Goal: Task Accomplishment & Management: Complete application form

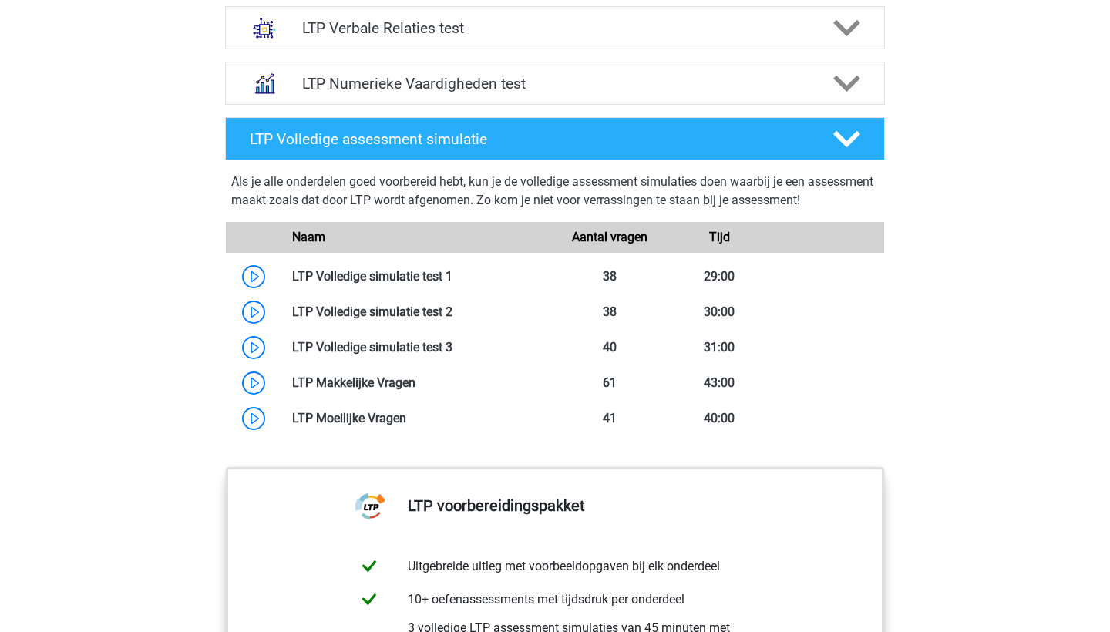
scroll to position [1149, 0]
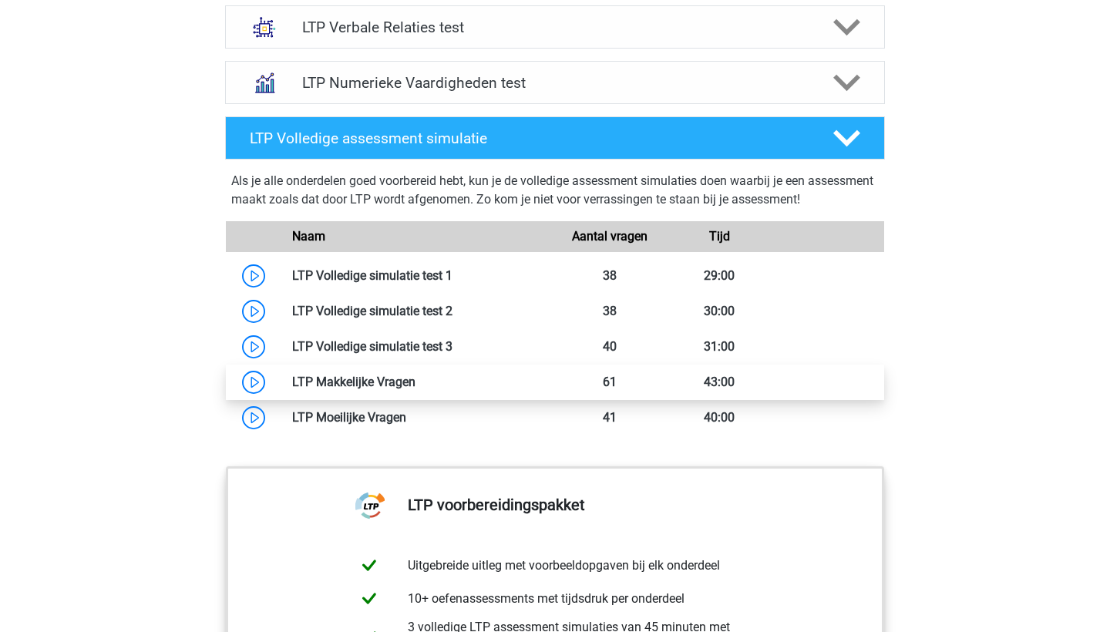
click at [416, 382] on link at bounding box center [416, 382] width 0 height 15
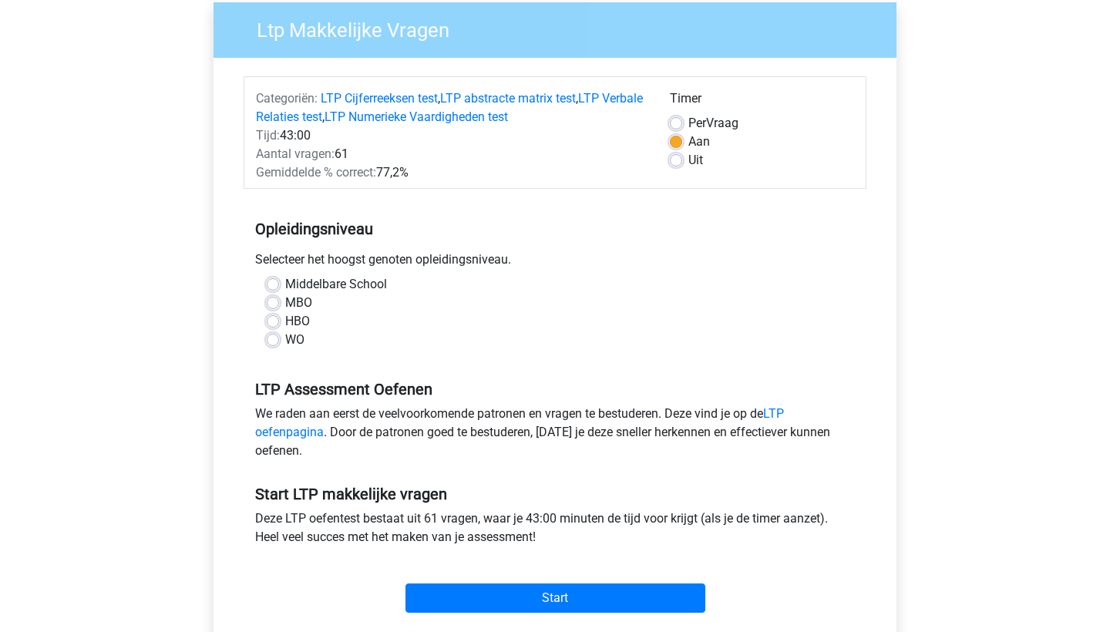
scroll to position [136, 0]
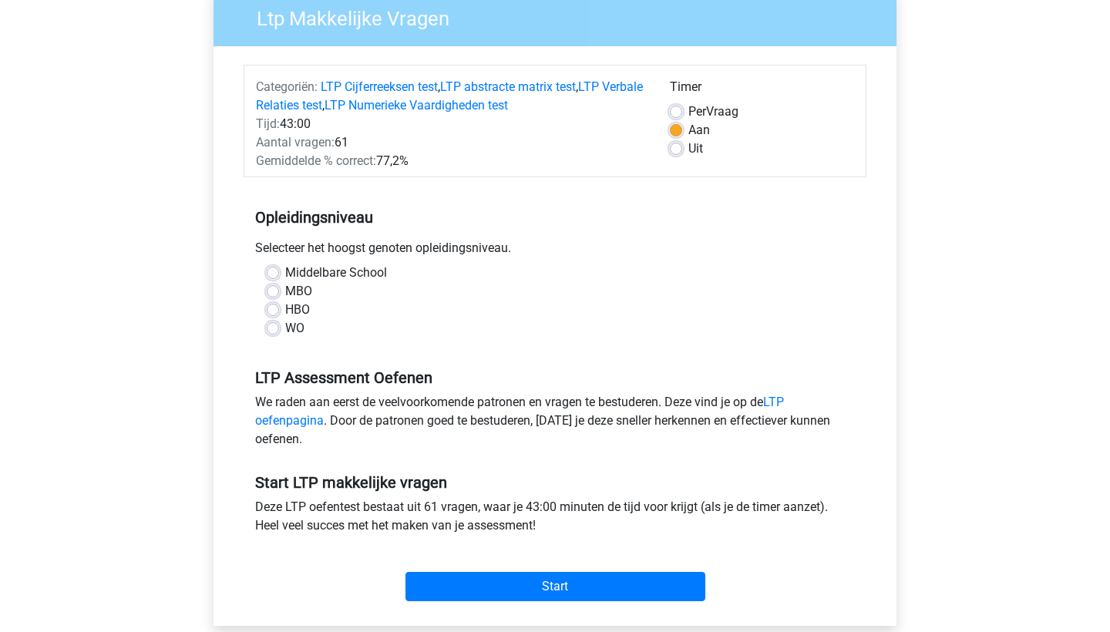
click at [285, 331] on label "WO" at bounding box center [294, 328] width 19 height 19
click at [276, 331] on input "WO" at bounding box center [273, 326] width 12 height 15
radio input "true"
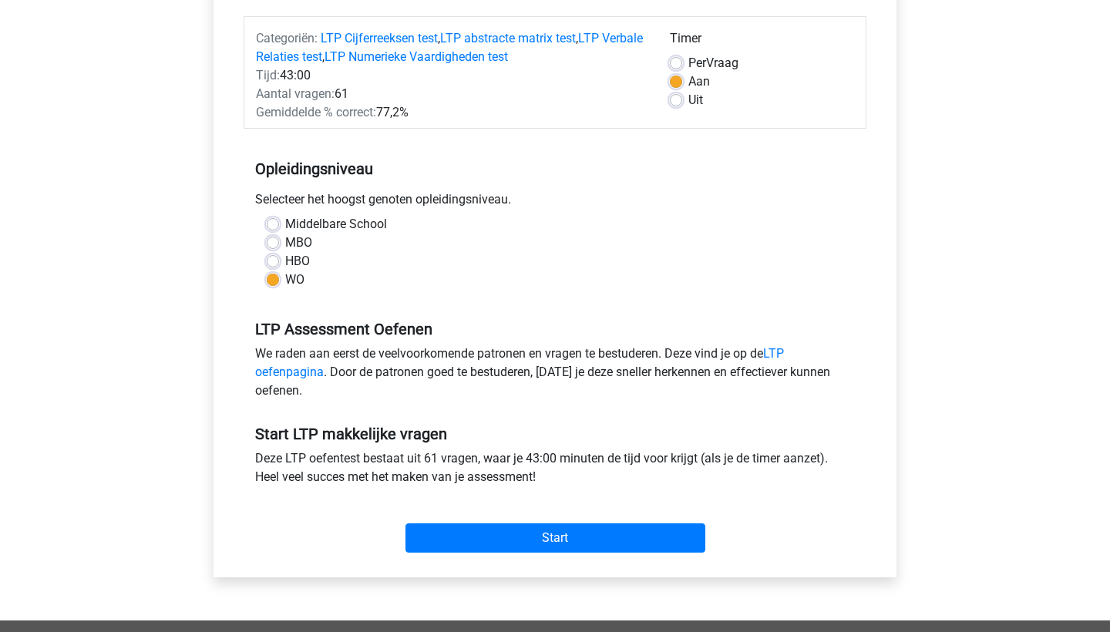
scroll to position [196, 0]
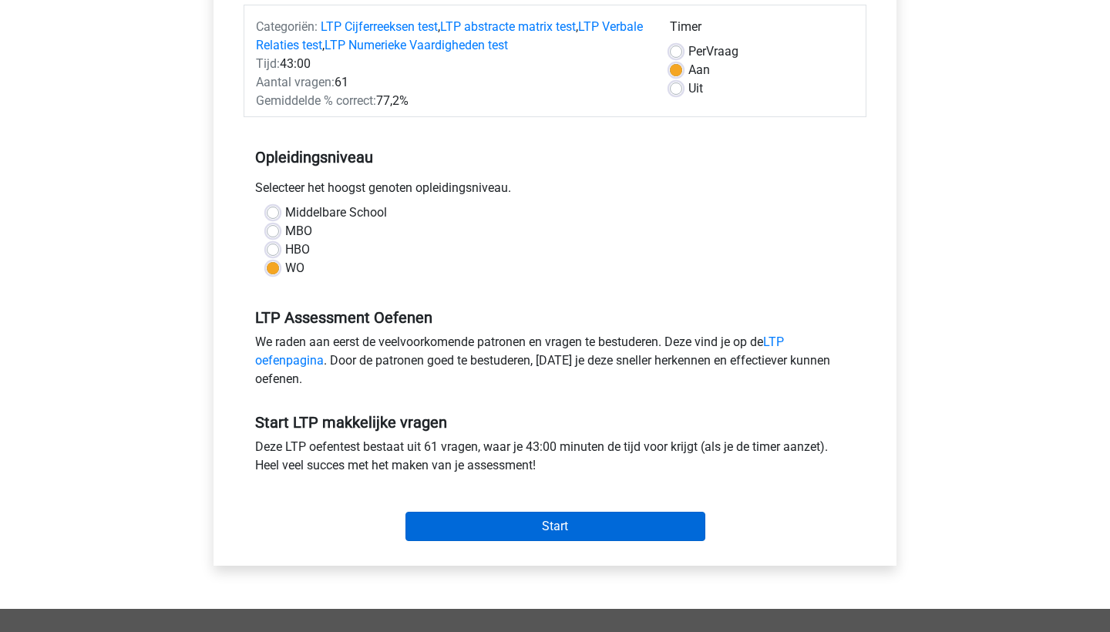
click at [517, 522] on input "Start" at bounding box center [556, 526] width 300 height 29
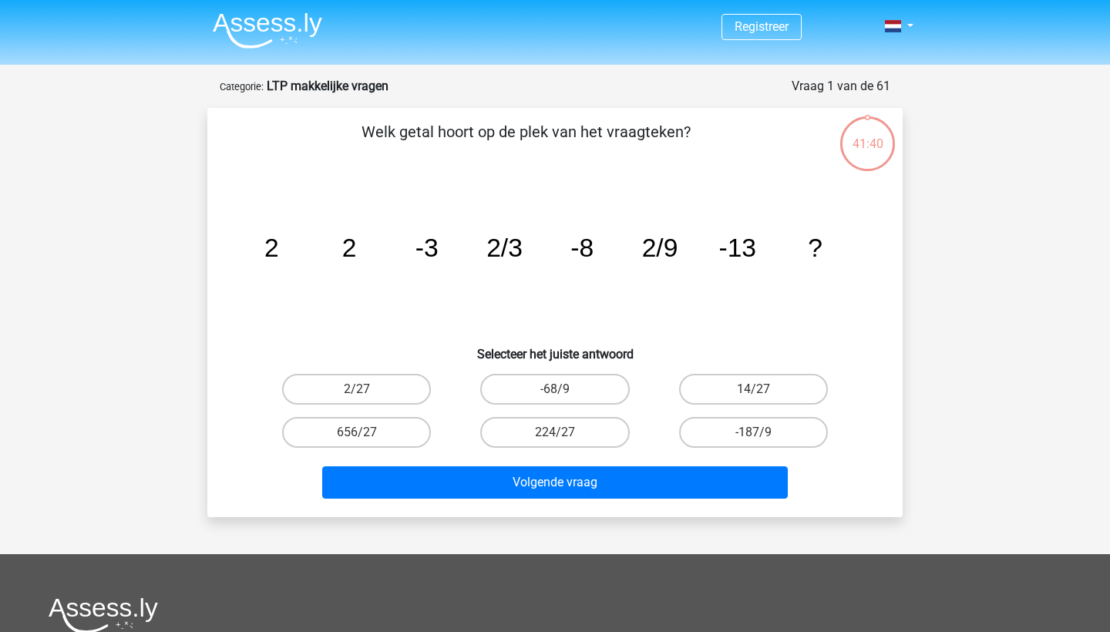
click at [365, 392] on input "2/27" at bounding box center [362, 394] width 10 height 10
radio input "true"
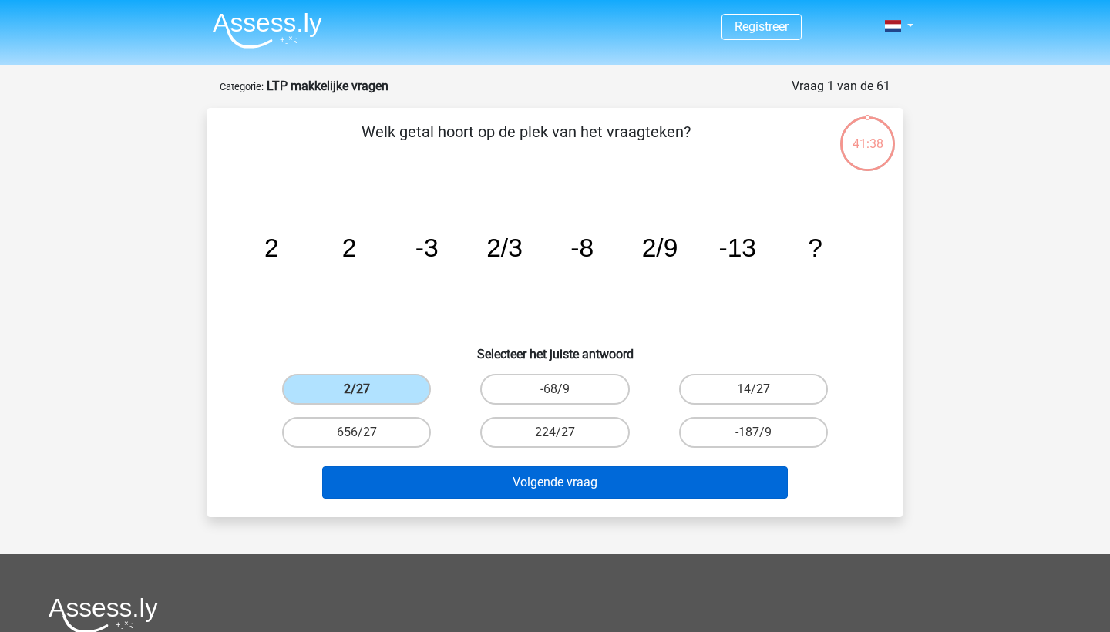
click at [515, 483] on button "Volgende vraag" at bounding box center [555, 482] width 466 height 32
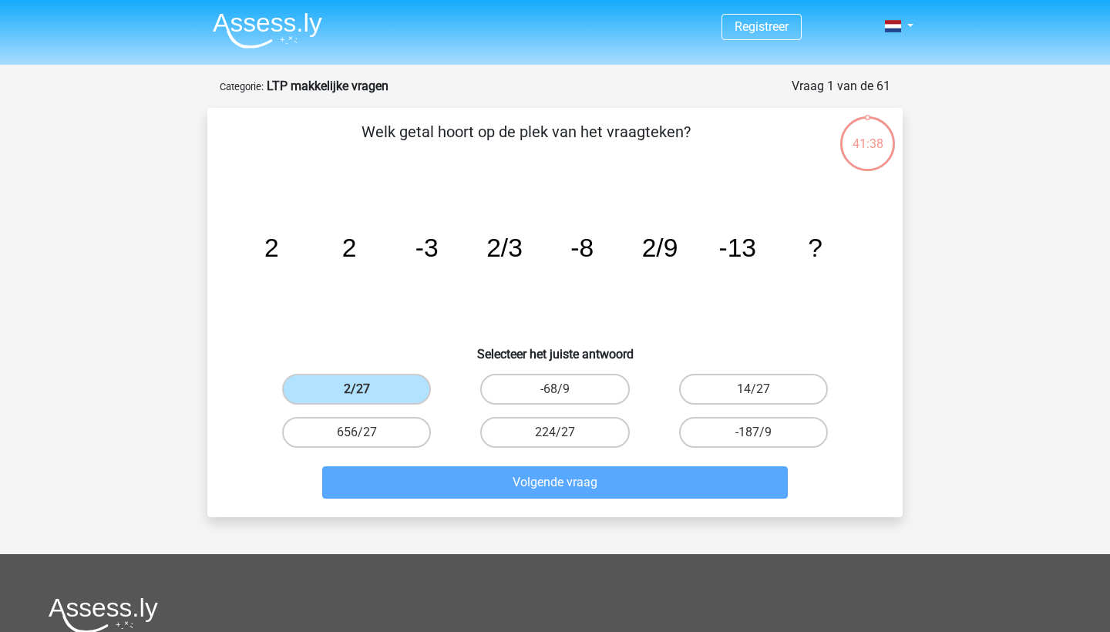
scroll to position [77, 0]
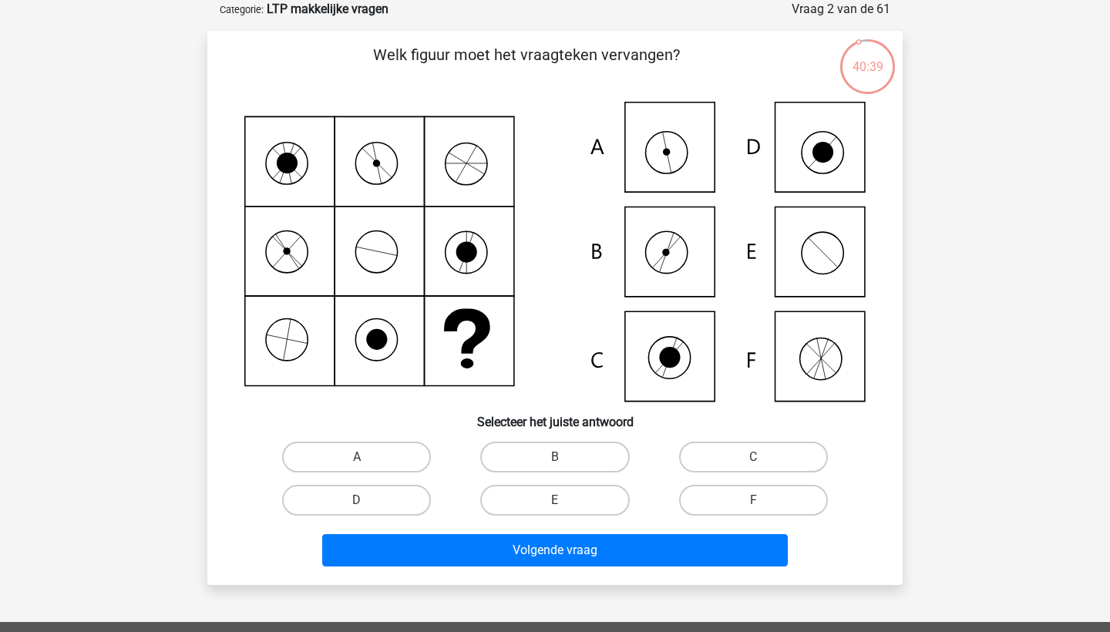
click at [671, 147] on icon at bounding box center [554, 252] width 621 height 300
click at [670, 152] on icon at bounding box center [666, 152] width 7 height 7
click at [407, 449] on label "A" at bounding box center [356, 457] width 149 height 31
click at [367, 457] on input "A" at bounding box center [362, 462] width 10 height 10
radio input "true"
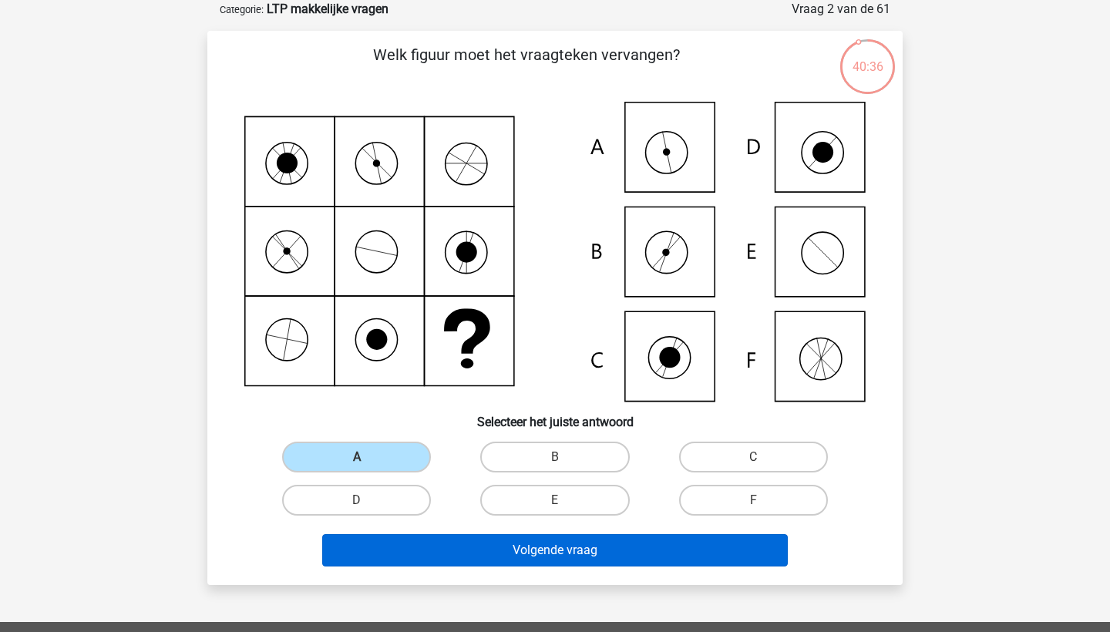
click at [466, 545] on button "Volgende vraag" at bounding box center [555, 550] width 466 height 32
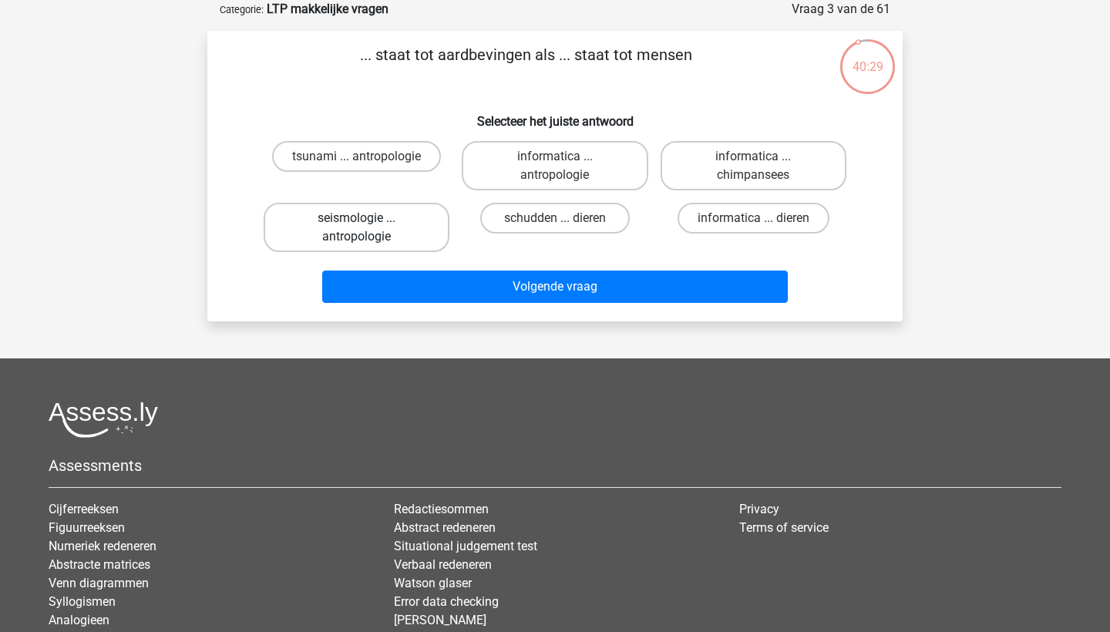
click at [356, 231] on label "seismologie ... antropologie" at bounding box center [357, 227] width 186 height 49
click at [357, 228] on input "seismologie ... antropologie" at bounding box center [362, 223] width 10 height 10
radio input "true"
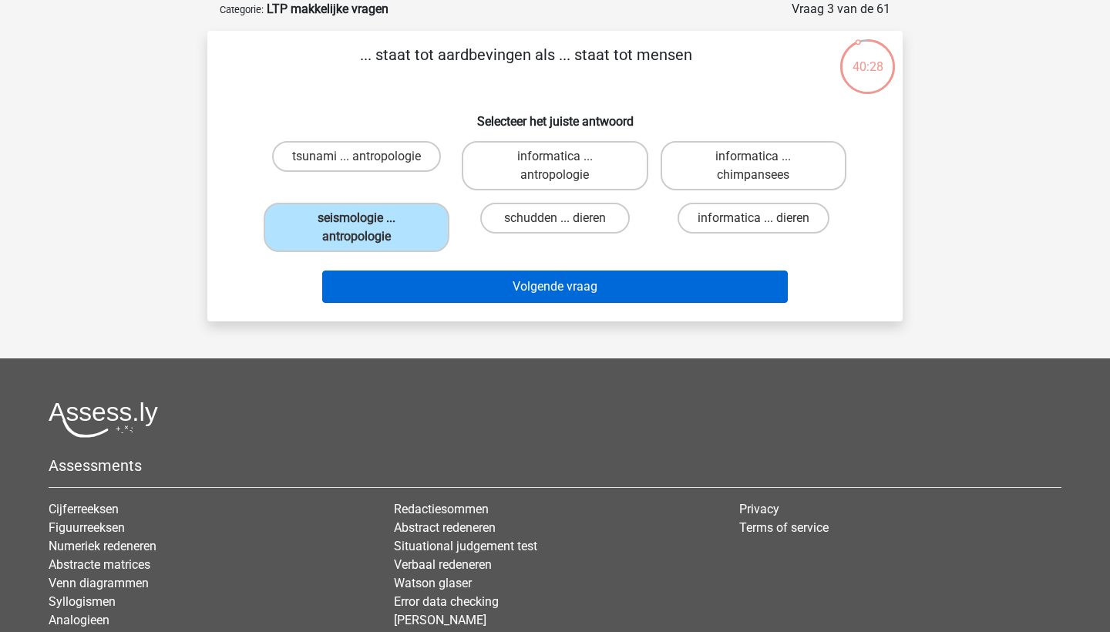
click at [466, 292] on button "Volgende vraag" at bounding box center [555, 287] width 466 height 32
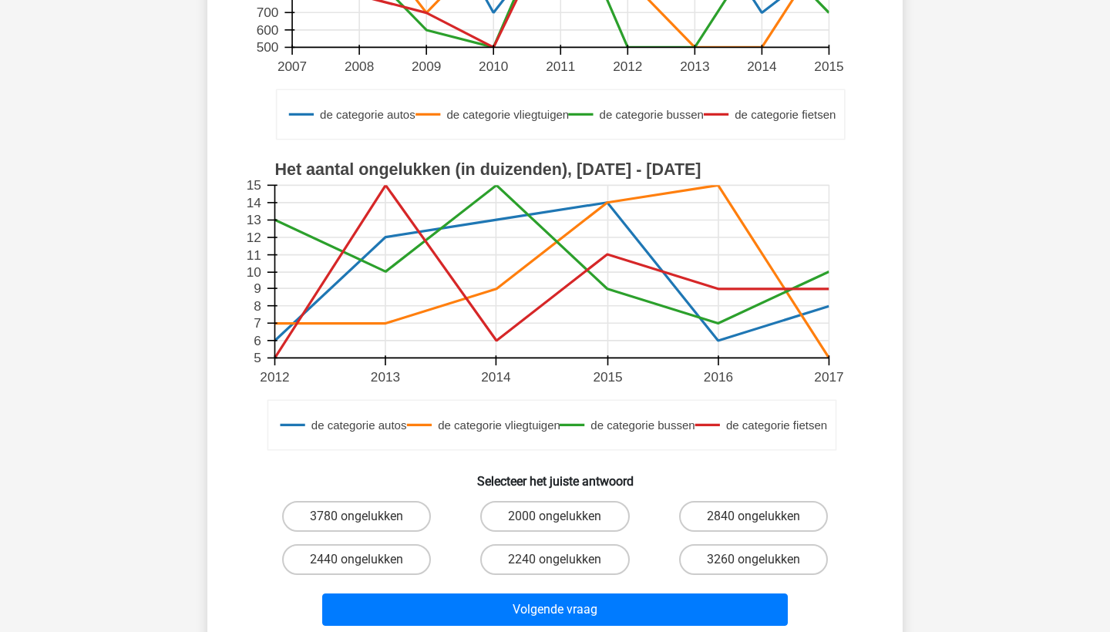
scroll to position [340, 0]
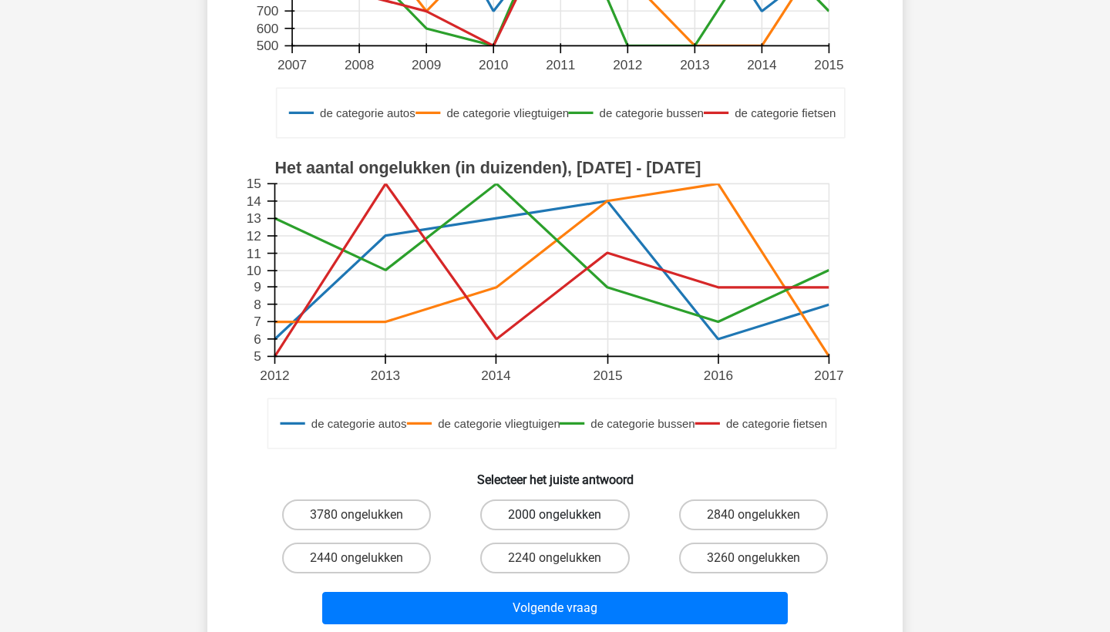
click at [537, 512] on label "2000 ongelukken" at bounding box center [554, 515] width 149 height 31
click at [555, 515] on input "2000 ongelukken" at bounding box center [560, 520] width 10 height 10
radio input "true"
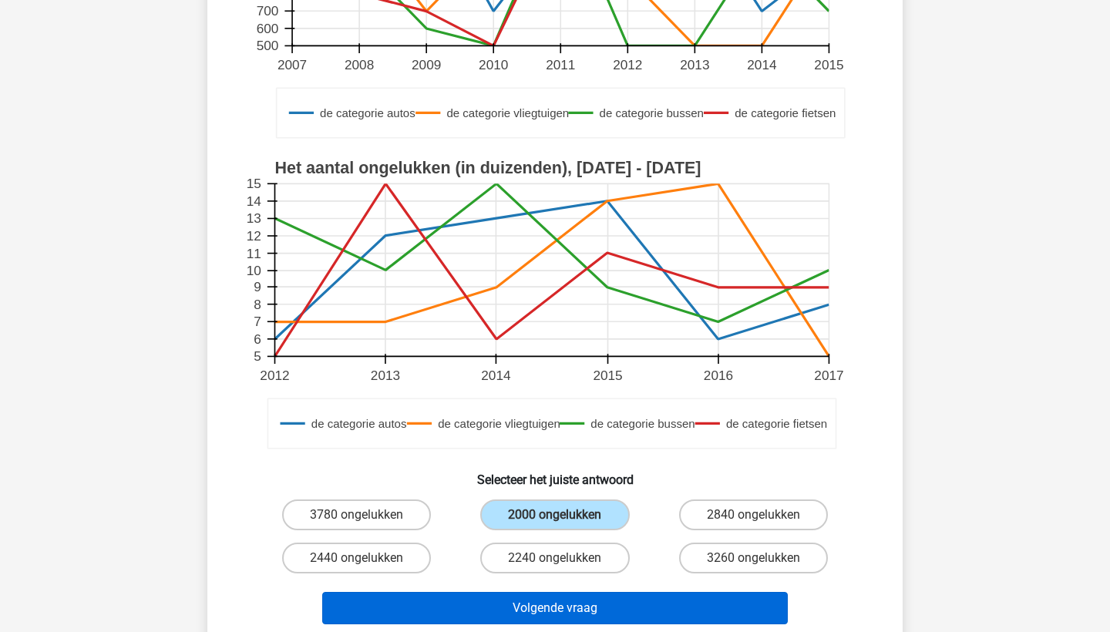
click at [548, 618] on button "Volgende vraag" at bounding box center [555, 608] width 466 height 32
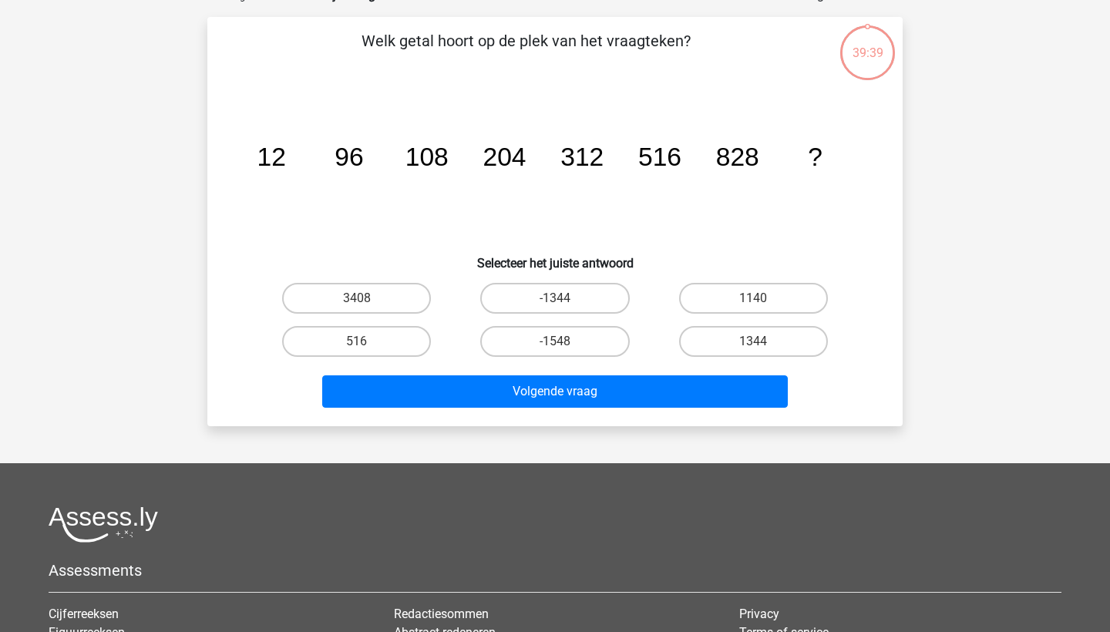
scroll to position [77, 0]
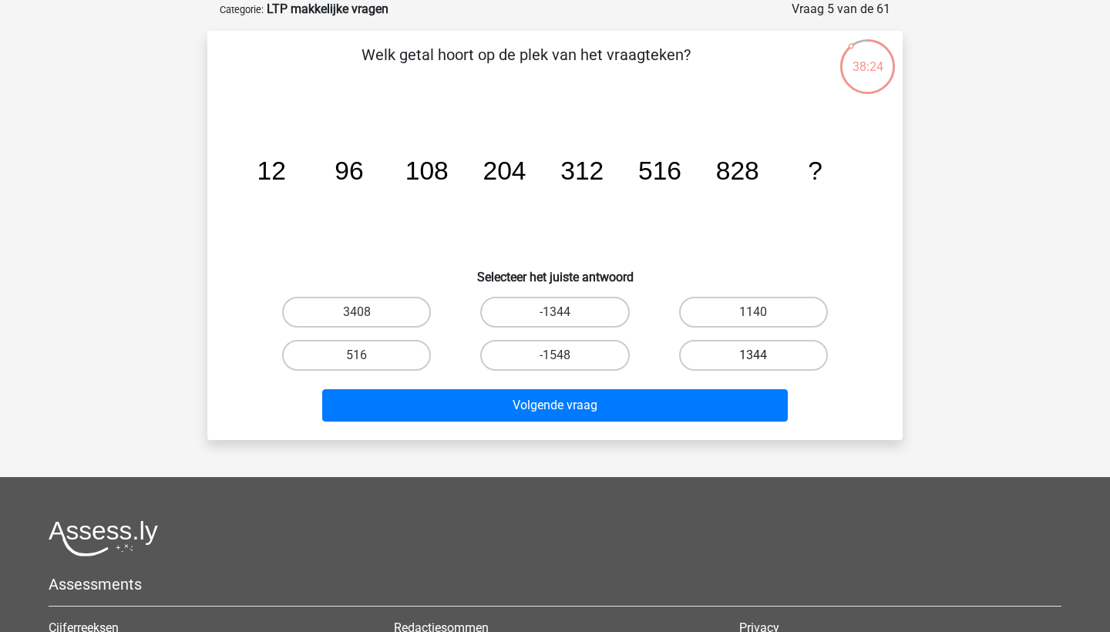
click at [775, 346] on label "1344" at bounding box center [753, 355] width 149 height 31
click at [763, 355] on input "1344" at bounding box center [758, 360] width 10 height 10
radio input "true"
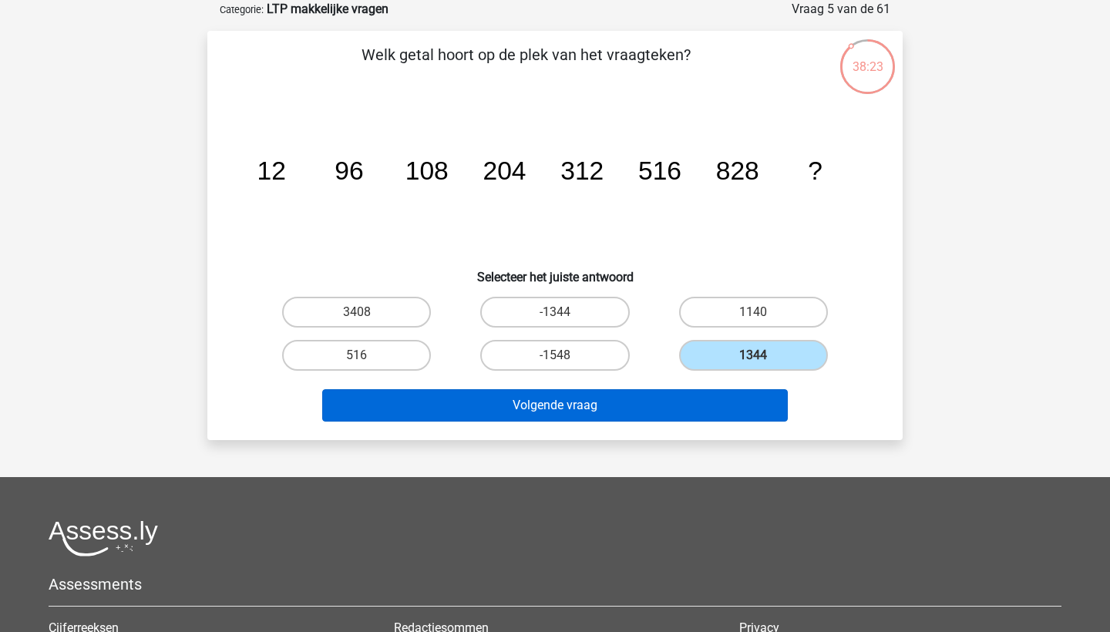
click at [641, 409] on button "Volgende vraag" at bounding box center [555, 405] width 466 height 32
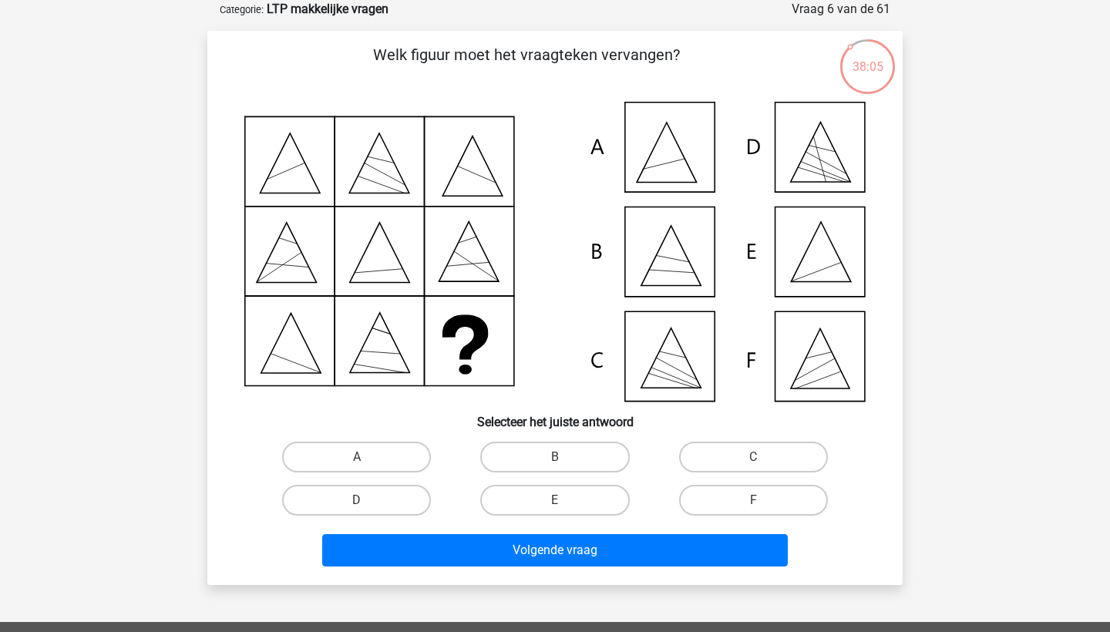
click at [679, 158] on icon at bounding box center [554, 252] width 621 height 300
click at [674, 158] on icon at bounding box center [554, 252] width 621 height 300
click at [399, 459] on label "A" at bounding box center [356, 457] width 149 height 31
click at [367, 459] on input "A" at bounding box center [362, 462] width 10 height 10
radio input "true"
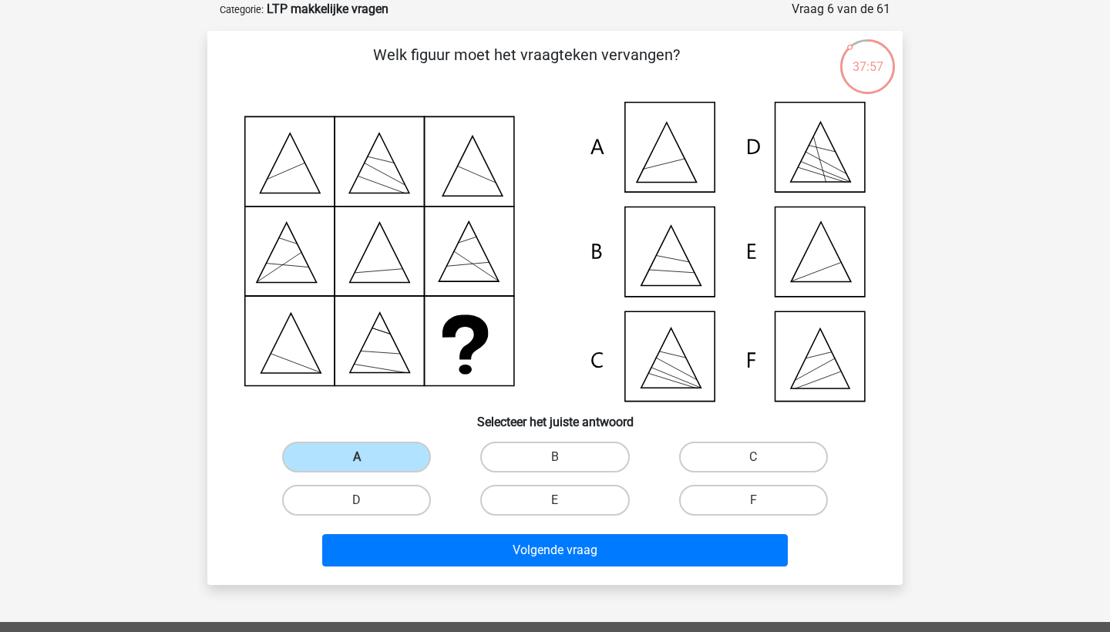
click at [809, 239] on icon at bounding box center [554, 252] width 621 height 300
click at [545, 500] on label "E" at bounding box center [554, 500] width 149 height 31
click at [555, 500] on input "E" at bounding box center [560, 505] width 10 height 10
radio input "true"
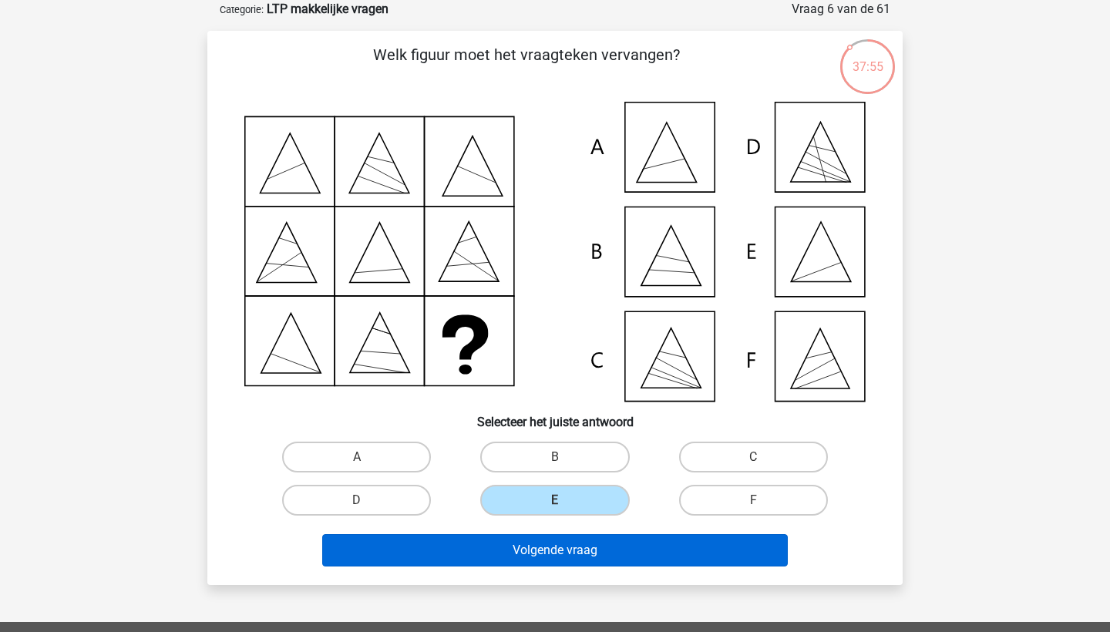
click at [560, 544] on button "Volgende vraag" at bounding box center [555, 550] width 466 height 32
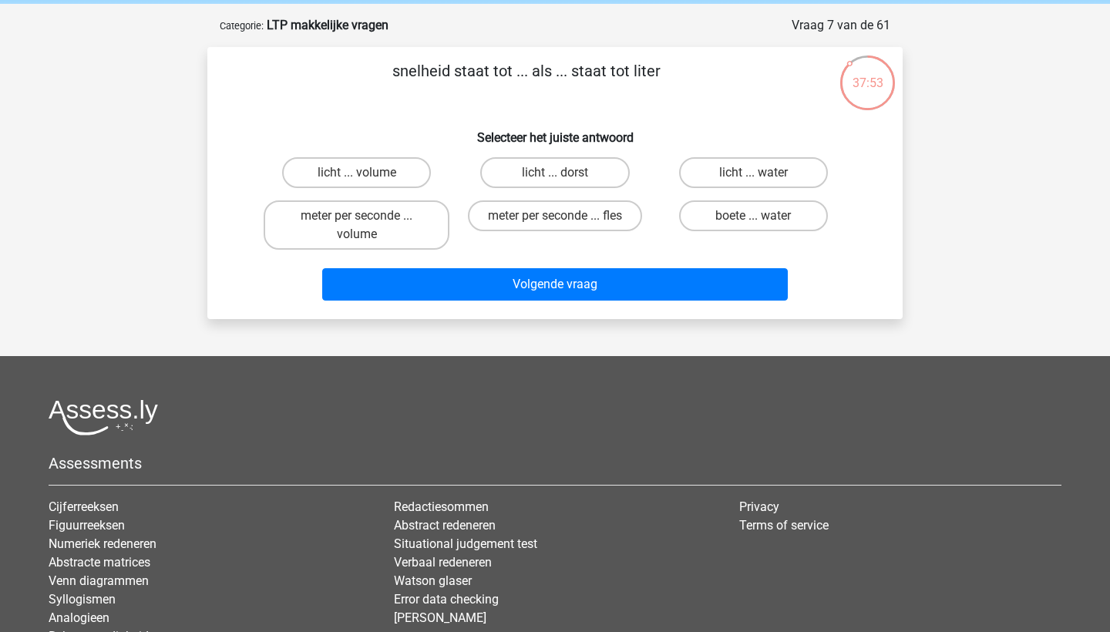
scroll to position [55, 0]
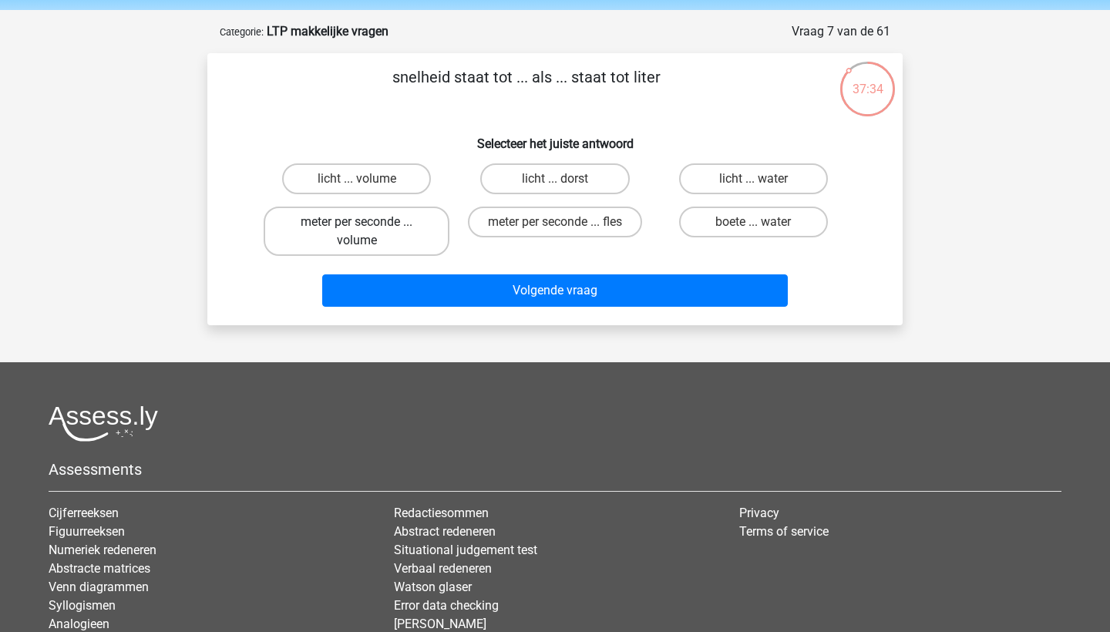
click at [387, 243] on label "meter per seconde ... volume" at bounding box center [357, 231] width 186 height 49
click at [367, 232] on input "meter per seconde ... volume" at bounding box center [362, 227] width 10 height 10
radio input "true"
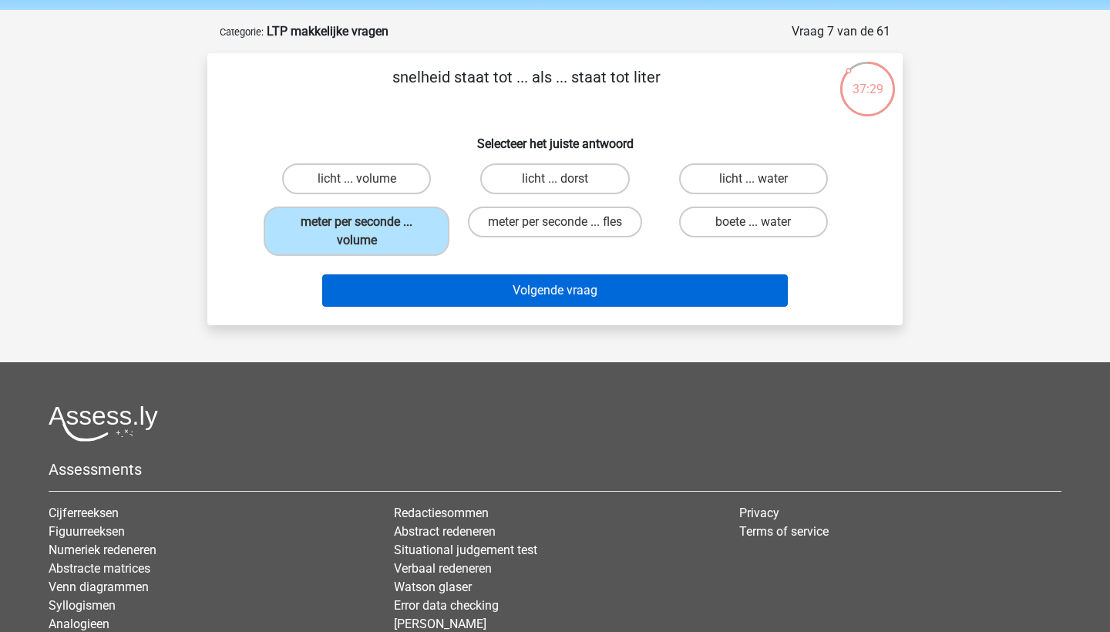
click at [490, 287] on button "Volgende vraag" at bounding box center [555, 290] width 466 height 32
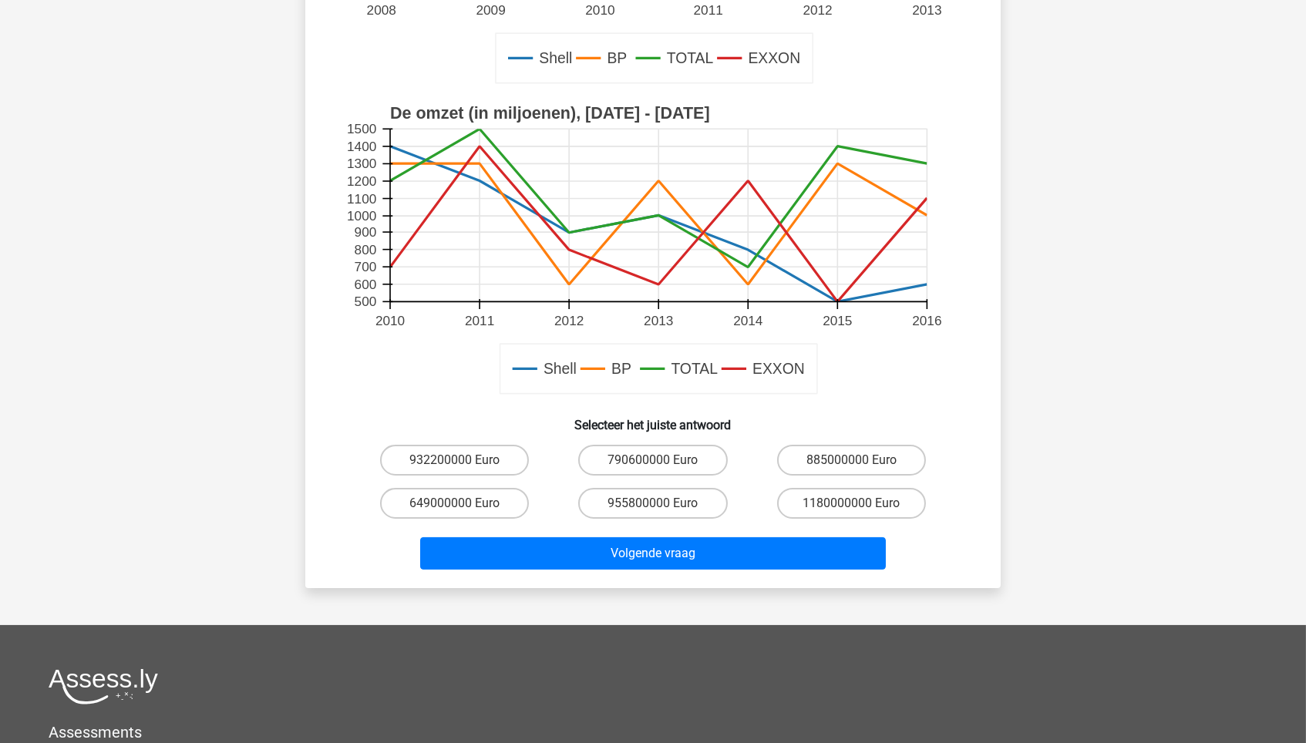
scroll to position [396, 0]
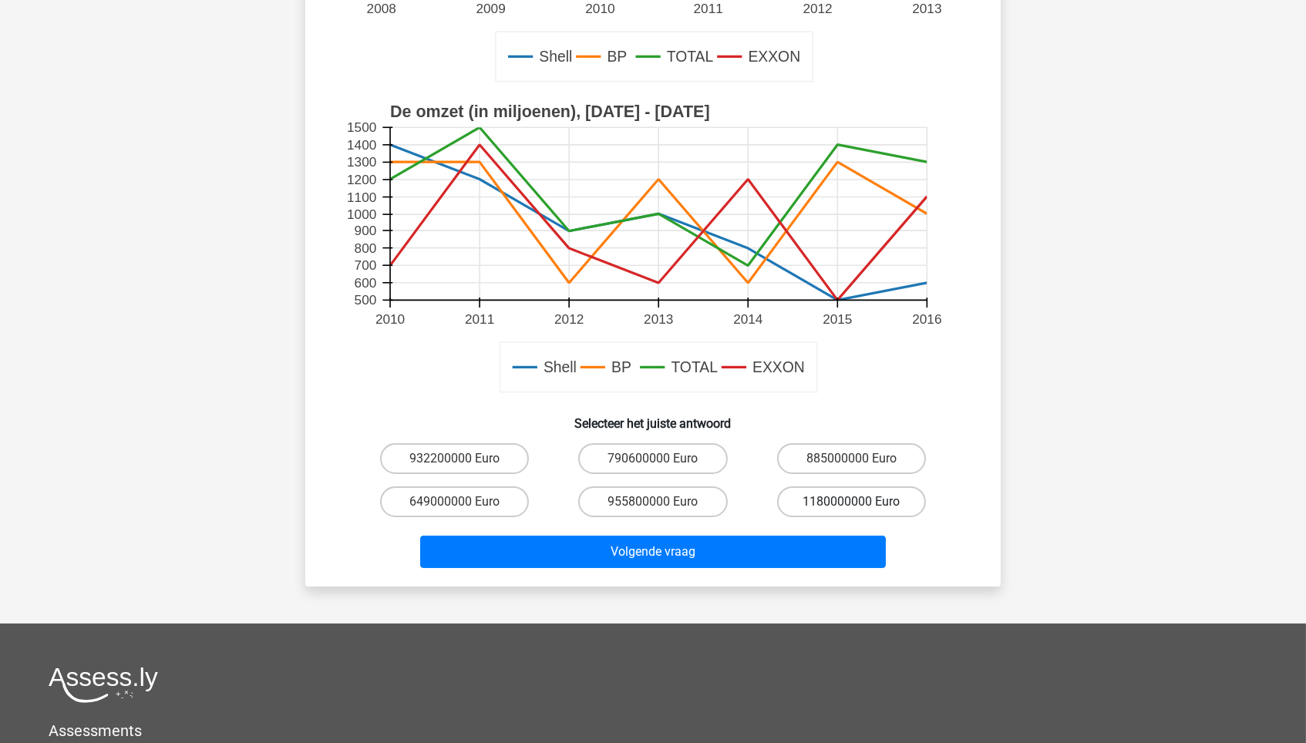
click at [890, 496] on label "1180000000 Euro" at bounding box center [851, 501] width 149 height 31
click at [861, 502] on input "1180000000 Euro" at bounding box center [856, 507] width 10 height 10
radio input "true"
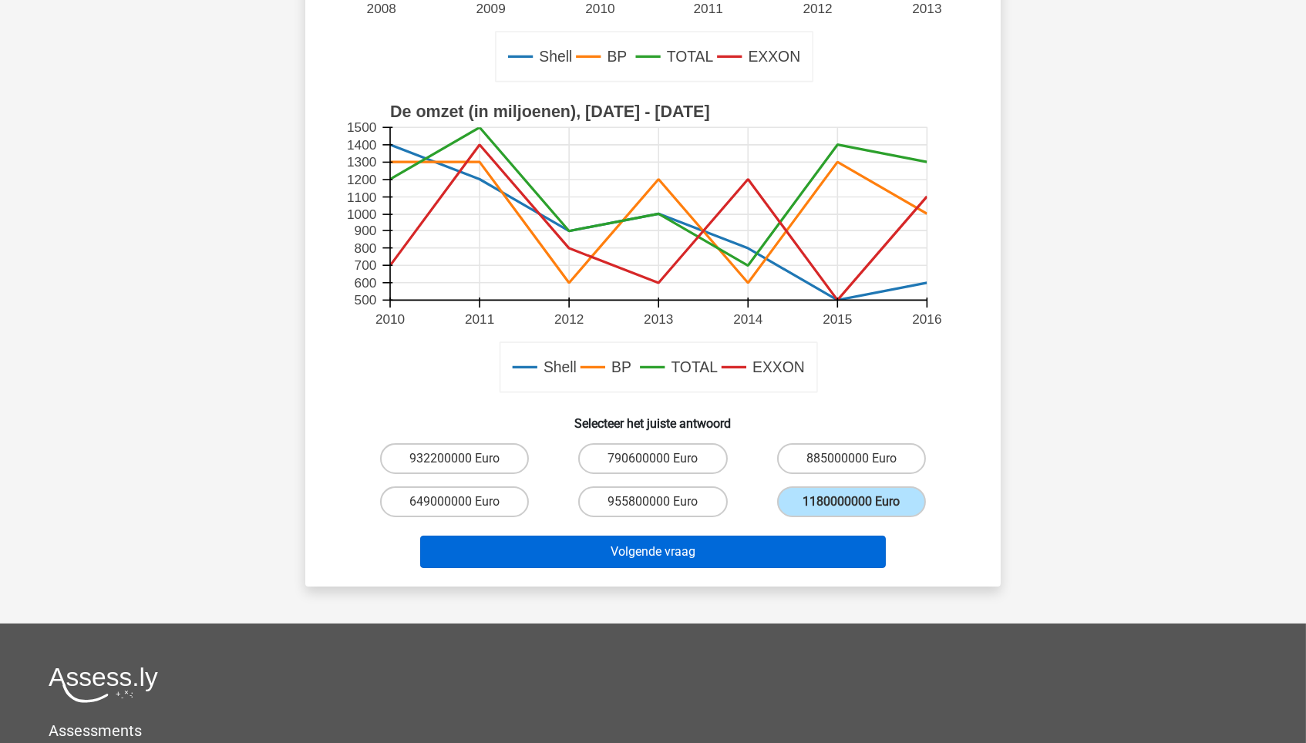
click at [761, 545] on button "Volgende vraag" at bounding box center [653, 552] width 466 height 32
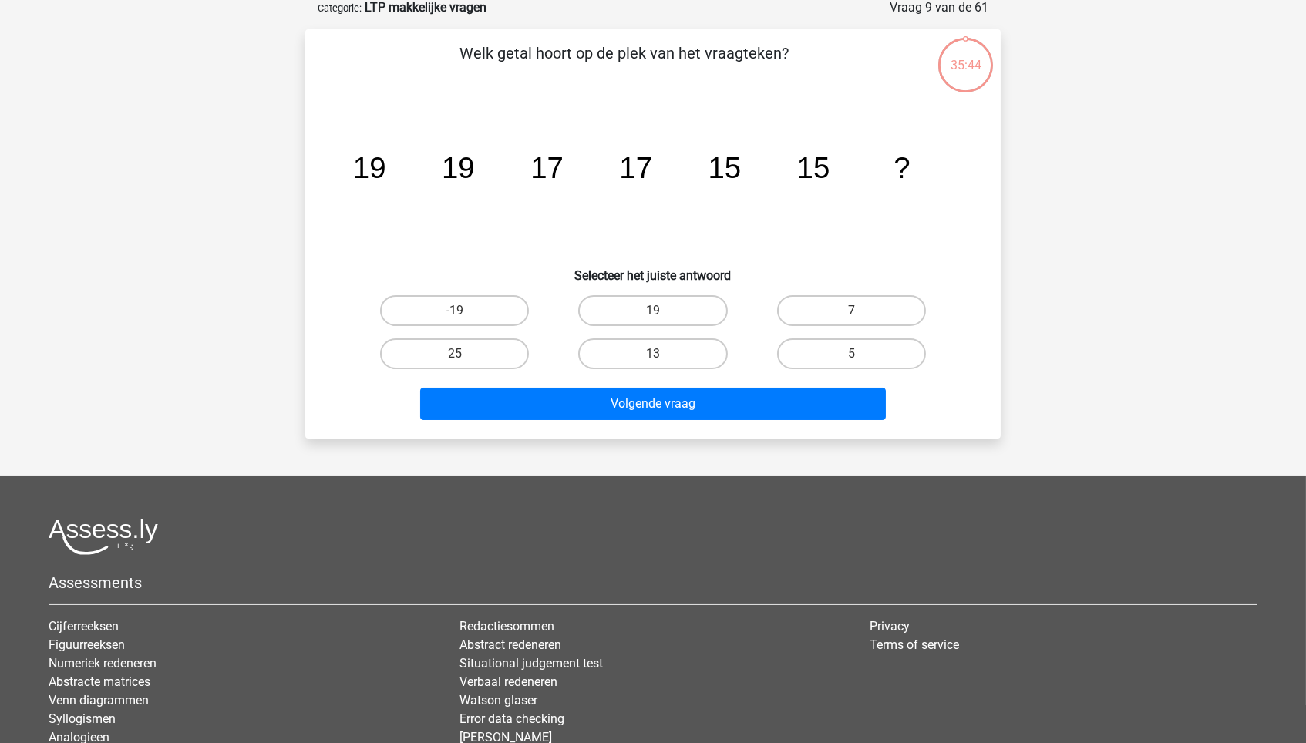
scroll to position [77, 0]
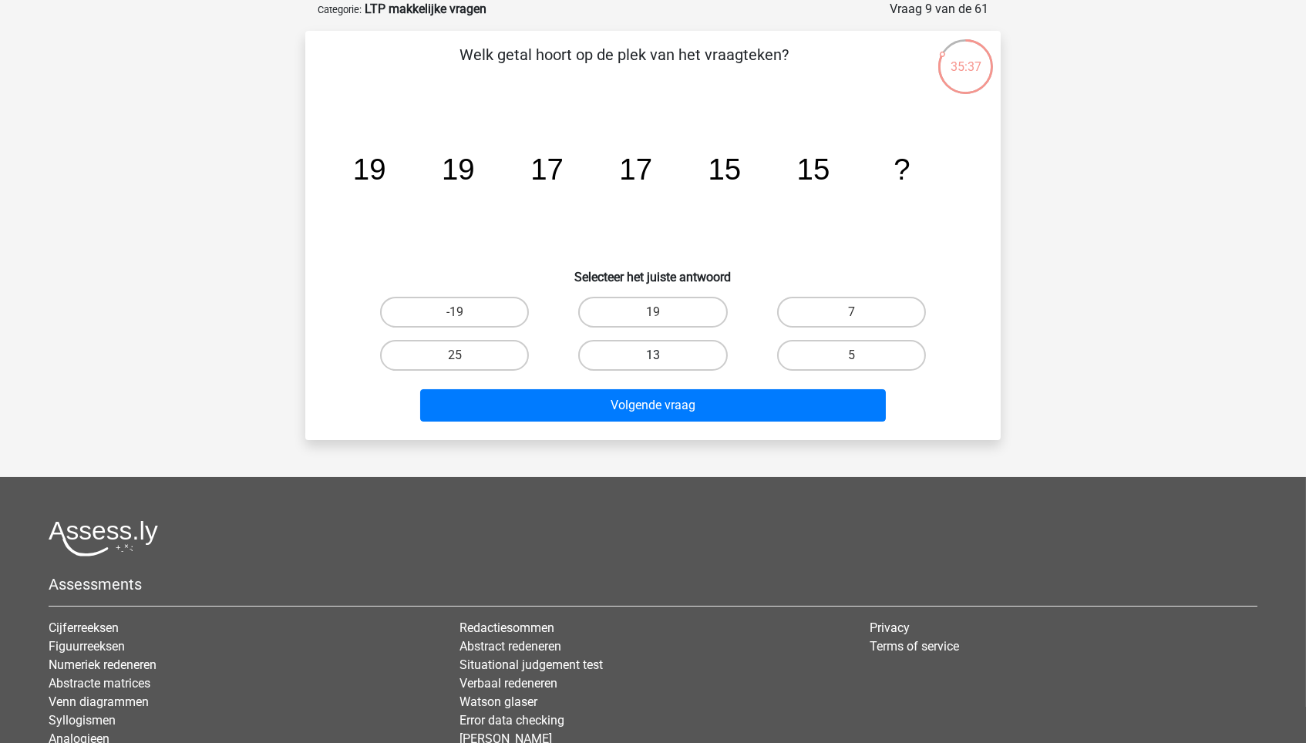
click at [664, 347] on label "13" at bounding box center [652, 355] width 149 height 31
click at [663, 355] on input "13" at bounding box center [658, 360] width 10 height 10
radio input "true"
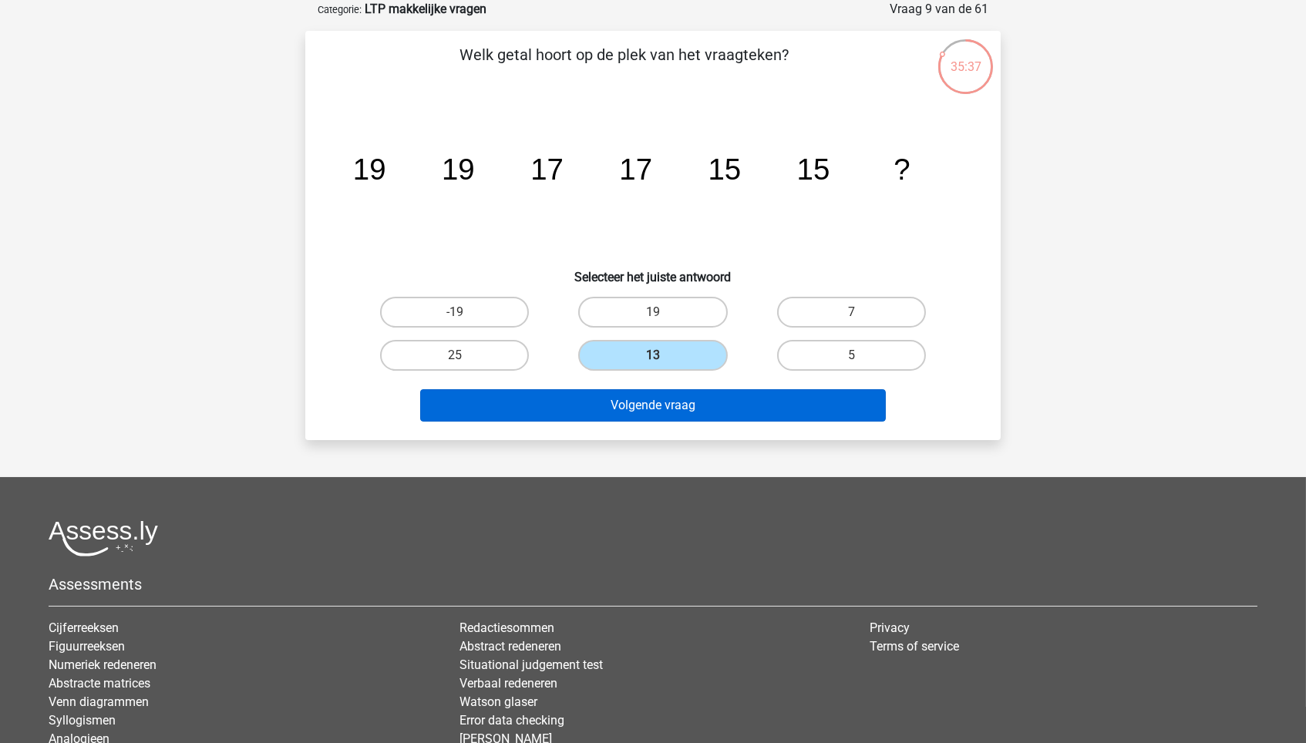
click at [657, 409] on button "Volgende vraag" at bounding box center [653, 405] width 466 height 32
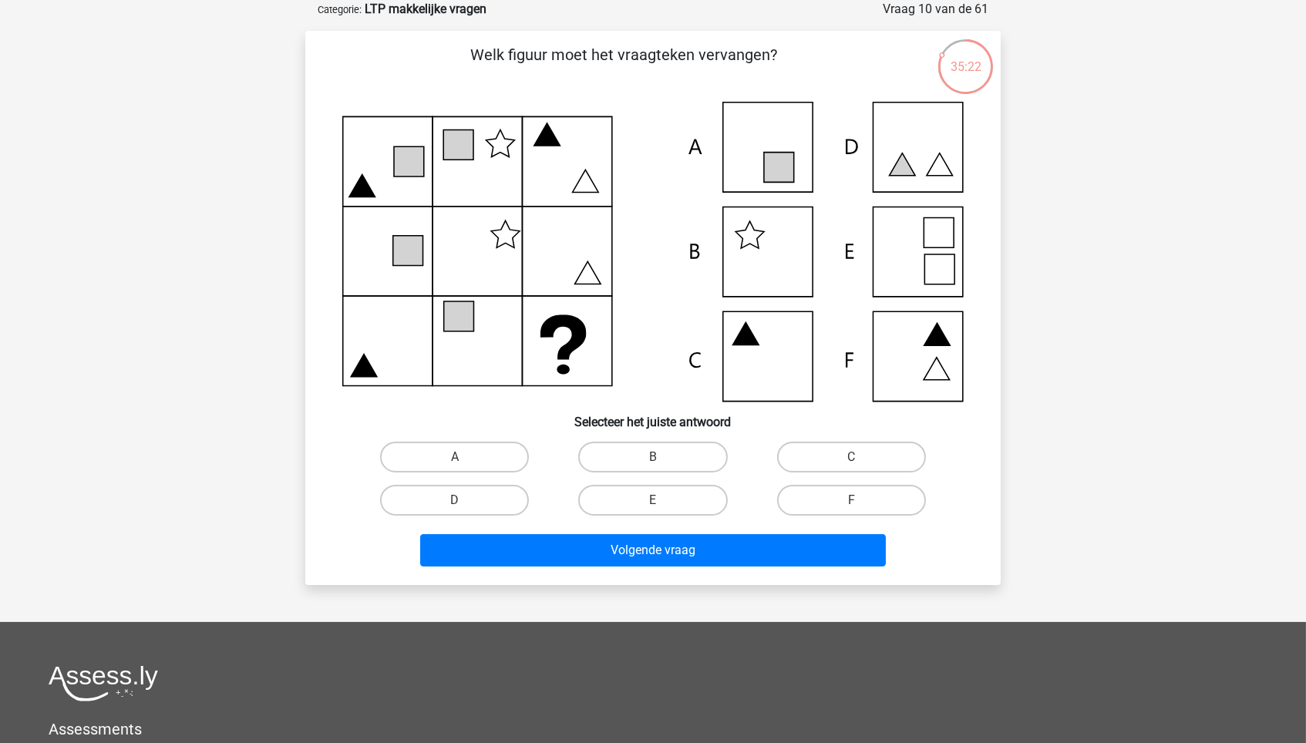
click at [773, 341] on icon at bounding box center [652, 252] width 621 height 300
click at [816, 456] on label "C" at bounding box center [851, 457] width 149 height 31
click at [851, 457] on input "C" at bounding box center [856, 462] width 10 height 10
radio input "true"
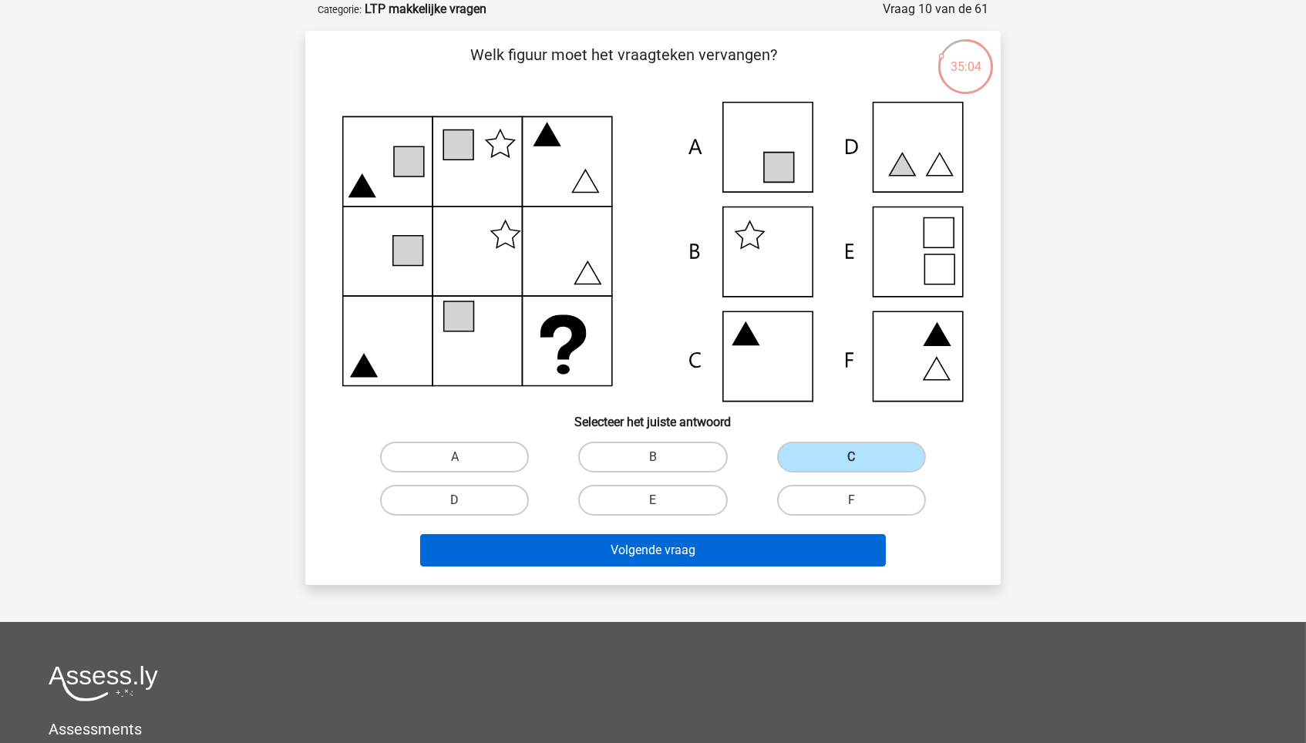
click at [788, 539] on button "Volgende vraag" at bounding box center [653, 550] width 466 height 32
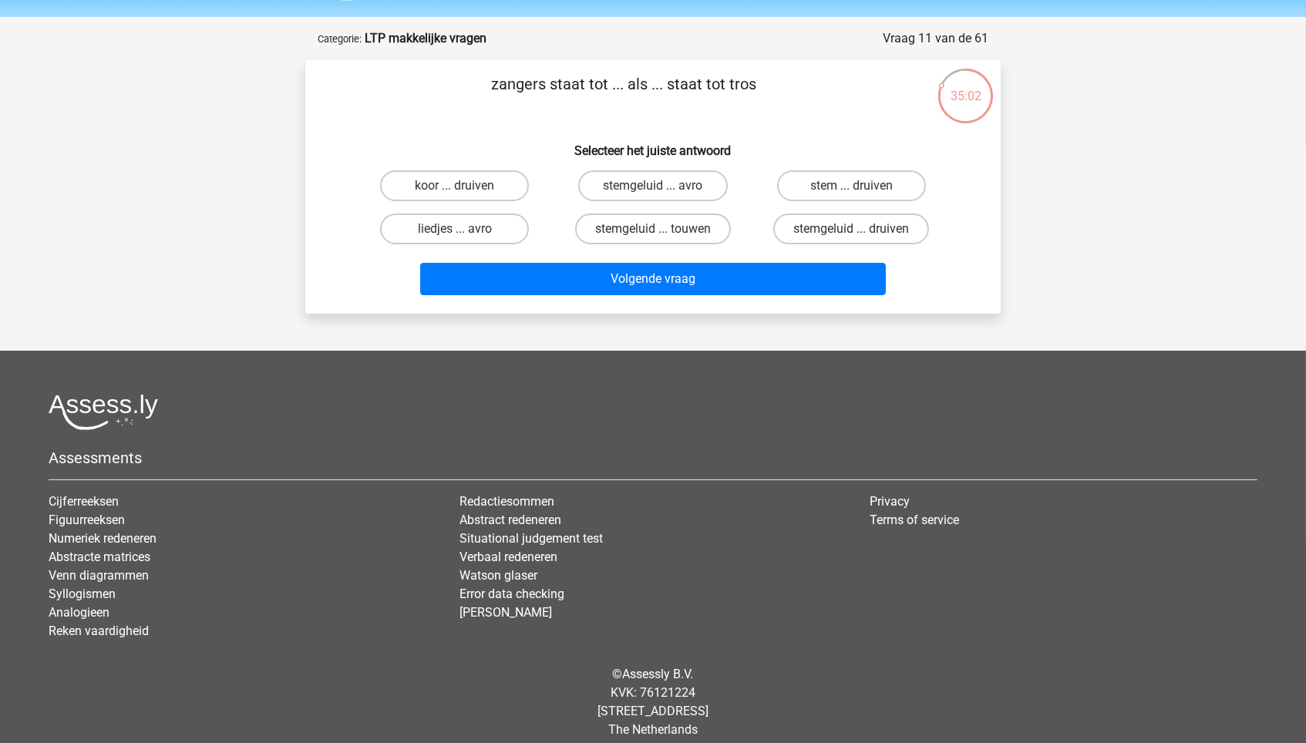
scroll to position [43, 0]
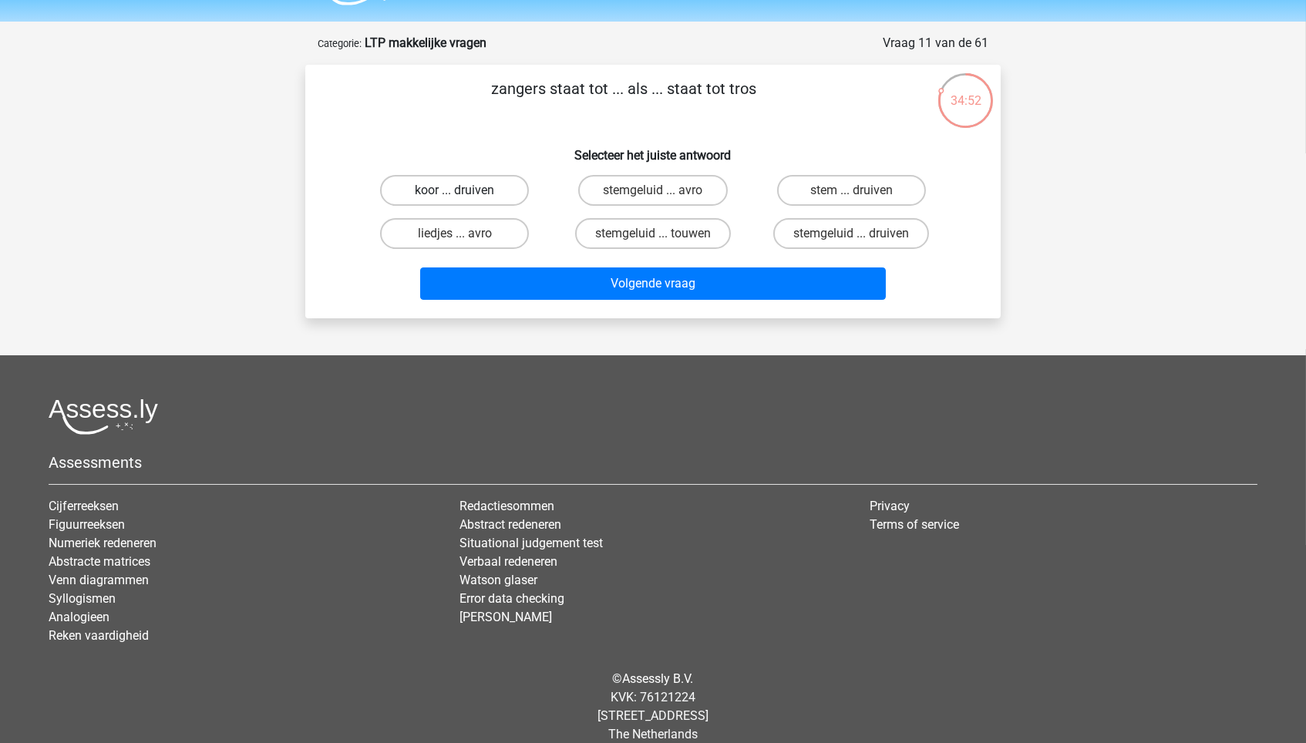
click at [500, 187] on label "koor ... druiven" at bounding box center [454, 190] width 149 height 31
click at [465, 190] on input "koor ... druiven" at bounding box center [460, 195] width 10 height 10
radio input "true"
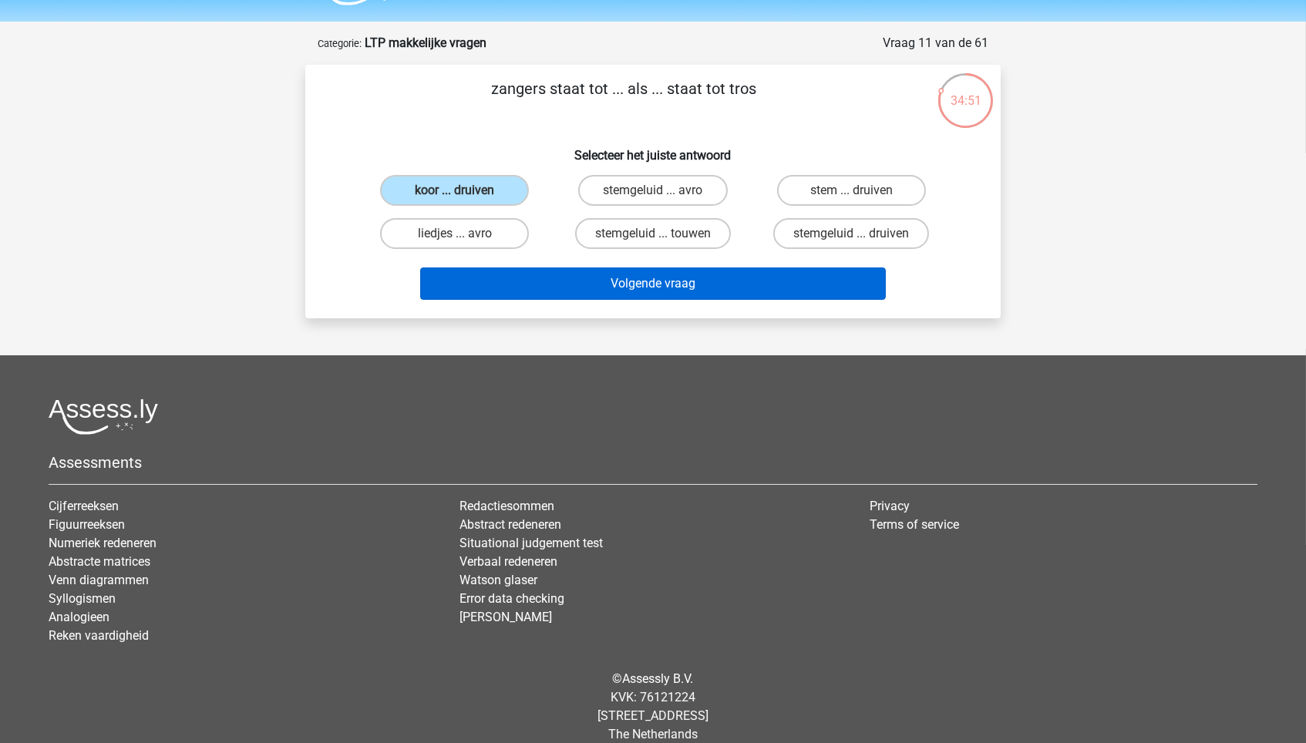
click at [597, 274] on button "Volgende vraag" at bounding box center [653, 284] width 466 height 32
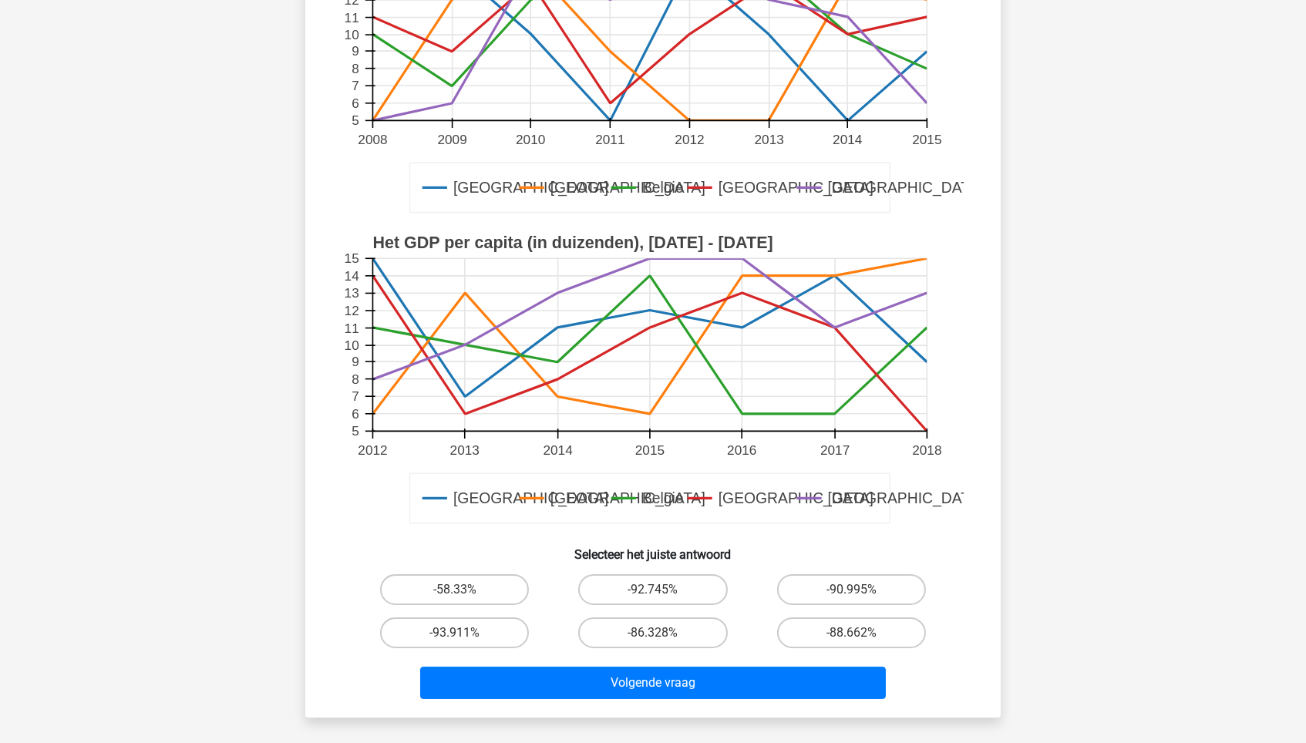
scroll to position [269, 0]
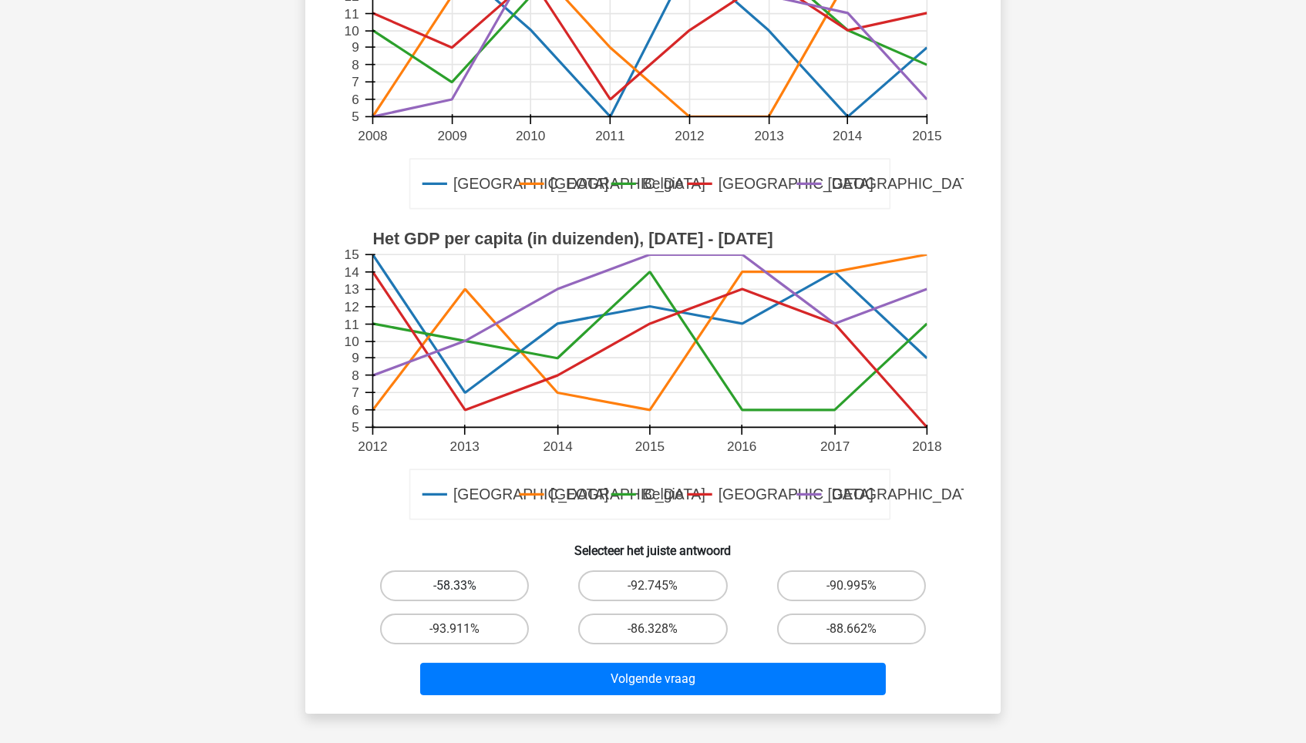
click at [432, 581] on label "-58.33%" at bounding box center [454, 585] width 149 height 31
click at [455, 586] on input "-58.33%" at bounding box center [460, 591] width 10 height 10
radio input "true"
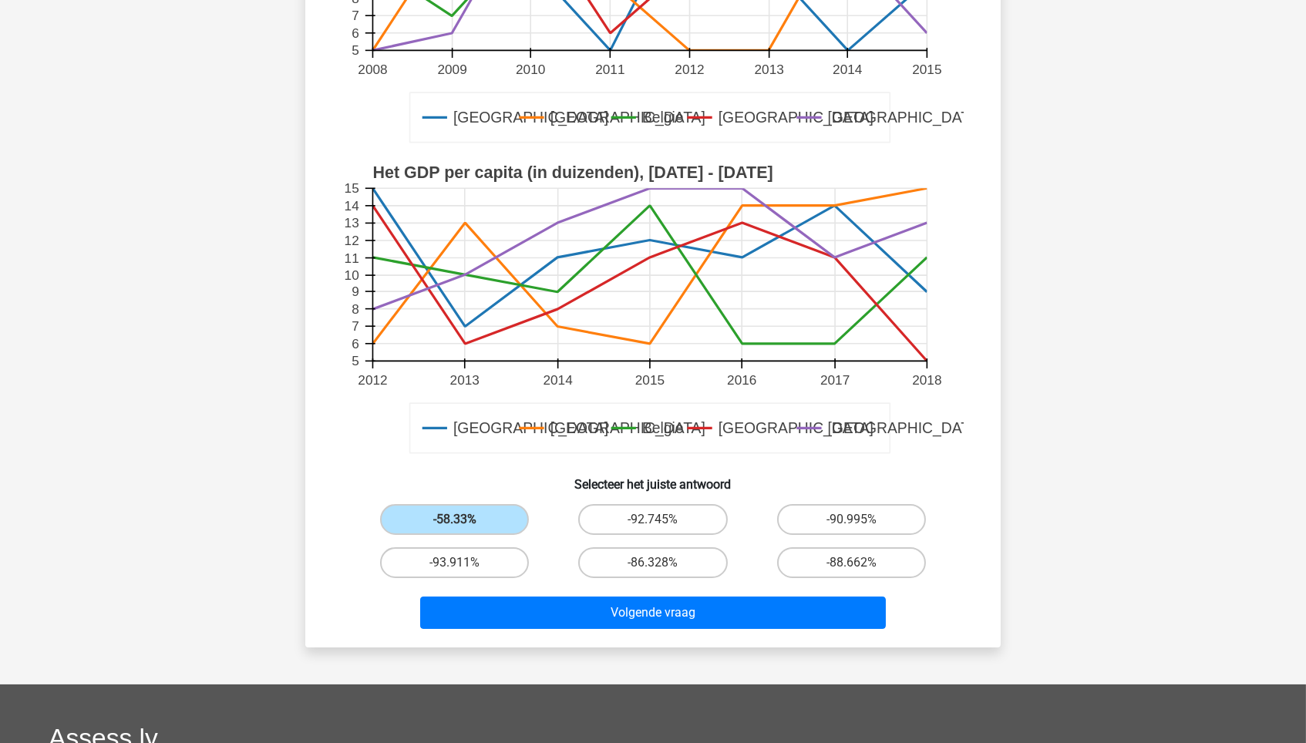
scroll to position [410, 0]
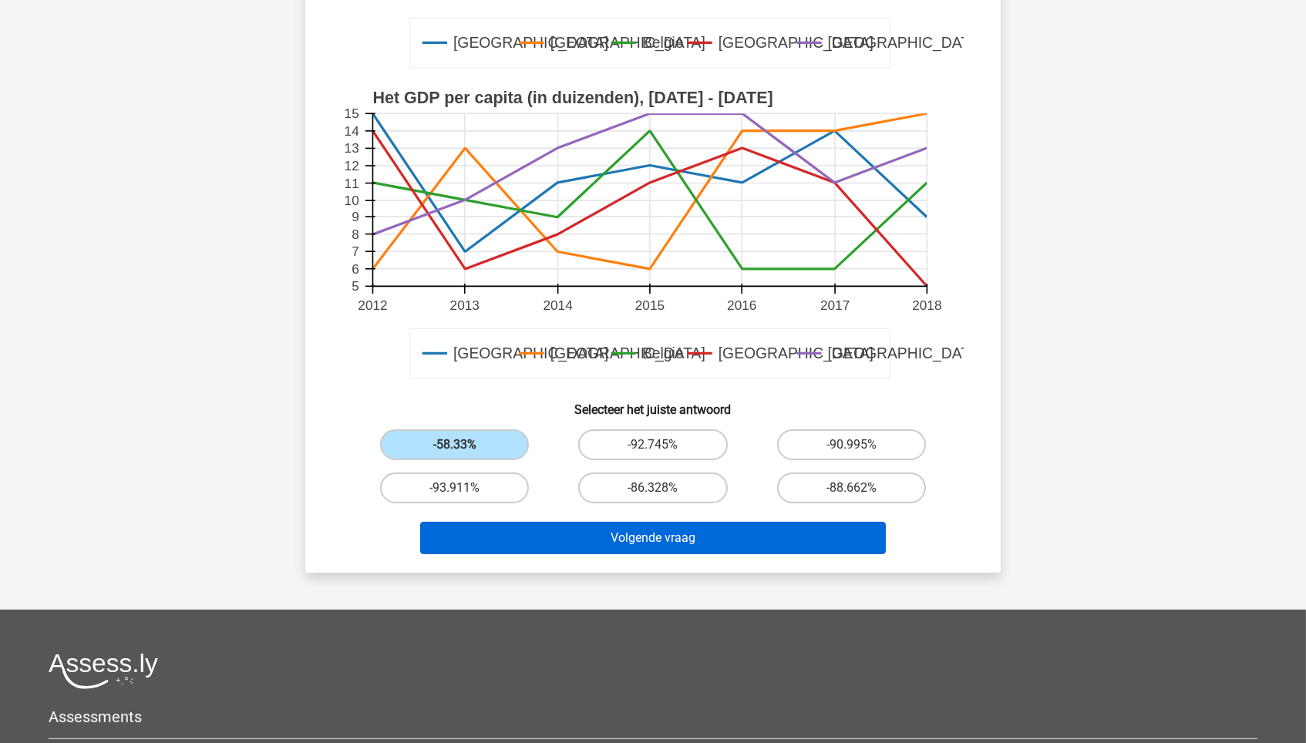
click at [733, 533] on button "Volgende vraag" at bounding box center [653, 538] width 466 height 32
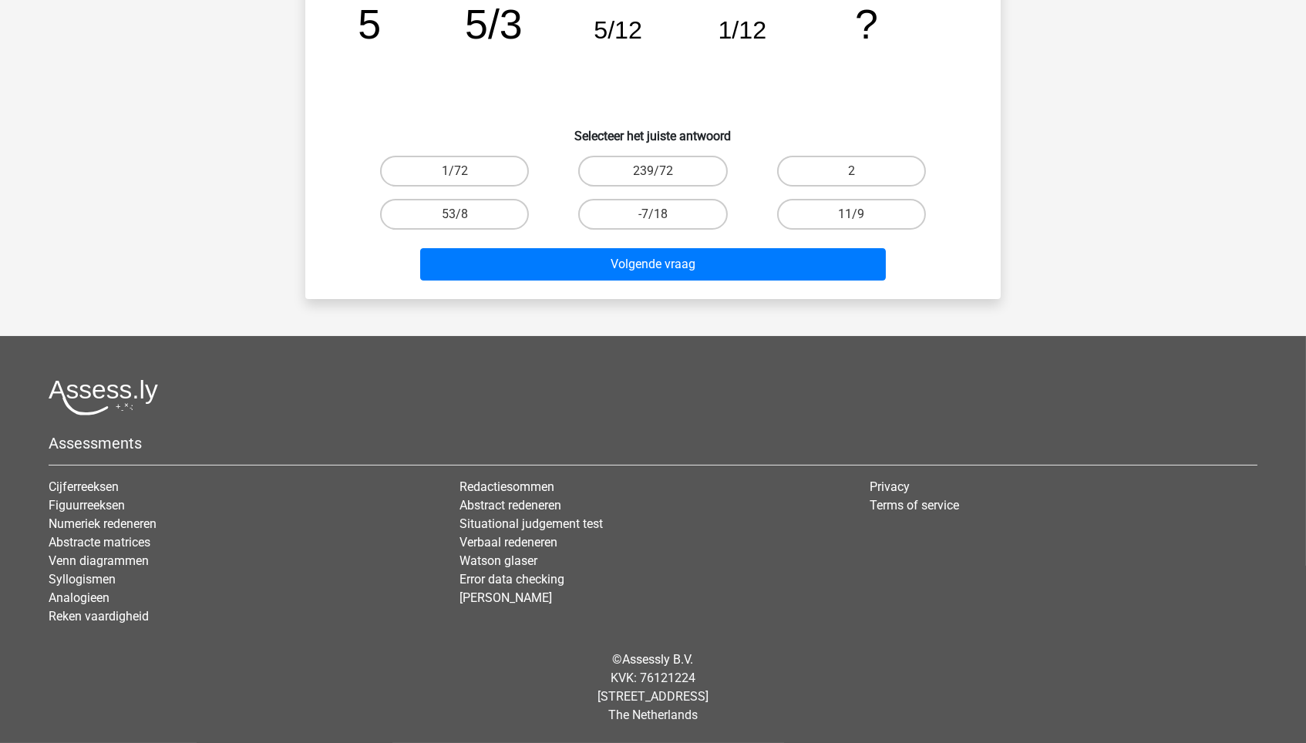
scroll to position [77, 0]
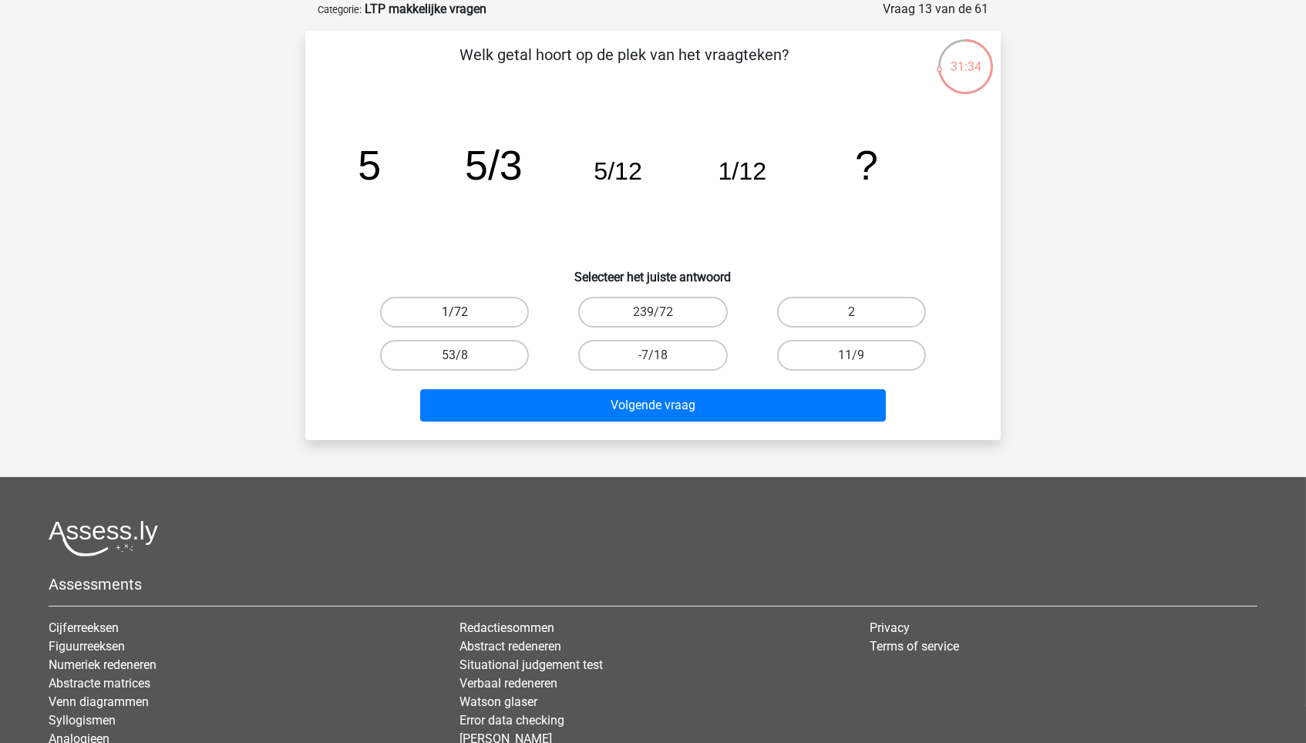
click at [466, 301] on label "1/72" at bounding box center [454, 312] width 149 height 31
click at [465, 312] on input "1/72" at bounding box center [460, 317] width 10 height 10
radio input "true"
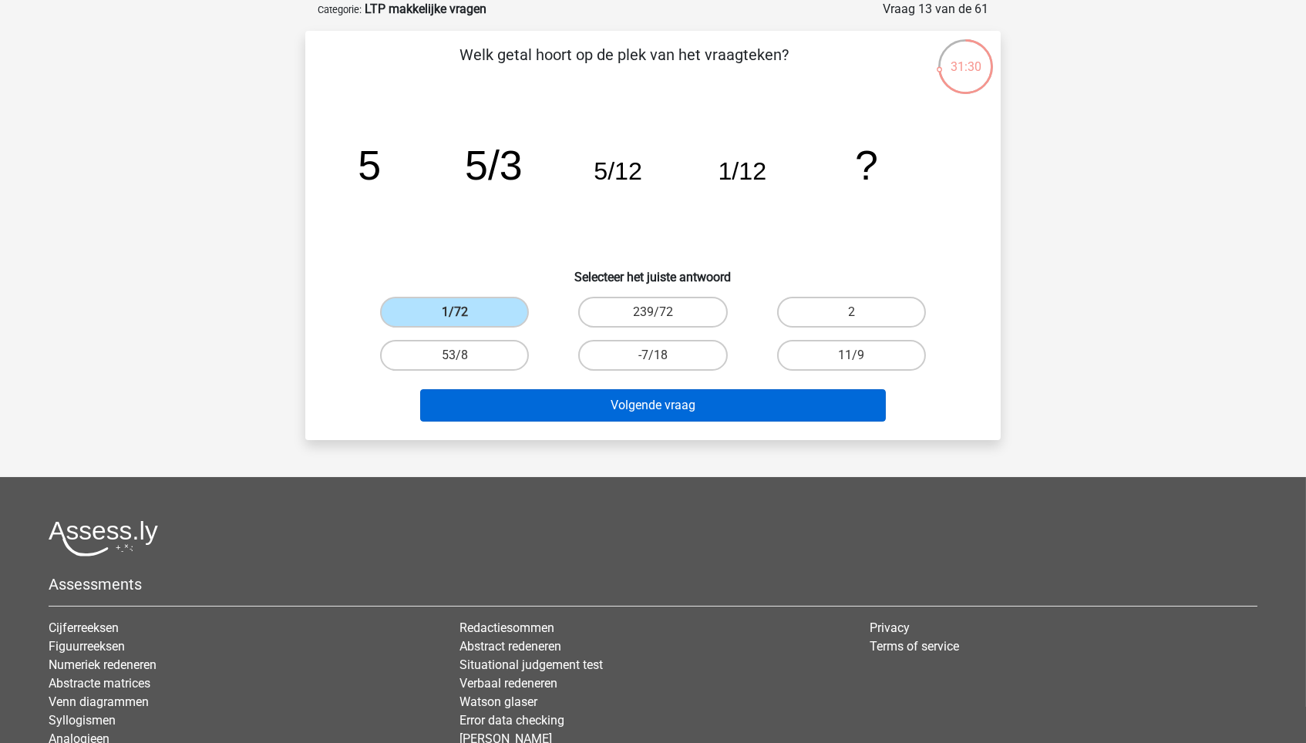
click at [743, 400] on button "Volgende vraag" at bounding box center [653, 405] width 466 height 32
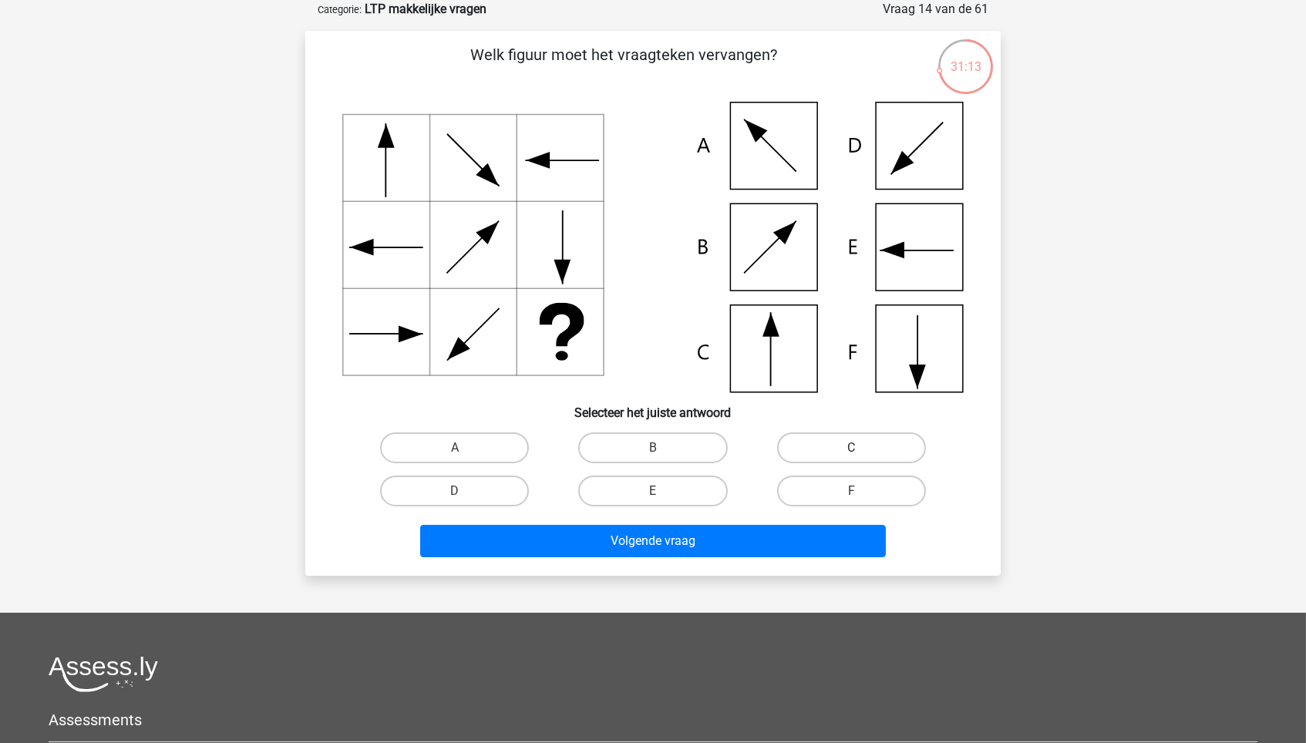
click at [823, 439] on label "C" at bounding box center [851, 447] width 149 height 31
click at [851, 448] on input "C" at bounding box center [856, 453] width 10 height 10
radio input "true"
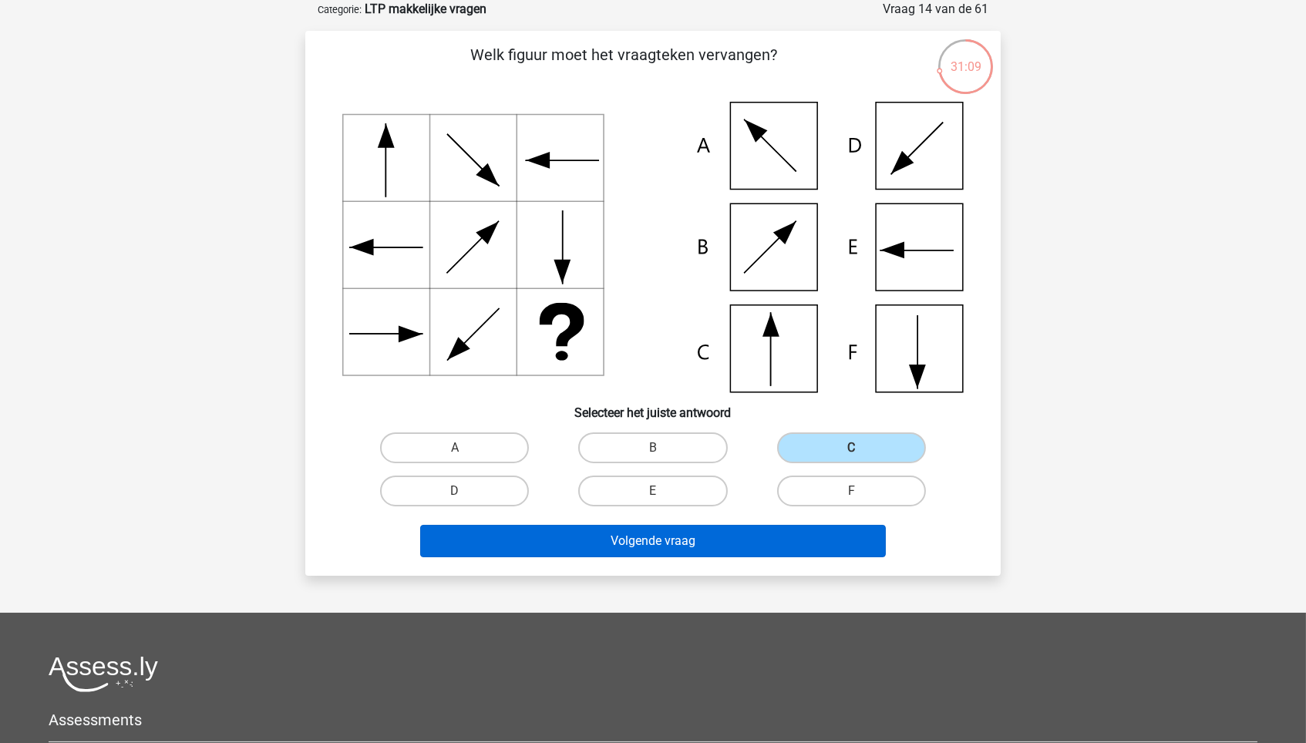
click at [731, 532] on button "Volgende vraag" at bounding box center [653, 541] width 466 height 32
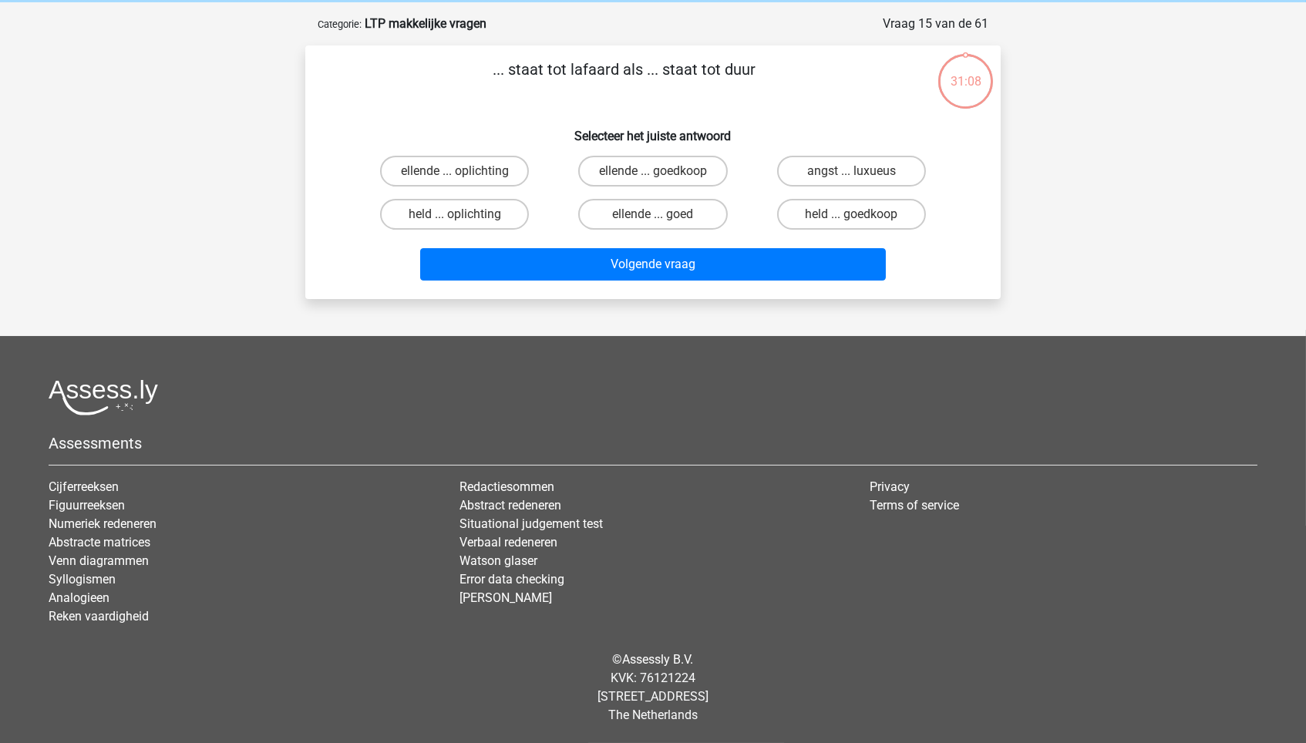
scroll to position [59, 0]
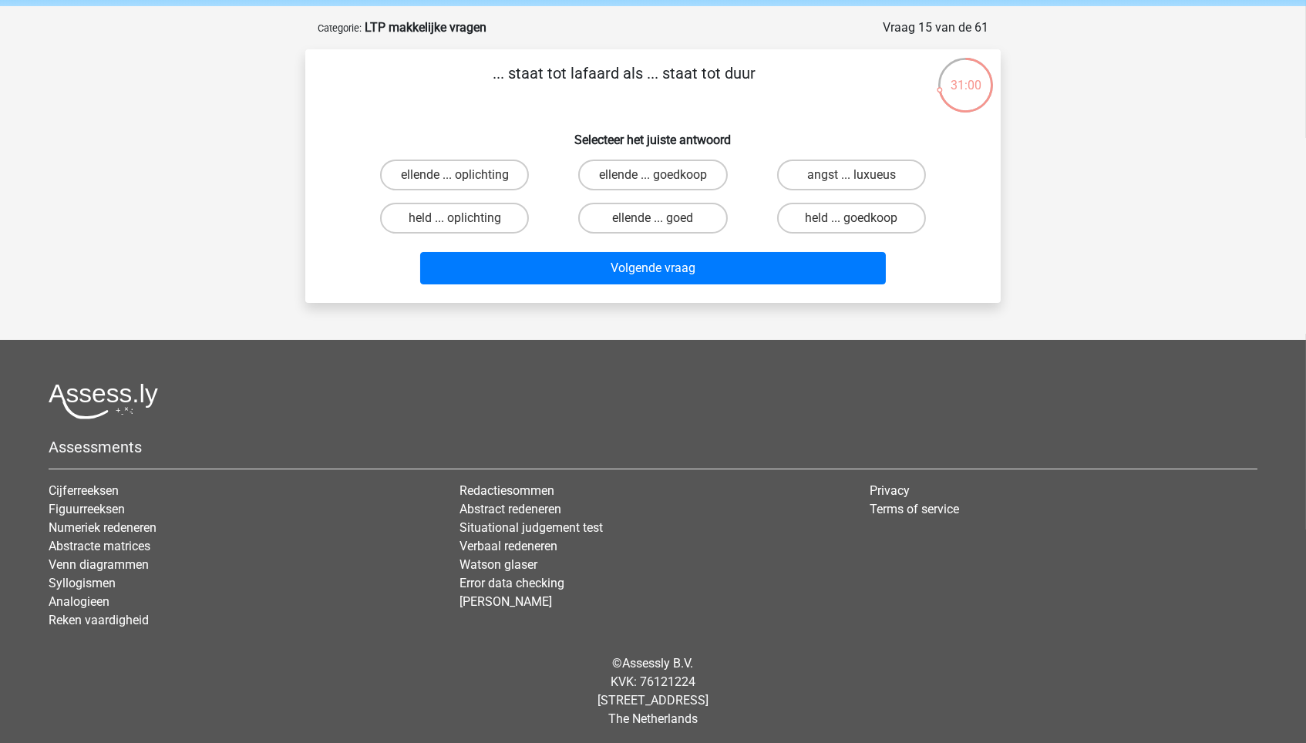
click at [856, 218] on input "held ... goedkoop" at bounding box center [856, 223] width 10 height 10
radio input "true"
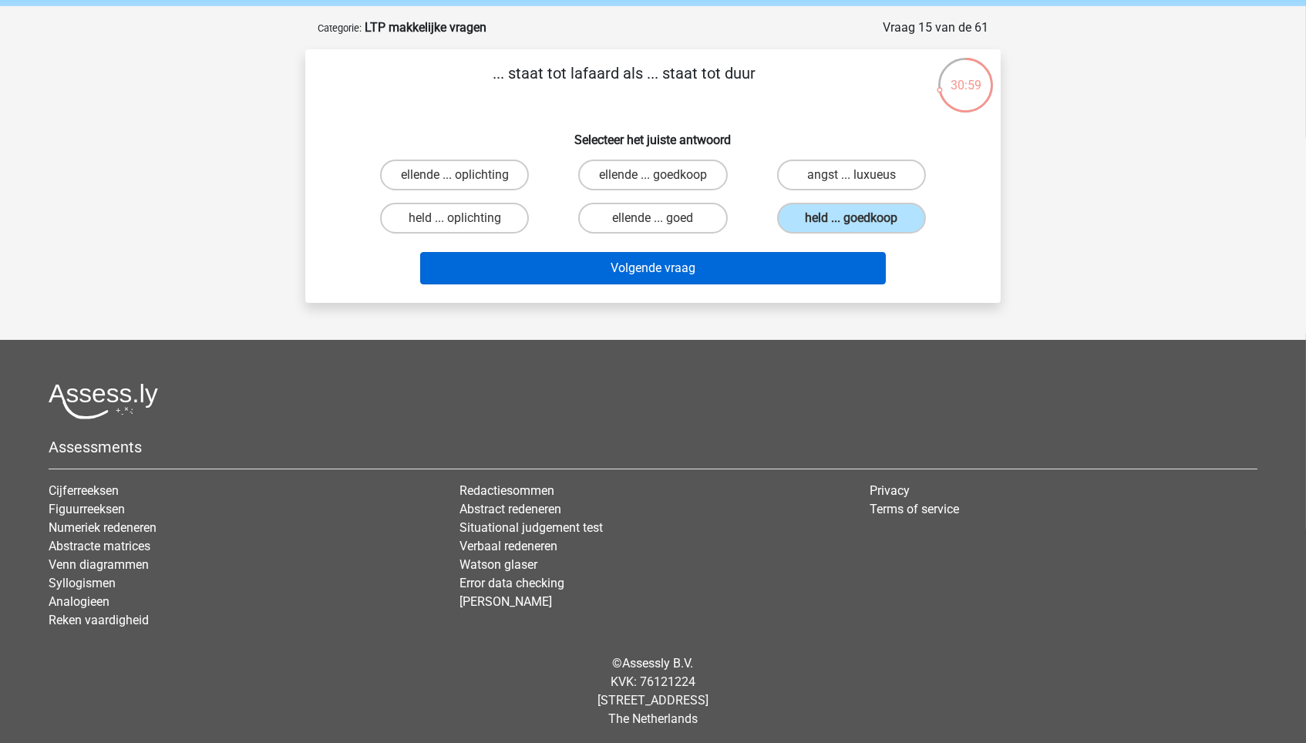
click at [803, 268] on button "Volgende vraag" at bounding box center [653, 268] width 466 height 32
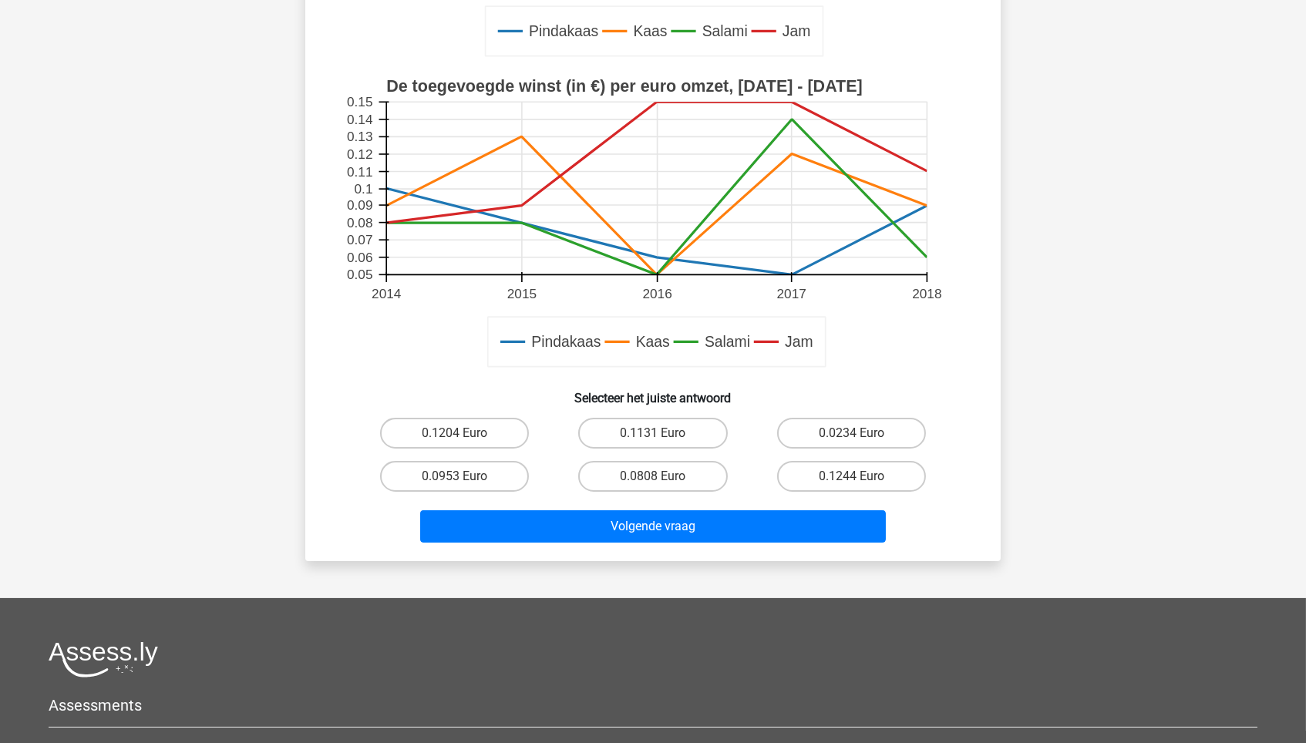
scroll to position [476, 0]
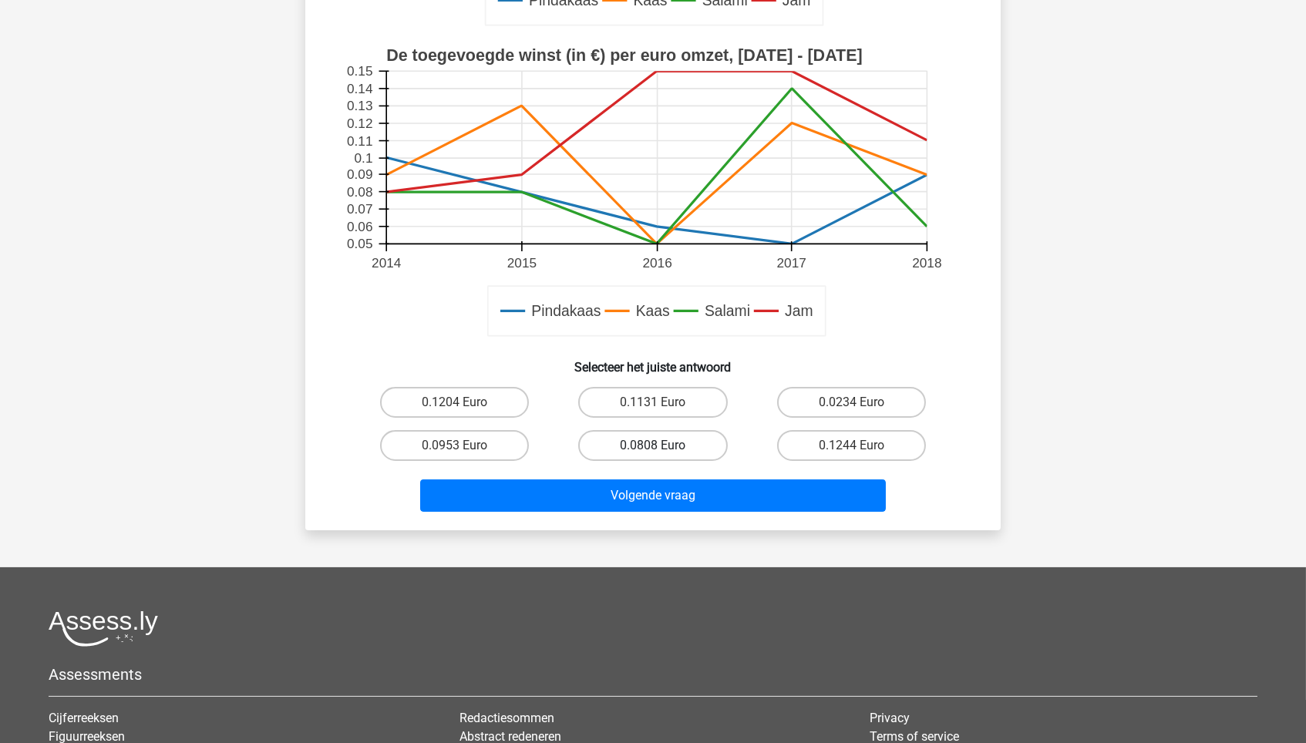
click at [667, 449] on label "0.0808 Euro" at bounding box center [652, 445] width 149 height 31
click at [663, 449] on input "0.0808 Euro" at bounding box center [658, 451] width 10 height 10
radio input "true"
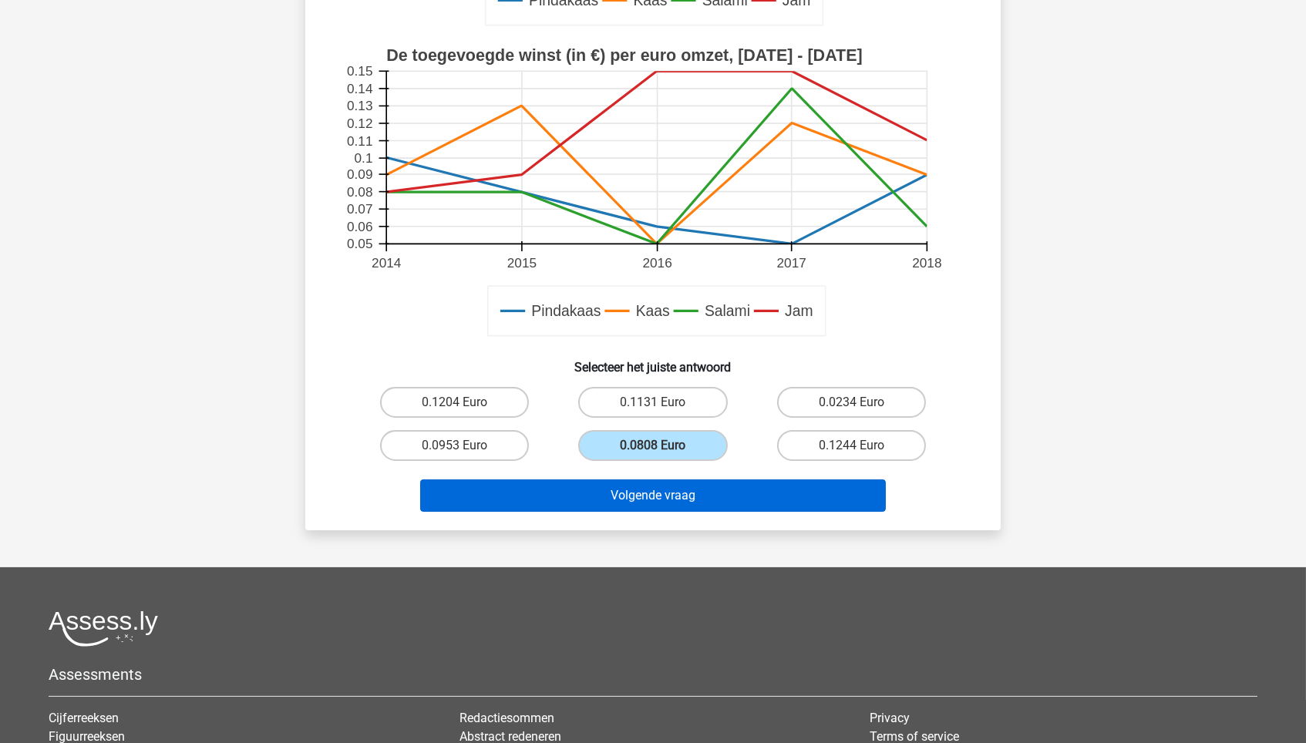
click at [659, 484] on button "Volgende vraag" at bounding box center [653, 496] width 466 height 32
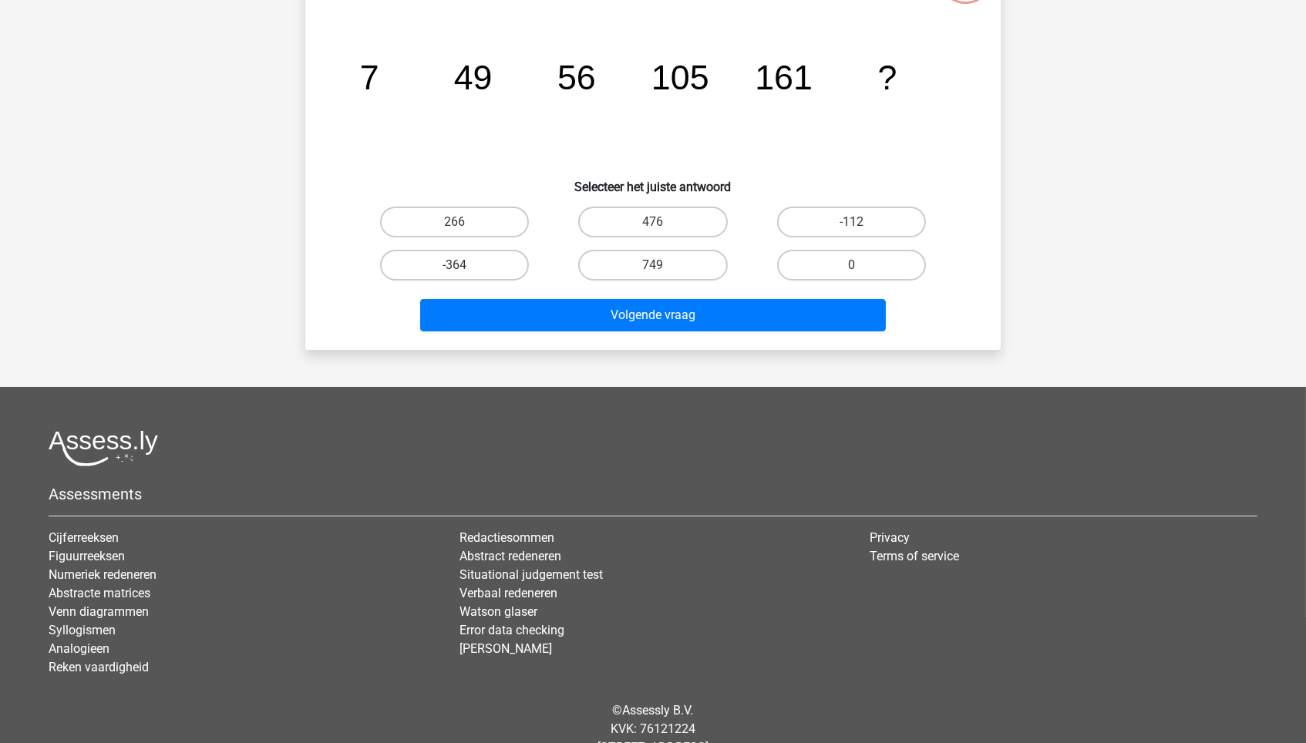
scroll to position [77, 0]
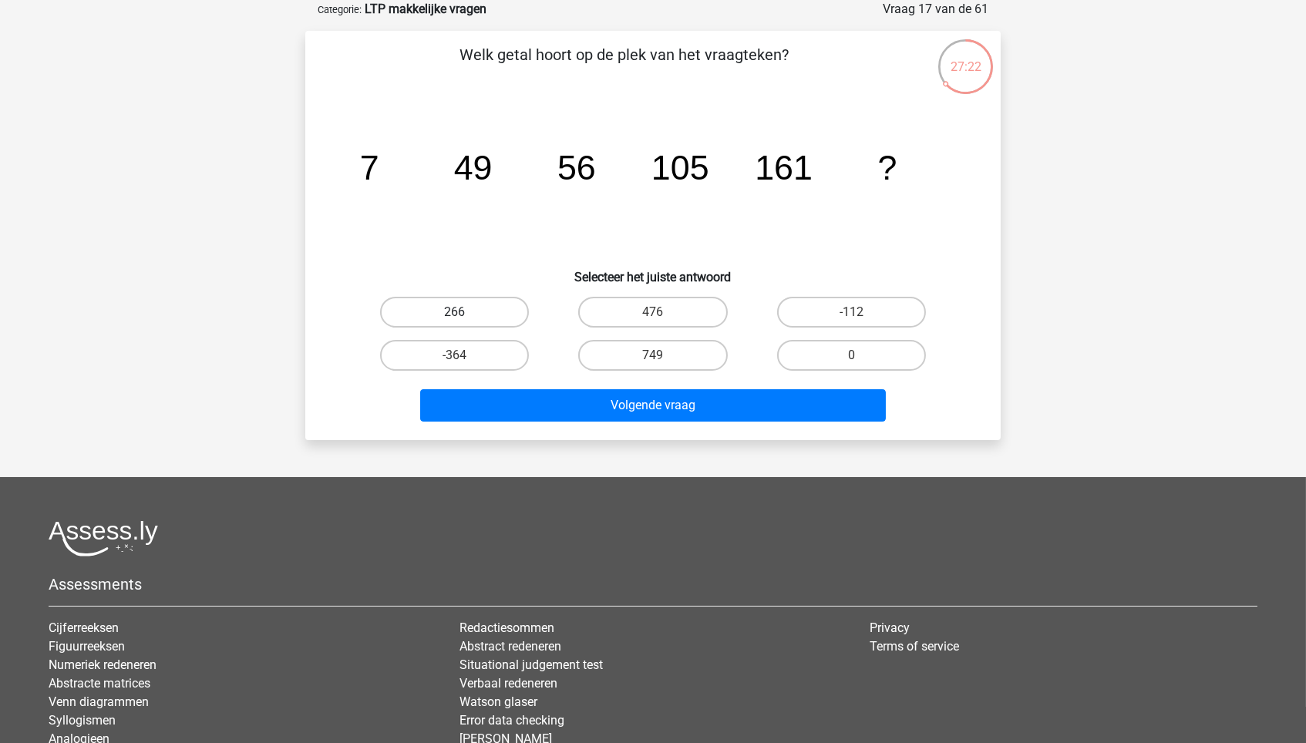
click at [456, 308] on label "266" at bounding box center [454, 312] width 149 height 31
click at [456, 312] on input "266" at bounding box center [460, 317] width 10 height 10
radio input "true"
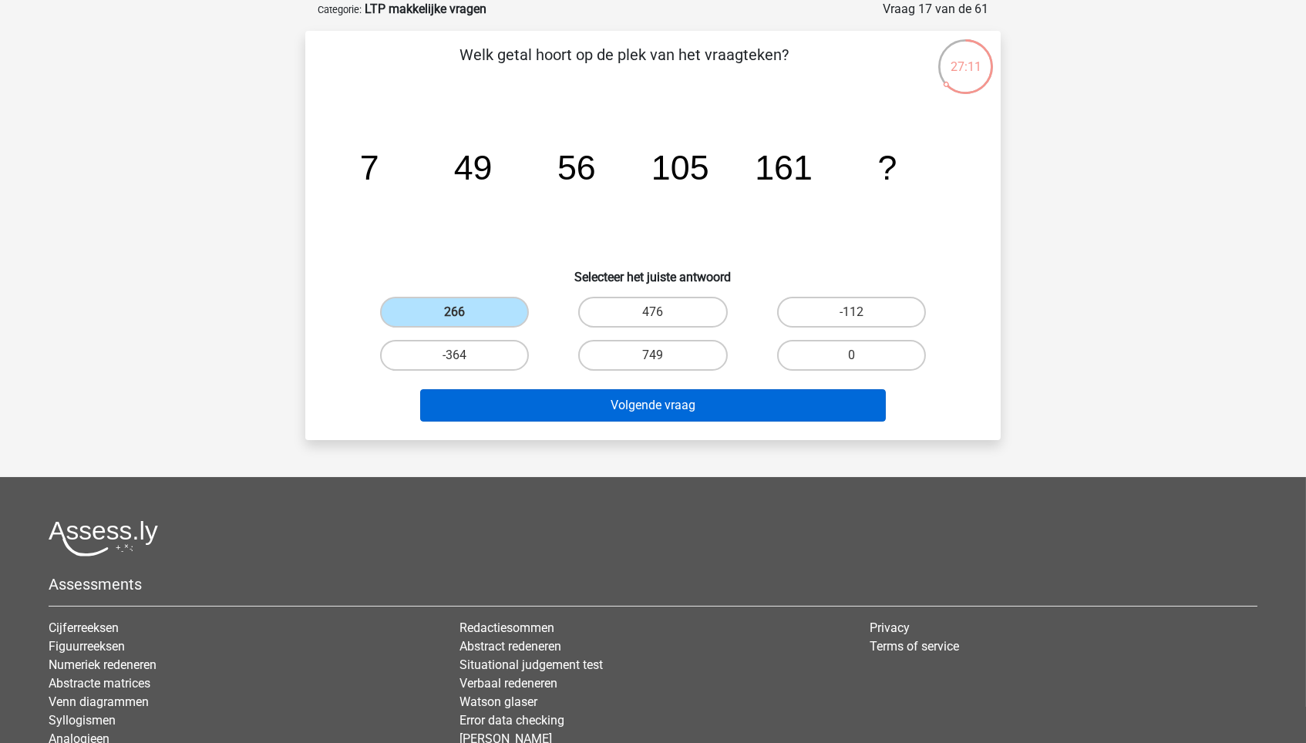
click at [782, 399] on button "Volgende vraag" at bounding box center [653, 405] width 466 height 32
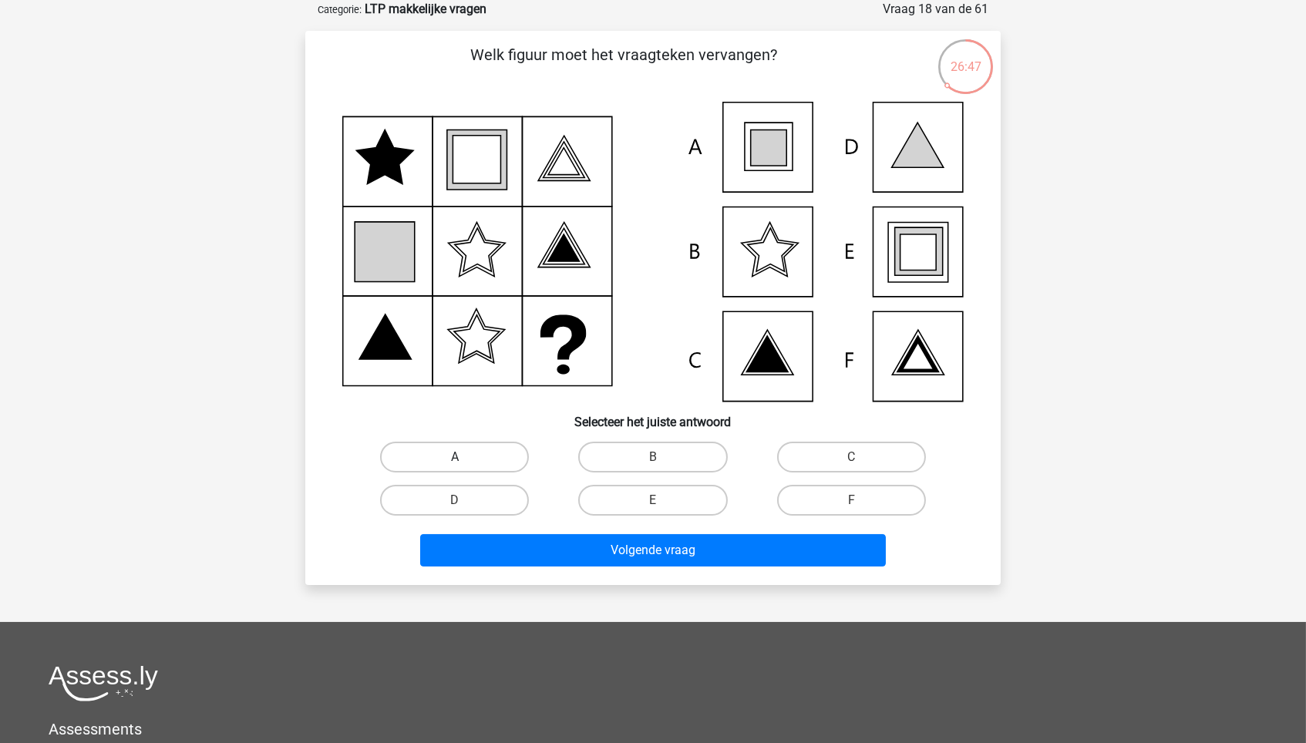
click at [490, 453] on label "A" at bounding box center [454, 457] width 149 height 31
click at [465, 457] on input "A" at bounding box center [460, 462] width 10 height 10
radio input "true"
click at [650, 499] on label "E" at bounding box center [652, 500] width 149 height 31
click at [653, 500] on input "E" at bounding box center [658, 505] width 10 height 10
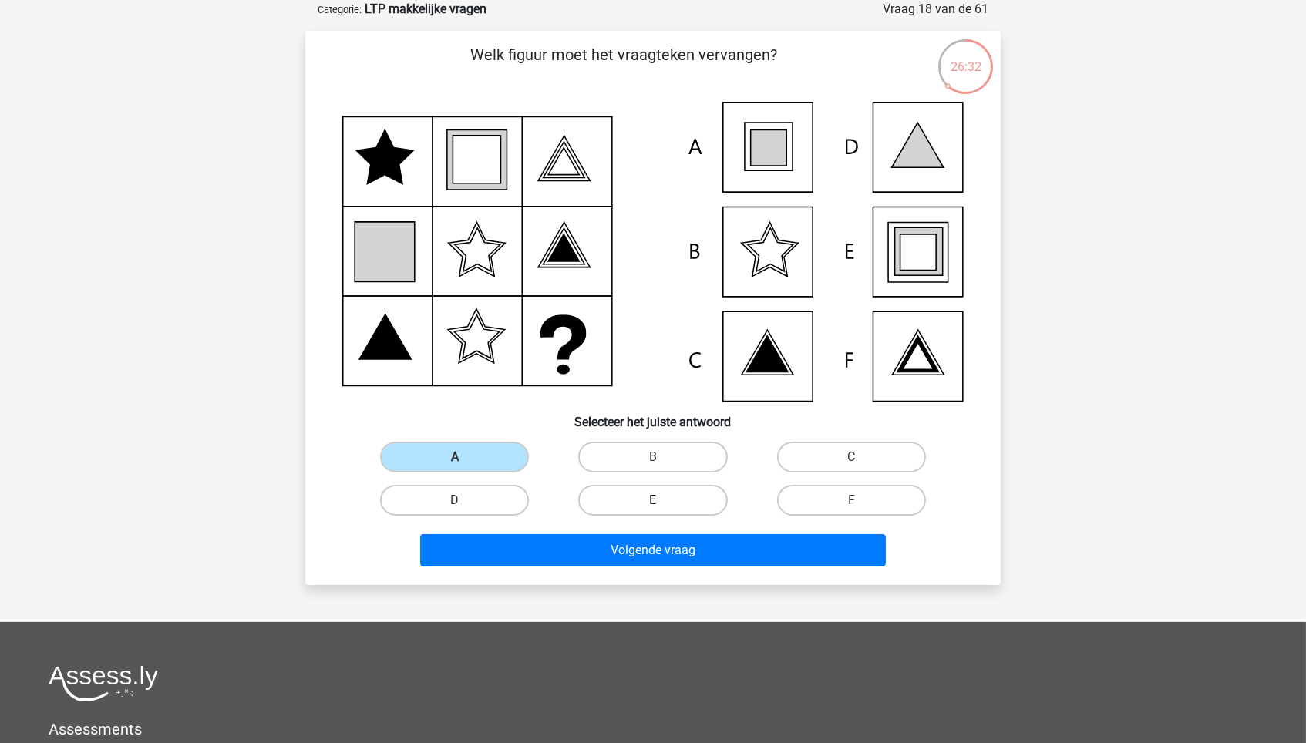
radio input "true"
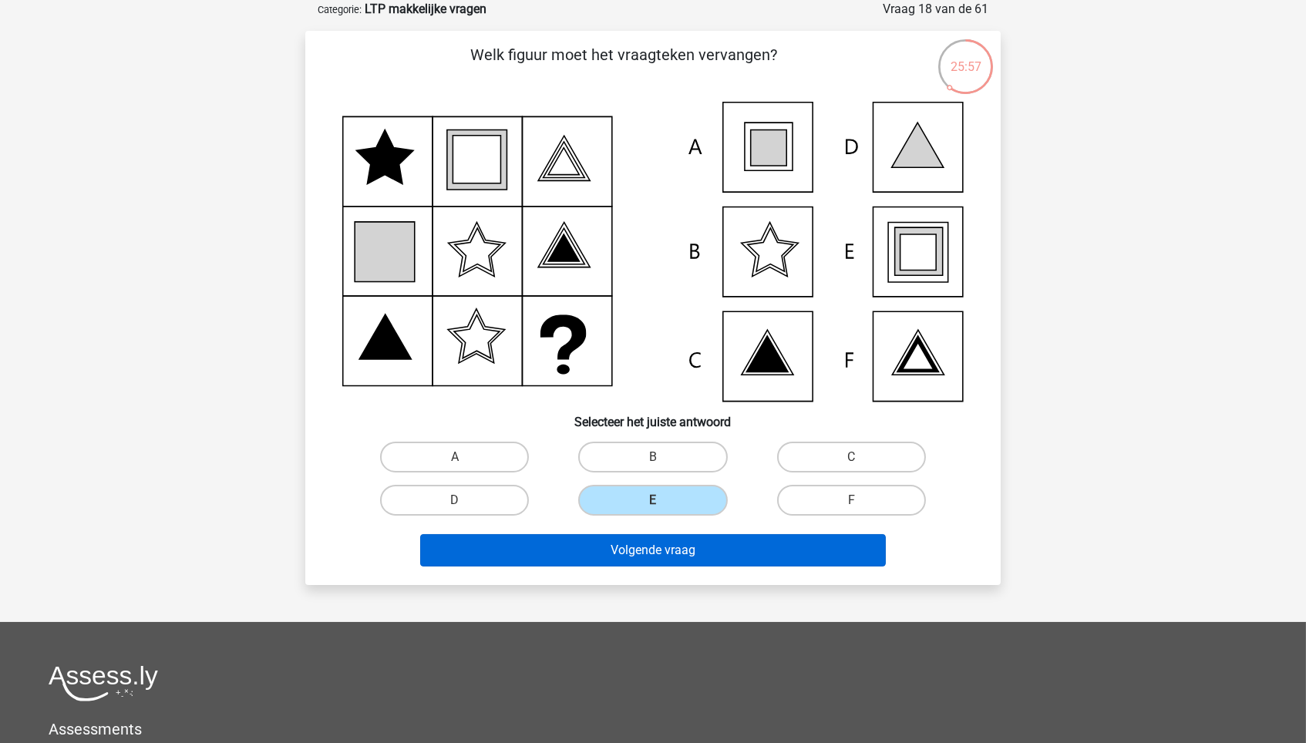
click at [587, 554] on button "Volgende vraag" at bounding box center [653, 550] width 466 height 32
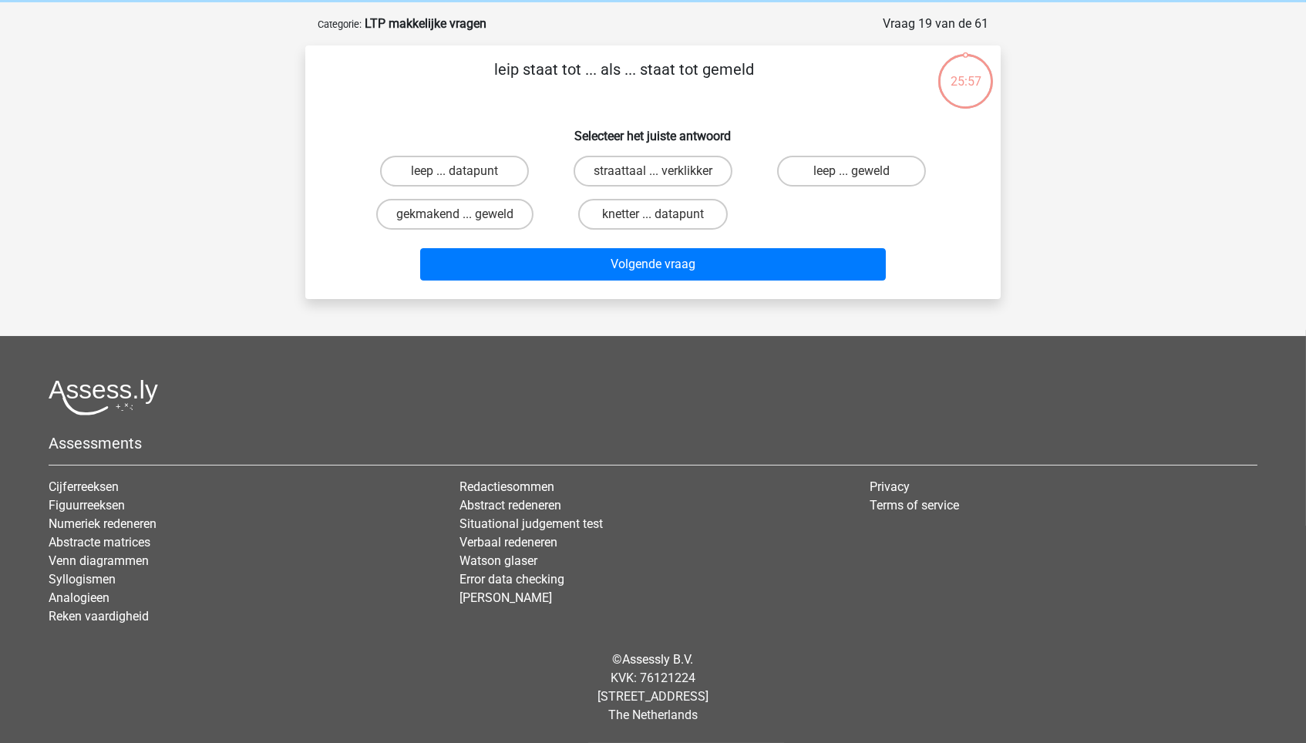
scroll to position [59, 0]
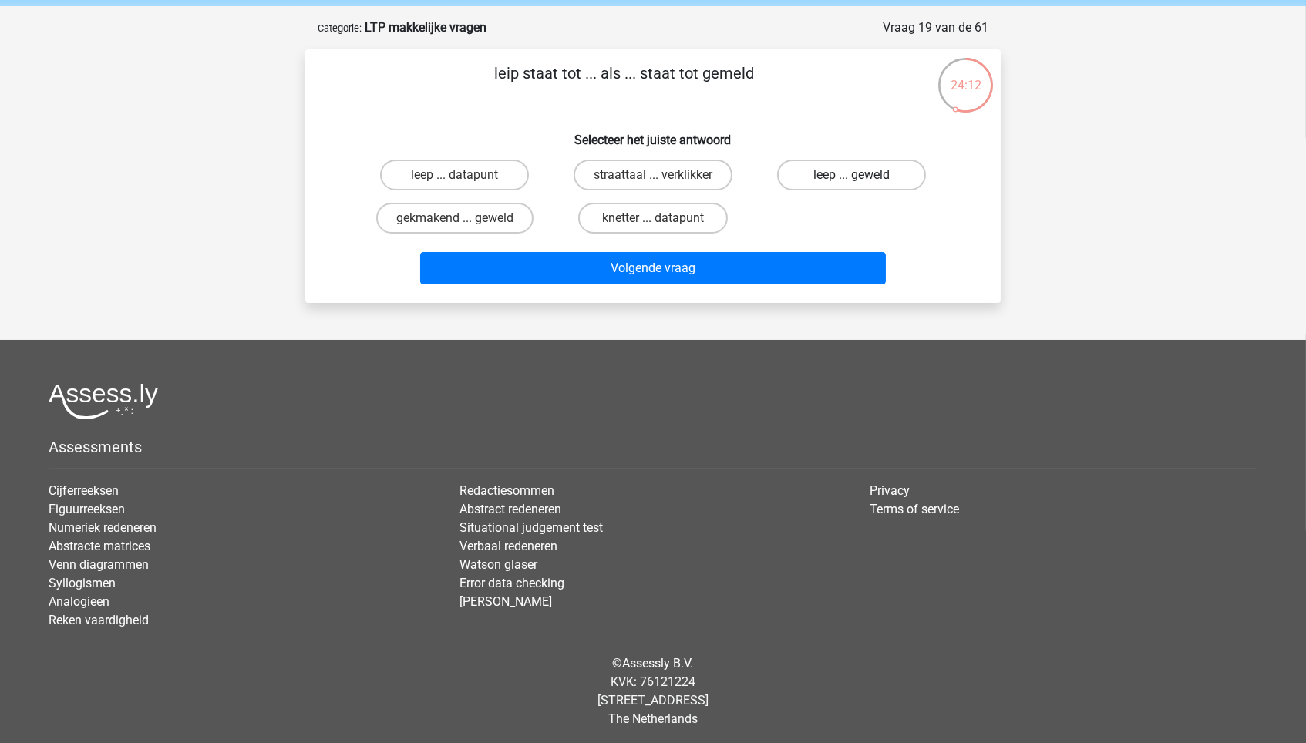
click at [891, 163] on label "leep ... geweld" at bounding box center [851, 175] width 149 height 31
click at [861, 175] on input "leep ... geweld" at bounding box center [856, 180] width 10 height 10
radio input "true"
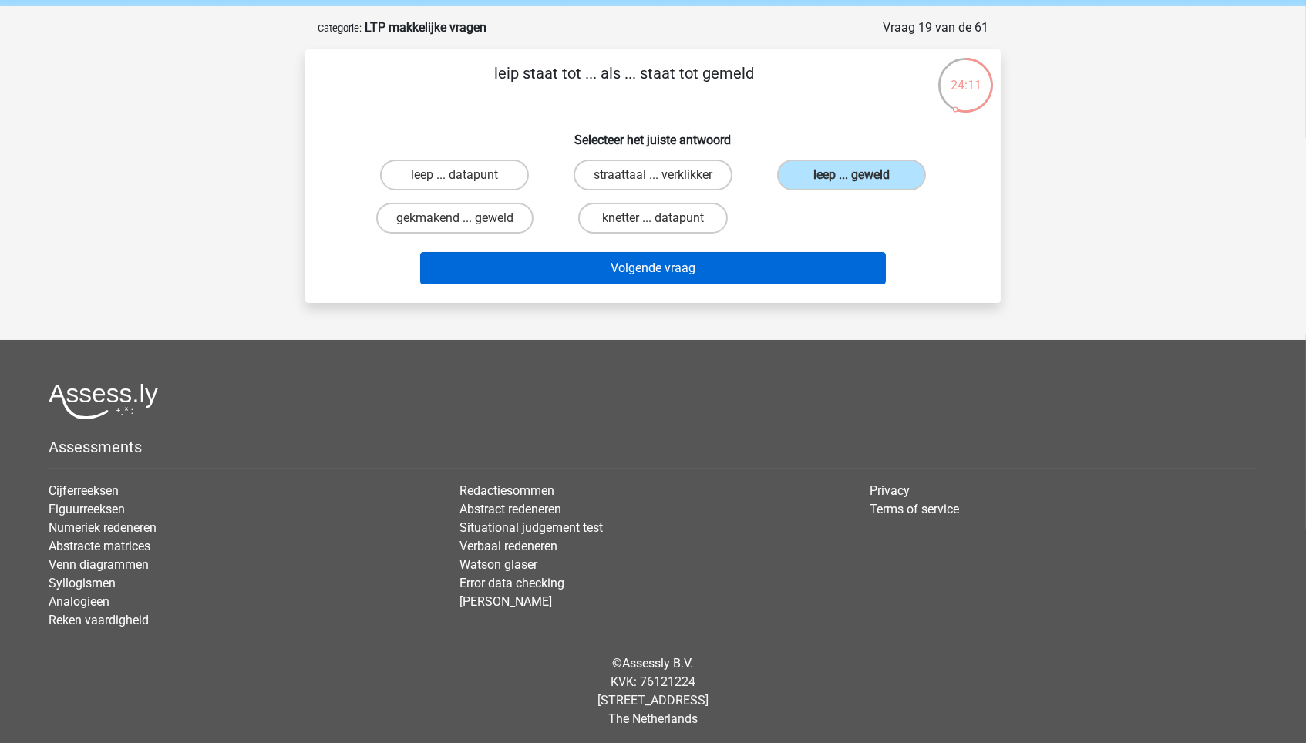
click at [754, 266] on button "Volgende vraag" at bounding box center [653, 268] width 466 height 32
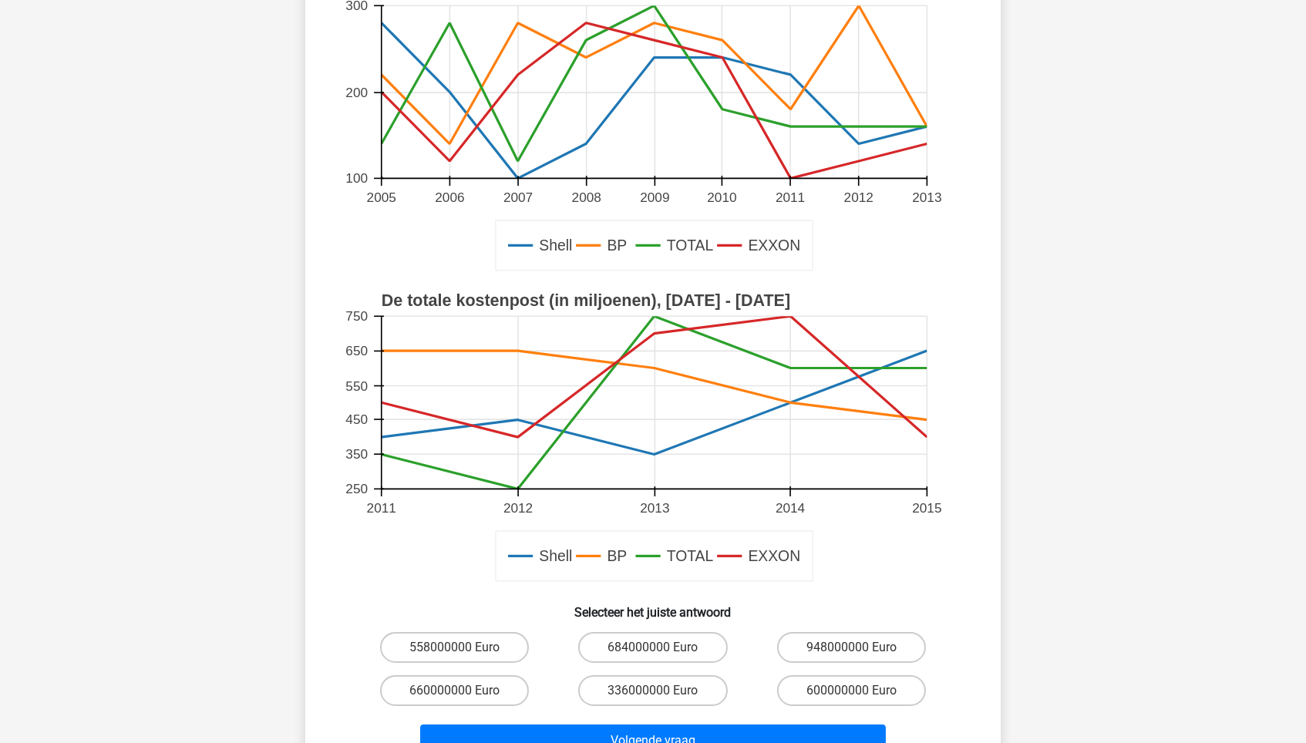
scroll to position [210, 0]
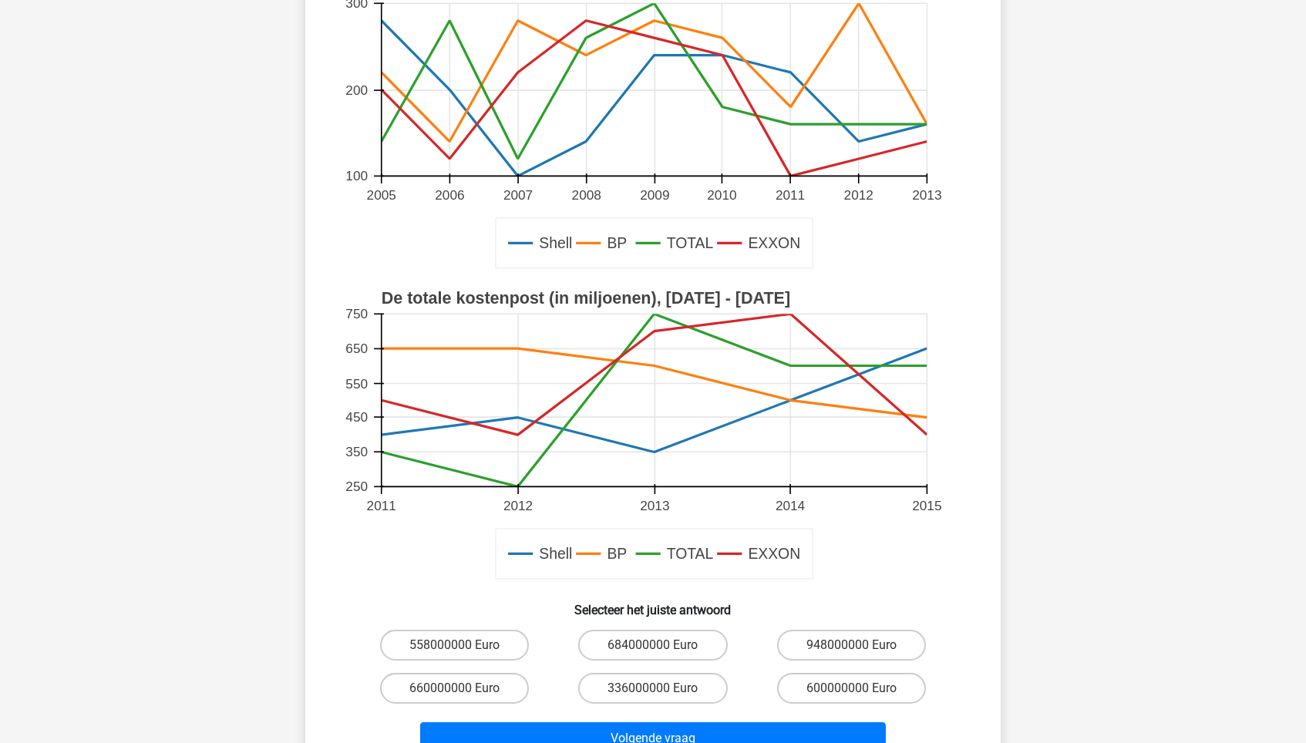
click at [853, 631] on div "600000000 Euro" at bounding box center [851, 688] width 198 height 43
click at [844, 631] on label "600000000 Euro" at bounding box center [851, 688] width 149 height 31
click at [851, 631] on input "600000000 Euro" at bounding box center [856, 693] width 10 height 10
radio input "true"
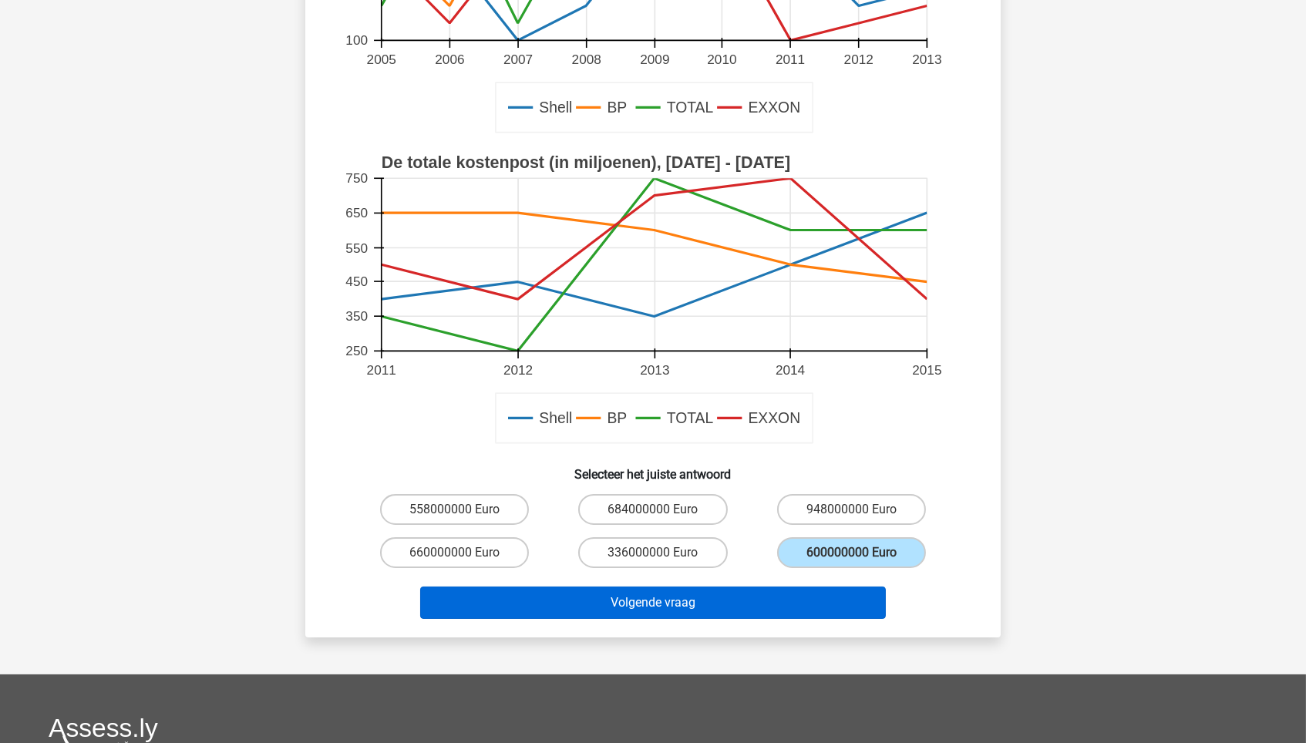
click at [749, 598] on button "Volgende vraag" at bounding box center [653, 603] width 466 height 32
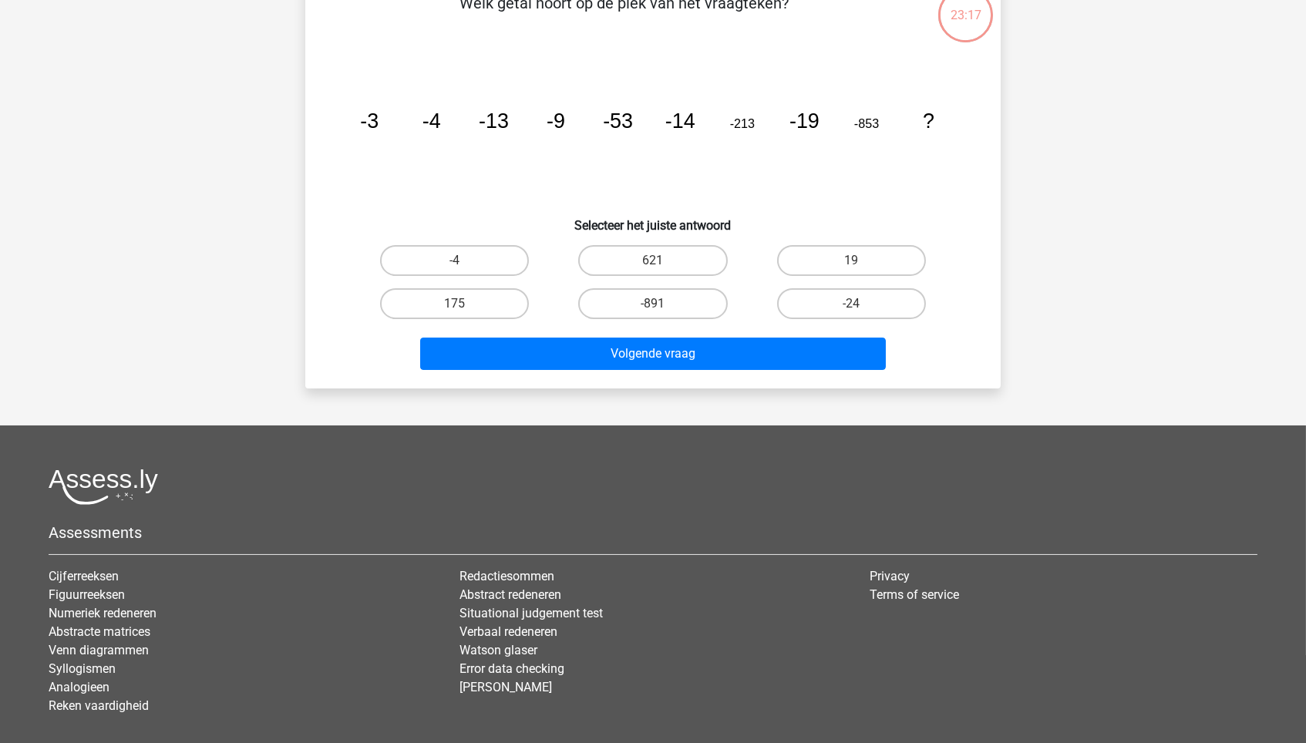
scroll to position [77, 0]
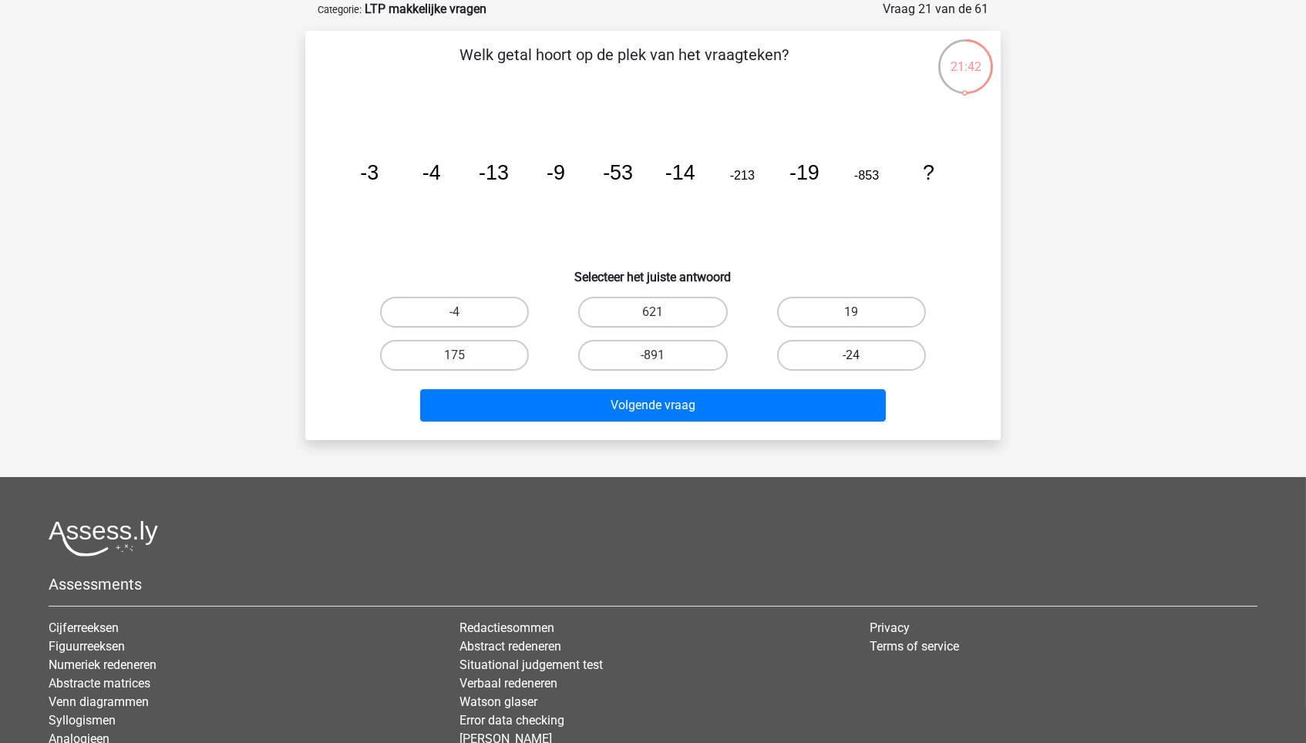
click at [856, 347] on label "-24" at bounding box center [851, 355] width 149 height 31
click at [856, 355] on input "-24" at bounding box center [856, 360] width 10 height 10
radio input "true"
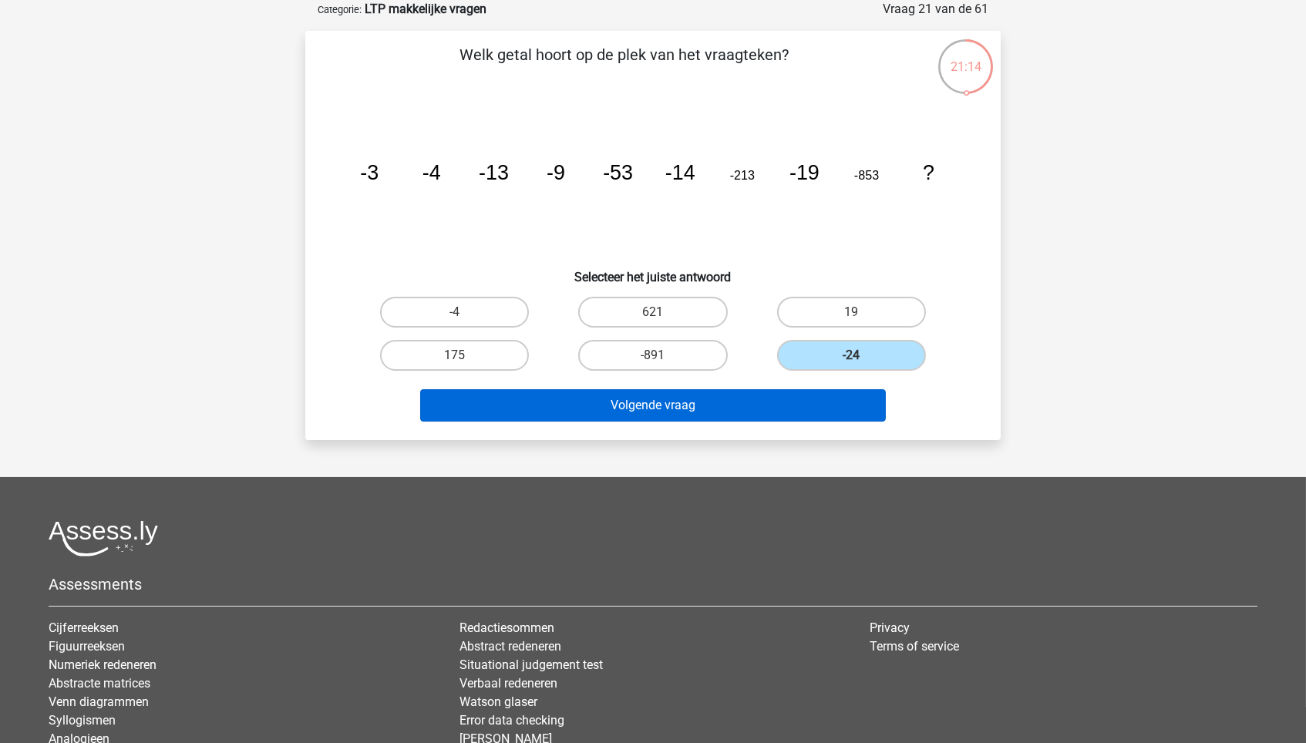
click at [866, 395] on button "Volgende vraag" at bounding box center [653, 405] width 466 height 32
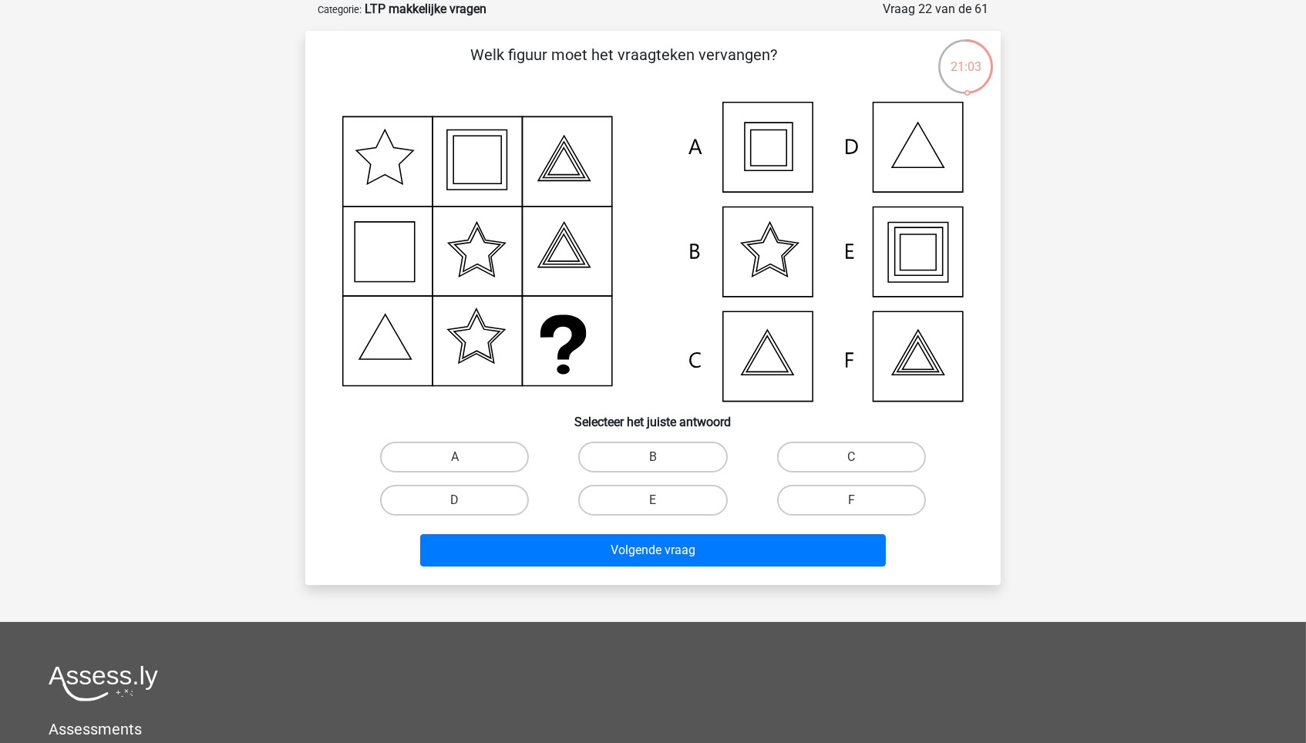
click at [950, 274] on icon at bounding box center [652, 252] width 621 height 300
click at [677, 506] on label "E" at bounding box center [652, 500] width 149 height 31
click at [663, 506] on input "E" at bounding box center [658, 505] width 10 height 10
radio input "true"
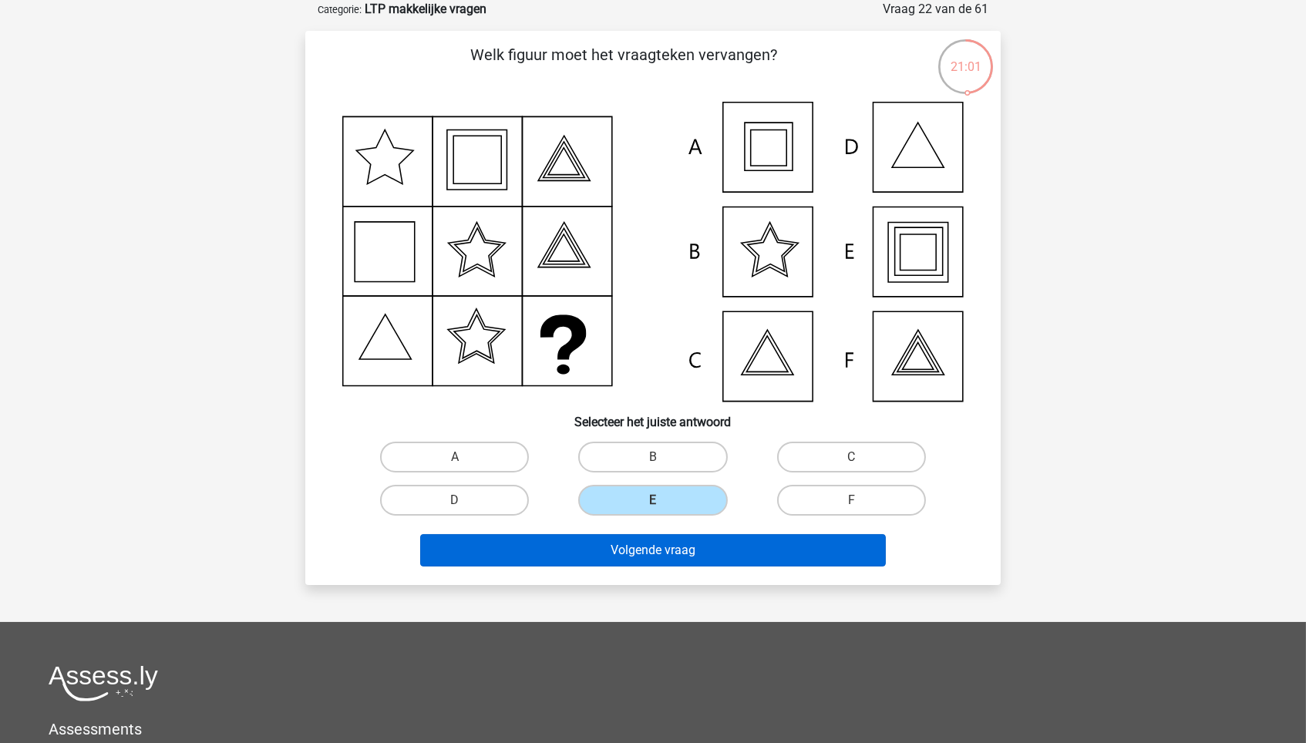
click at [687, 551] on button "Volgende vraag" at bounding box center [653, 550] width 466 height 32
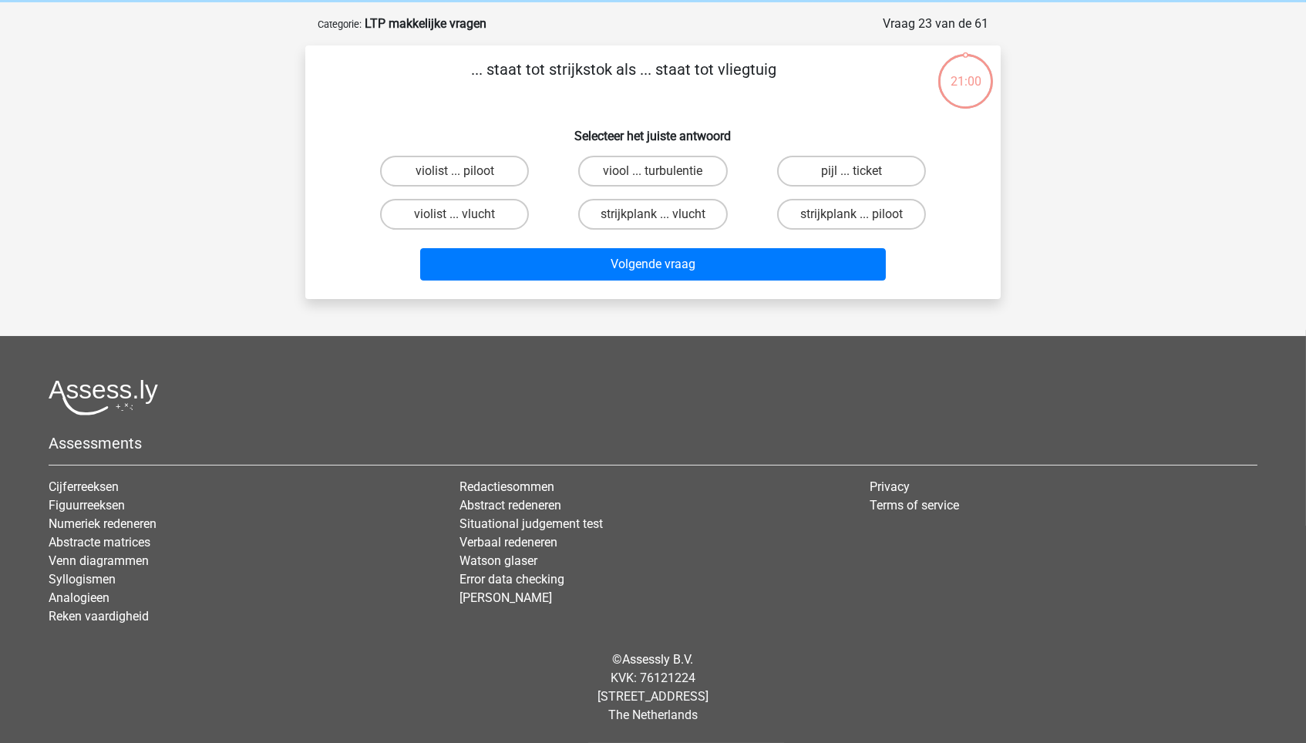
scroll to position [59, 0]
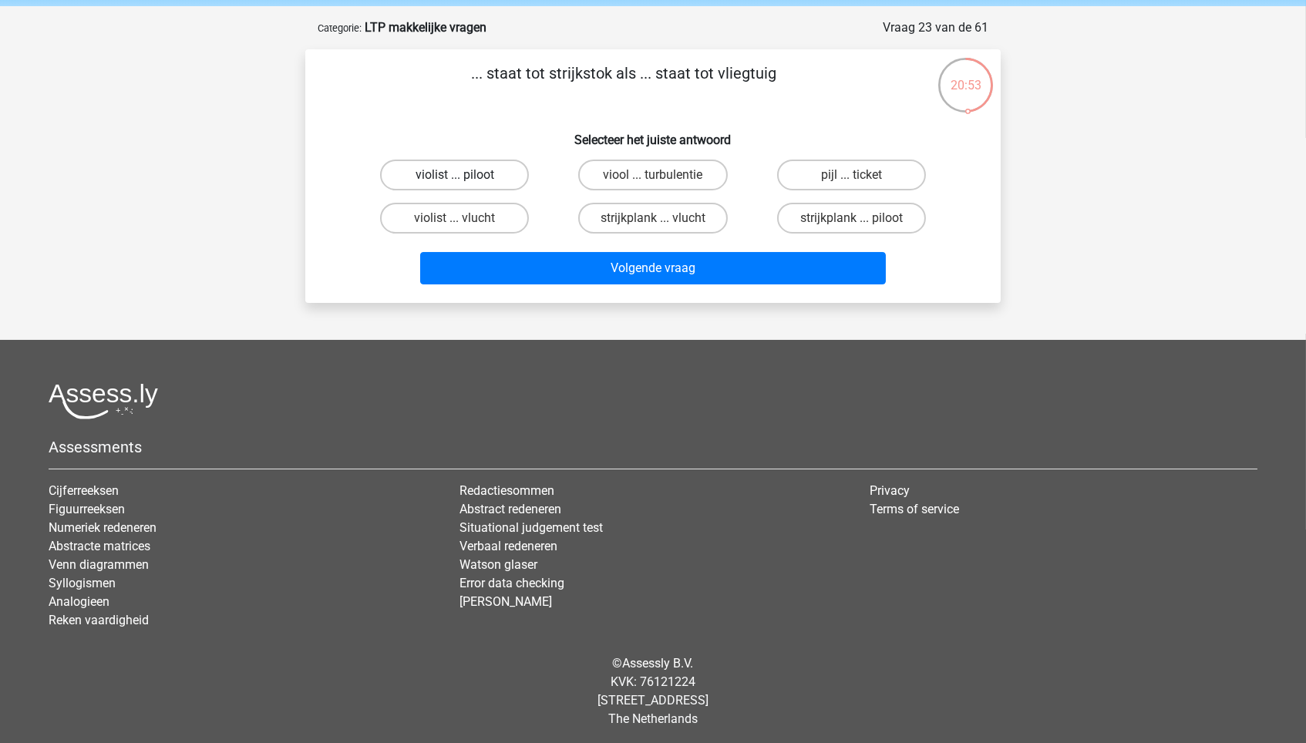
click at [480, 176] on label "violist ... piloot" at bounding box center [454, 175] width 149 height 31
click at [465, 176] on input "violist ... piloot" at bounding box center [460, 180] width 10 height 10
radio input "true"
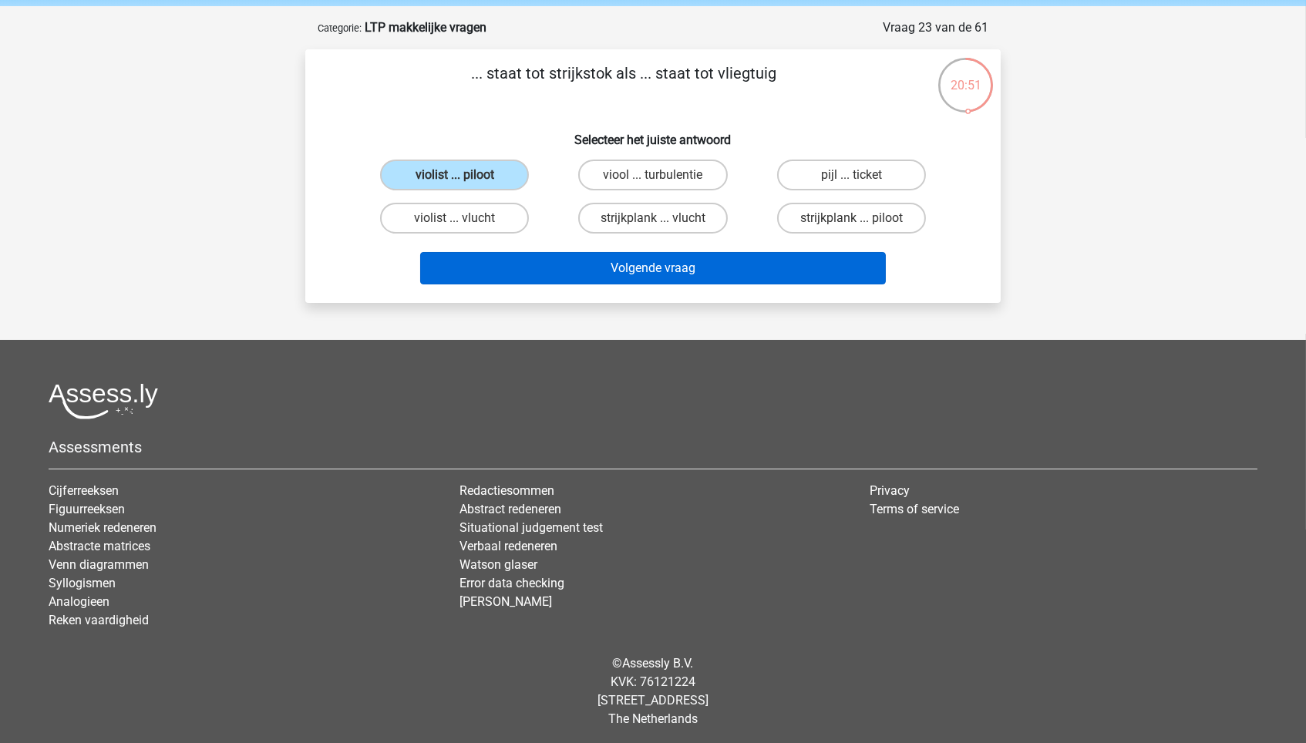
click at [647, 274] on button "Volgende vraag" at bounding box center [653, 268] width 466 height 32
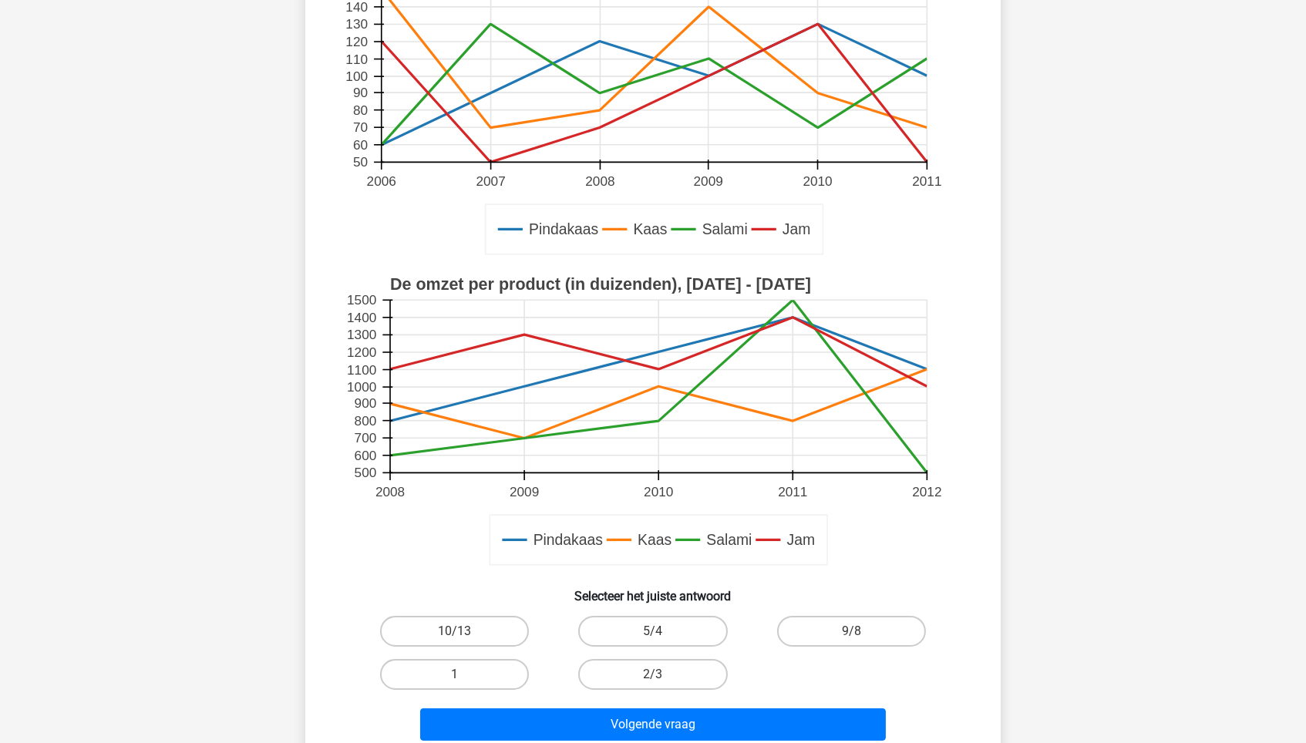
scroll to position [261, 0]
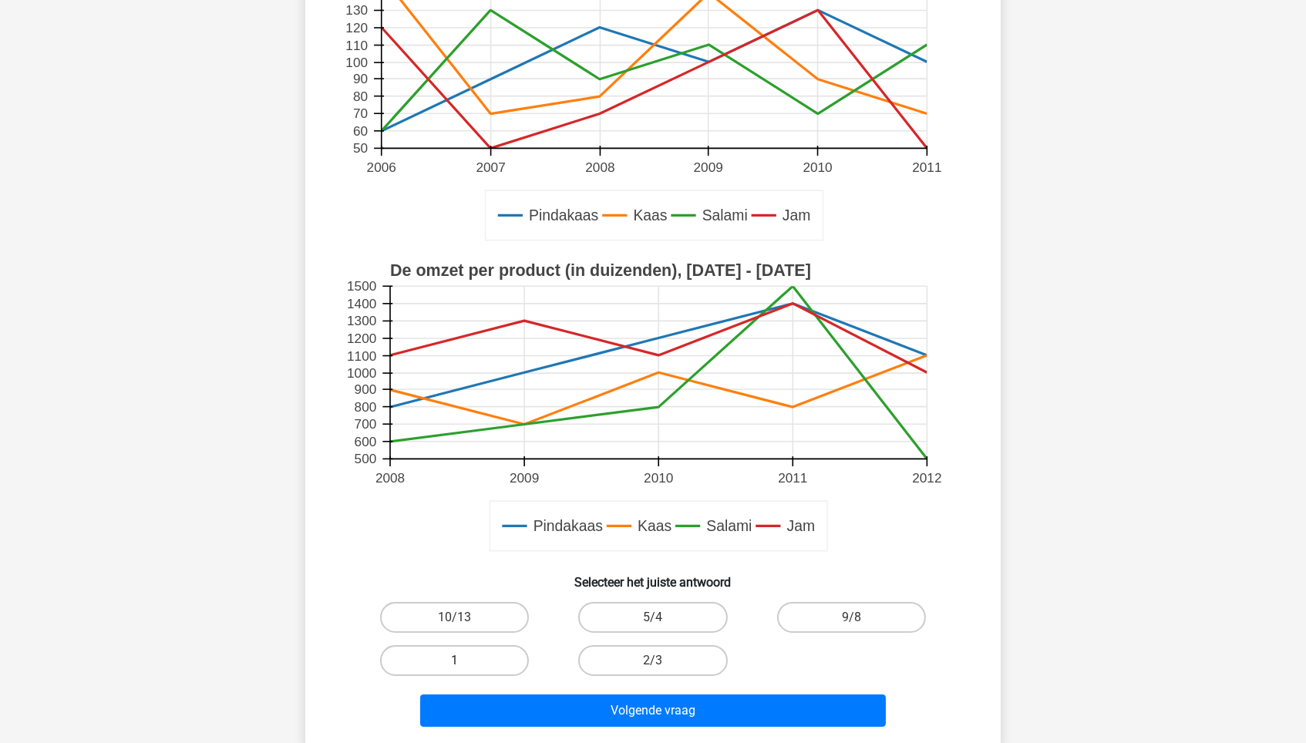
click at [446, 631] on label "1" at bounding box center [454, 660] width 149 height 31
click at [455, 631] on input "1" at bounding box center [460, 666] width 10 height 10
radio input "true"
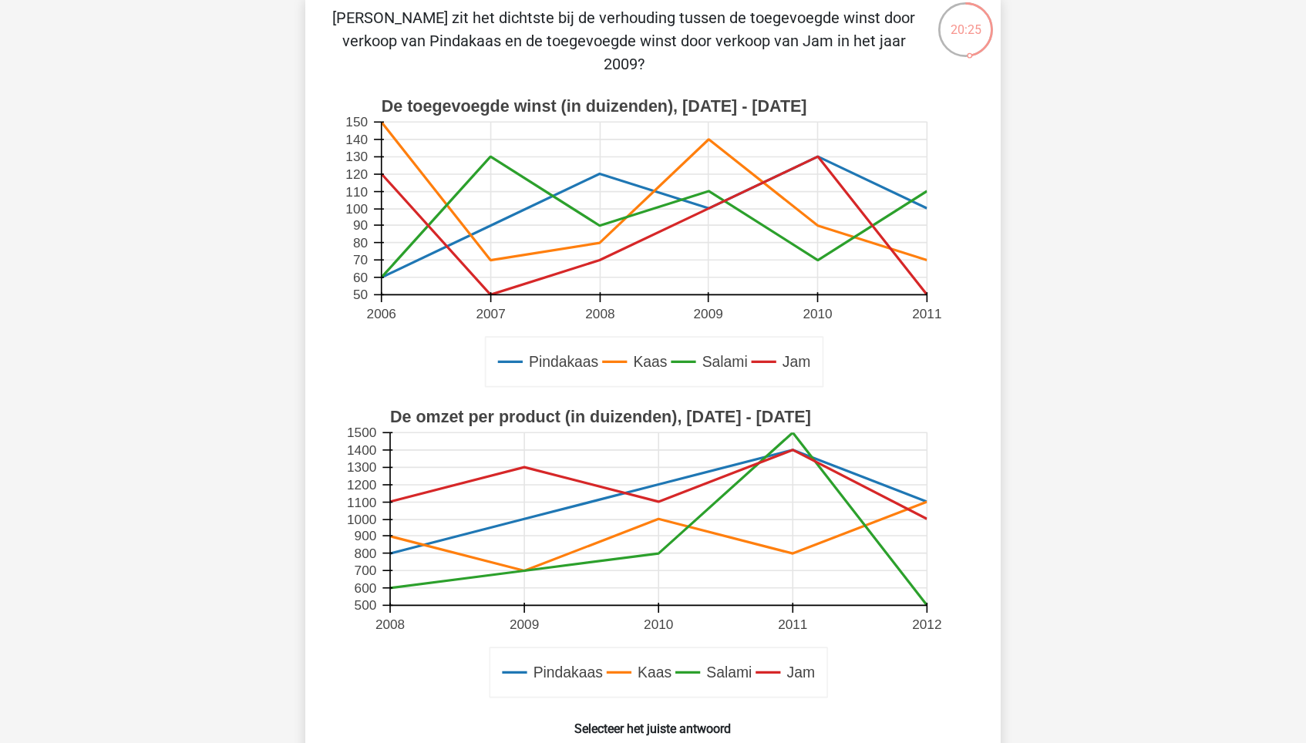
scroll to position [116, 0]
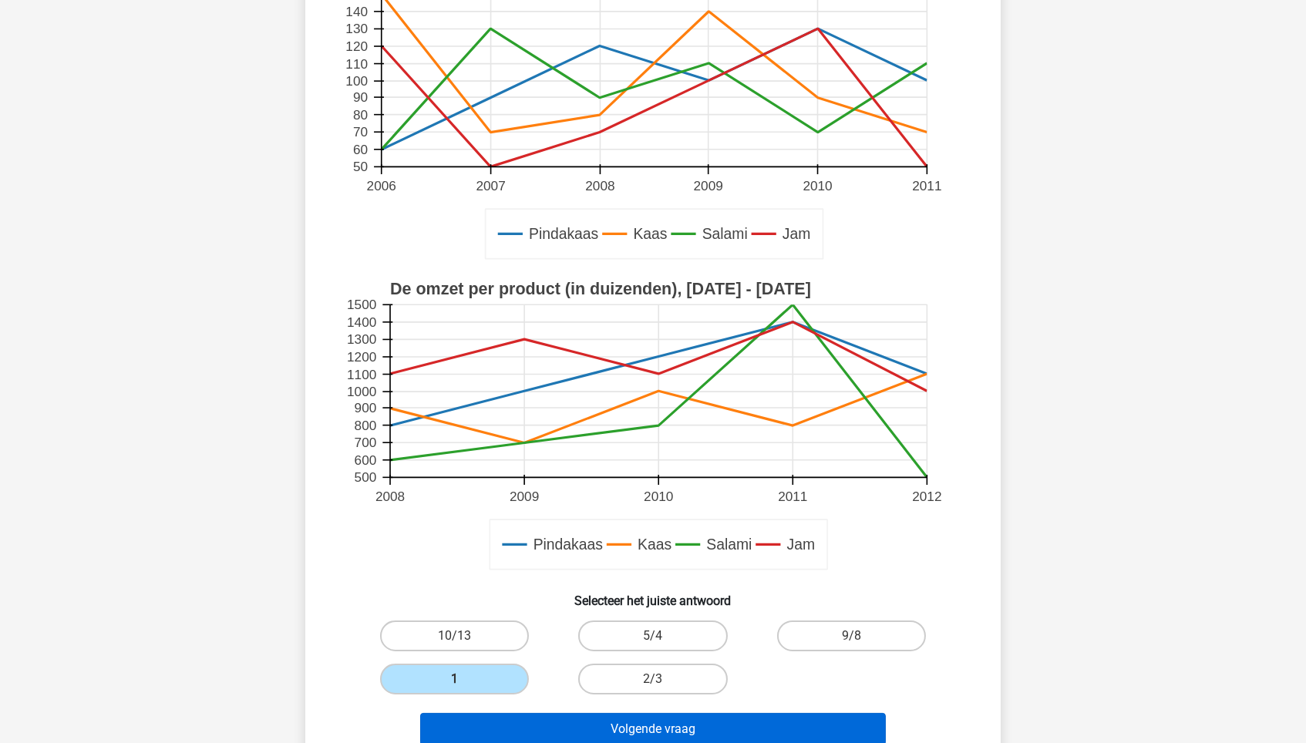
click at [715, 631] on button "Volgende vraag" at bounding box center [653, 729] width 466 height 32
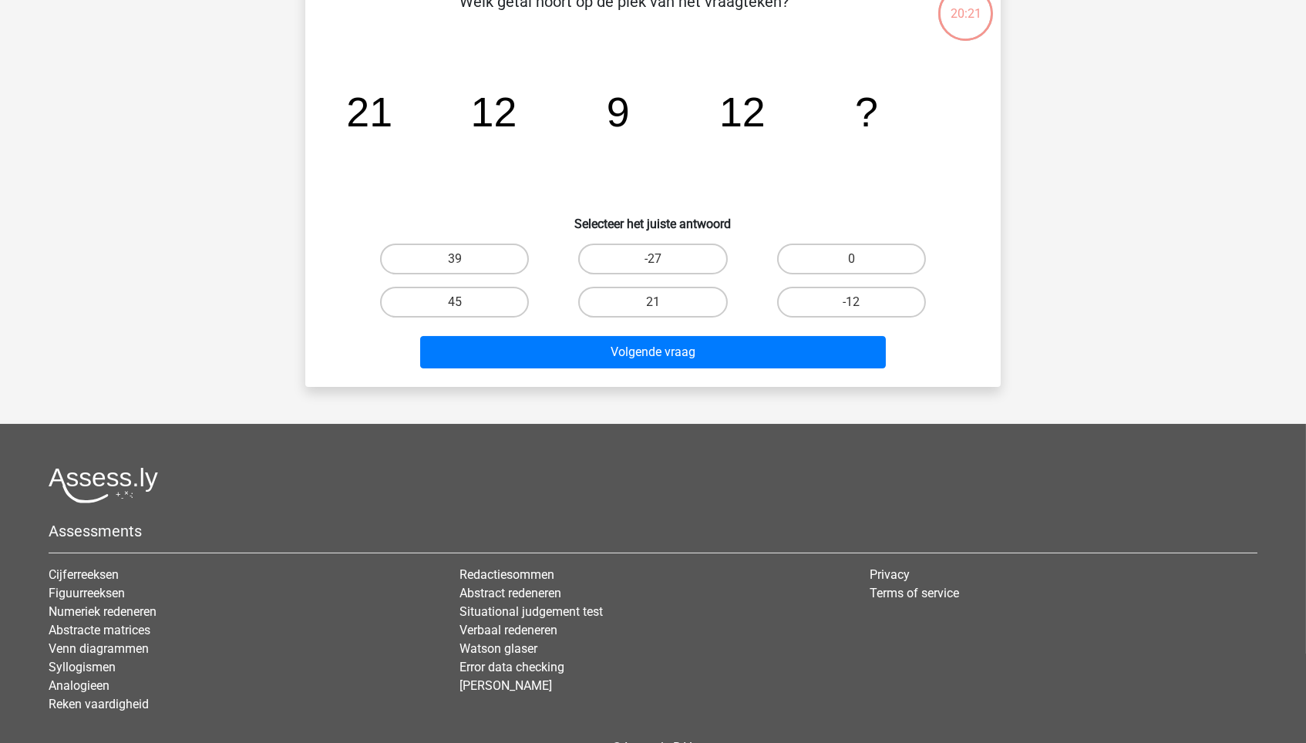
scroll to position [77, 0]
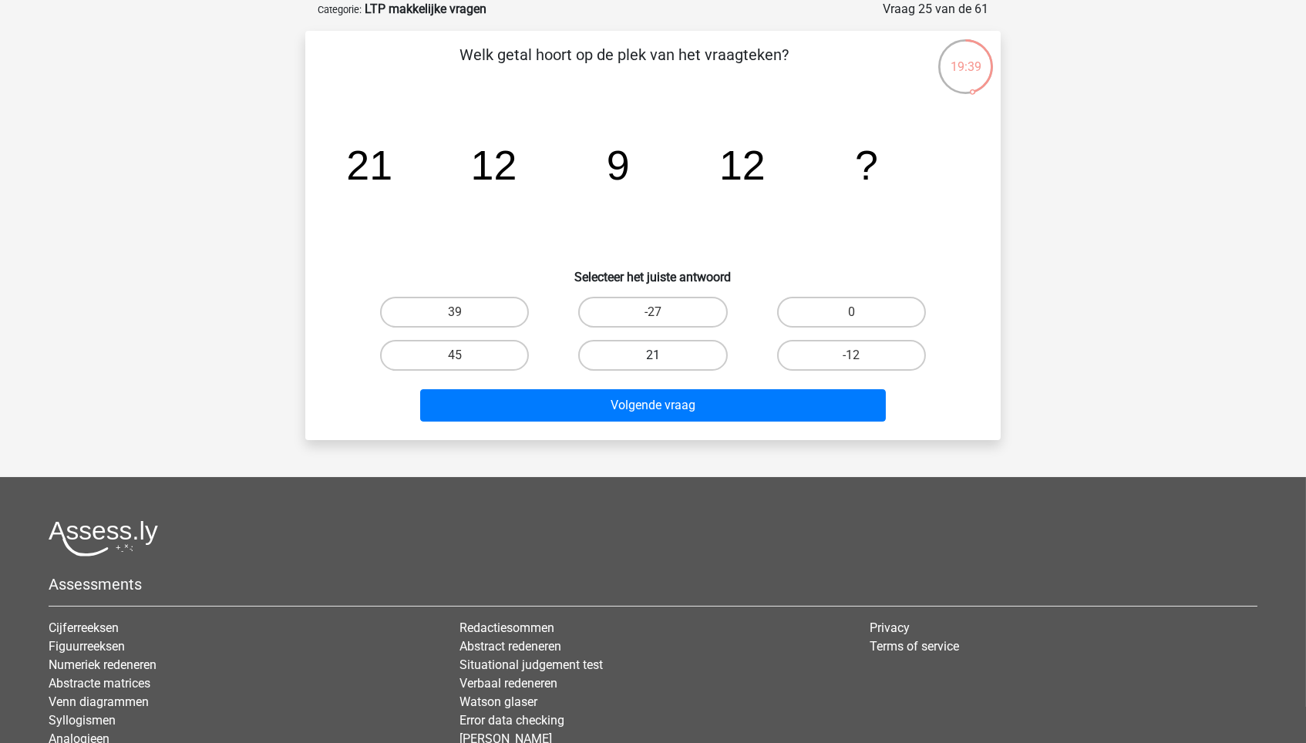
click at [641, 350] on label "21" at bounding box center [652, 355] width 149 height 31
click at [653, 355] on input "21" at bounding box center [658, 360] width 10 height 10
radio input "true"
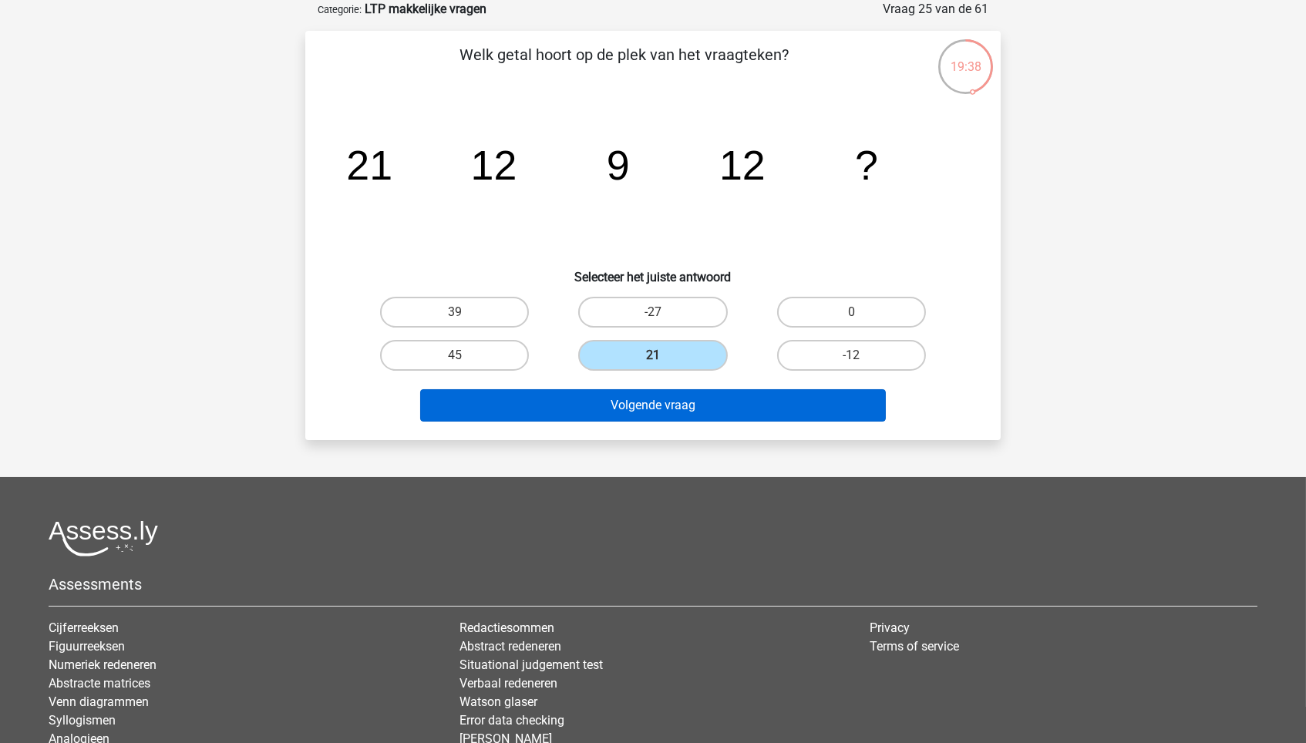
click at [641, 408] on button "Volgende vraag" at bounding box center [653, 405] width 466 height 32
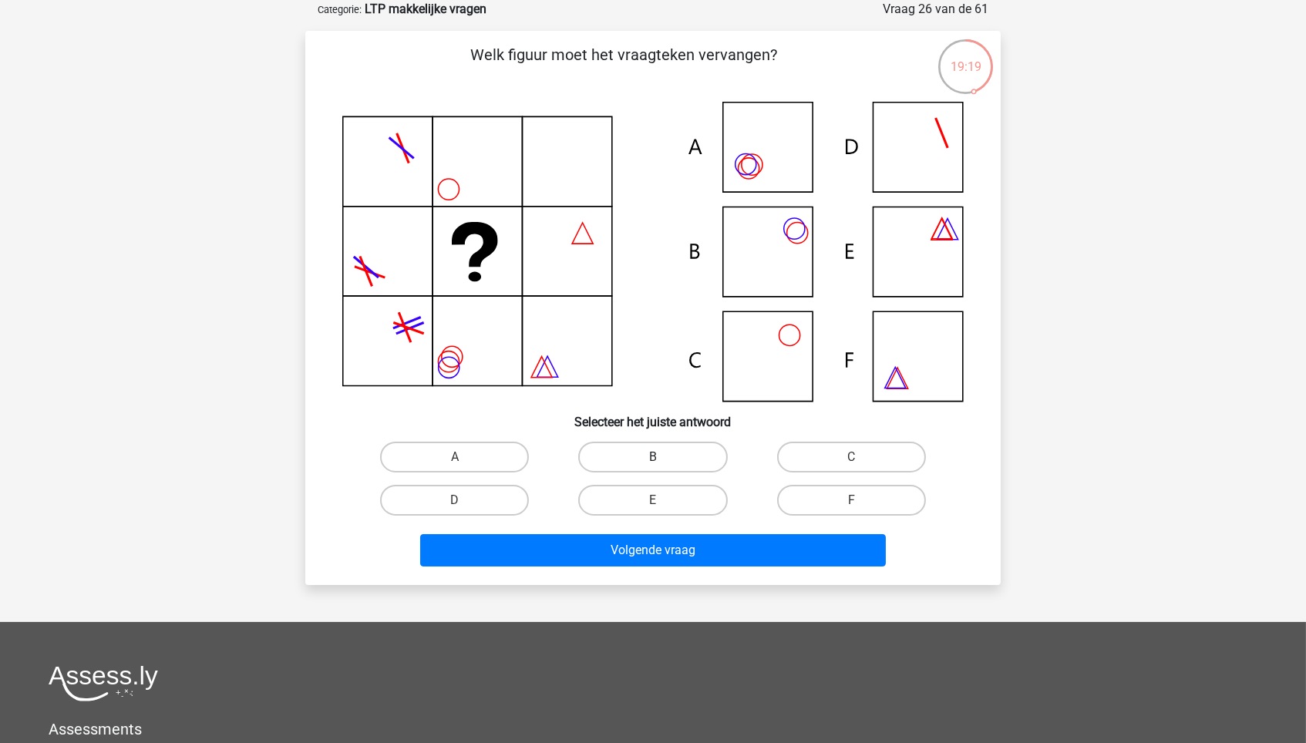
click at [644, 459] on label "B" at bounding box center [652, 457] width 149 height 31
click at [653, 459] on input "B" at bounding box center [658, 462] width 10 height 10
radio input "true"
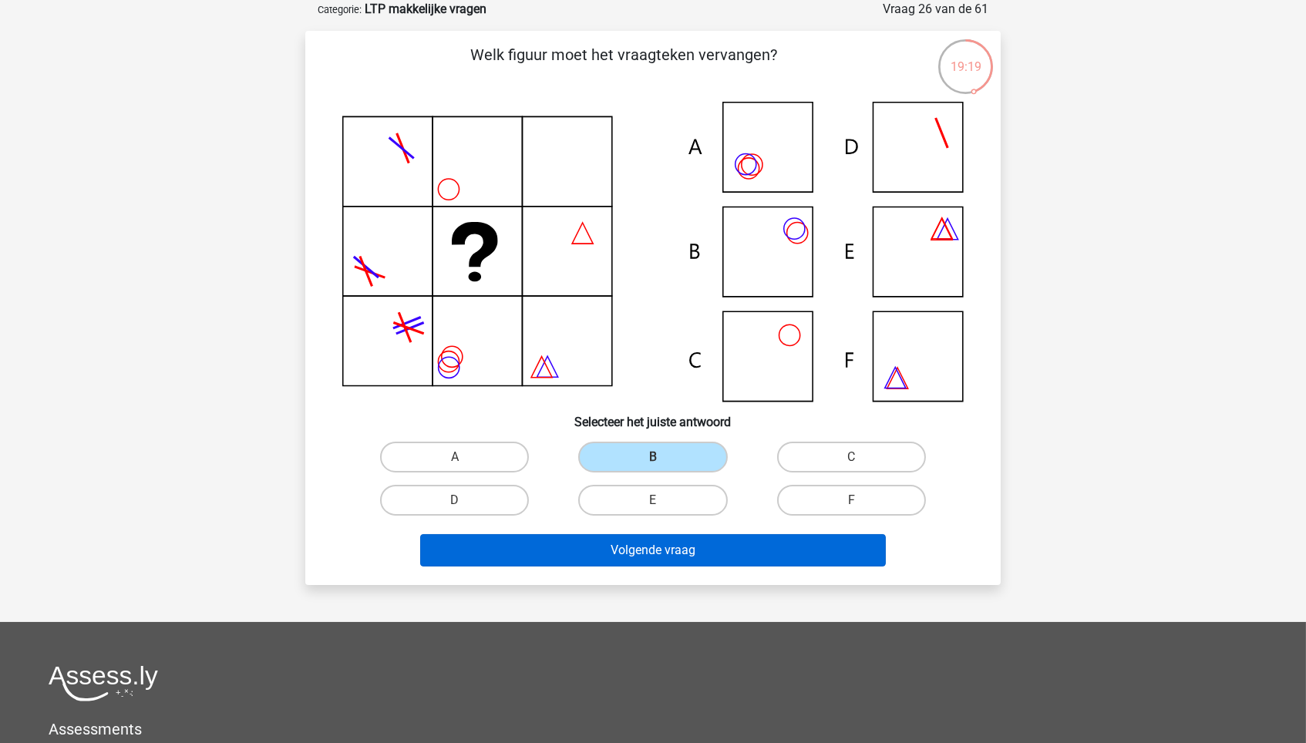
click at [634, 538] on button "Volgende vraag" at bounding box center [653, 550] width 466 height 32
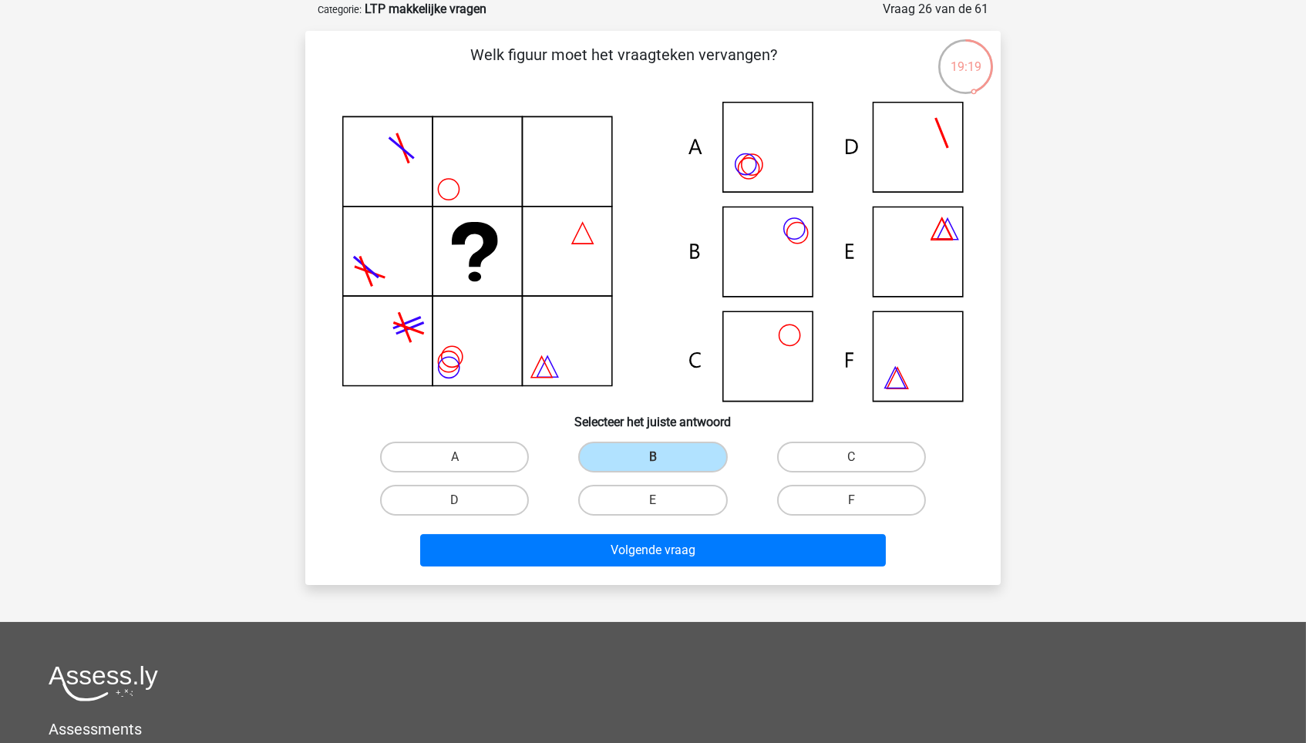
scroll to position [59, 0]
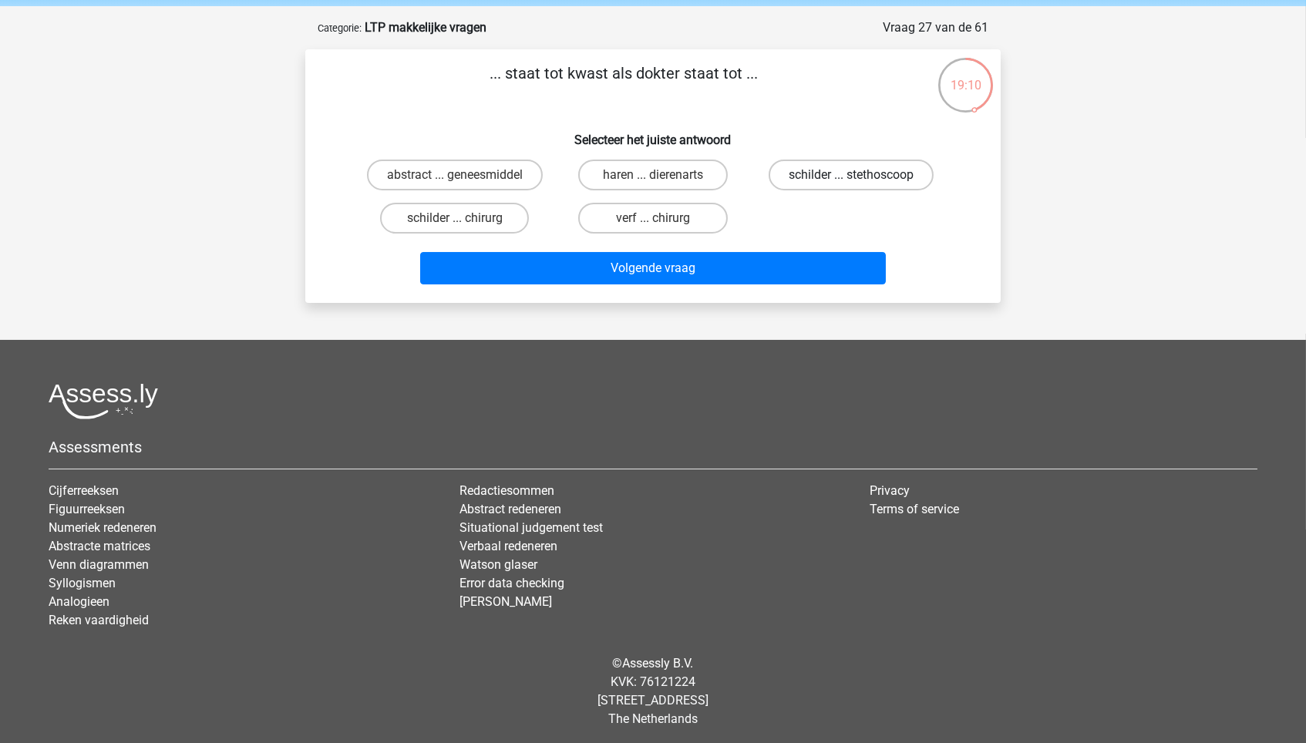
click at [880, 180] on label "schilder ... stethoscoop" at bounding box center [851, 175] width 165 height 31
click at [861, 180] on input "schilder ... stethoscoop" at bounding box center [856, 180] width 10 height 10
radio input "true"
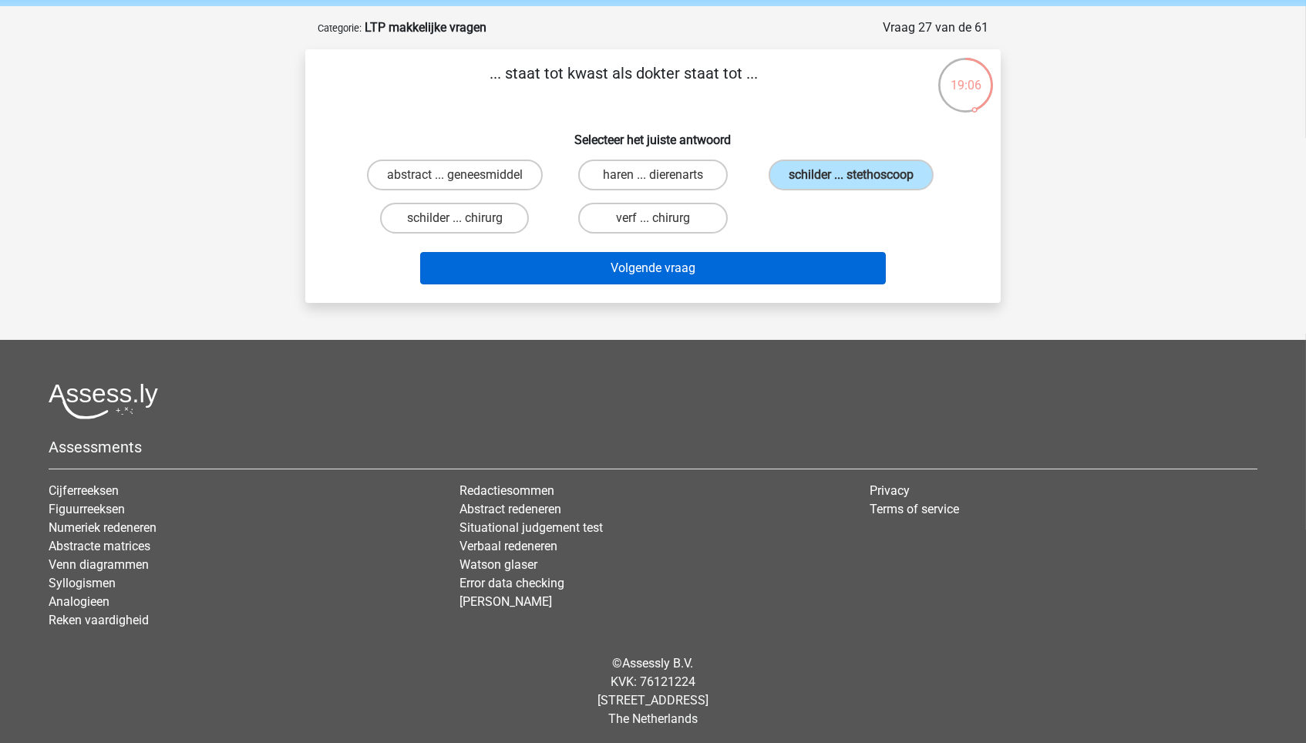
click at [752, 284] on button "Volgende vraag" at bounding box center [653, 268] width 466 height 32
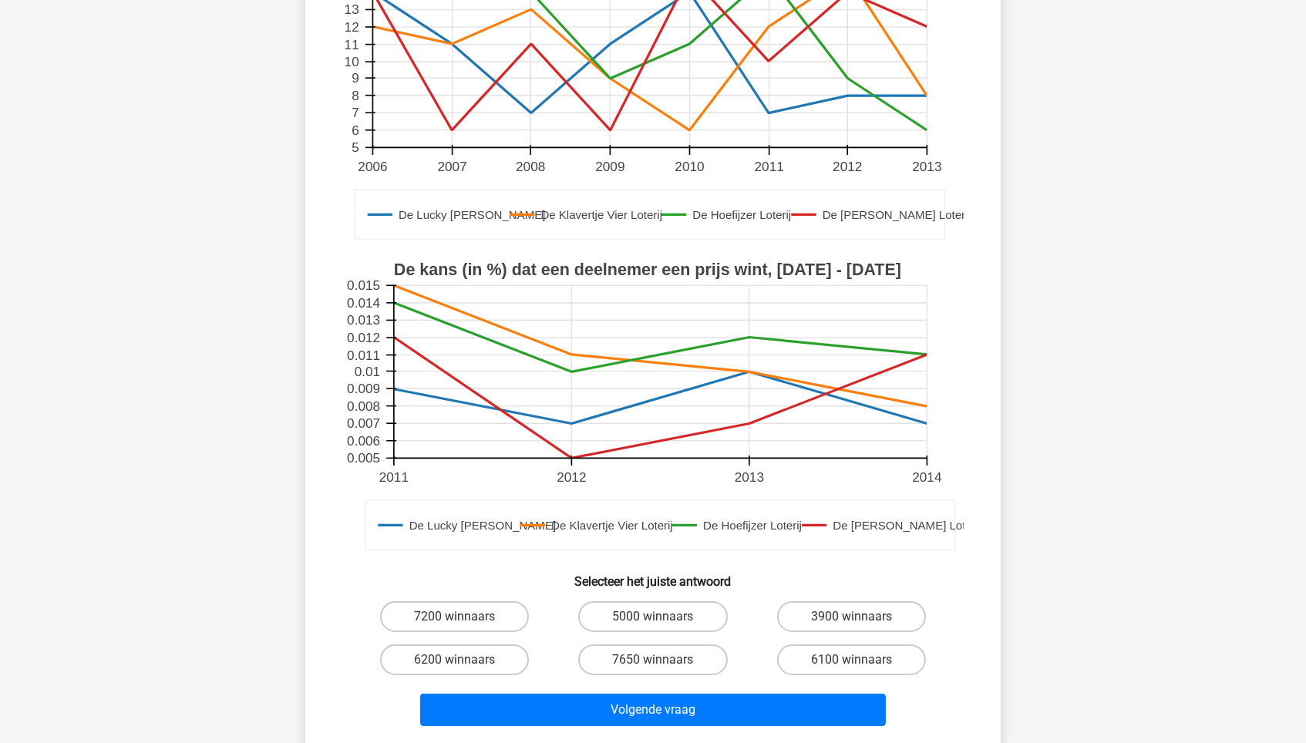
scroll to position [240, 0]
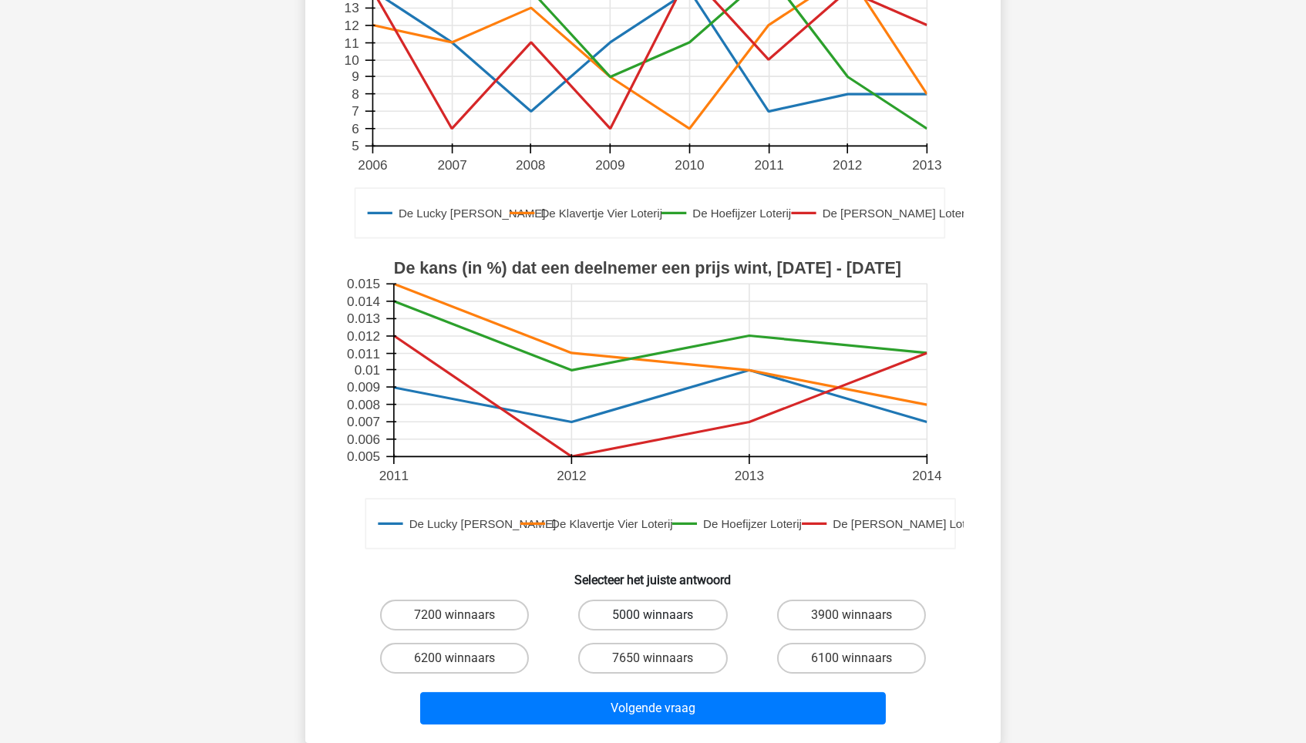
click at [656, 612] on label "5000 winnaars" at bounding box center [652, 615] width 149 height 31
click at [656, 615] on input "5000 winnaars" at bounding box center [658, 620] width 10 height 10
radio input "true"
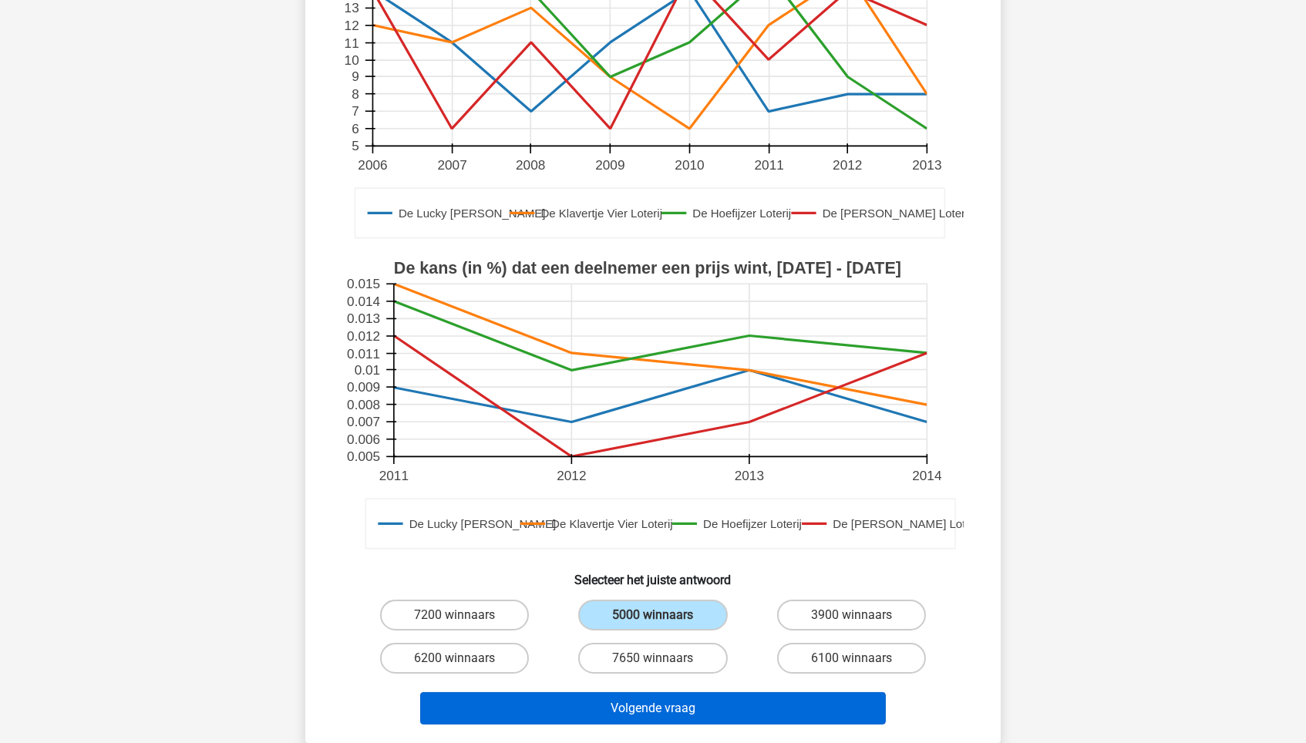
click at [712, 631] on button "Volgende vraag" at bounding box center [653, 708] width 466 height 32
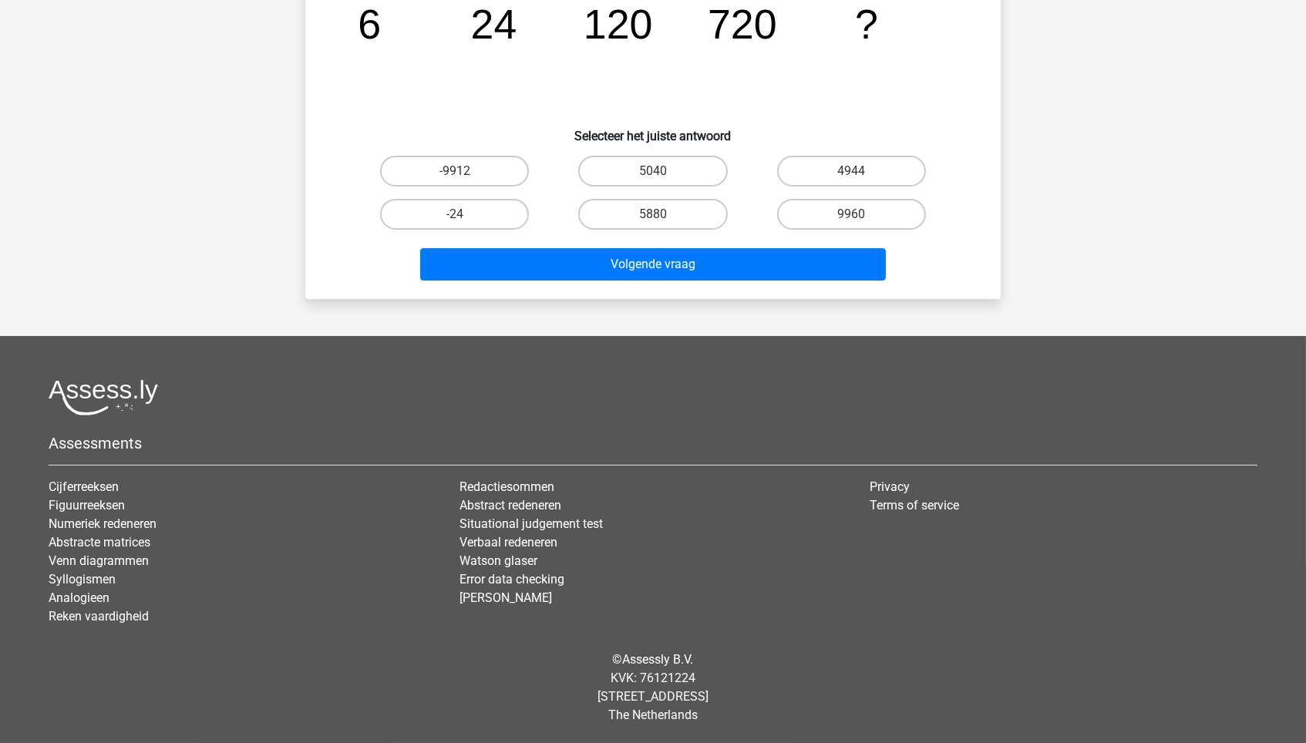
scroll to position [77, 0]
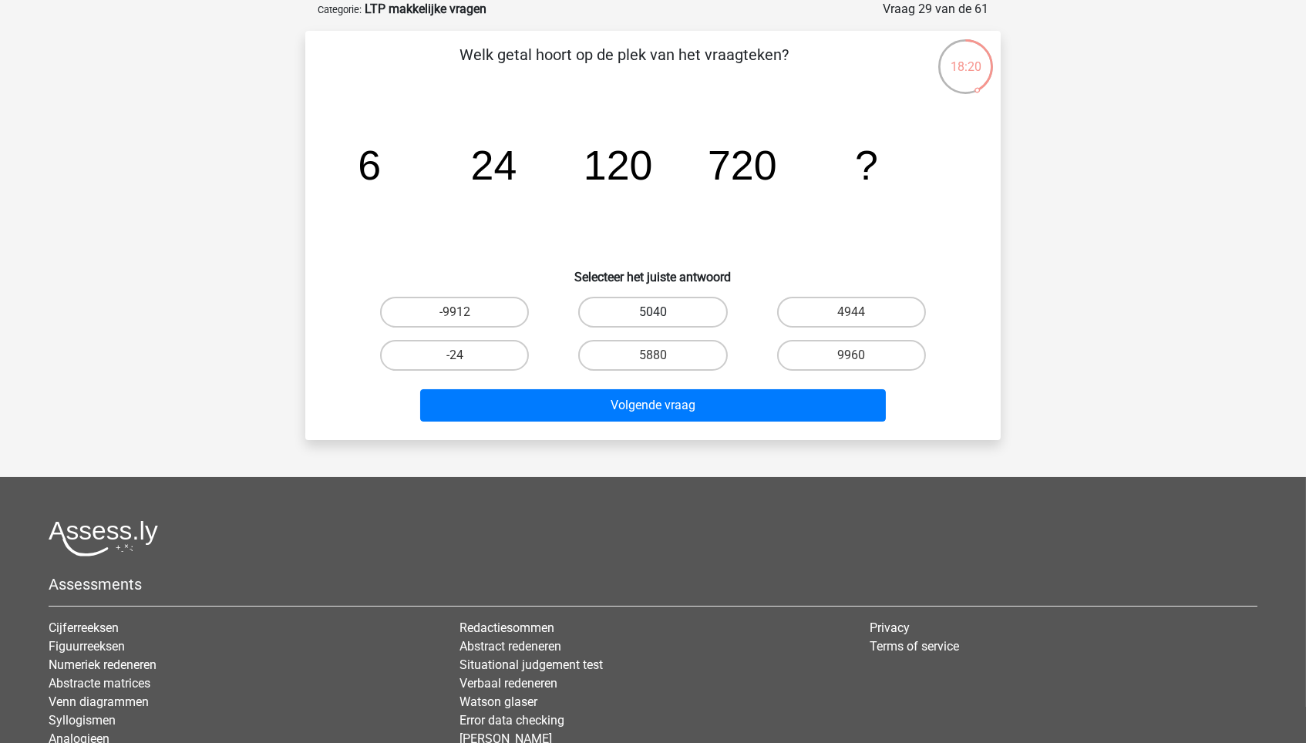
click at [680, 308] on label "5040" at bounding box center [652, 312] width 149 height 31
click at [663, 312] on input "5040" at bounding box center [658, 317] width 10 height 10
radio input "true"
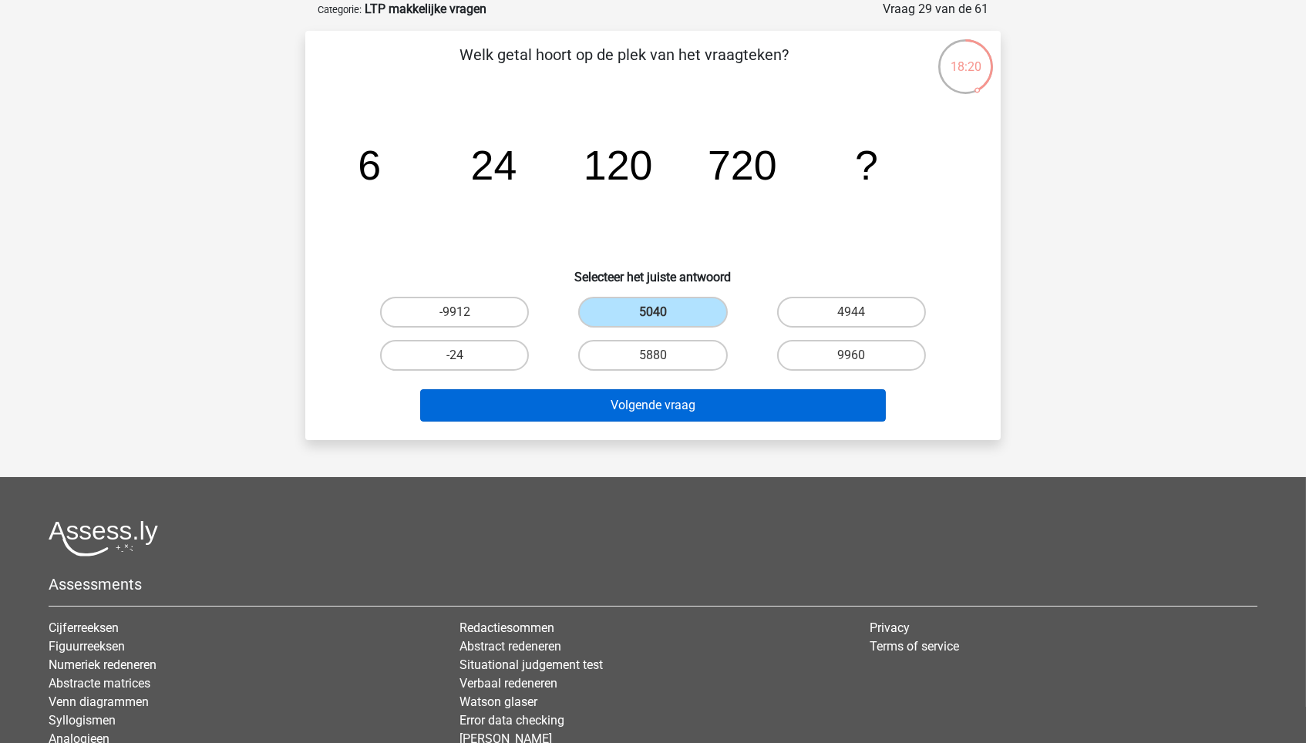
click at [679, 395] on button "Volgende vraag" at bounding box center [653, 405] width 466 height 32
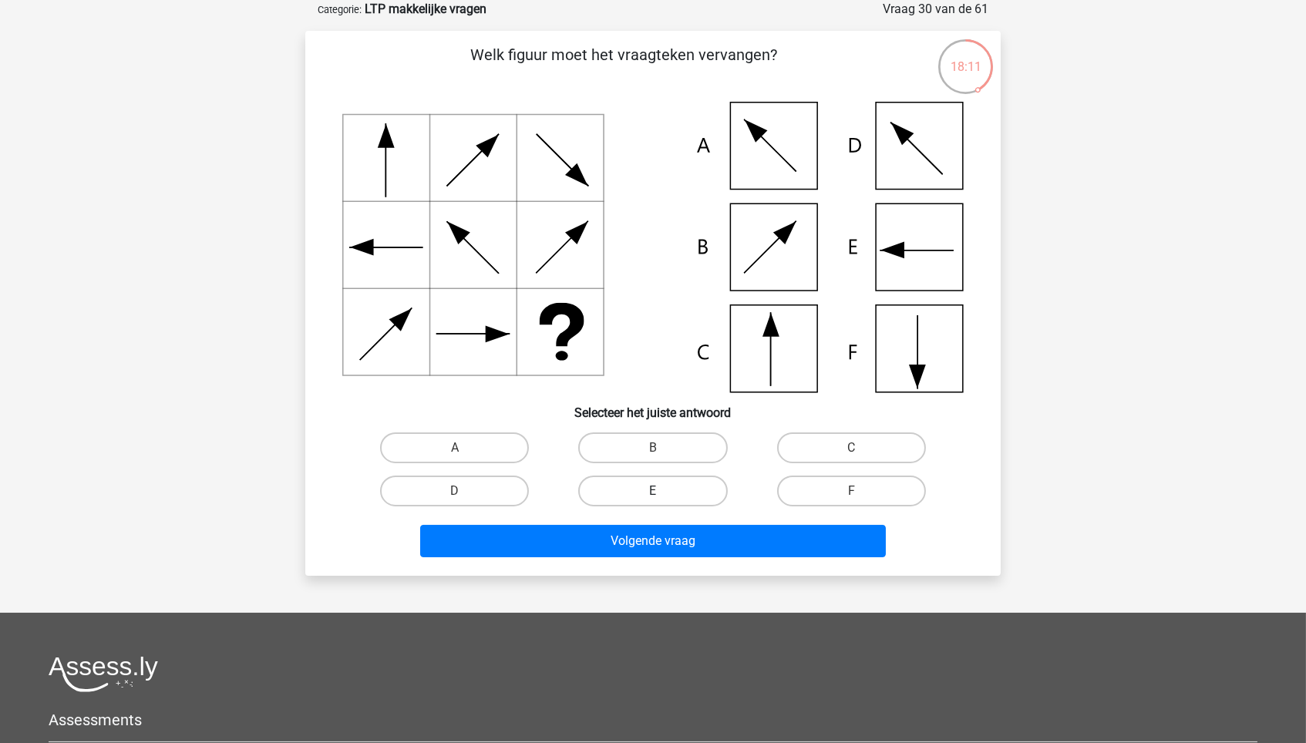
click at [675, 477] on label "E" at bounding box center [652, 491] width 149 height 31
click at [663, 491] on input "E" at bounding box center [658, 496] width 10 height 10
radio input "true"
click at [826, 481] on label "F" at bounding box center [851, 491] width 149 height 31
click at [851, 491] on input "F" at bounding box center [856, 496] width 10 height 10
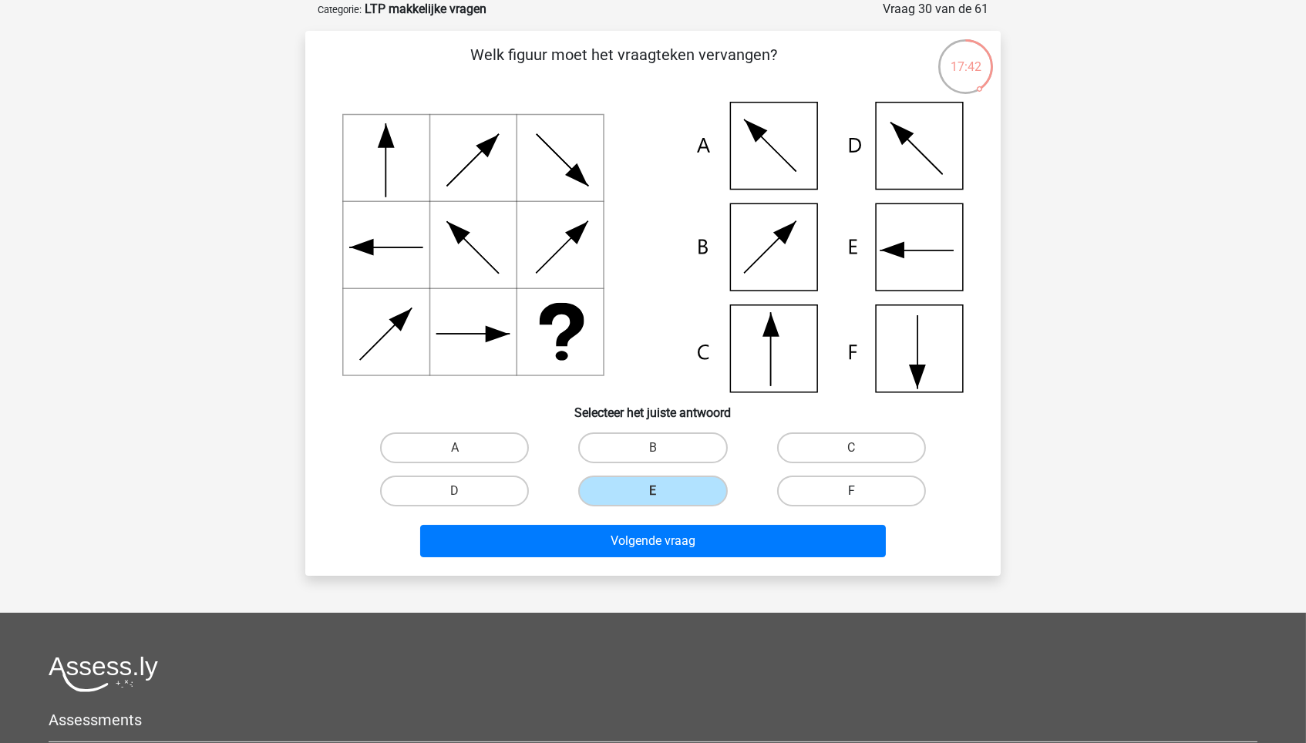
radio input "true"
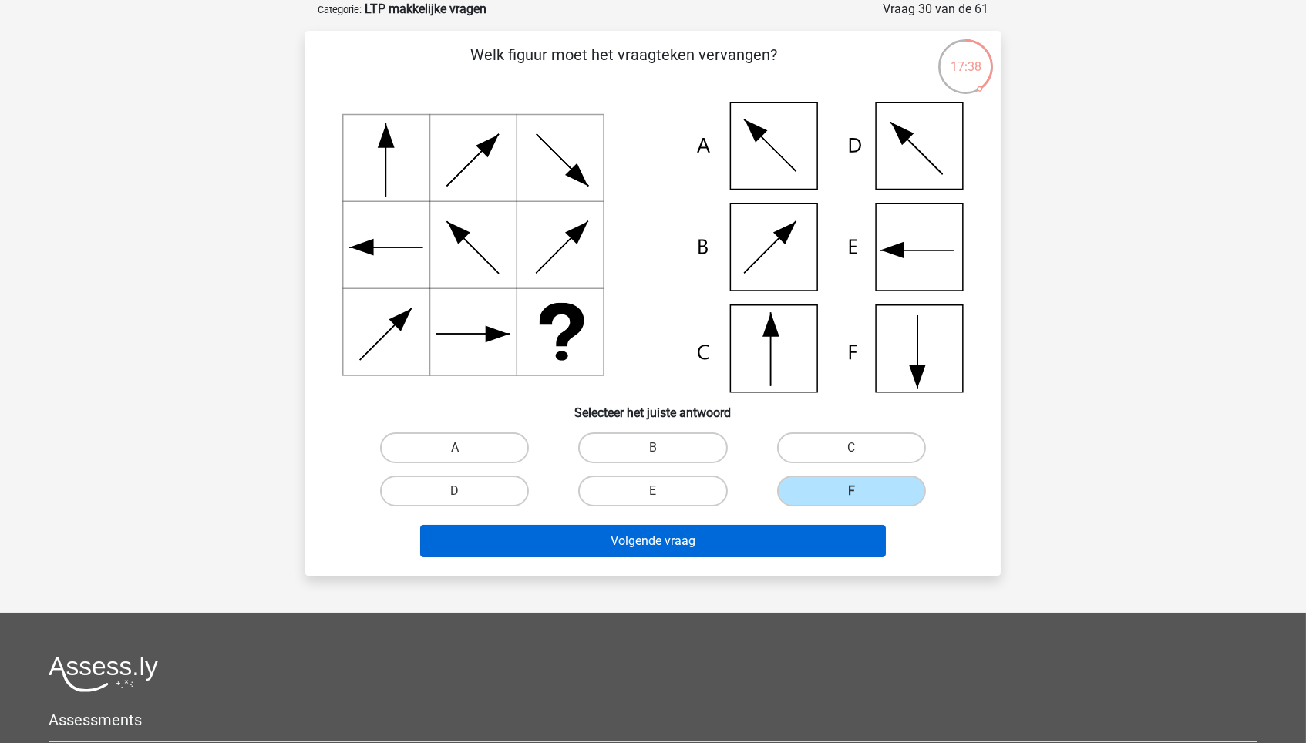
click at [739, 543] on button "Volgende vraag" at bounding box center [653, 541] width 466 height 32
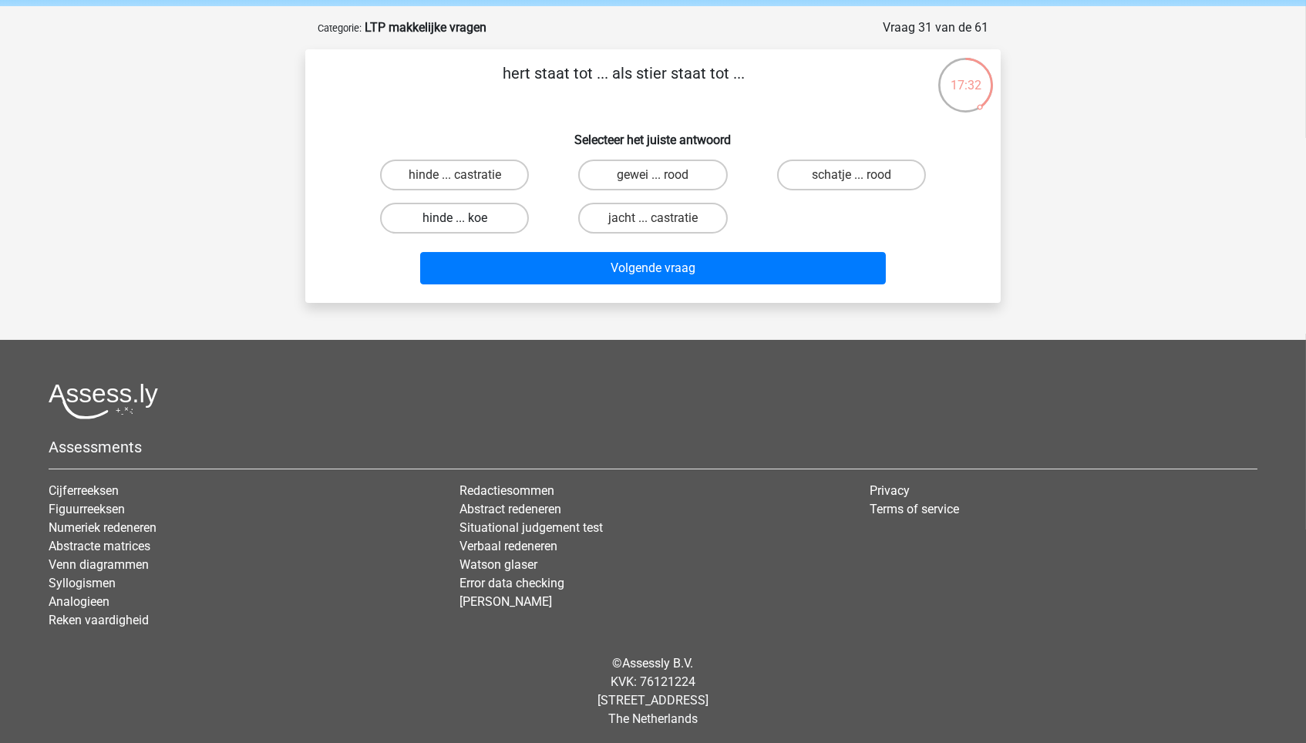
click at [471, 221] on label "hinde ... koe" at bounding box center [454, 218] width 149 height 31
click at [465, 221] on input "hinde ... koe" at bounding box center [460, 223] width 10 height 10
radio input "true"
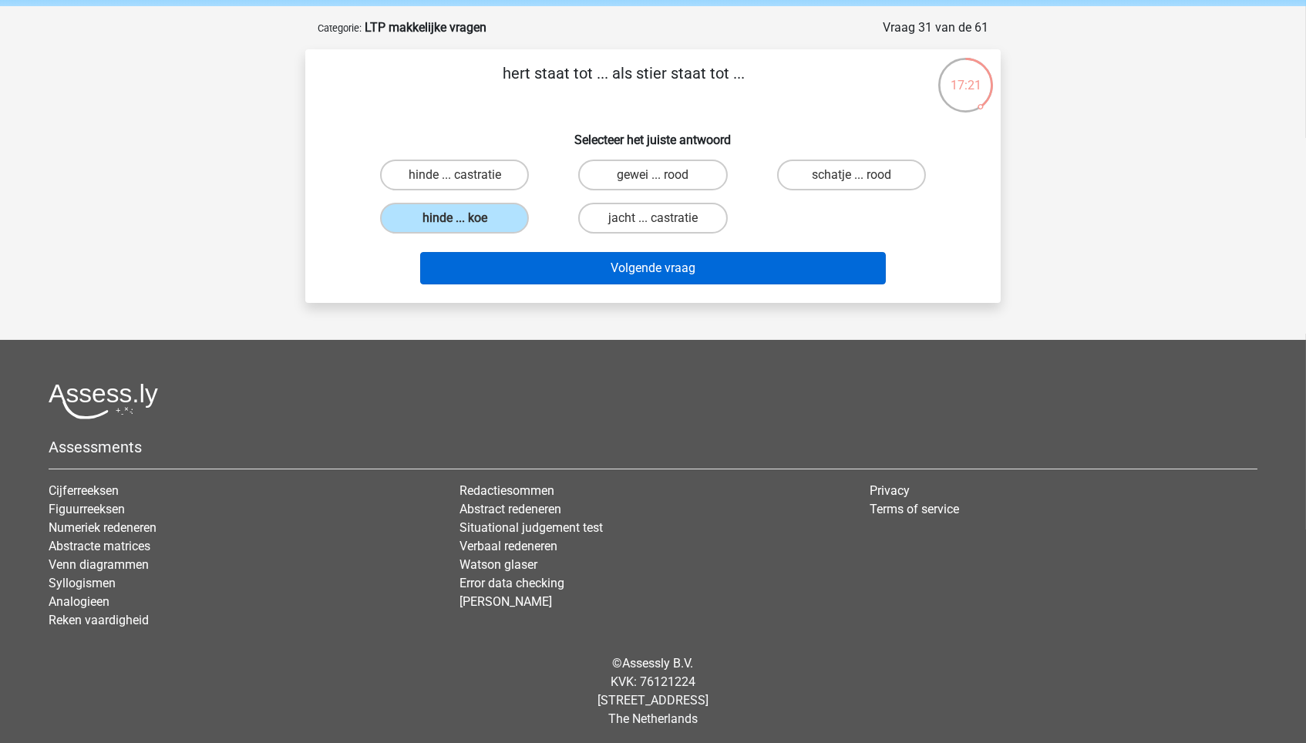
click at [598, 274] on button "Volgende vraag" at bounding box center [653, 268] width 466 height 32
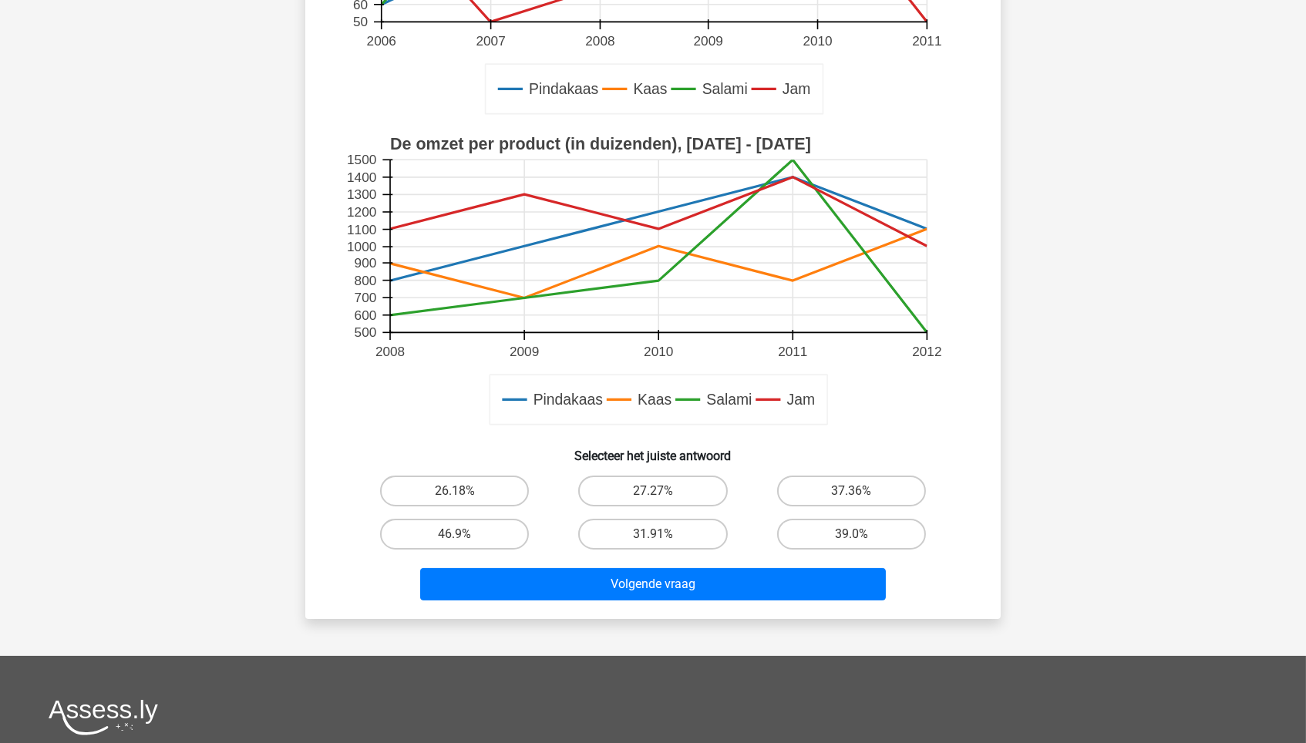
scroll to position [459, 0]
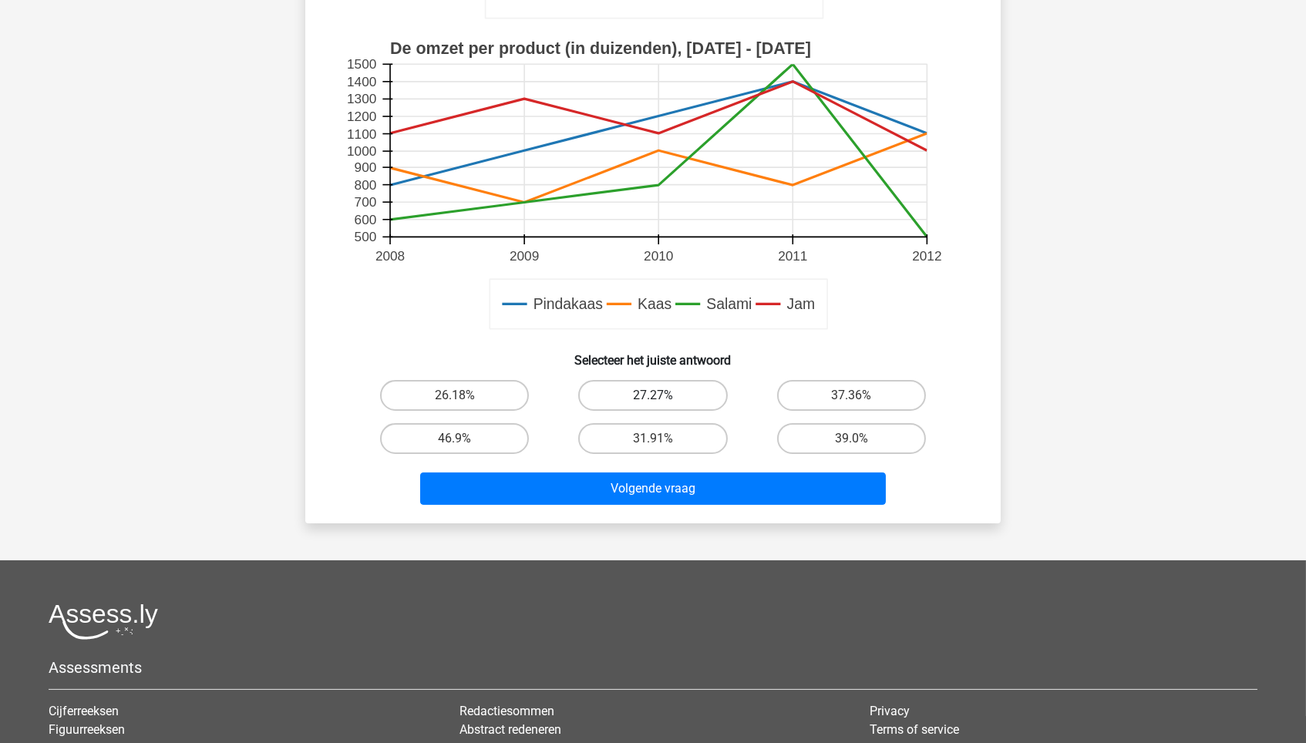
click at [618, 399] on label "27.27%" at bounding box center [652, 395] width 149 height 31
click at [653, 399] on input "27.27%" at bounding box center [658, 400] width 10 height 10
radio input "true"
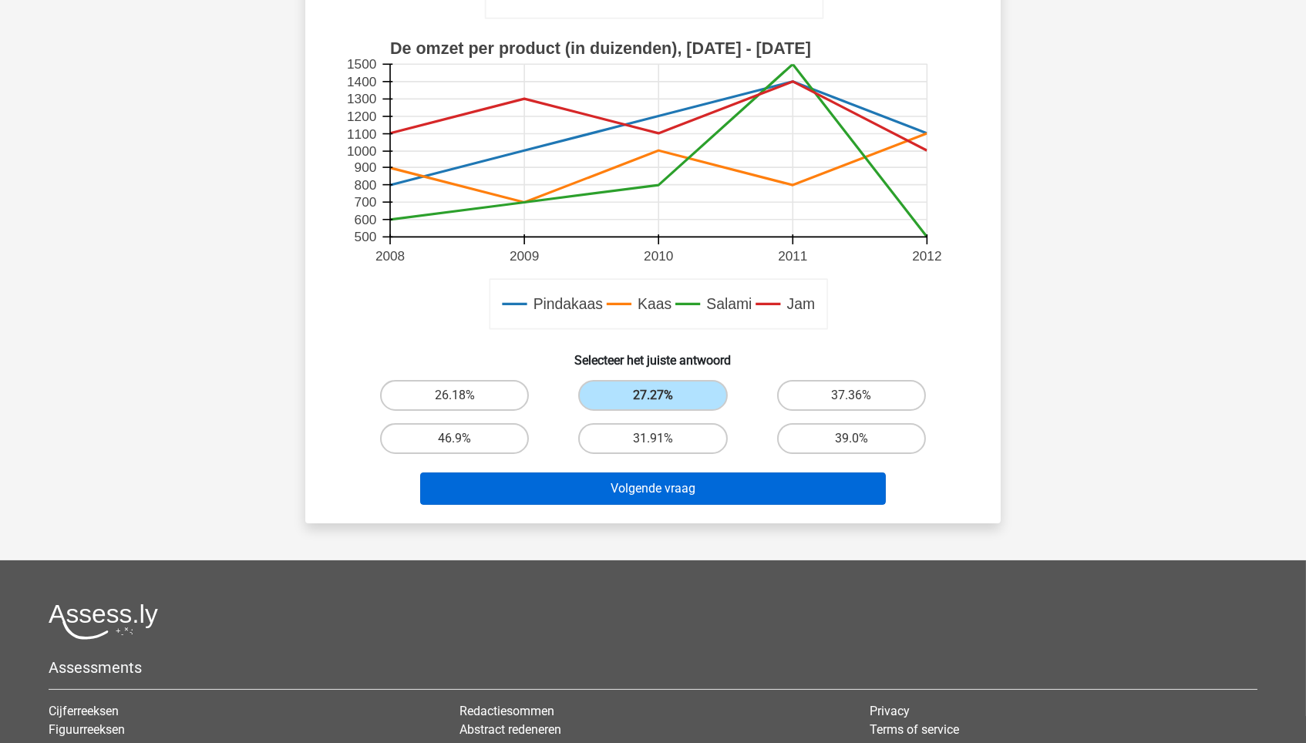
click at [648, 479] on button "Volgende vraag" at bounding box center [653, 489] width 466 height 32
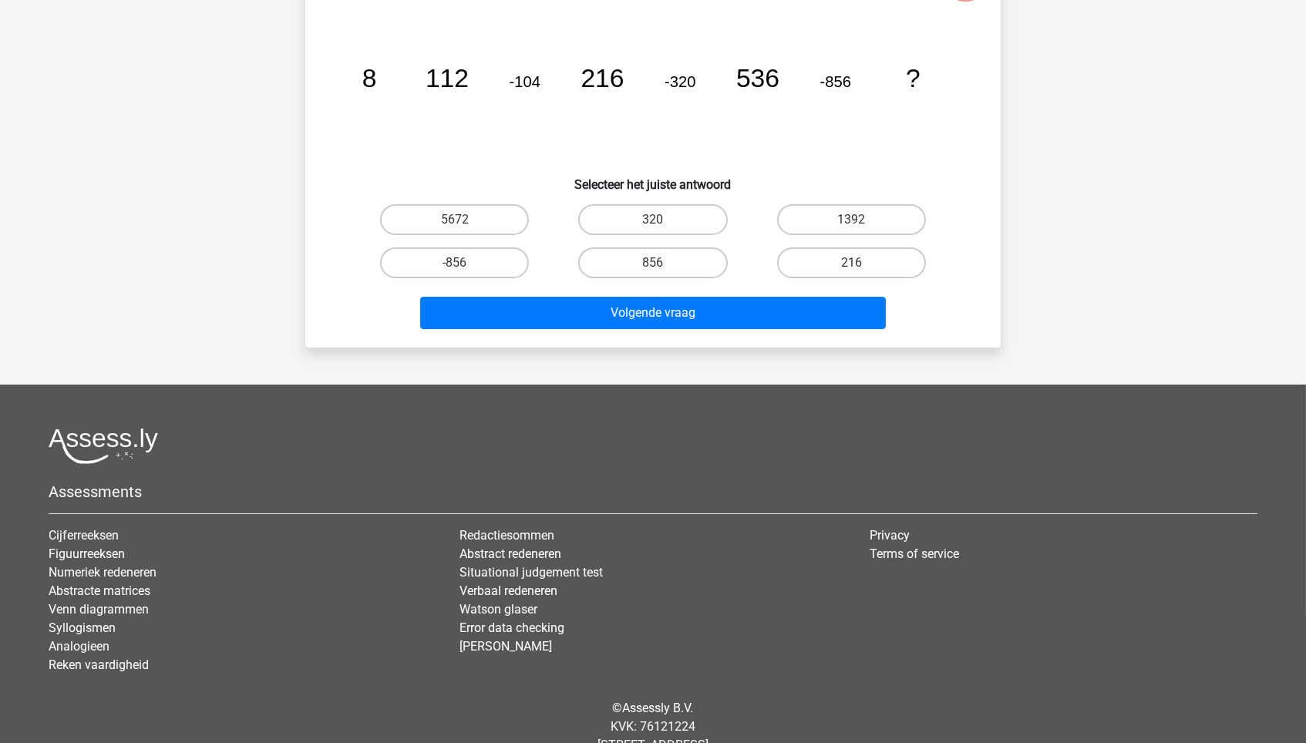
scroll to position [77, 0]
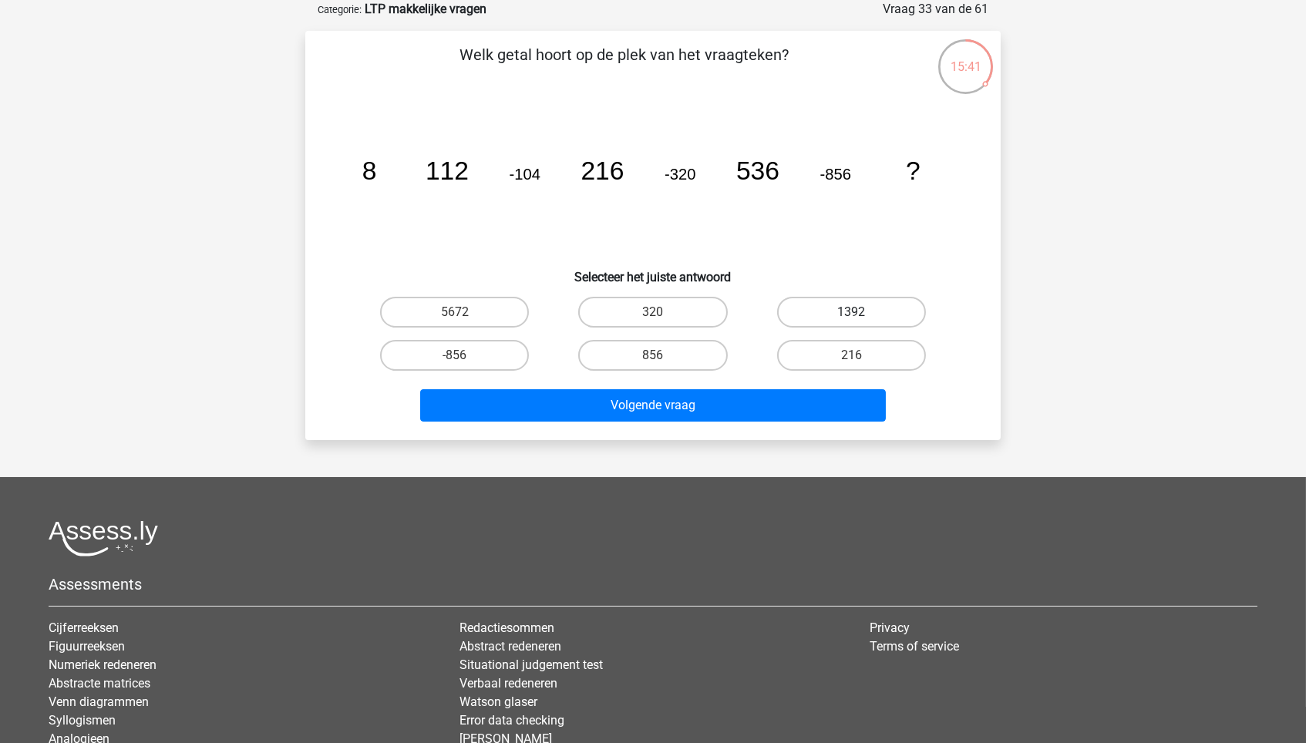
click at [871, 309] on label "1392" at bounding box center [851, 312] width 149 height 31
click at [861, 312] on input "1392" at bounding box center [856, 317] width 10 height 10
radio input "true"
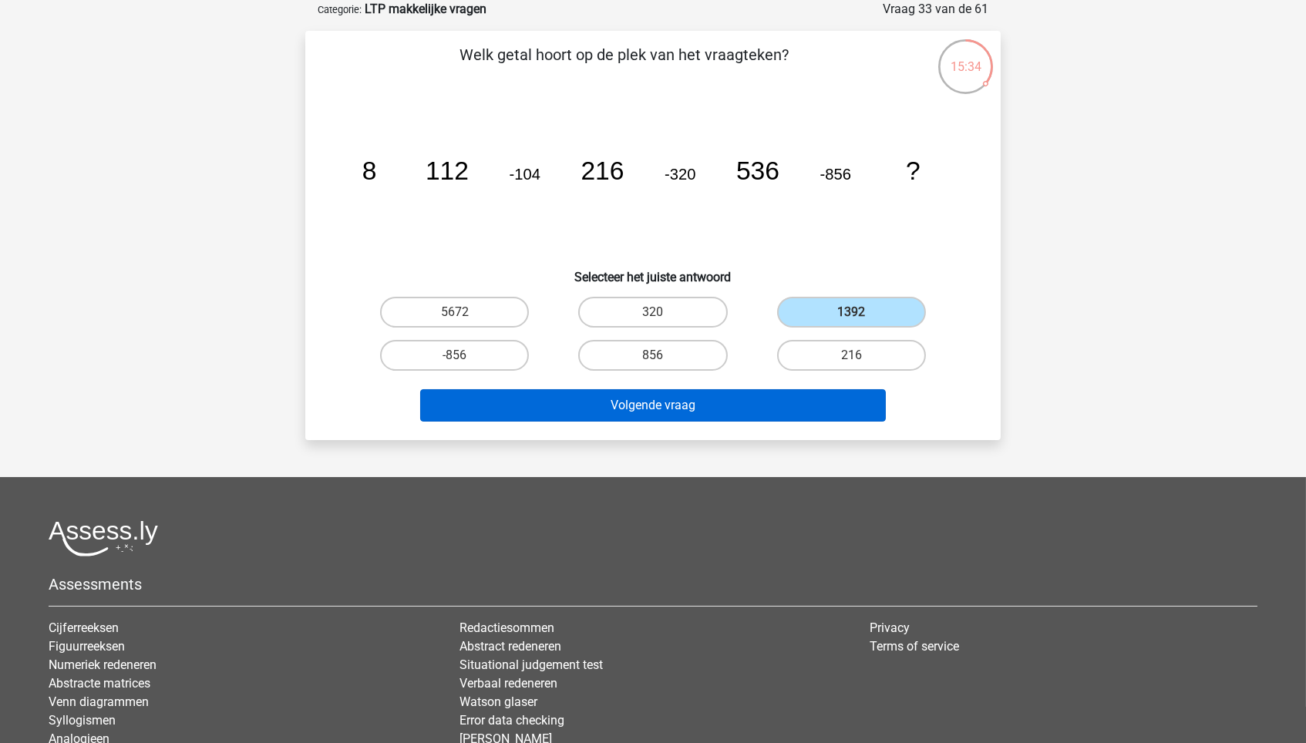
click at [819, 392] on button "Volgende vraag" at bounding box center [653, 405] width 466 height 32
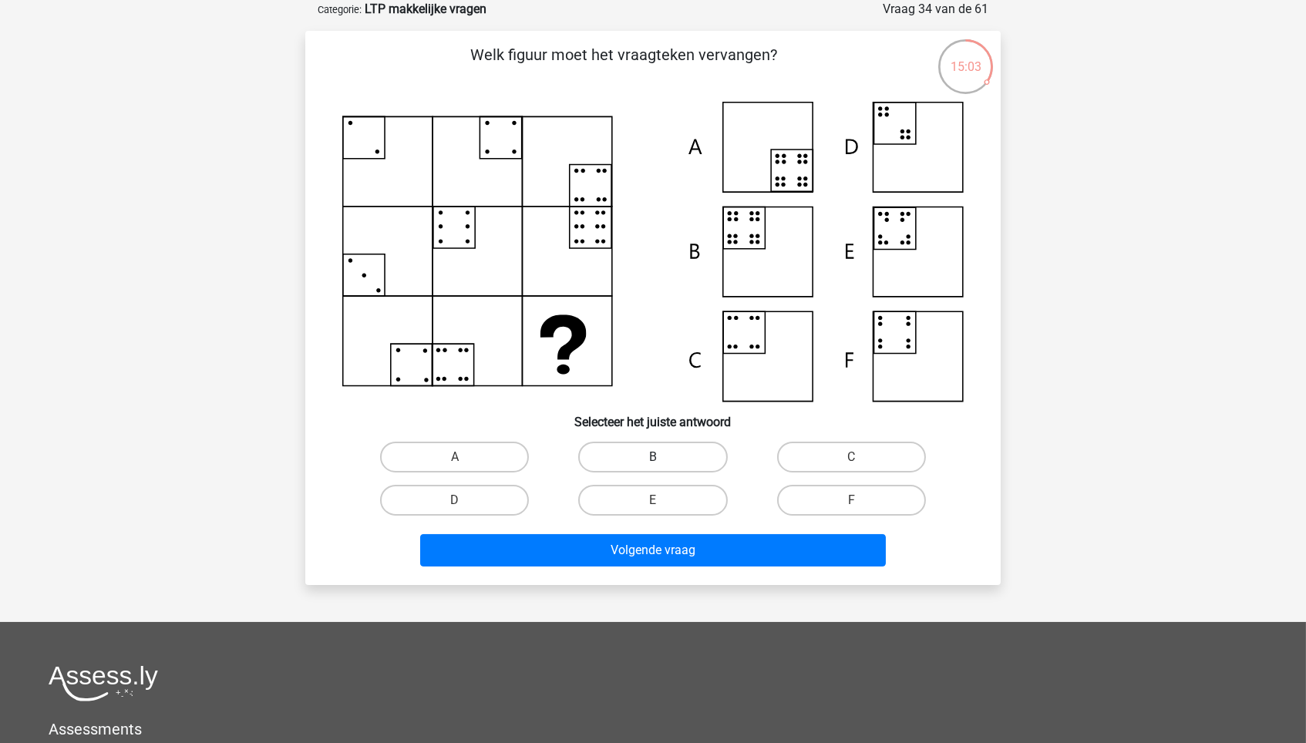
click at [659, 448] on label "B" at bounding box center [652, 457] width 149 height 31
click at [659, 457] on input "B" at bounding box center [658, 462] width 10 height 10
radio input "true"
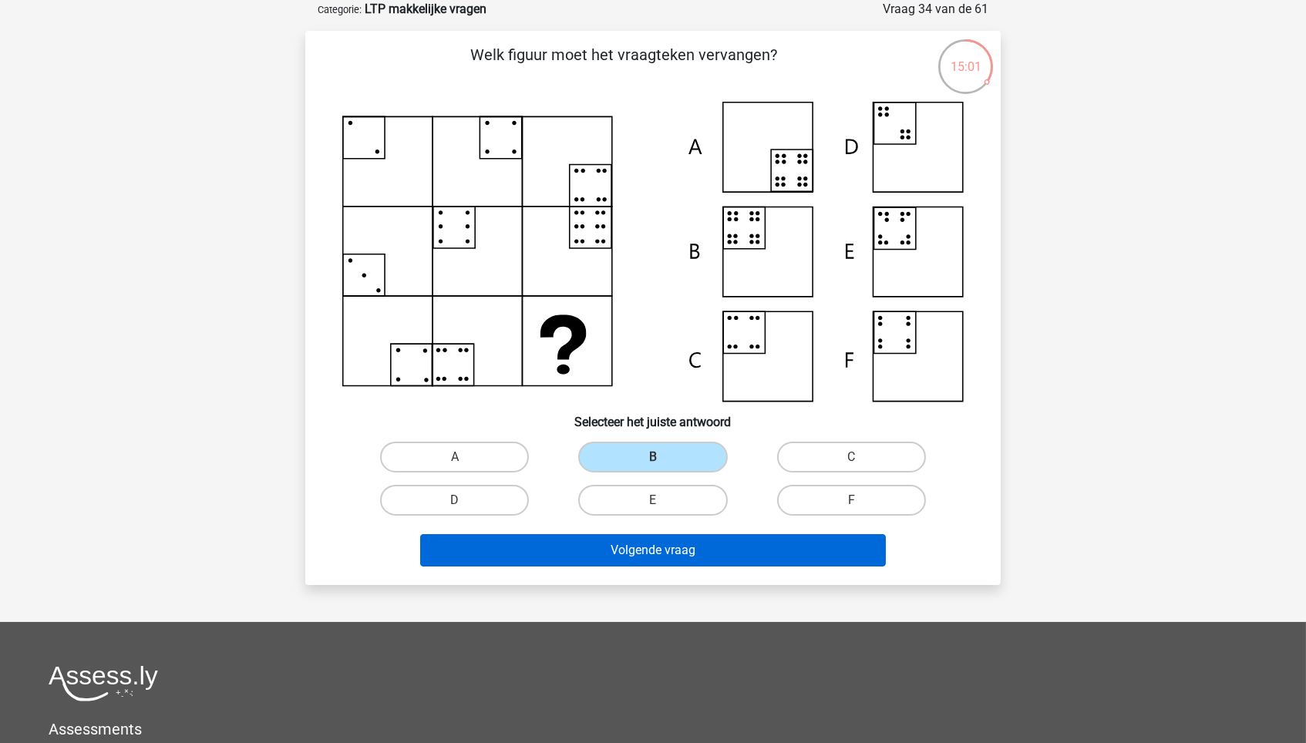
click at [664, 551] on button "Volgende vraag" at bounding box center [653, 550] width 466 height 32
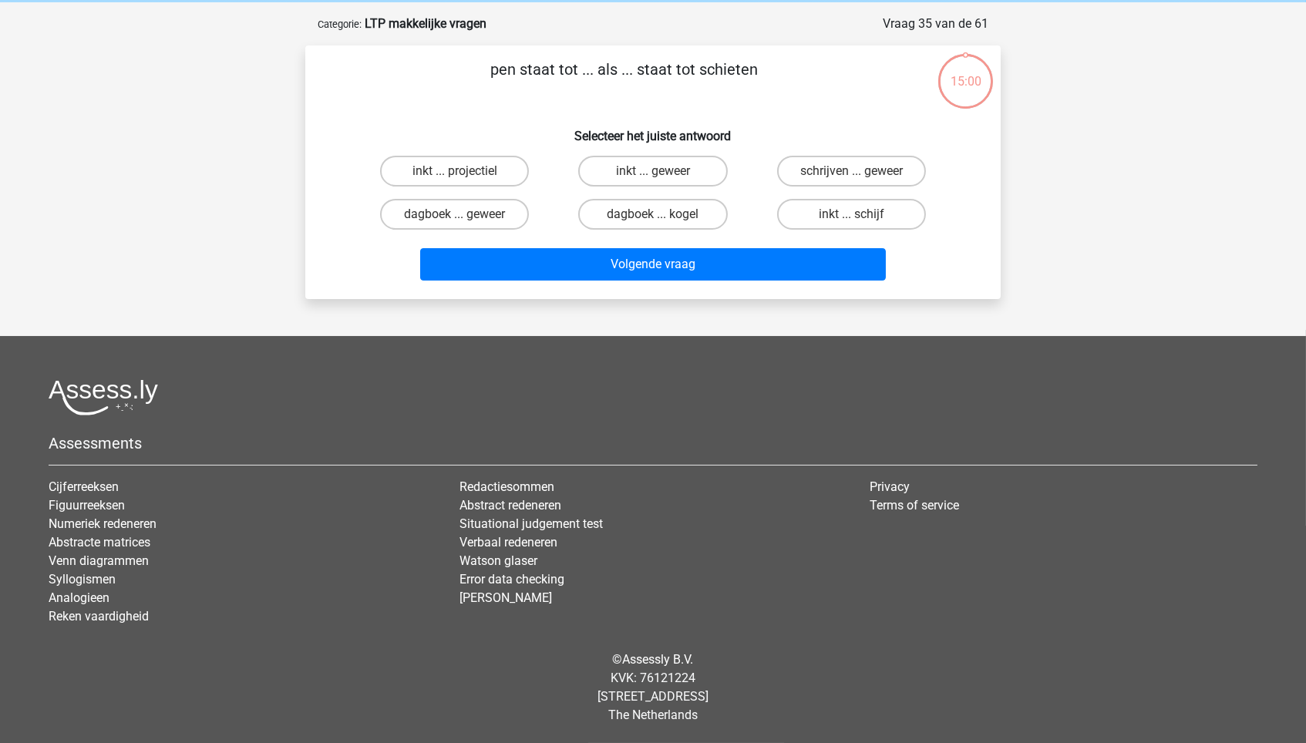
scroll to position [59, 0]
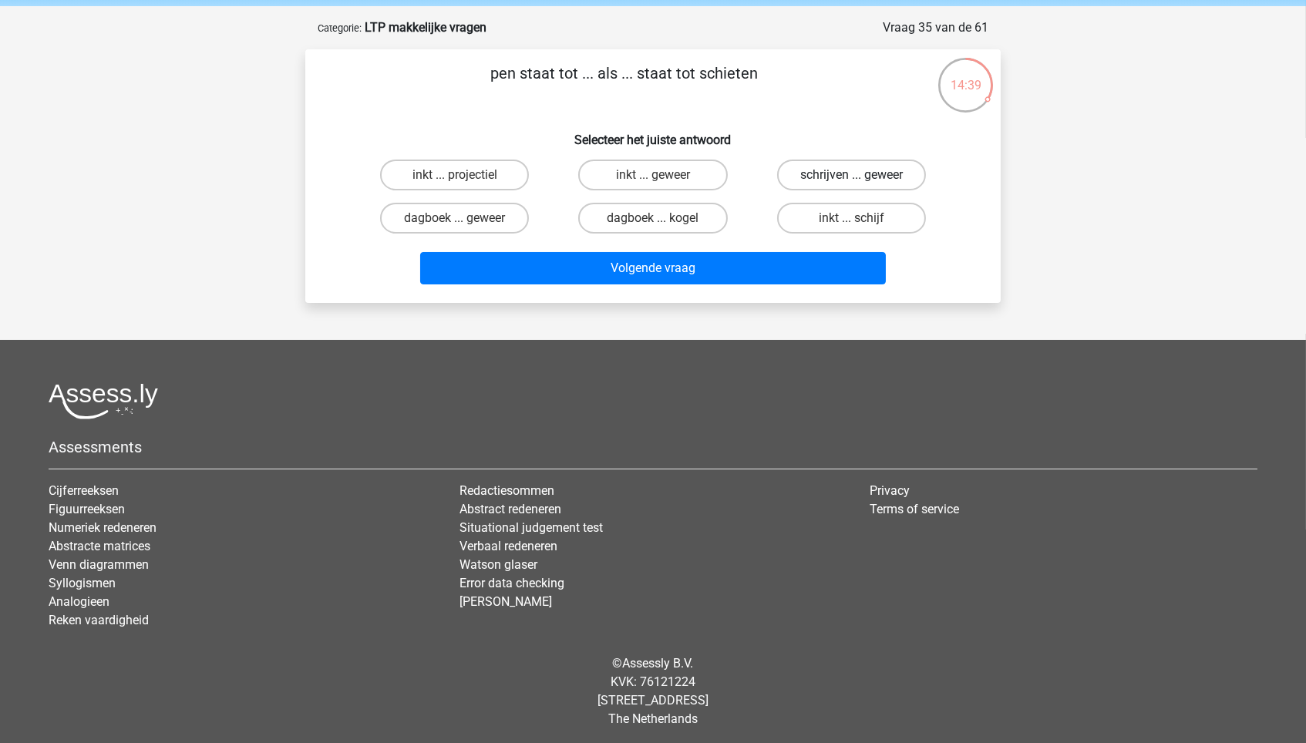
click at [841, 168] on label "schrijven ... geweer" at bounding box center [851, 175] width 149 height 31
click at [851, 175] on input "schrijven ... geweer" at bounding box center [856, 180] width 10 height 10
radio input "true"
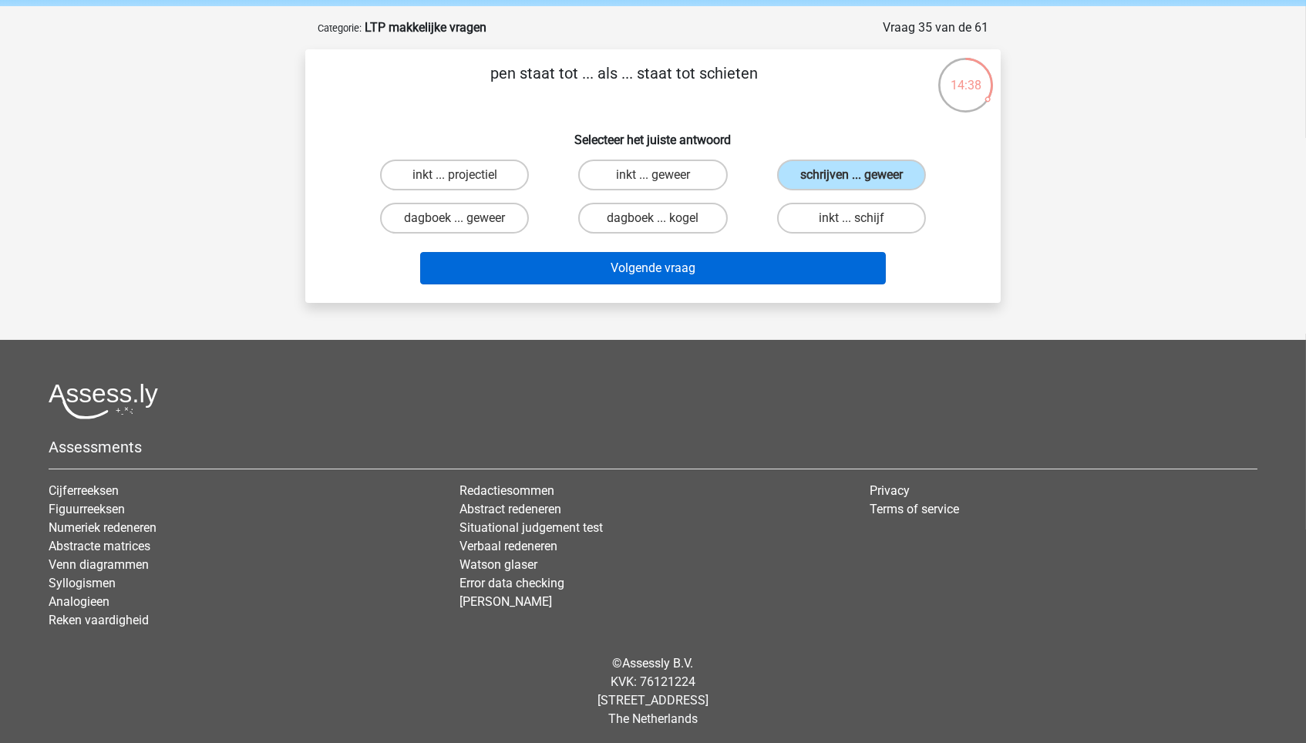
click at [687, 264] on button "Volgende vraag" at bounding box center [653, 268] width 466 height 32
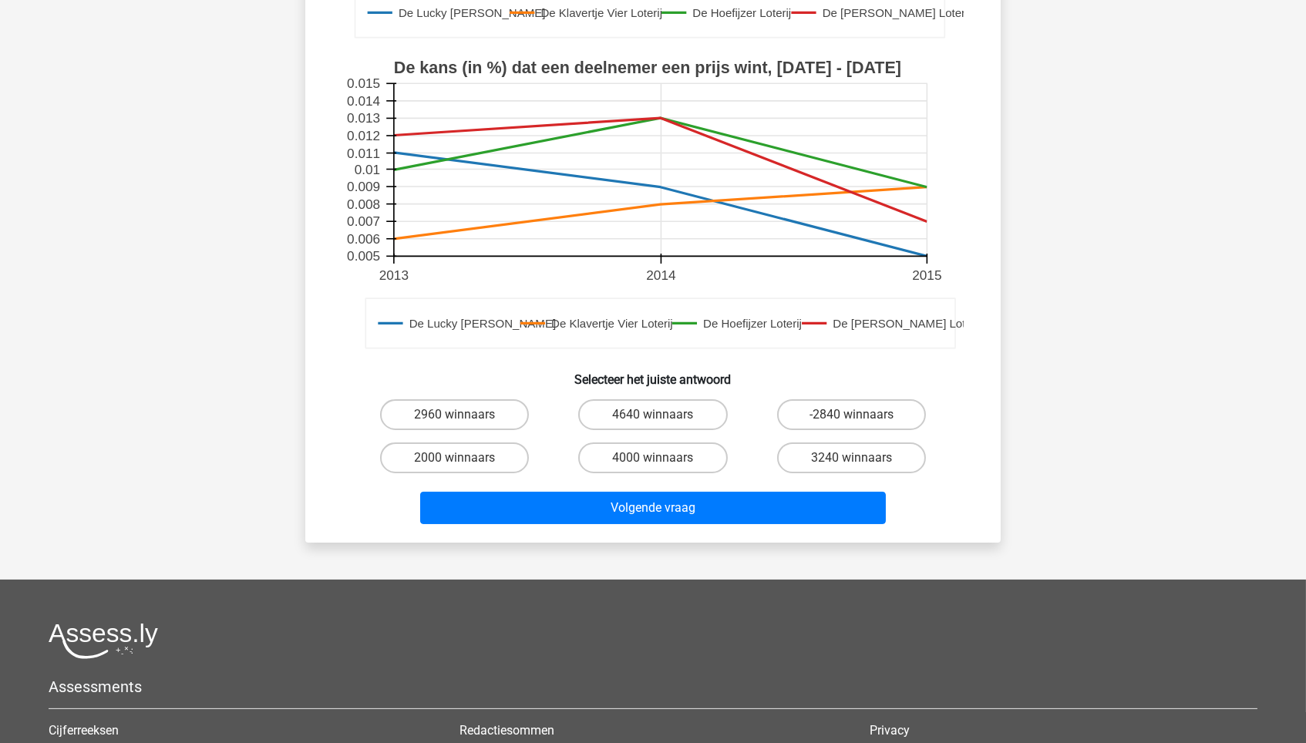
scroll to position [463, 0]
click at [685, 443] on label "4000 winnaars" at bounding box center [652, 458] width 149 height 31
click at [663, 458] on input "4000 winnaars" at bounding box center [658, 463] width 10 height 10
radio input "true"
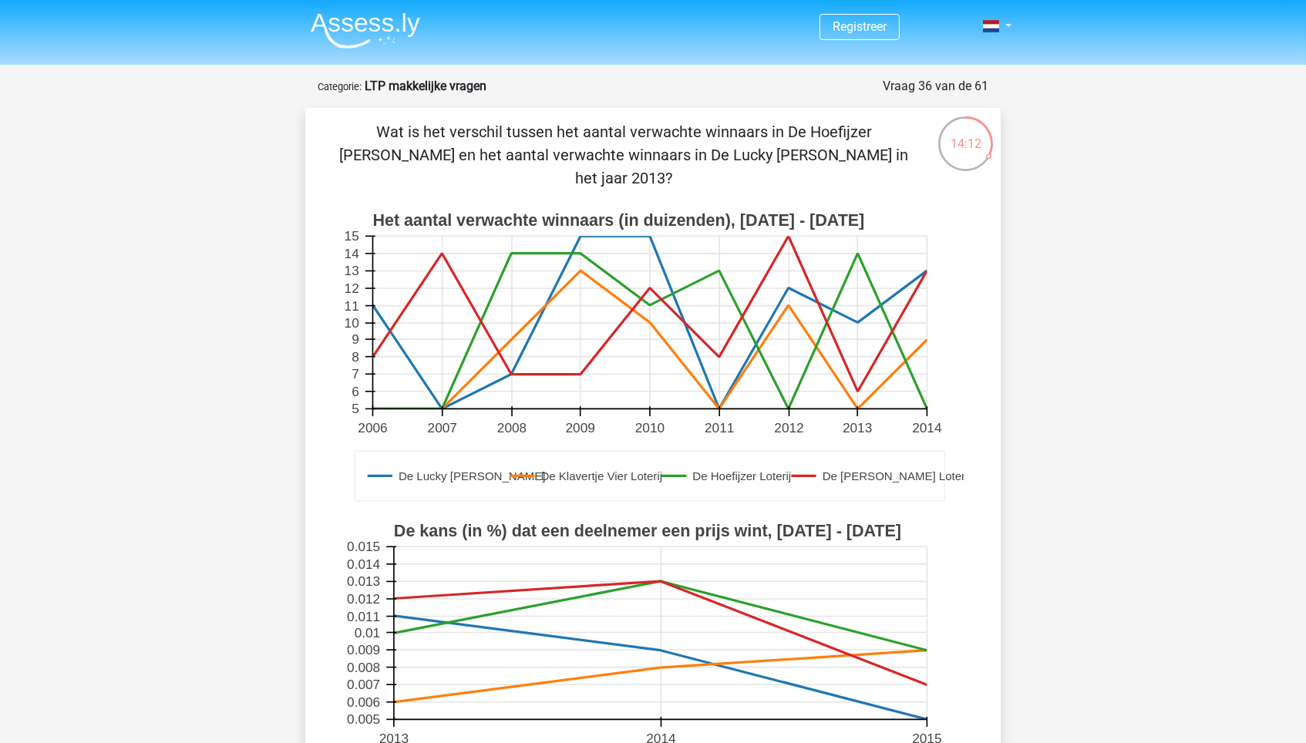
scroll to position [0, 0]
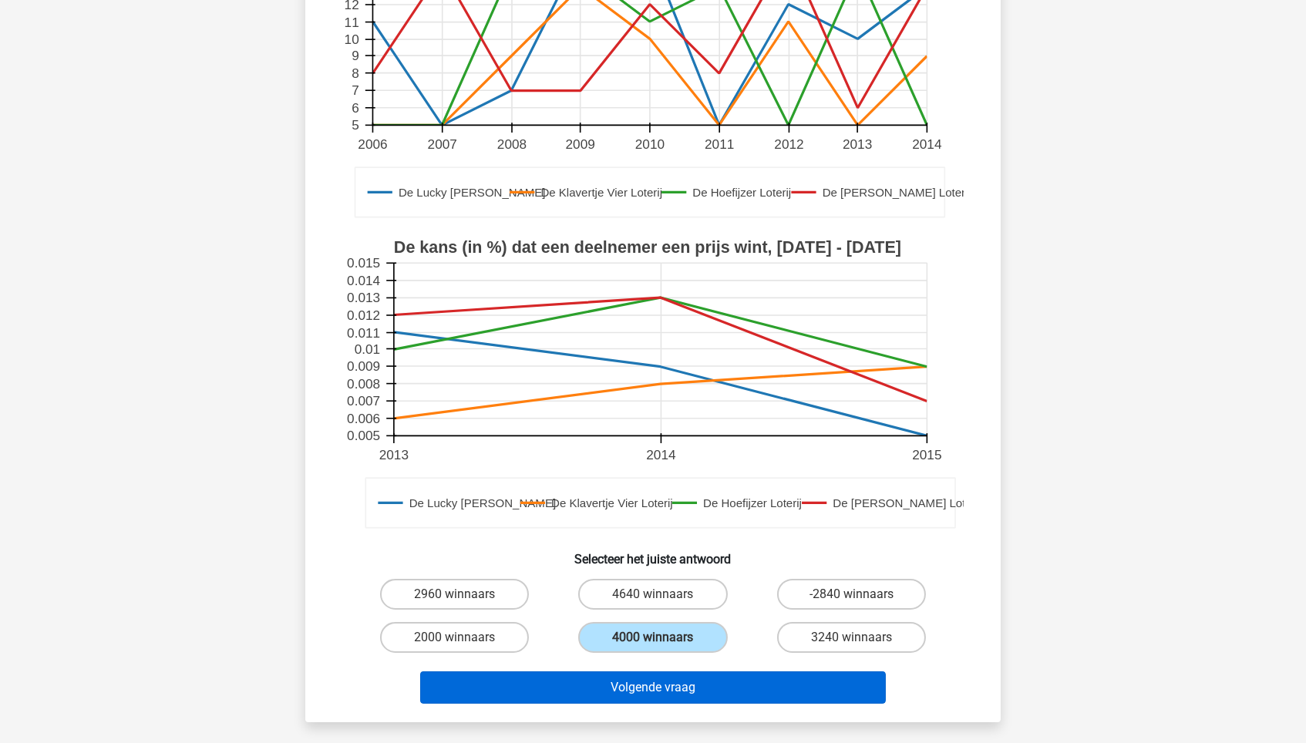
click at [713, 631] on button "Volgende vraag" at bounding box center [653, 687] width 466 height 32
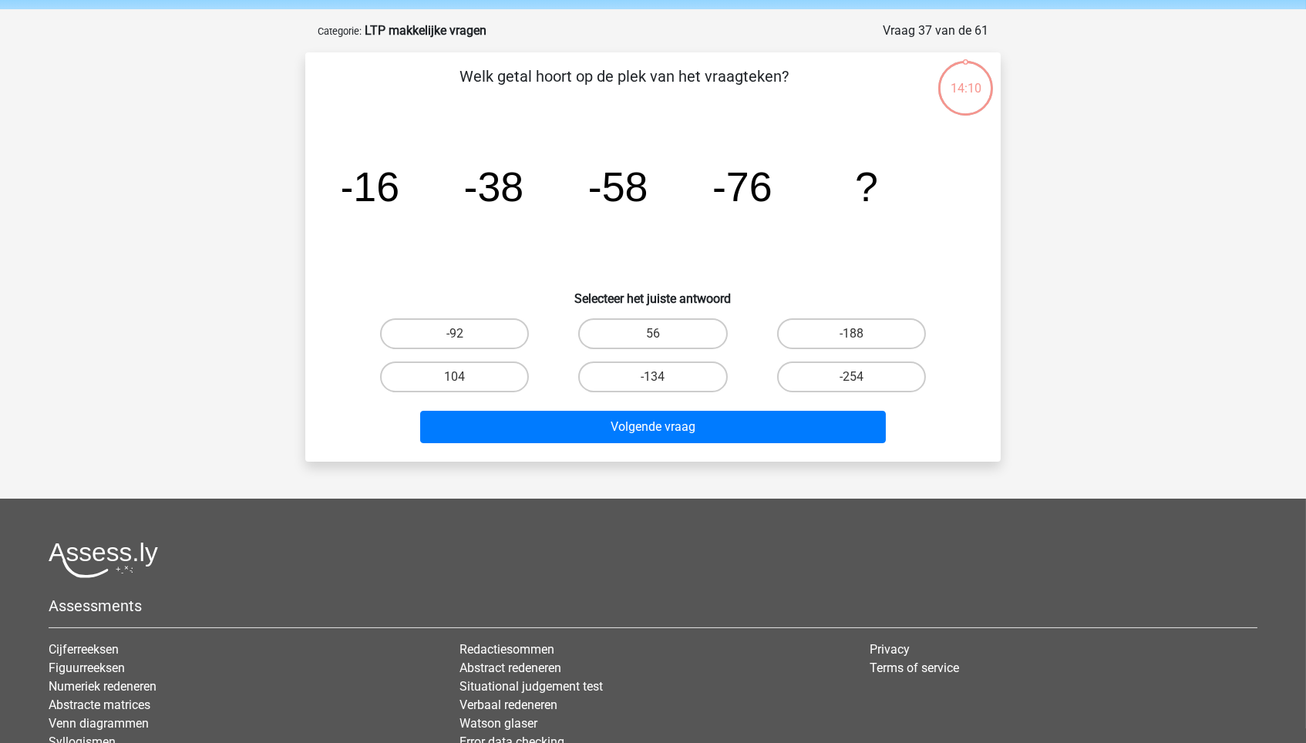
scroll to position [52, 0]
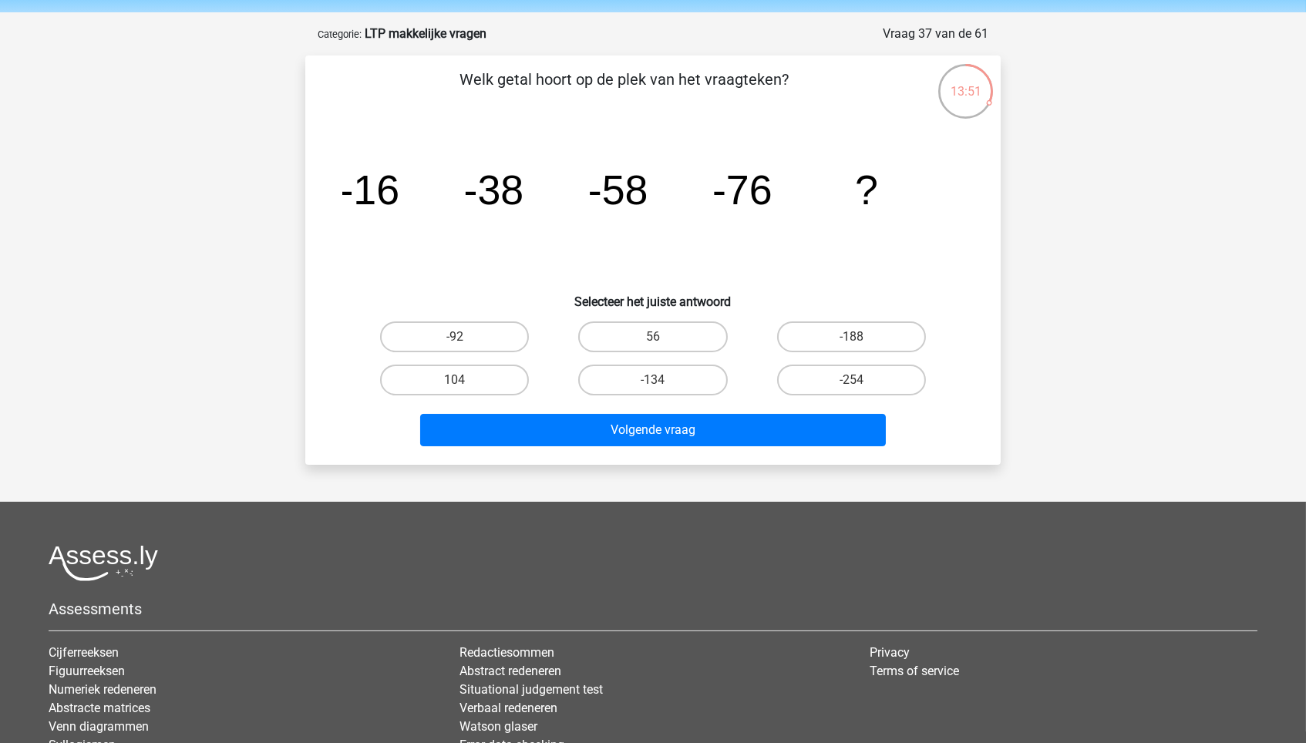
click at [476, 318] on div "-92" at bounding box center [454, 336] width 198 height 43
click at [476, 329] on label "-92" at bounding box center [454, 336] width 149 height 31
click at [465, 337] on input "-92" at bounding box center [460, 342] width 10 height 10
radio input "true"
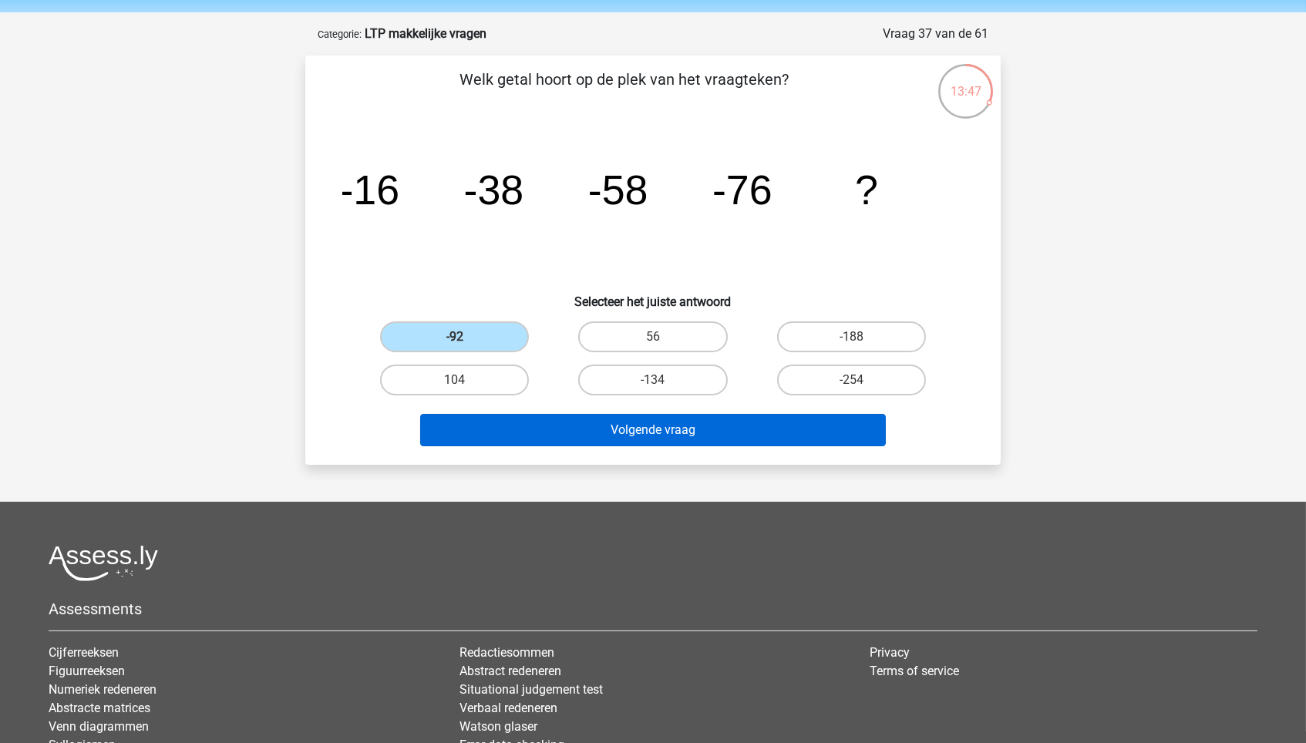
click at [675, 438] on button "Volgende vraag" at bounding box center [653, 430] width 466 height 32
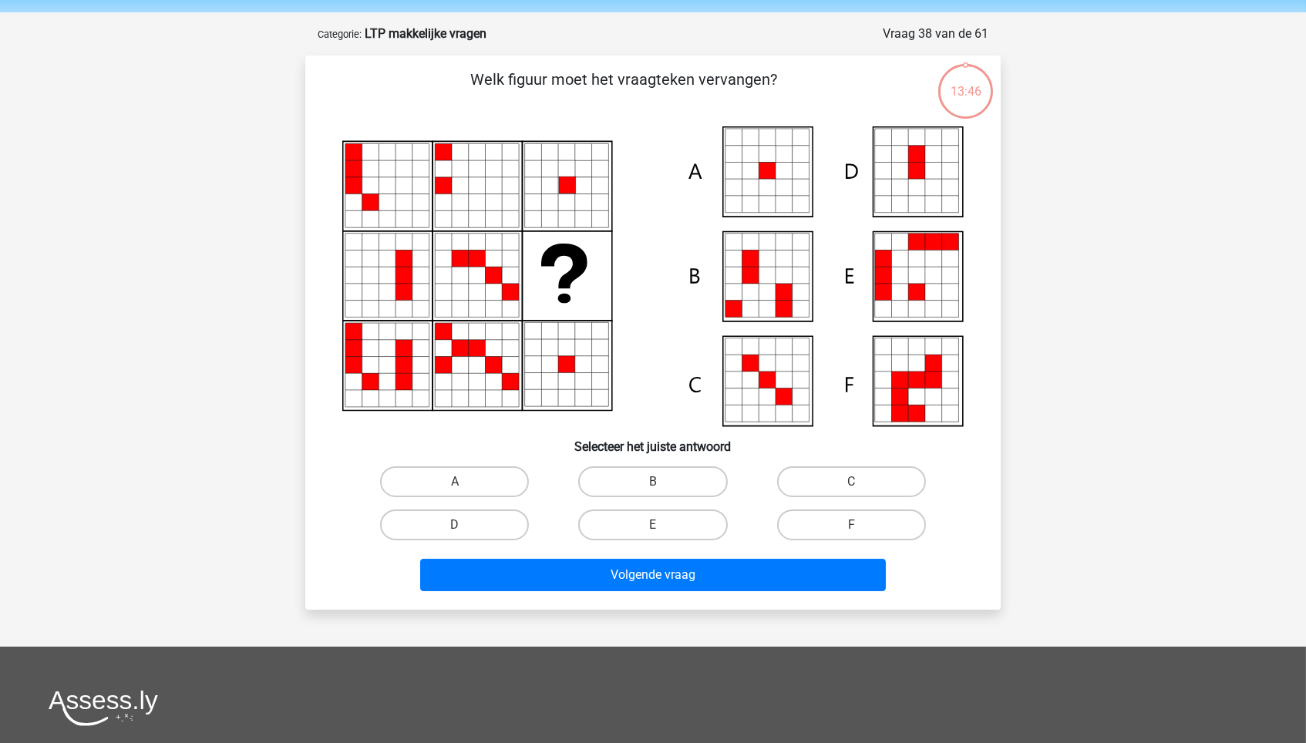
scroll to position [77, 0]
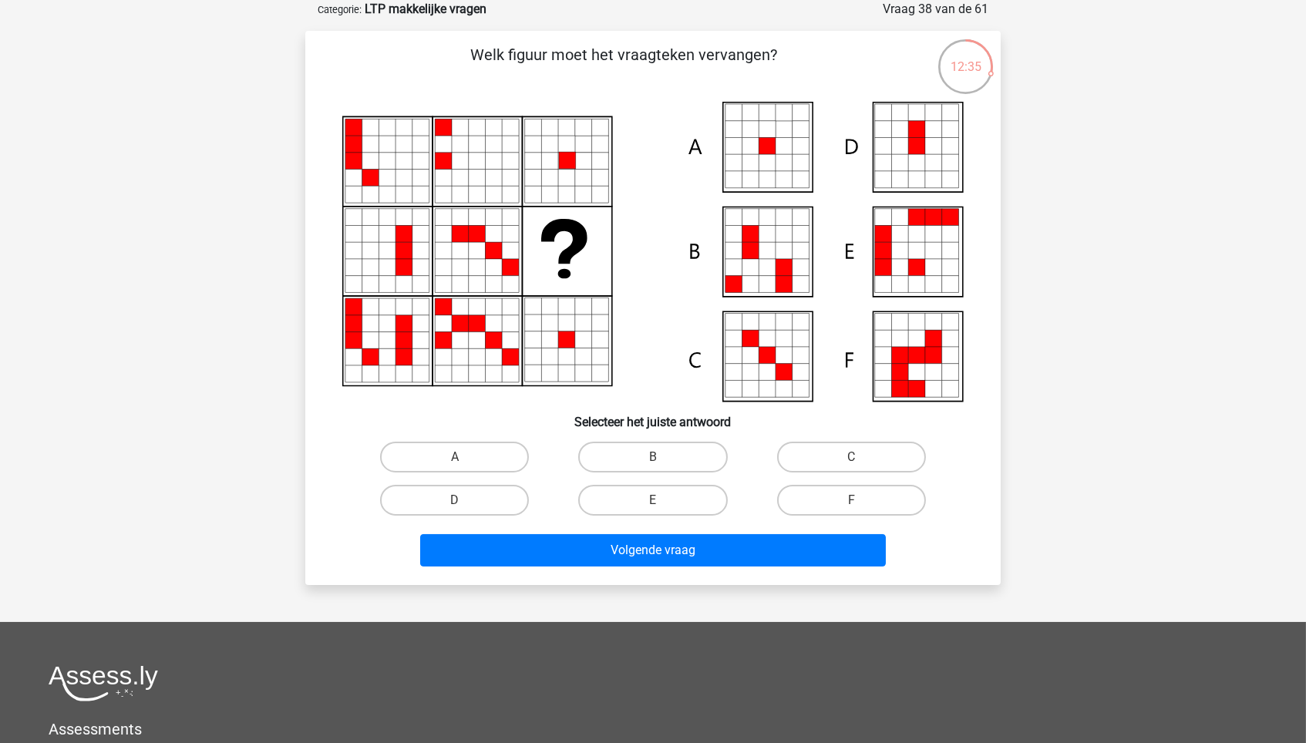
click at [729, 155] on icon at bounding box center [733, 162] width 17 height 17
click at [481, 453] on label "A" at bounding box center [454, 457] width 149 height 31
click at [465, 457] on input "A" at bounding box center [460, 462] width 10 height 10
radio input "true"
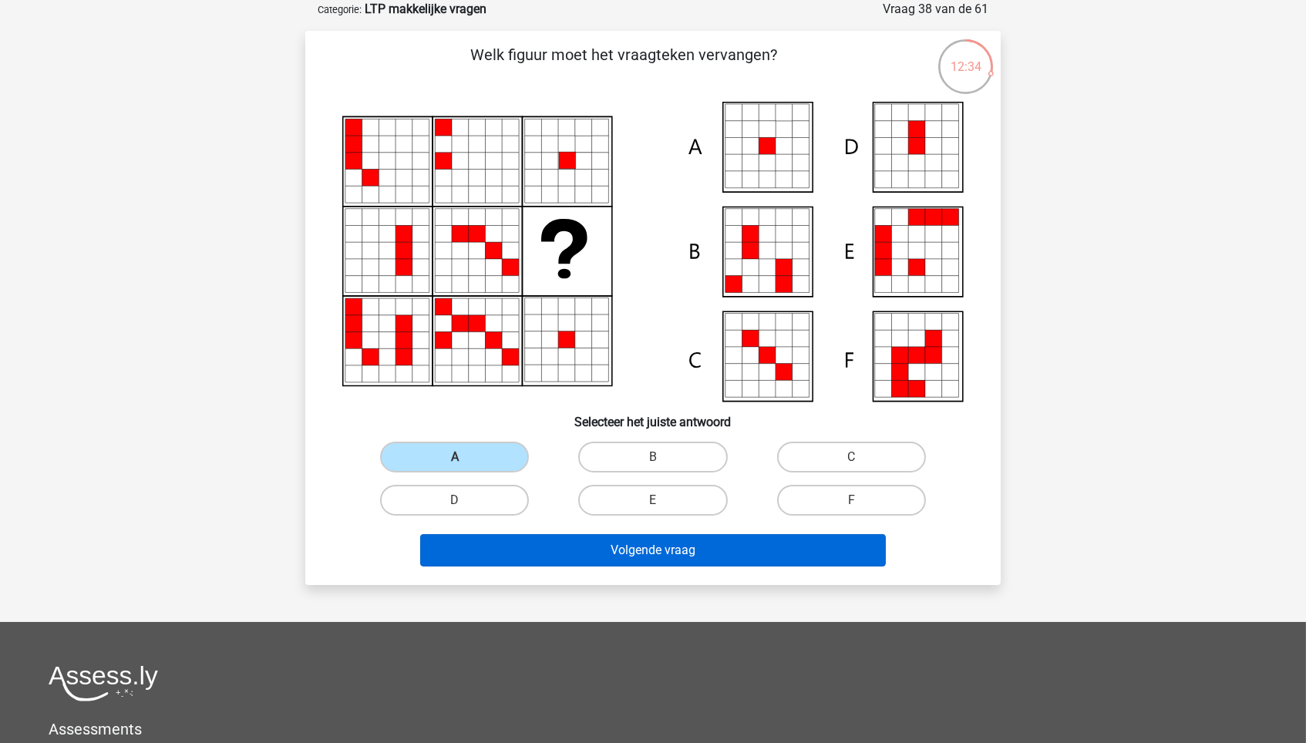
click at [572, 539] on button "Volgende vraag" at bounding box center [653, 550] width 466 height 32
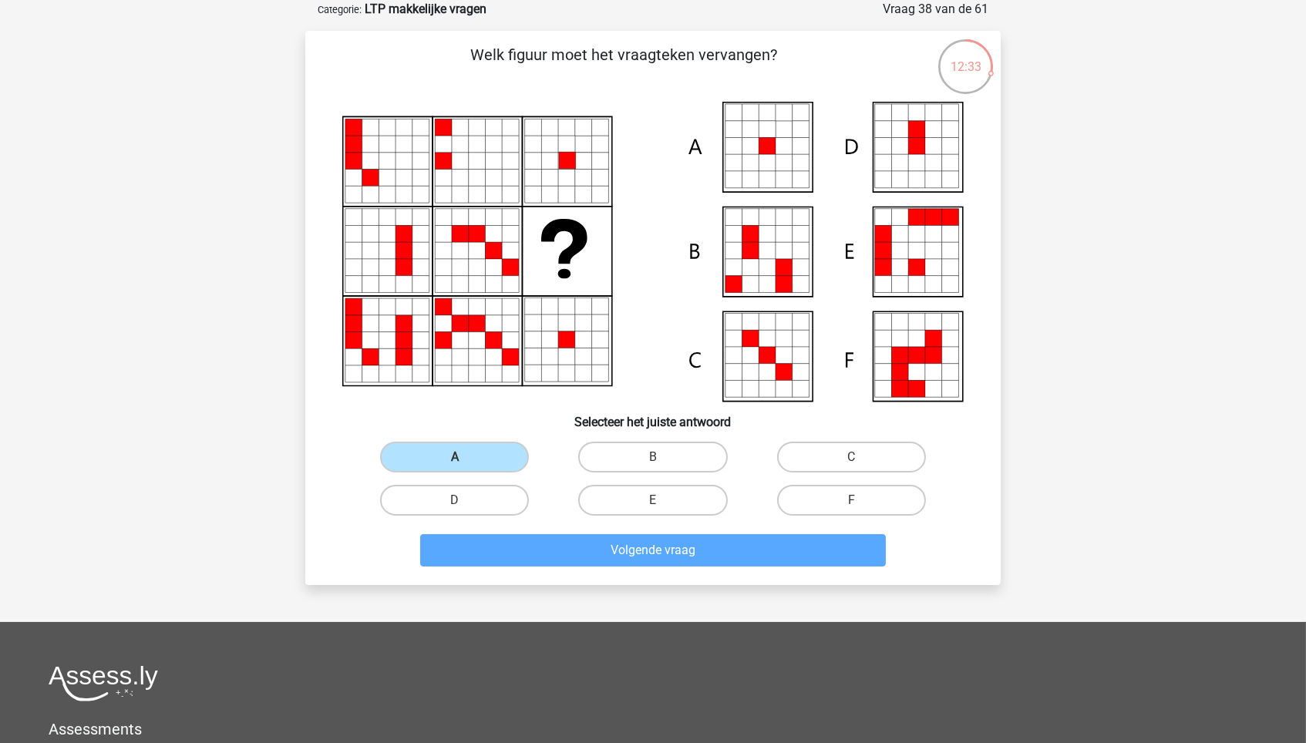
scroll to position [59, 0]
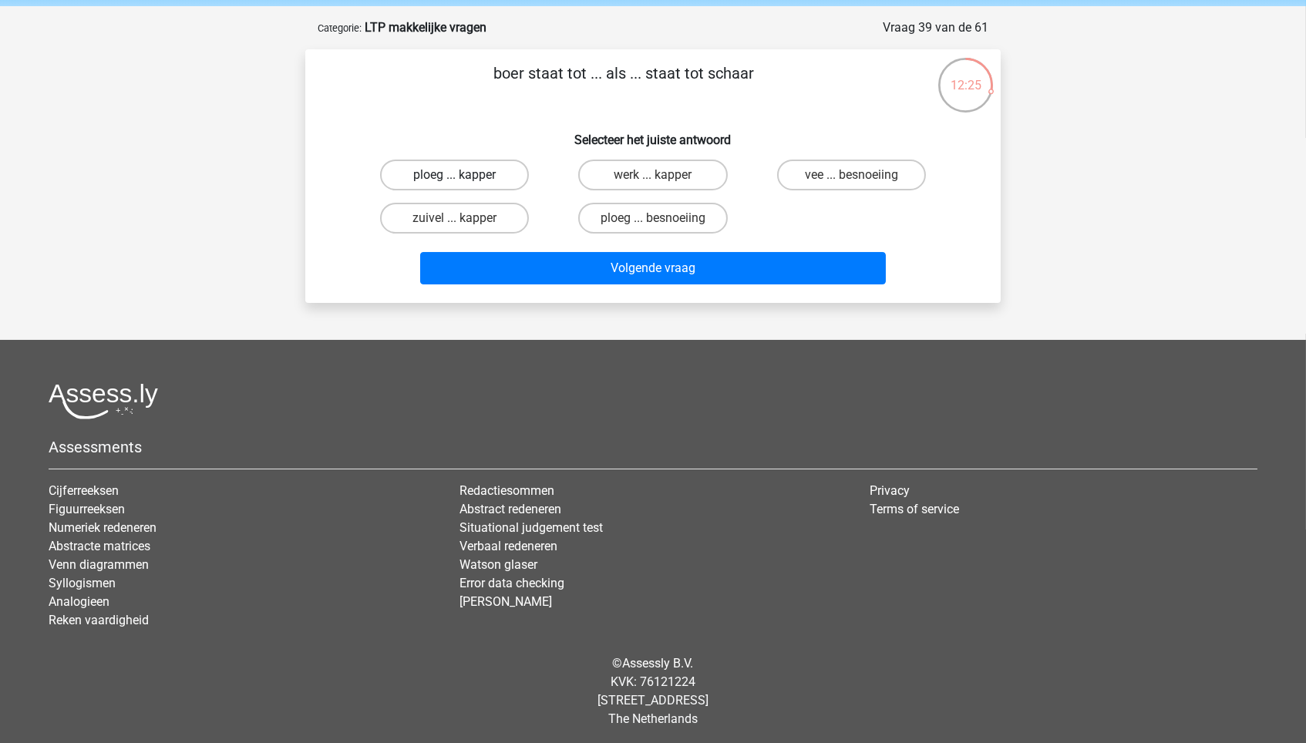
click at [479, 171] on label "ploeg ... kapper" at bounding box center [454, 175] width 149 height 31
click at [465, 175] on input "ploeg ... kapper" at bounding box center [460, 180] width 10 height 10
radio input "true"
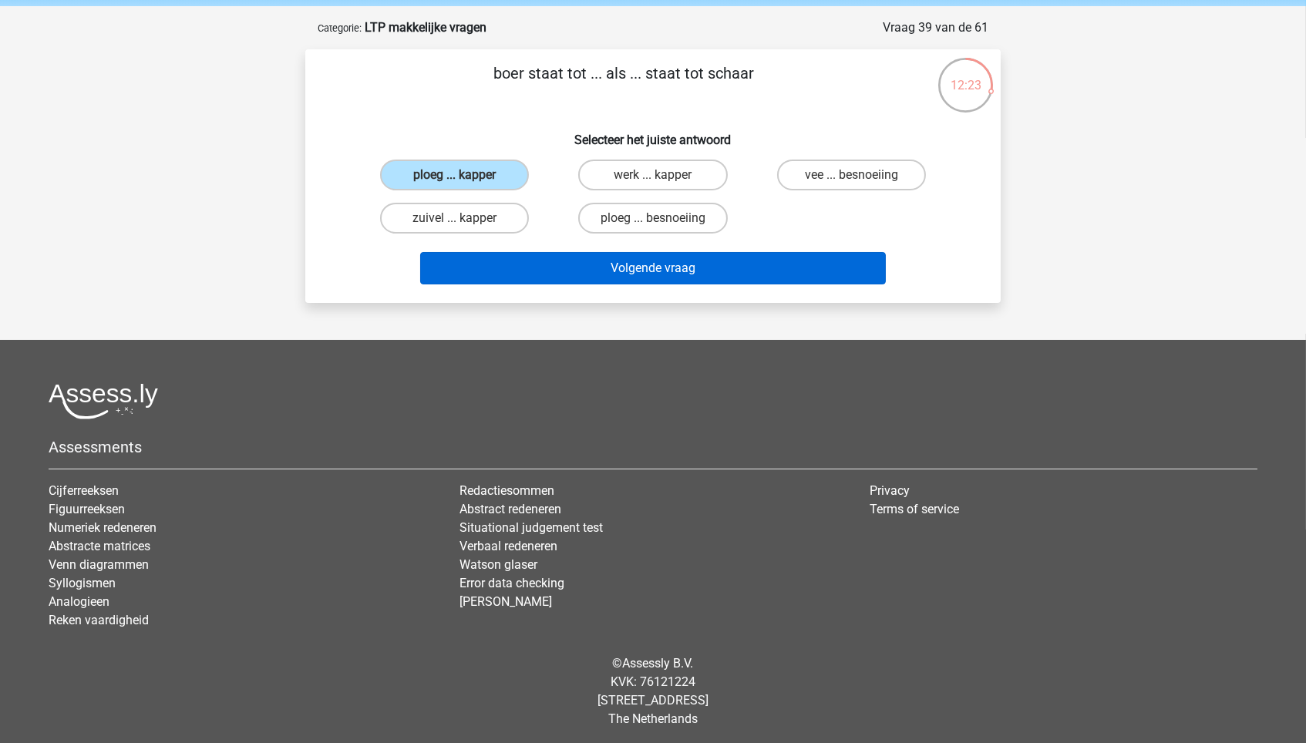
click at [629, 263] on button "Volgende vraag" at bounding box center [653, 268] width 466 height 32
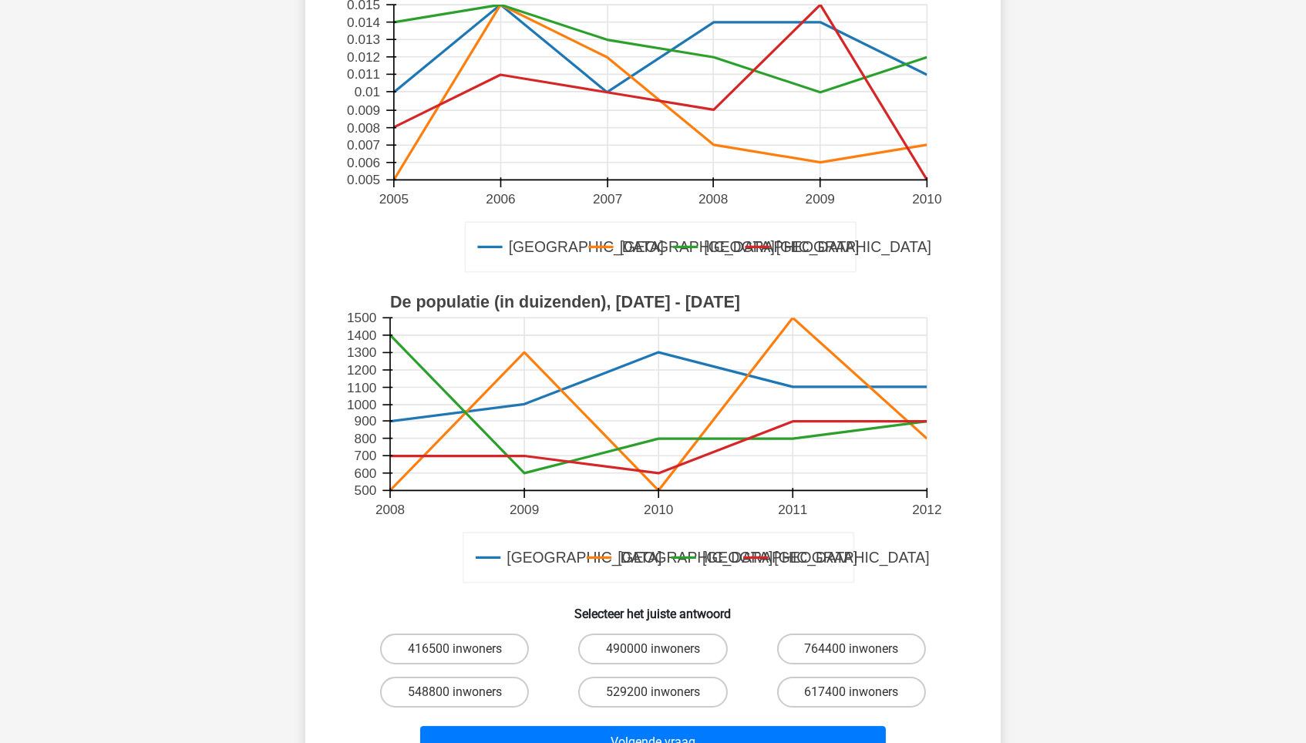
scroll to position [256, 0]
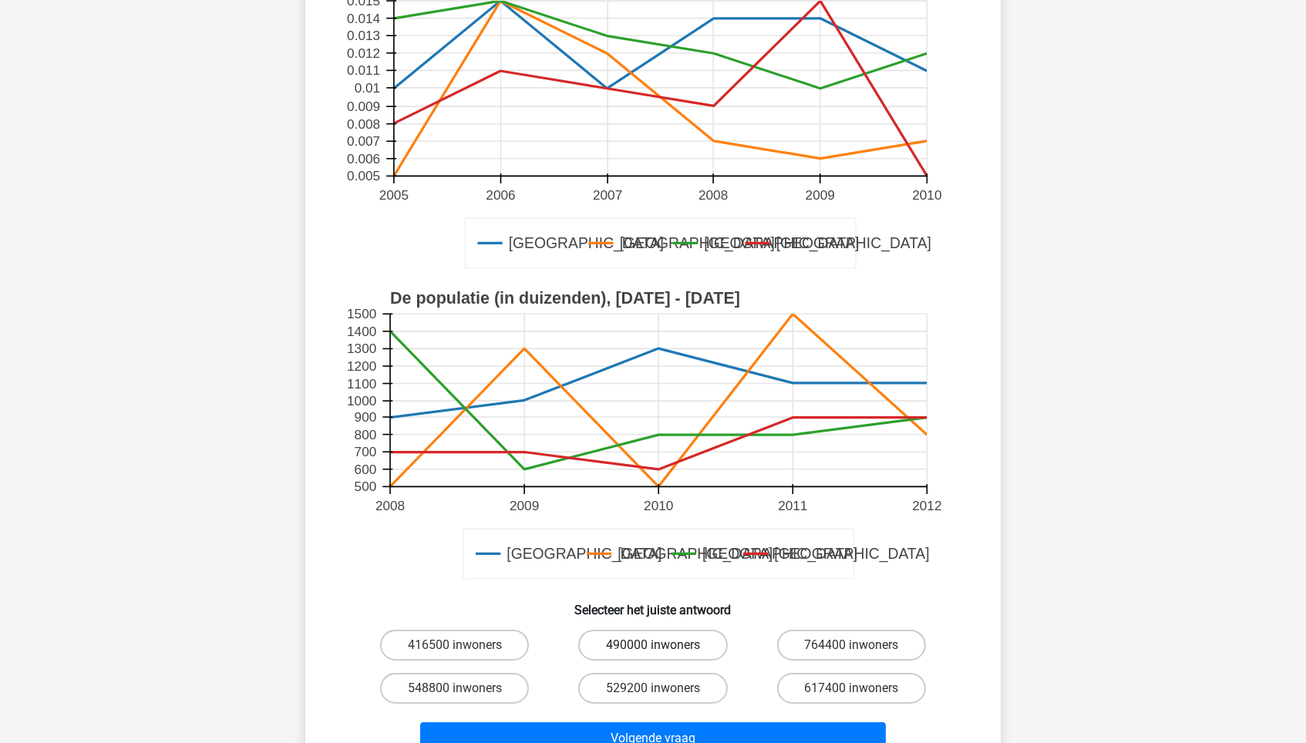
click at [662, 630] on label "490000 inwoners" at bounding box center [652, 645] width 149 height 31
click at [662, 631] on input "490000 inwoners" at bounding box center [658, 650] width 10 height 10
radio input "true"
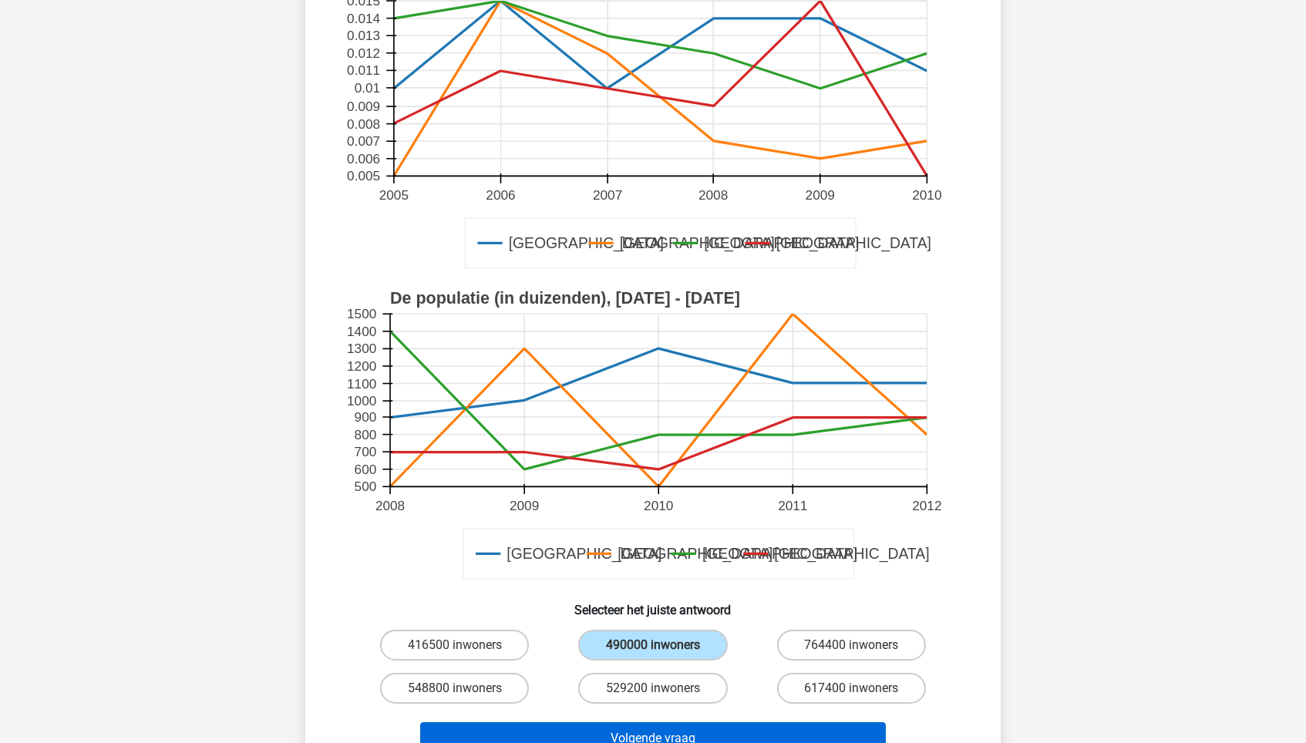
click at [665, 631] on button "Volgende vraag" at bounding box center [653, 738] width 466 height 32
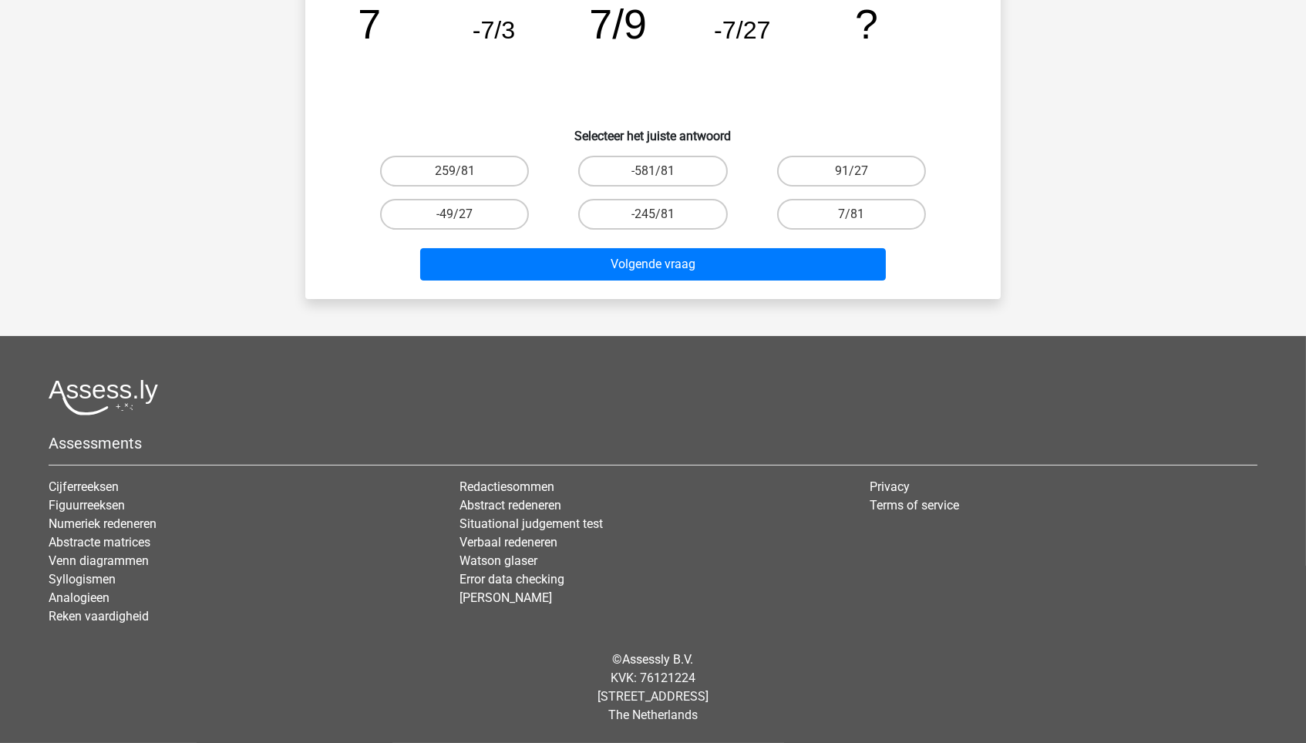
scroll to position [77, 0]
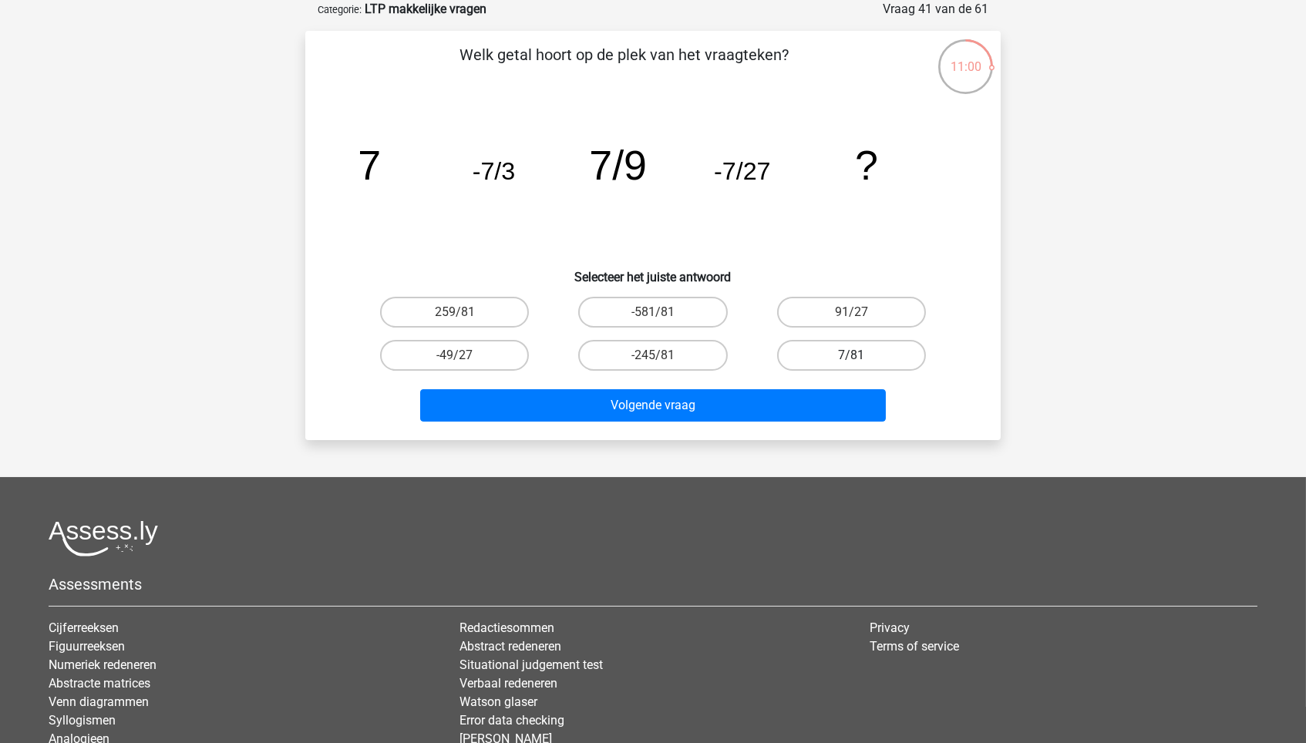
click at [815, 347] on label "7/81" at bounding box center [851, 355] width 149 height 31
click at [851, 355] on input "7/81" at bounding box center [856, 360] width 10 height 10
radio input "true"
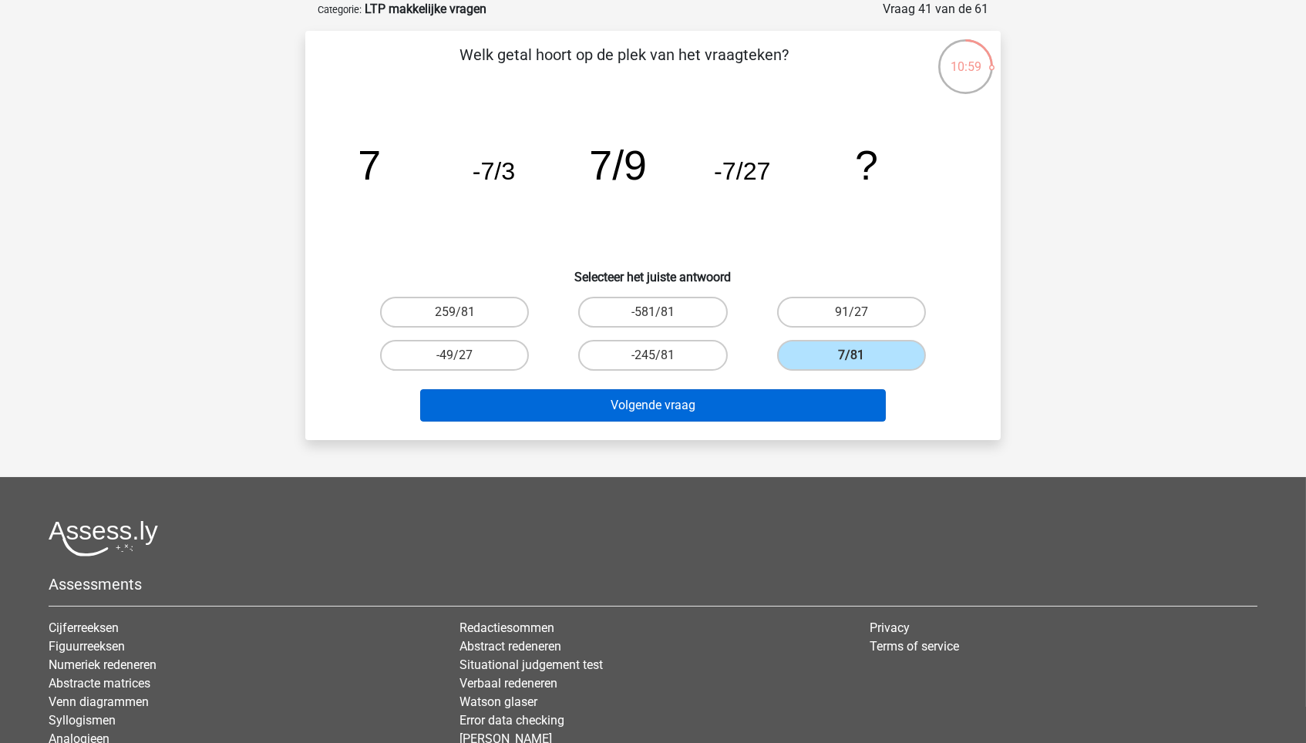
click at [743, 412] on button "Volgende vraag" at bounding box center [653, 405] width 466 height 32
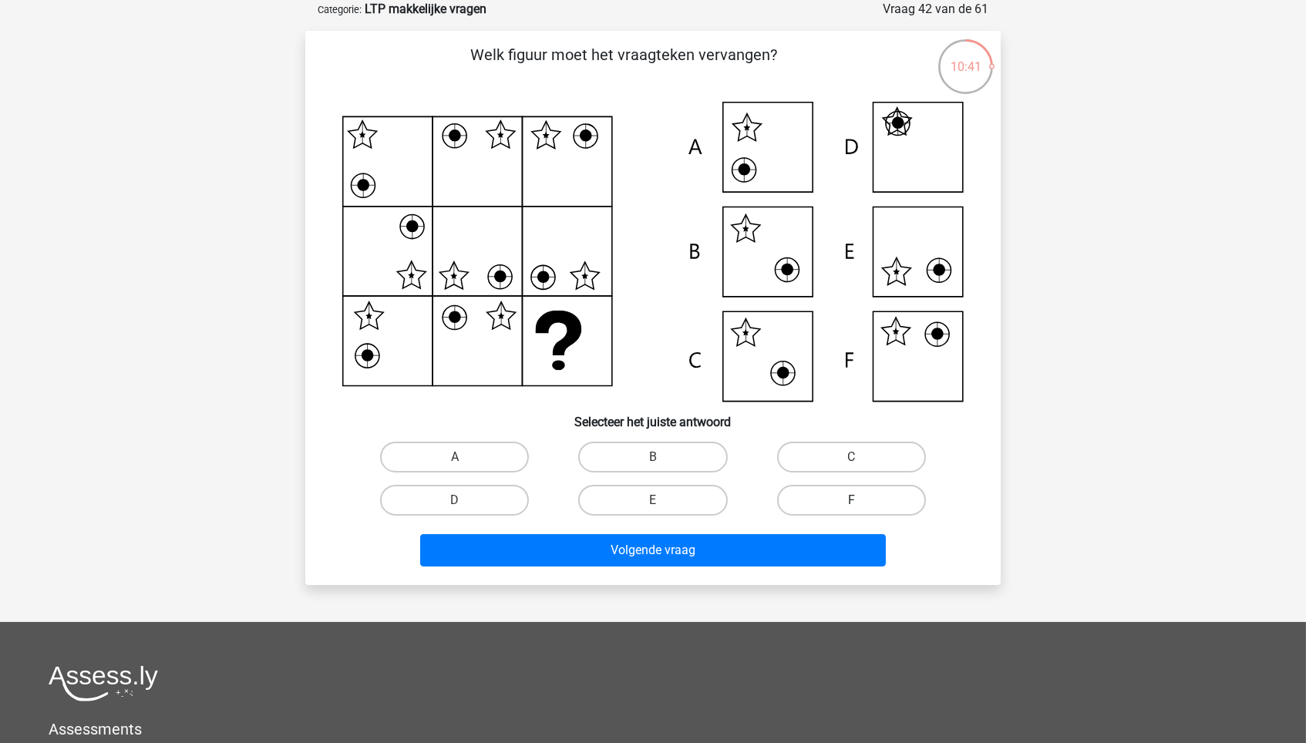
click at [852, 490] on label "F" at bounding box center [851, 500] width 149 height 31
click at [852, 500] on input "F" at bounding box center [856, 505] width 10 height 10
radio input "true"
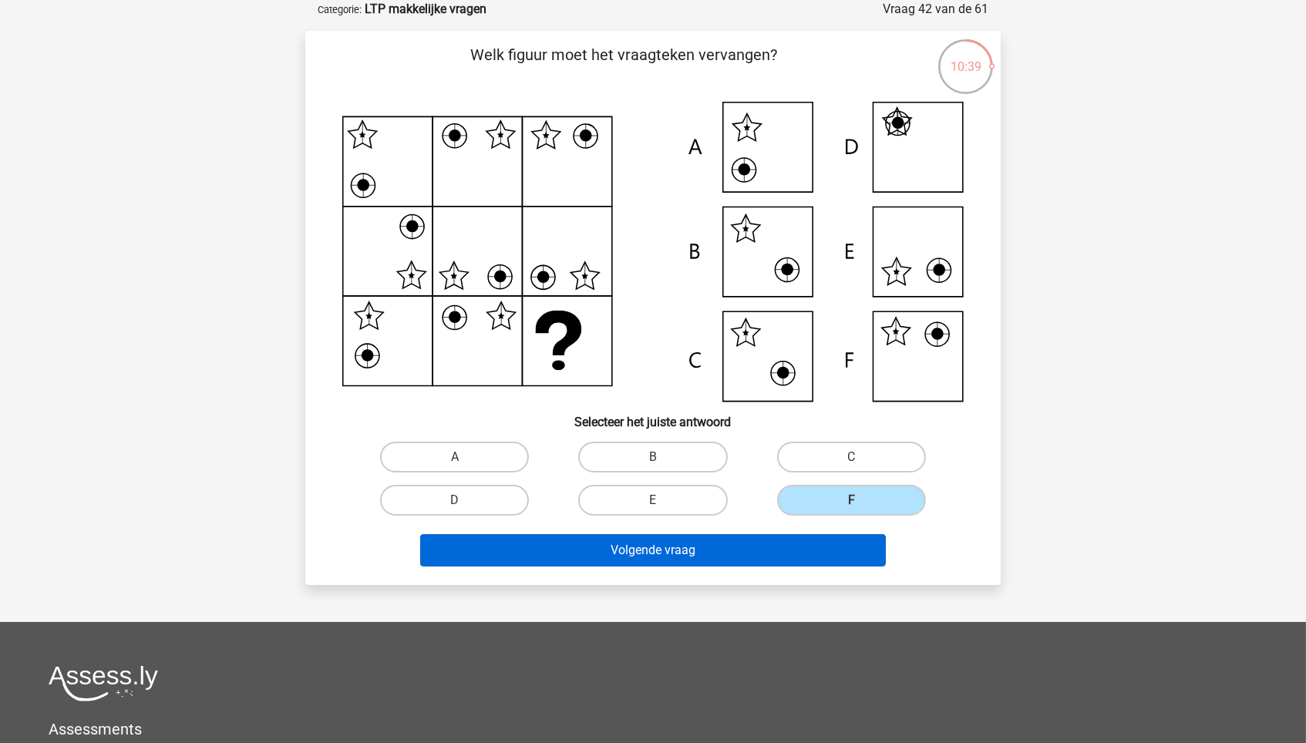
click at [738, 554] on button "Volgende vraag" at bounding box center [653, 550] width 466 height 32
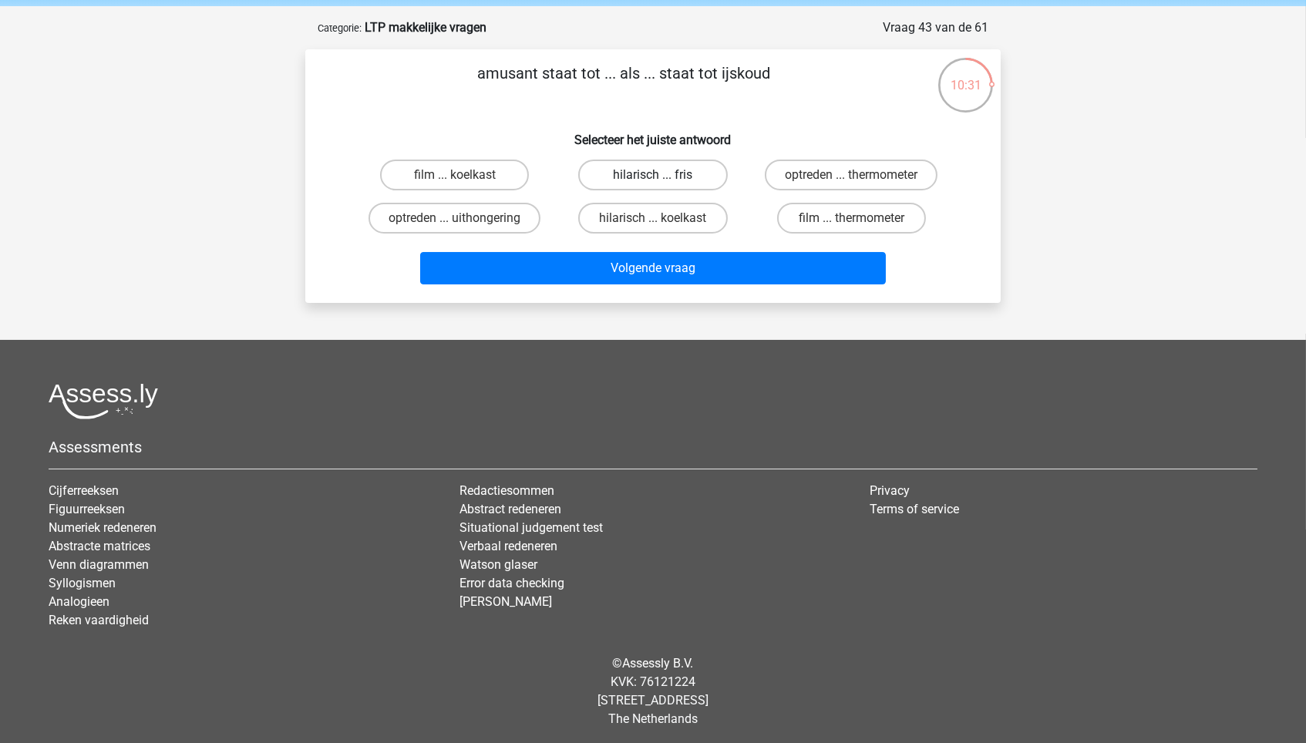
click at [679, 177] on label "hilarisch ... fris" at bounding box center [652, 175] width 149 height 31
click at [663, 177] on input "hilarisch ... fris" at bounding box center [658, 180] width 10 height 10
radio input "true"
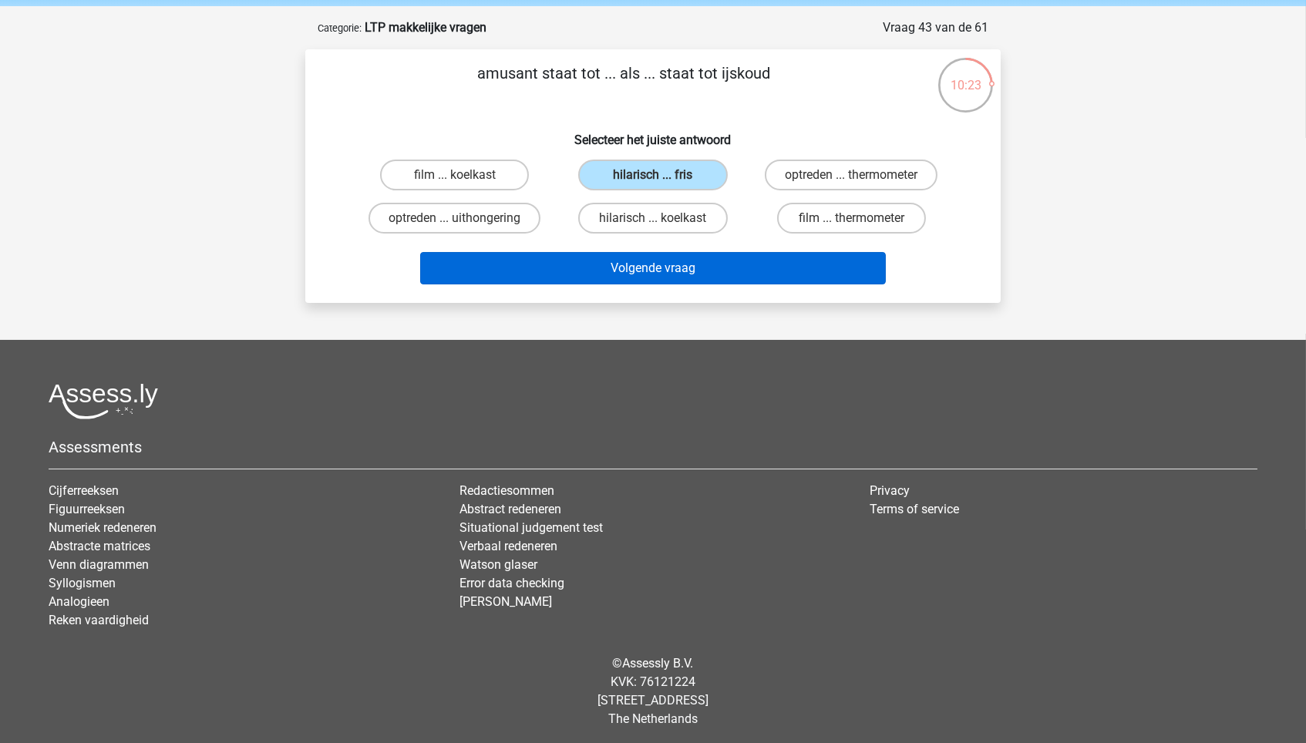
click at [692, 268] on button "Volgende vraag" at bounding box center [653, 268] width 466 height 32
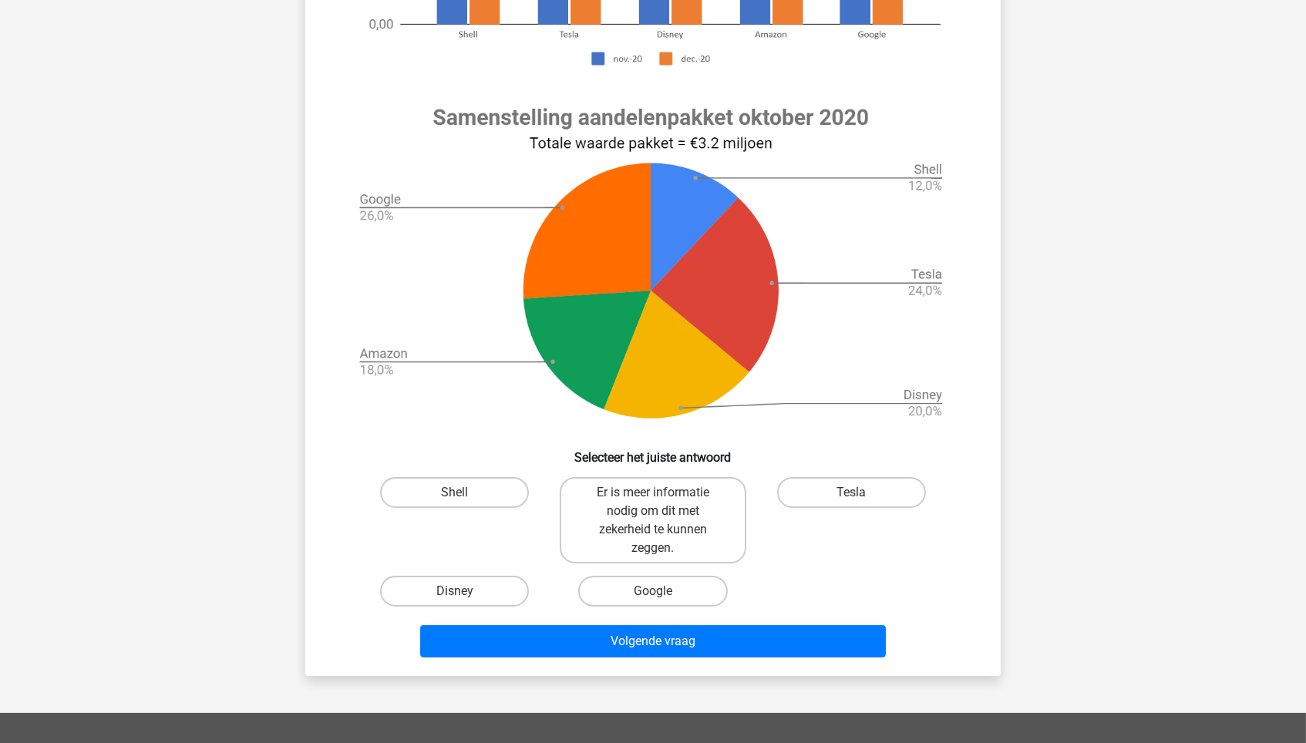
scroll to position [493, 0]
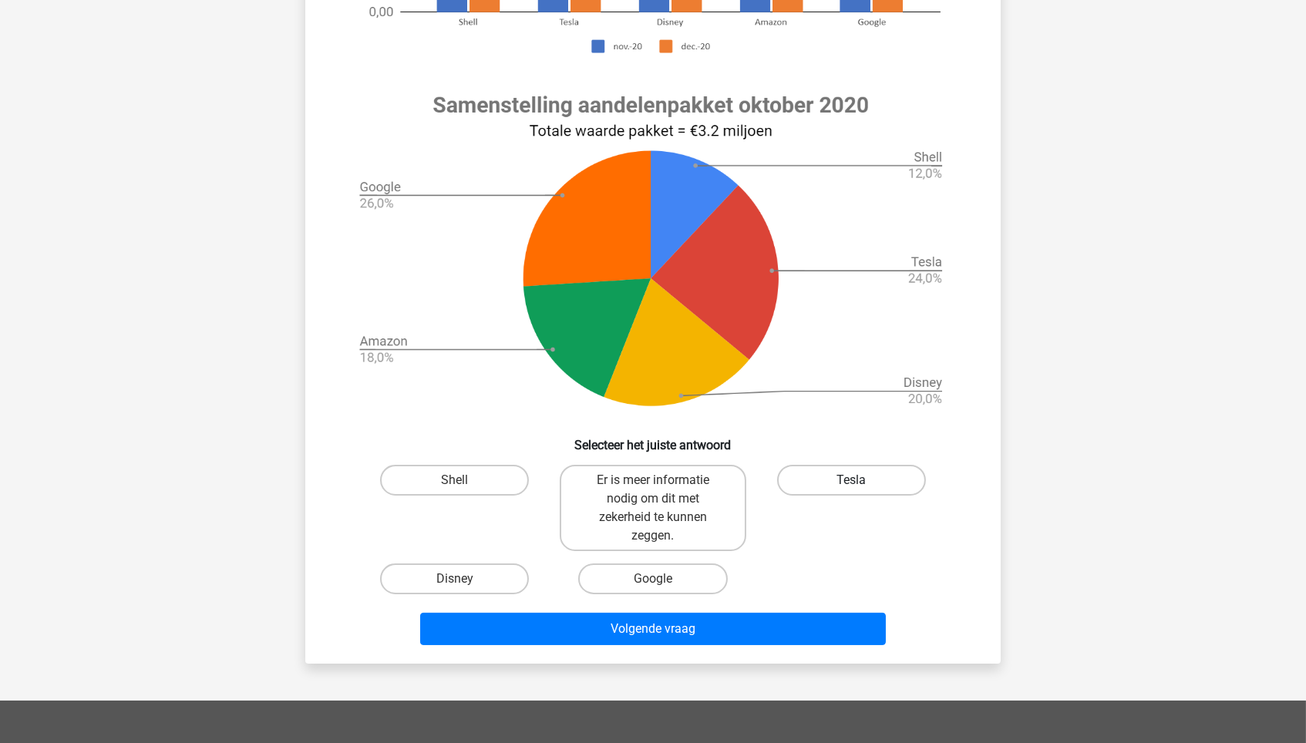
click at [864, 476] on label "Tesla" at bounding box center [851, 480] width 149 height 31
click at [861, 480] on input "Tesla" at bounding box center [856, 485] width 10 height 10
radio input "true"
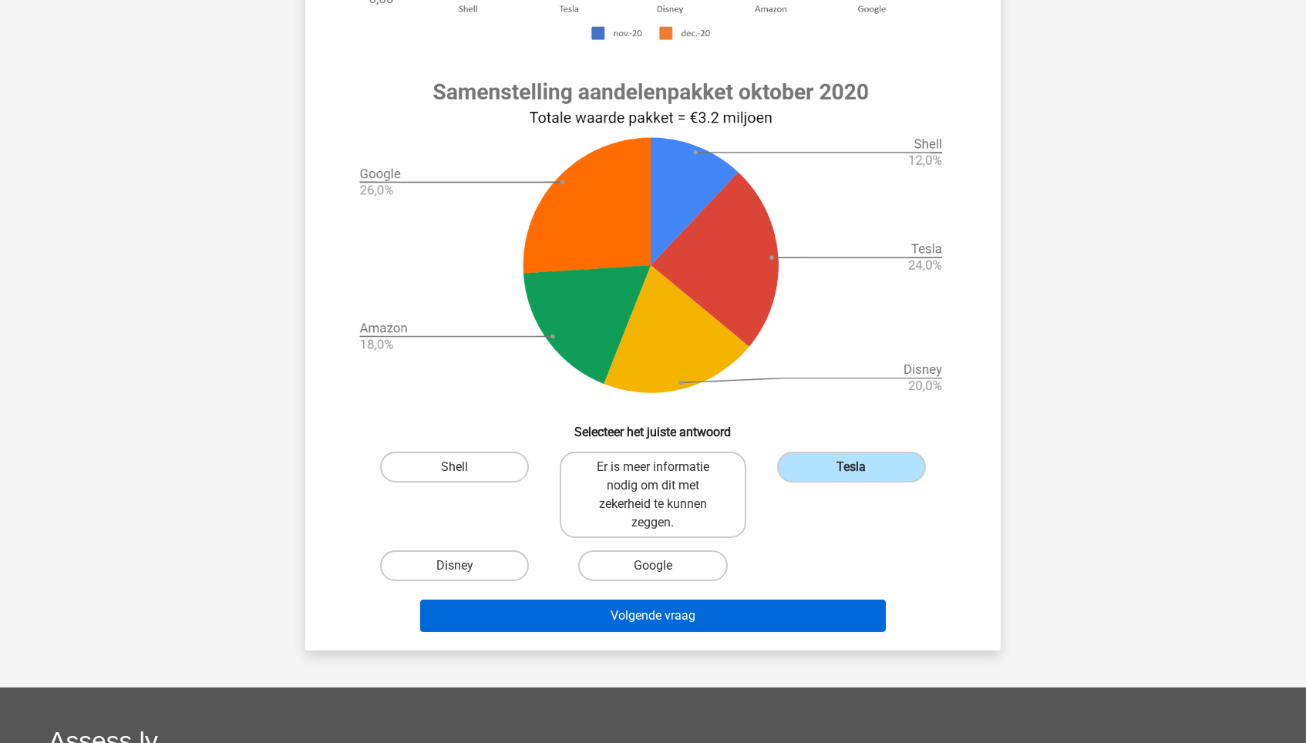
click at [805, 607] on button "Volgende vraag" at bounding box center [653, 616] width 466 height 32
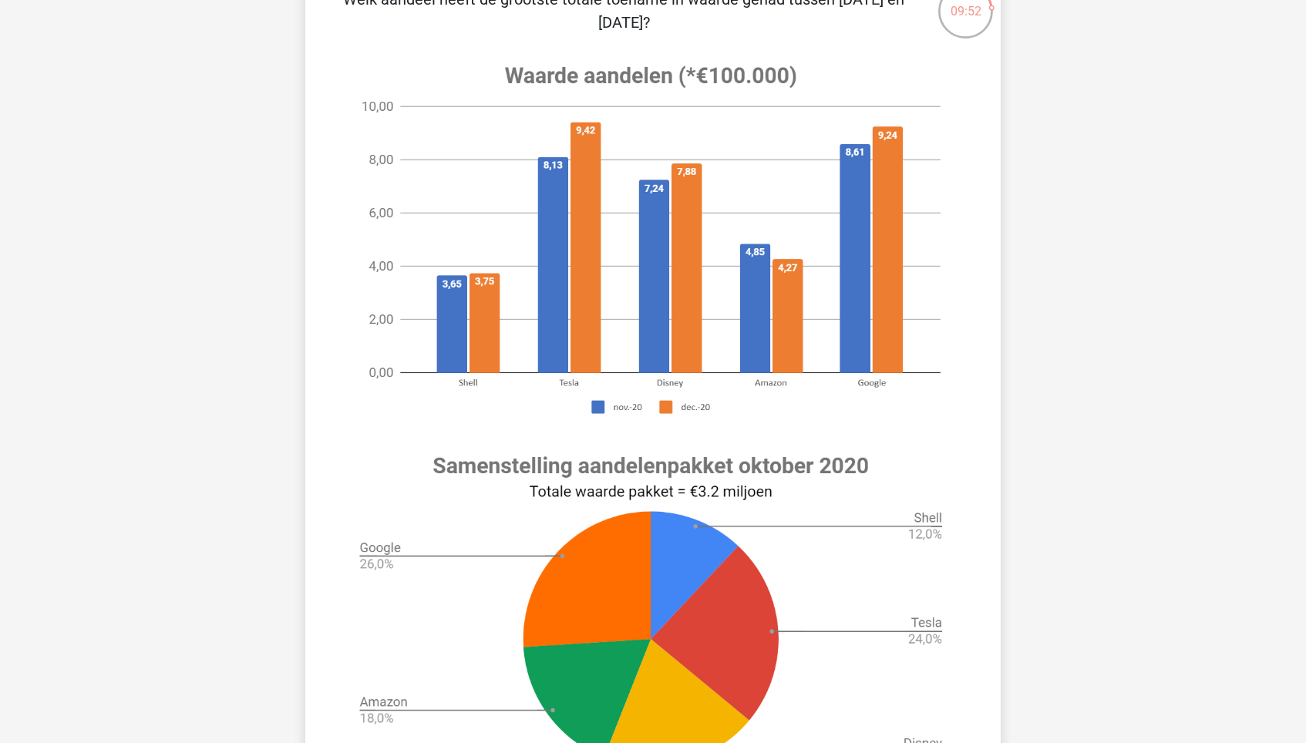
scroll to position [77, 0]
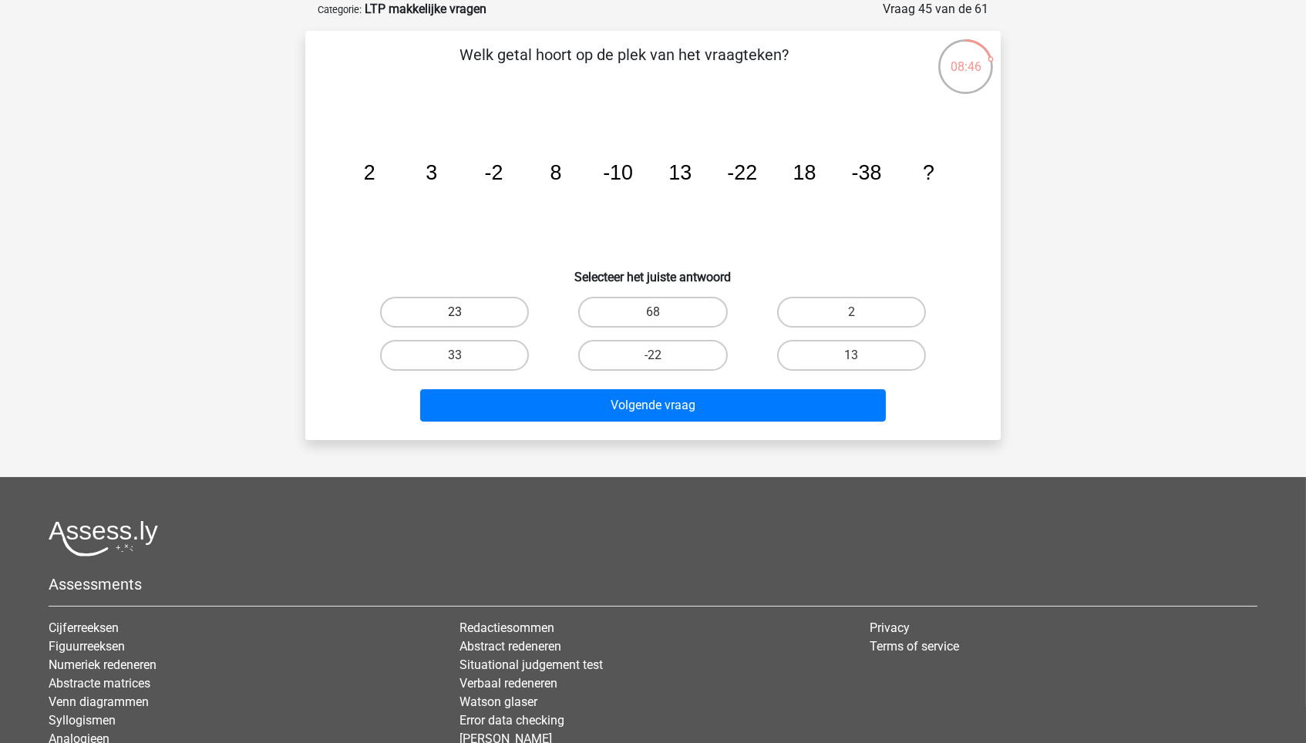
click at [472, 311] on label "23" at bounding box center [454, 312] width 149 height 31
click at [465, 312] on input "23" at bounding box center [460, 317] width 10 height 10
radio input "true"
click at [597, 381] on div "Volgende vraag" at bounding box center [653, 402] width 646 height 51
click at [597, 422] on div "Volgende vraag" at bounding box center [652, 408] width 595 height 39
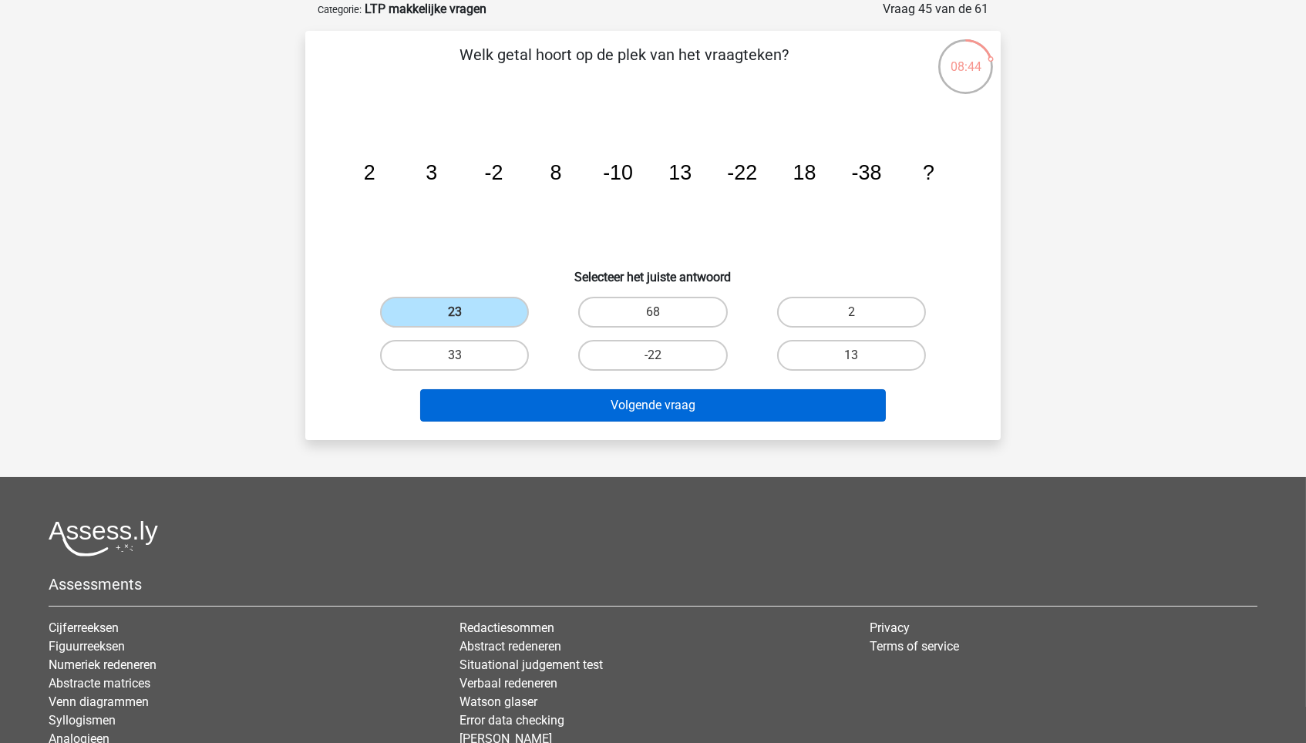
click at [594, 416] on button "Volgende vraag" at bounding box center [653, 405] width 466 height 32
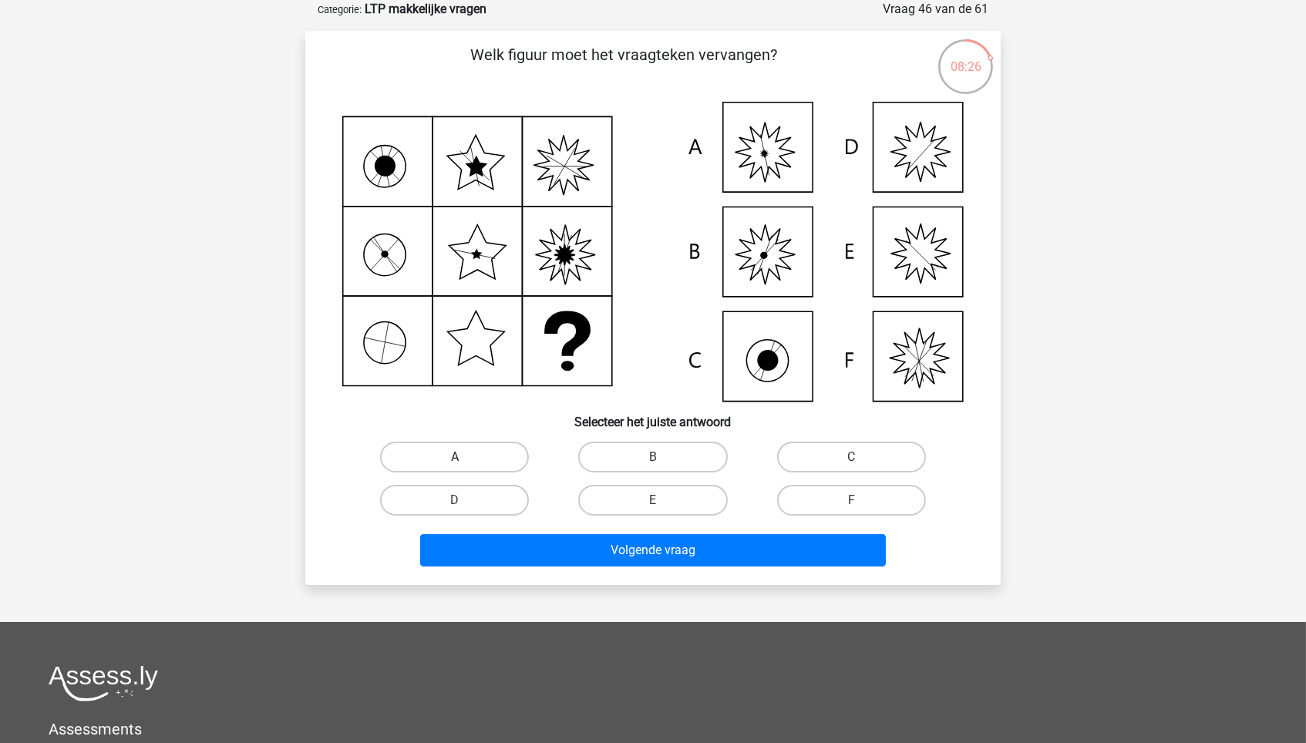
click at [469, 443] on label "A" at bounding box center [454, 457] width 149 height 31
click at [465, 457] on input "A" at bounding box center [460, 462] width 10 height 10
radio input "true"
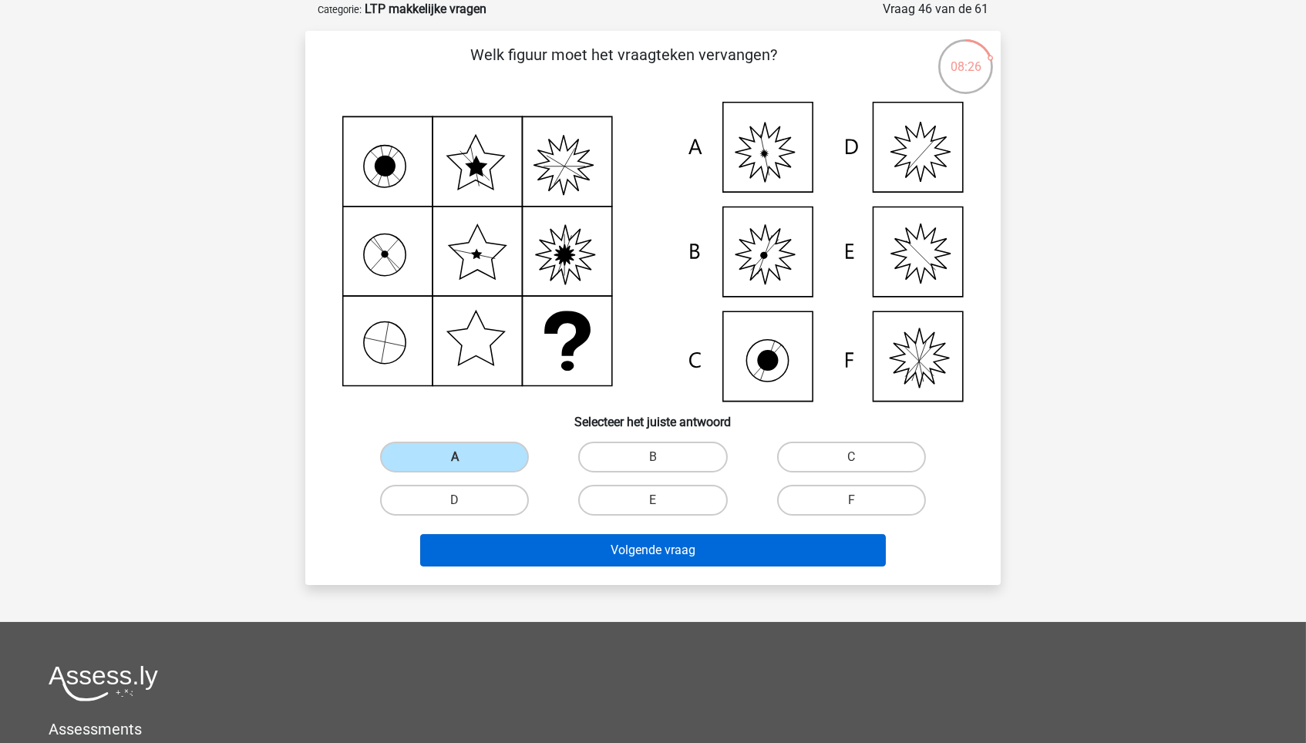
click at [607, 536] on button "Volgende vraag" at bounding box center [653, 550] width 466 height 32
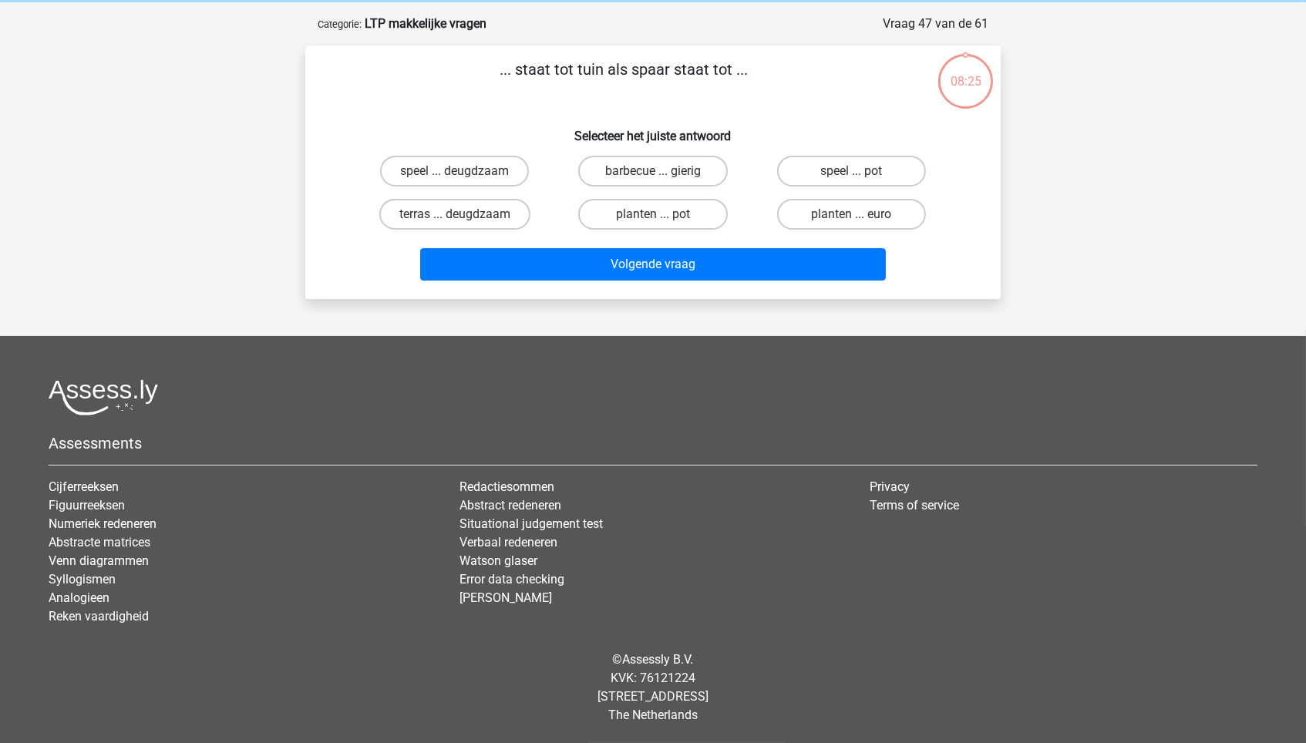
scroll to position [59, 0]
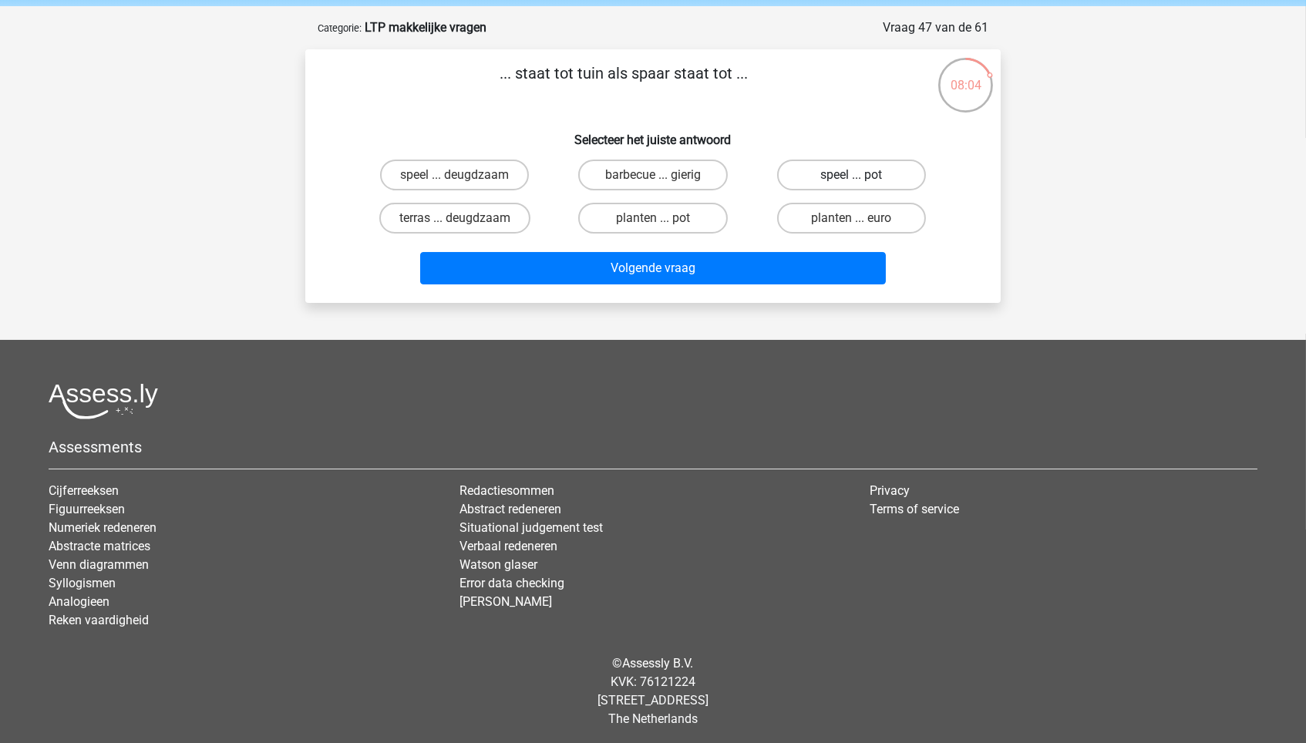
click at [843, 166] on label "speel ... pot" at bounding box center [851, 175] width 149 height 31
click at [851, 175] on input "speel ... pot" at bounding box center [856, 180] width 10 height 10
radio input "true"
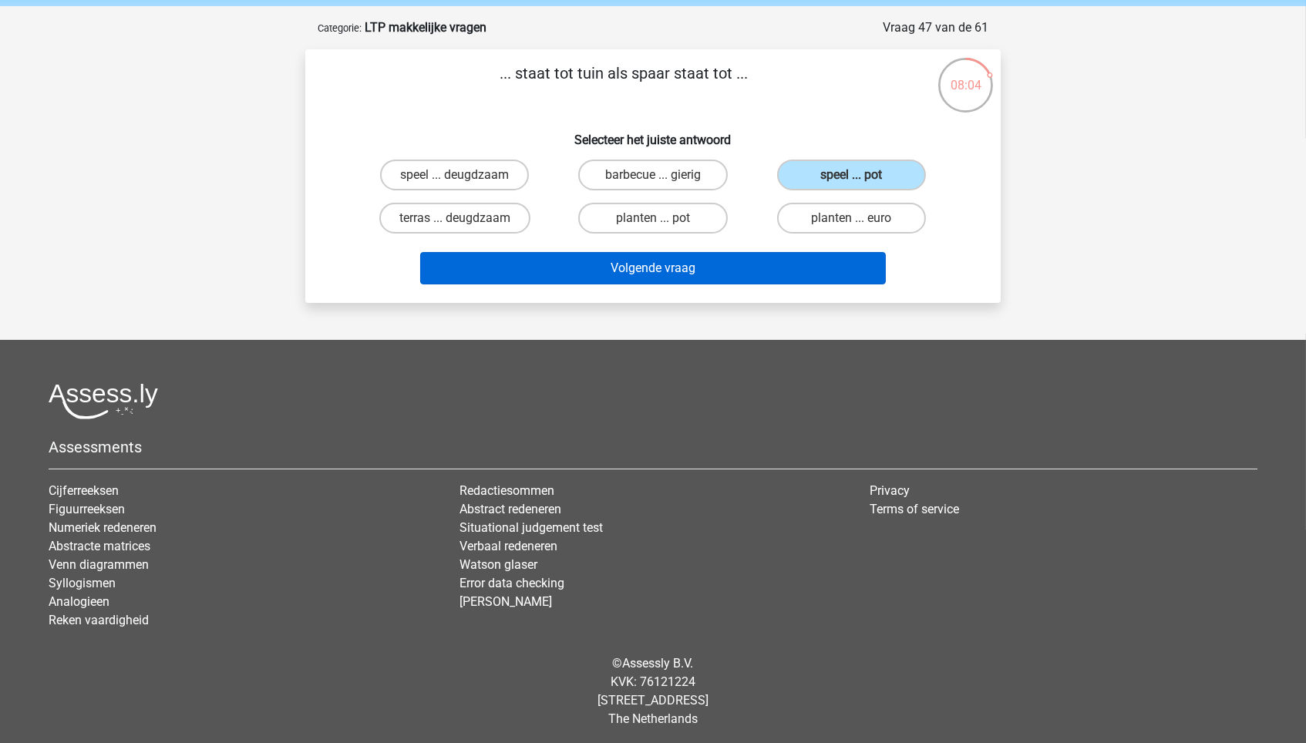
click at [723, 261] on button "Volgende vraag" at bounding box center [653, 268] width 466 height 32
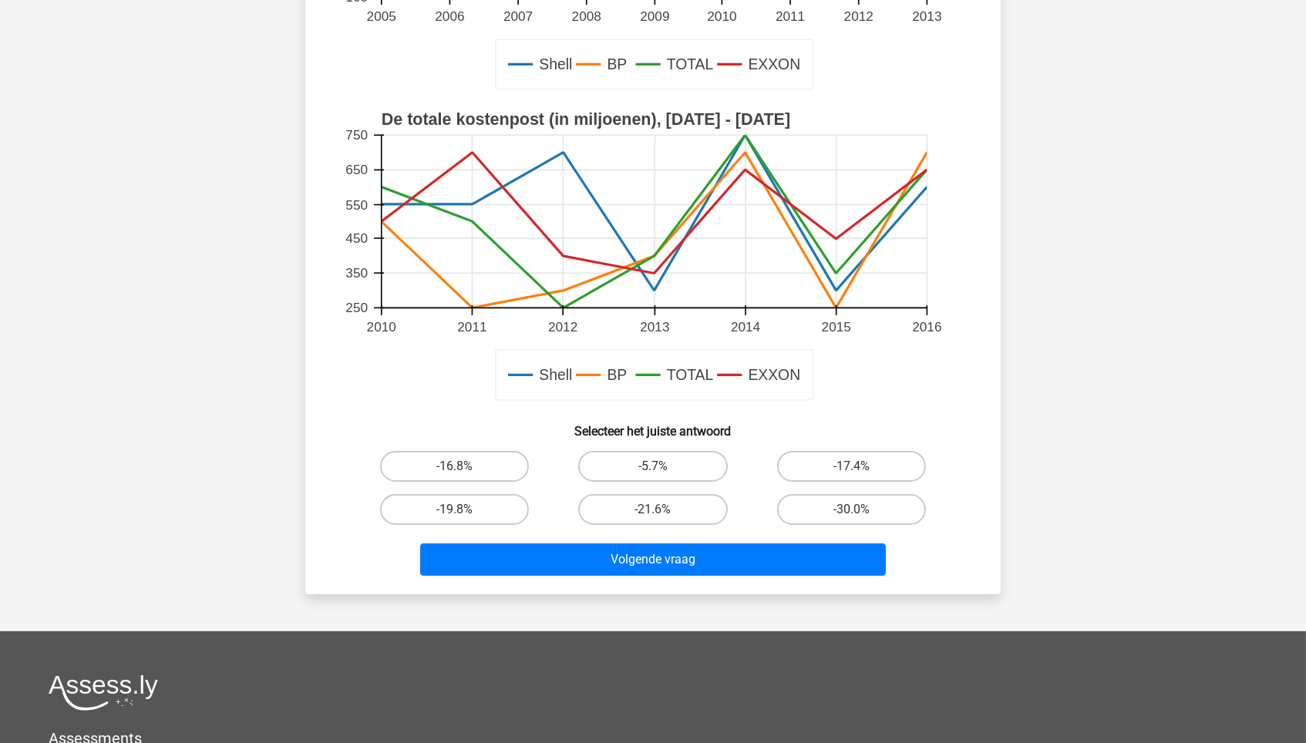
scroll to position [392, 0]
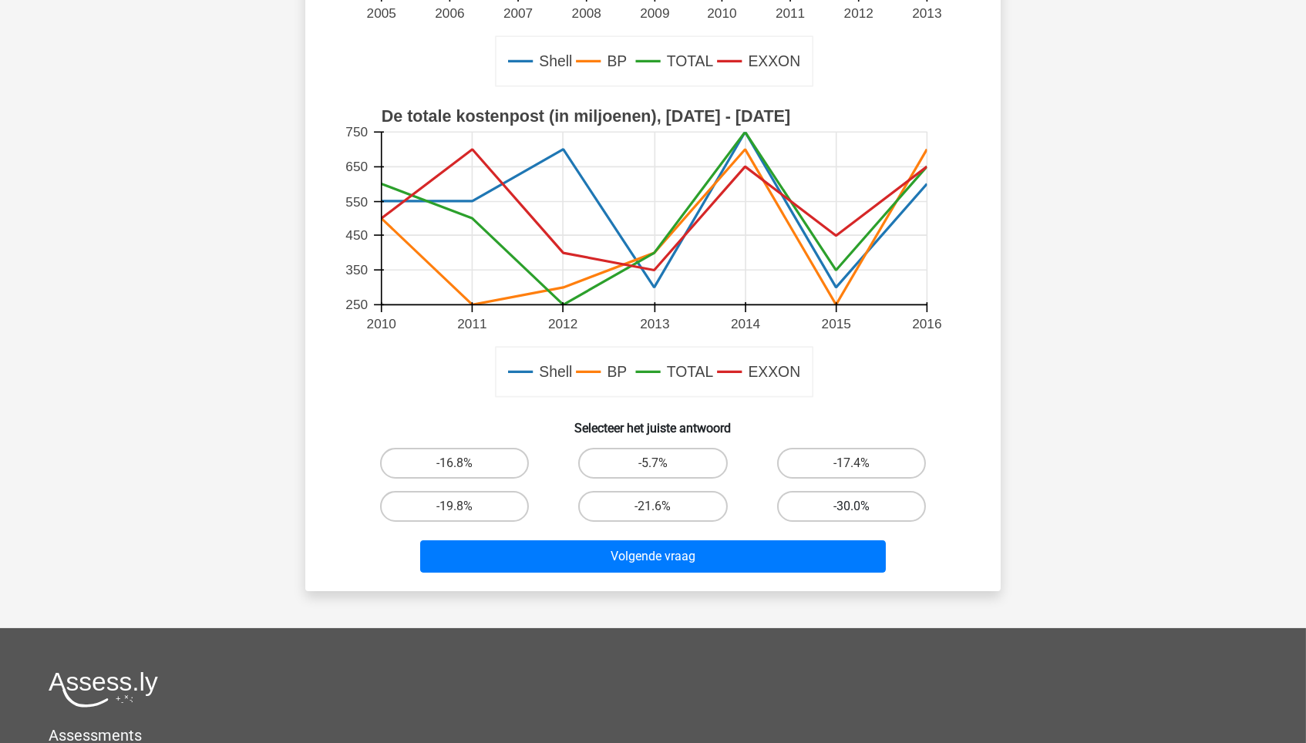
click at [860, 492] on label "-30.0%" at bounding box center [851, 506] width 149 height 31
click at [860, 506] on input "-30.0%" at bounding box center [856, 511] width 10 height 10
radio input "true"
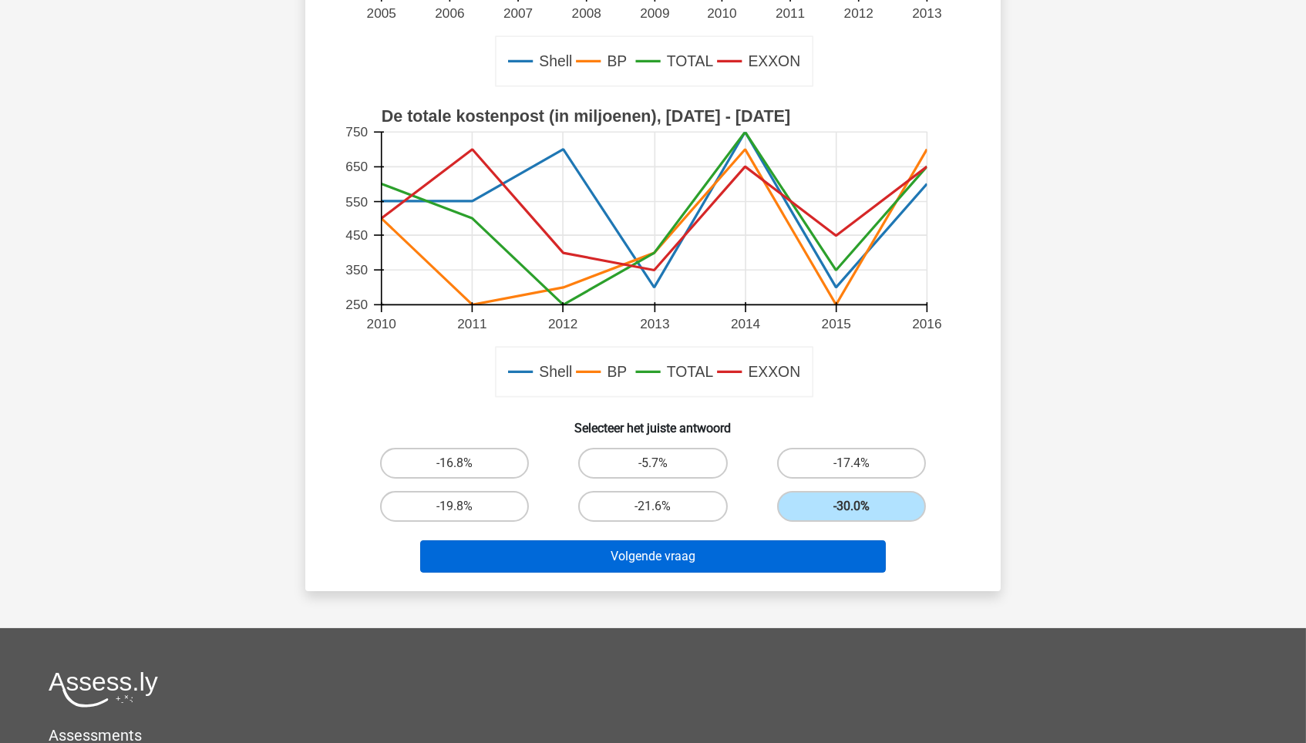
click at [765, 547] on button "Volgende vraag" at bounding box center [653, 556] width 466 height 32
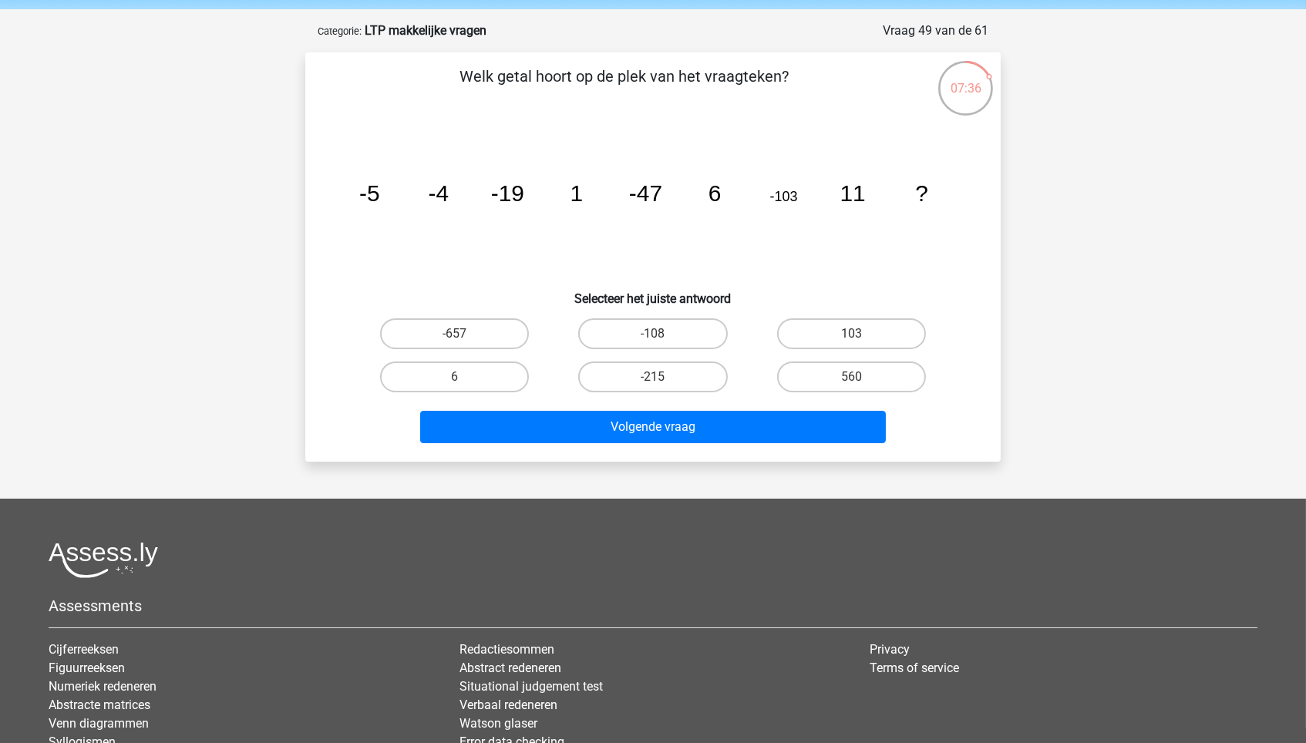
scroll to position [55, 0]
click at [640, 385] on label "-215" at bounding box center [652, 377] width 149 height 31
click at [653, 385] on input "-215" at bounding box center [658, 383] width 10 height 10
radio input "true"
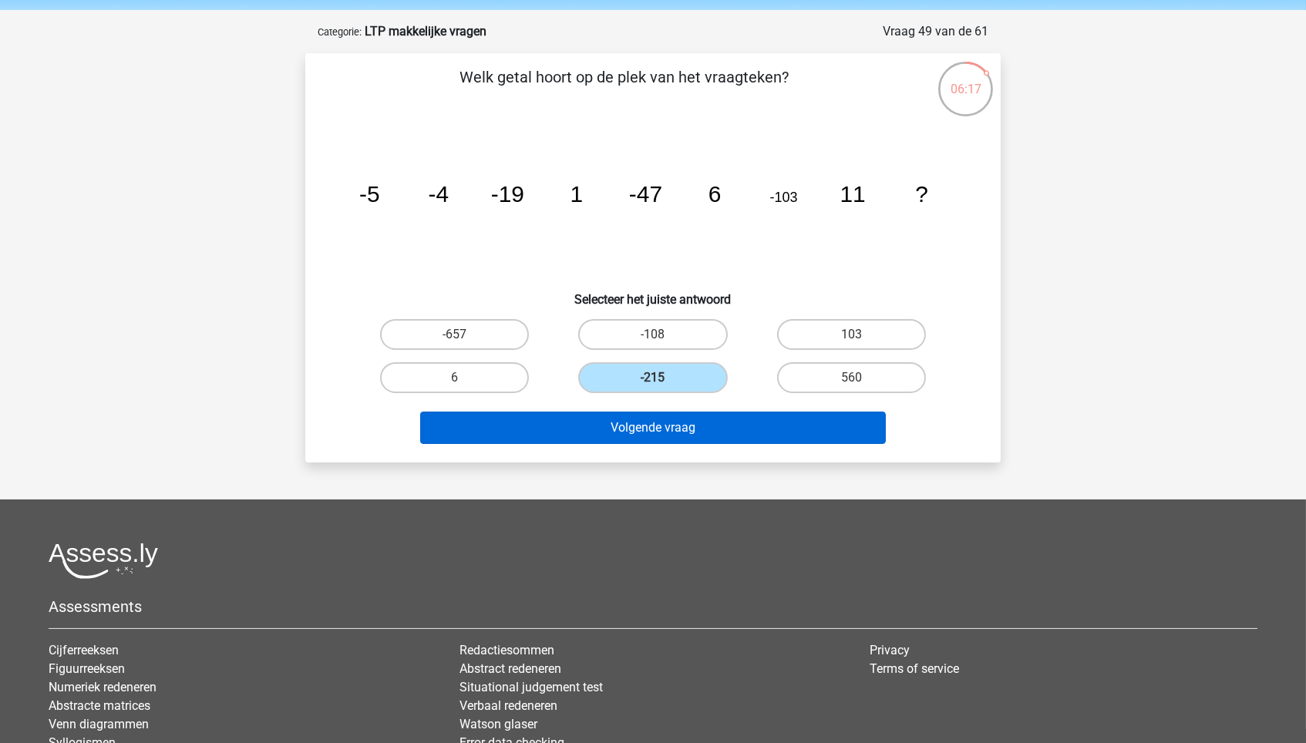
click at [644, 431] on button "Volgende vraag" at bounding box center [653, 428] width 466 height 32
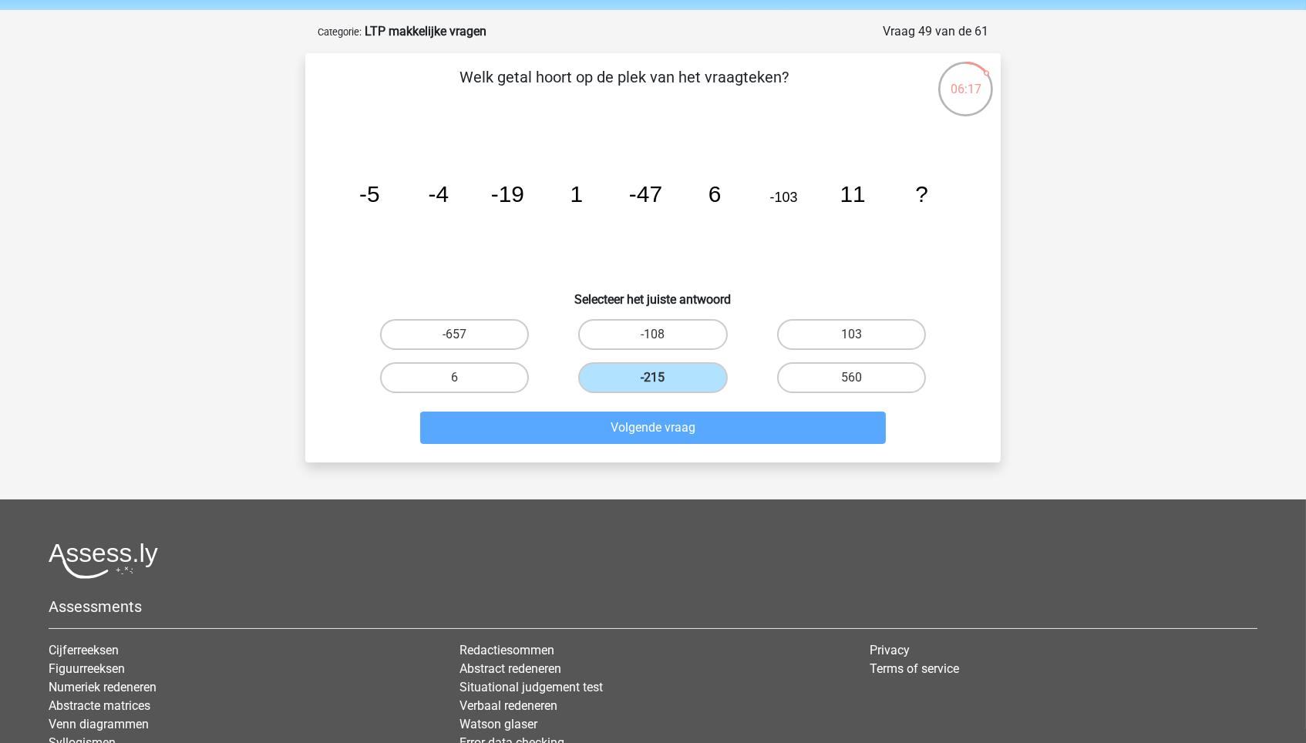
scroll to position [77, 0]
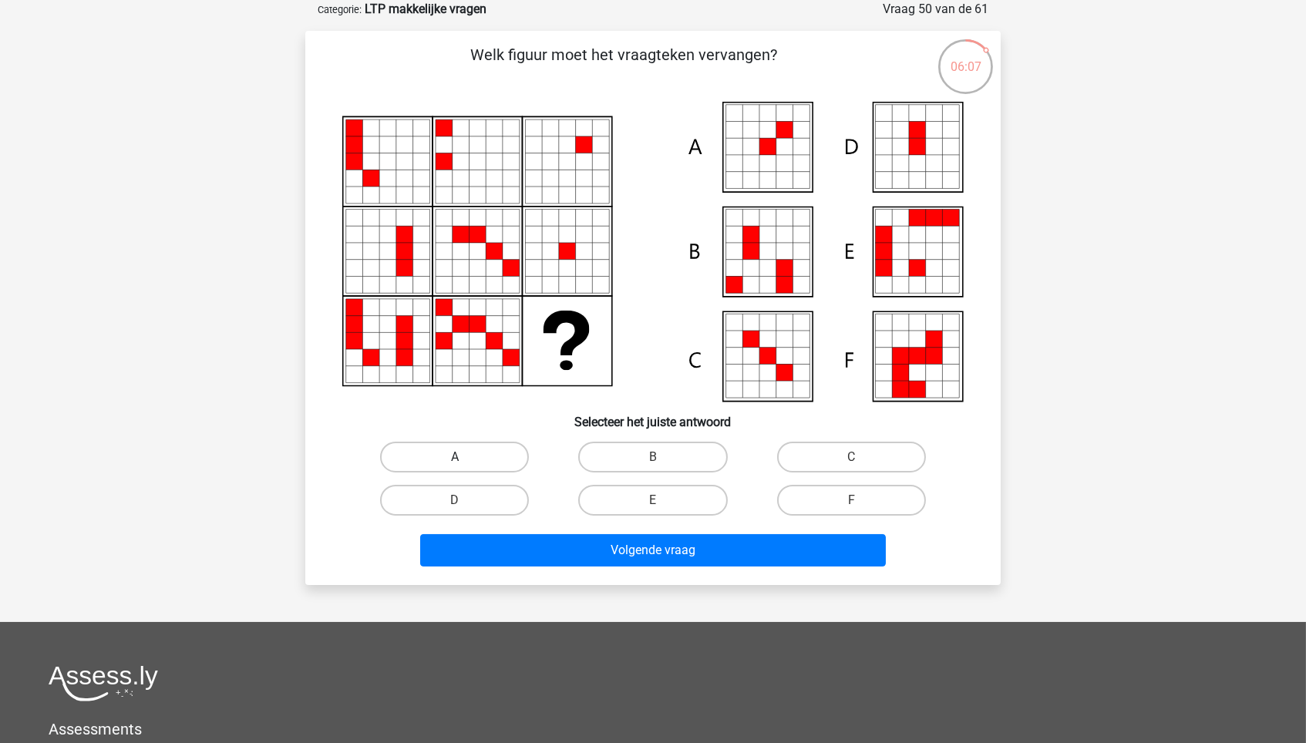
click at [441, 456] on label "A" at bounding box center [454, 457] width 149 height 31
click at [455, 457] on input "A" at bounding box center [460, 462] width 10 height 10
radio input "true"
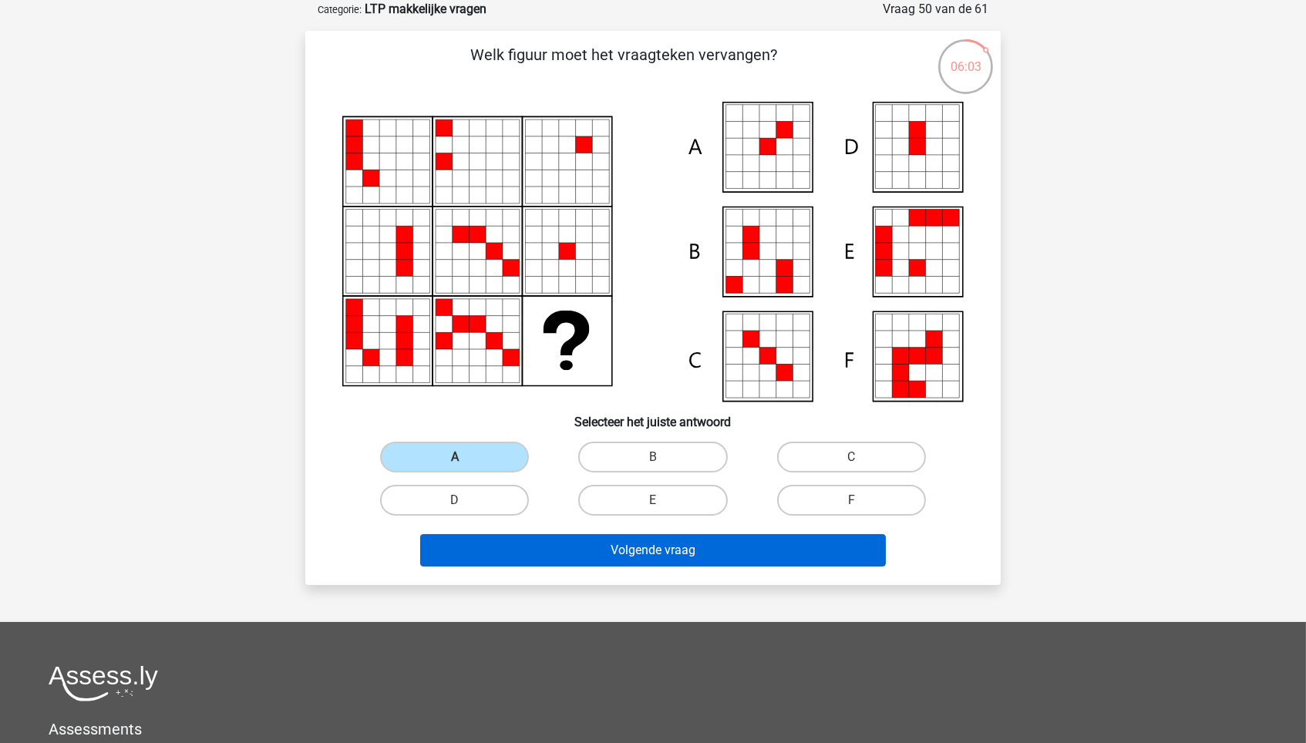
click at [578, 552] on button "Volgende vraag" at bounding box center [653, 550] width 466 height 32
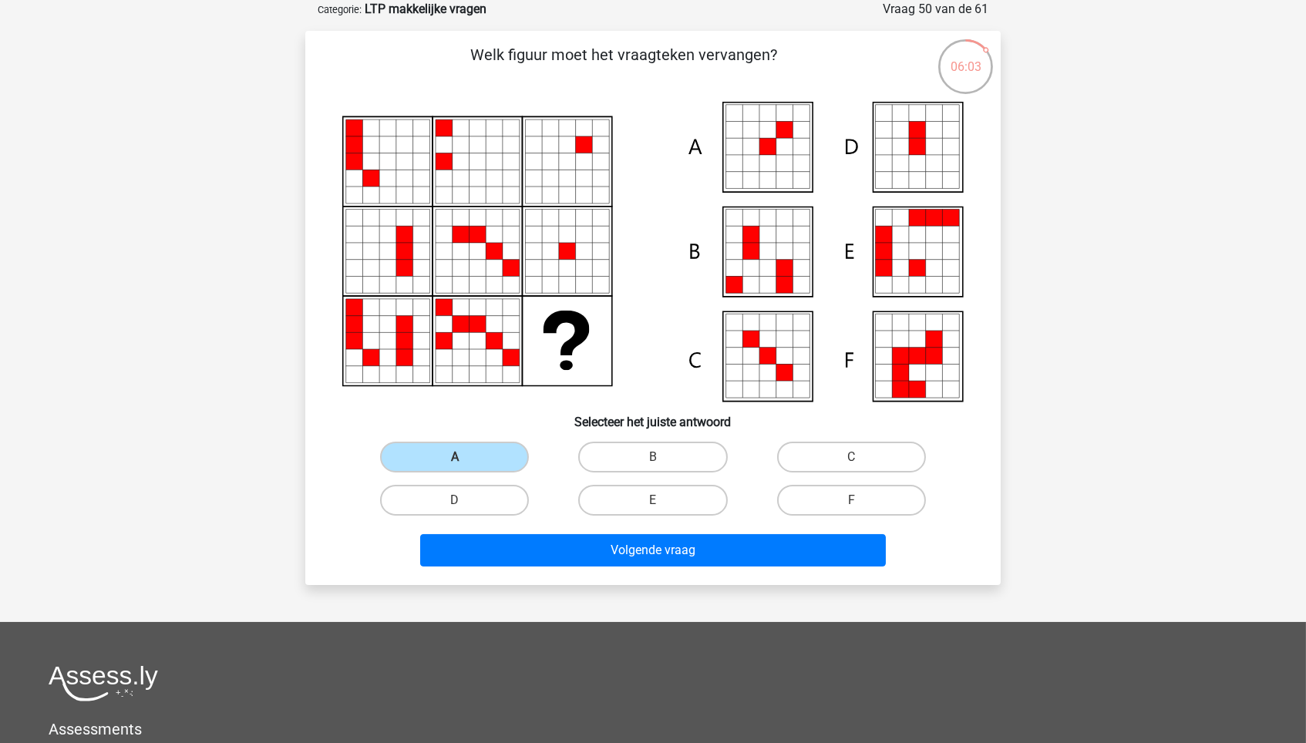
scroll to position [59, 0]
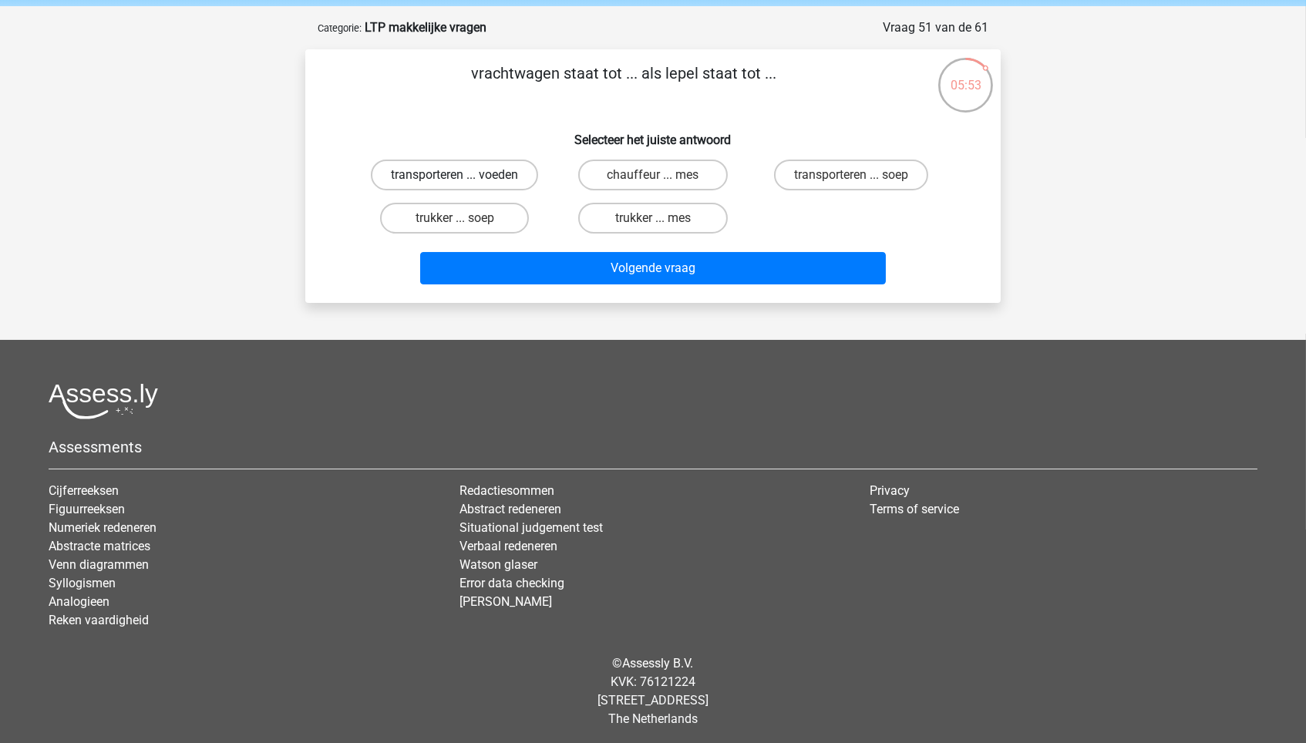
click at [508, 177] on label "transporteren ... voeden" at bounding box center [454, 175] width 167 height 31
click at [465, 177] on input "transporteren ... voeden" at bounding box center [460, 180] width 10 height 10
radio input "true"
click at [626, 291] on div "Volgende vraag" at bounding box center [652, 271] width 595 height 39
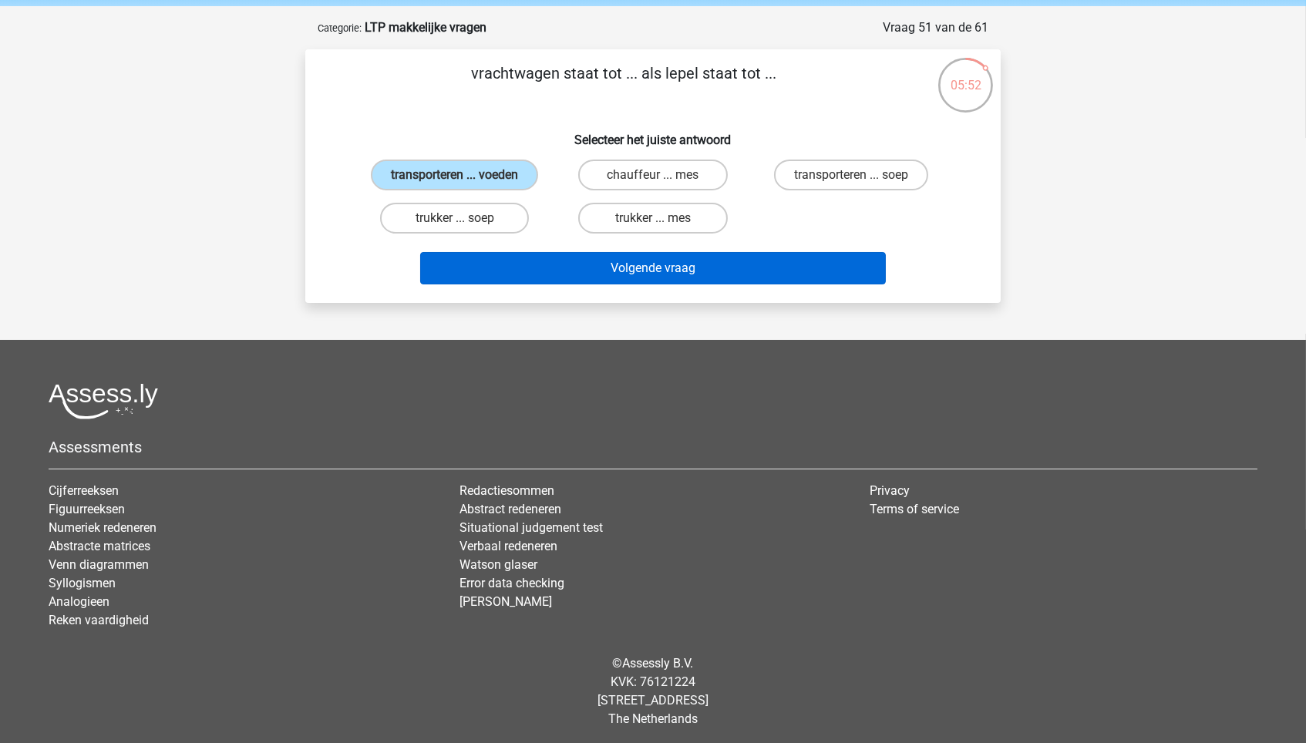
click at [625, 284] on button "Volgende vraag" at bounding box center [653, 268] width 466 height 32
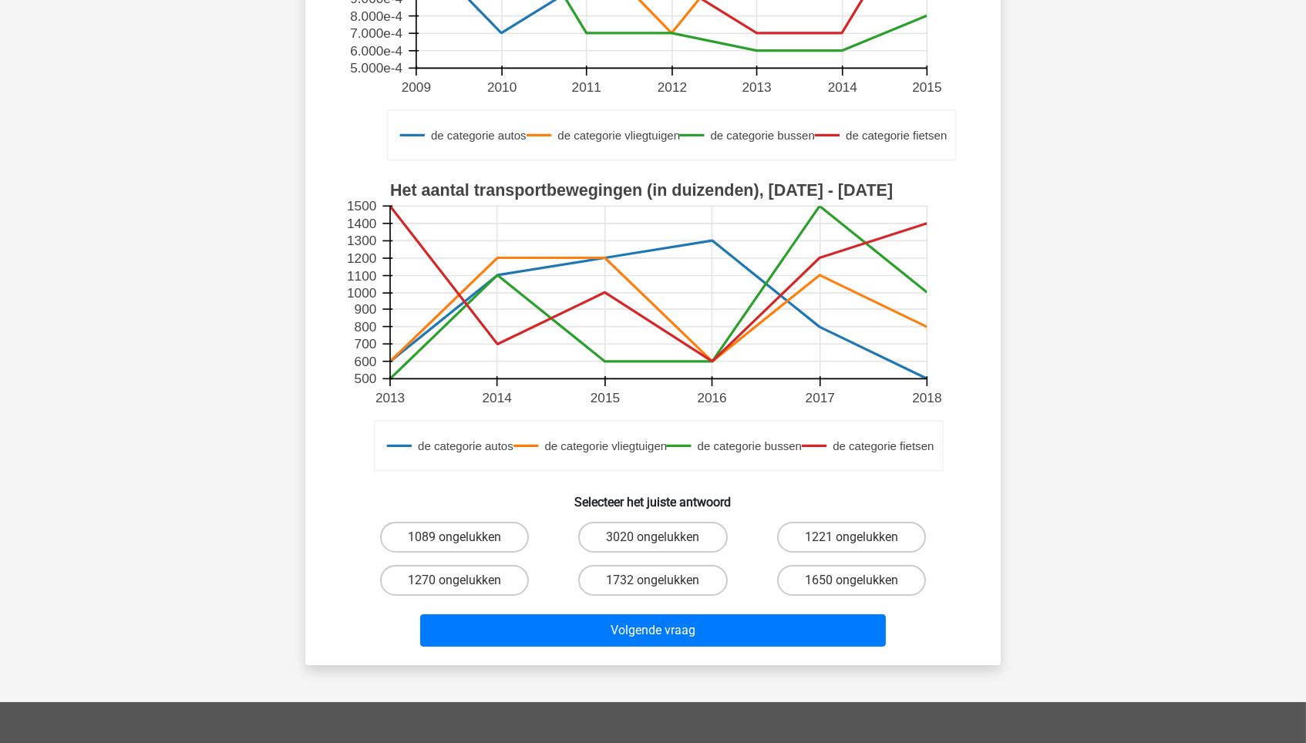
scroll to position [408, 0]
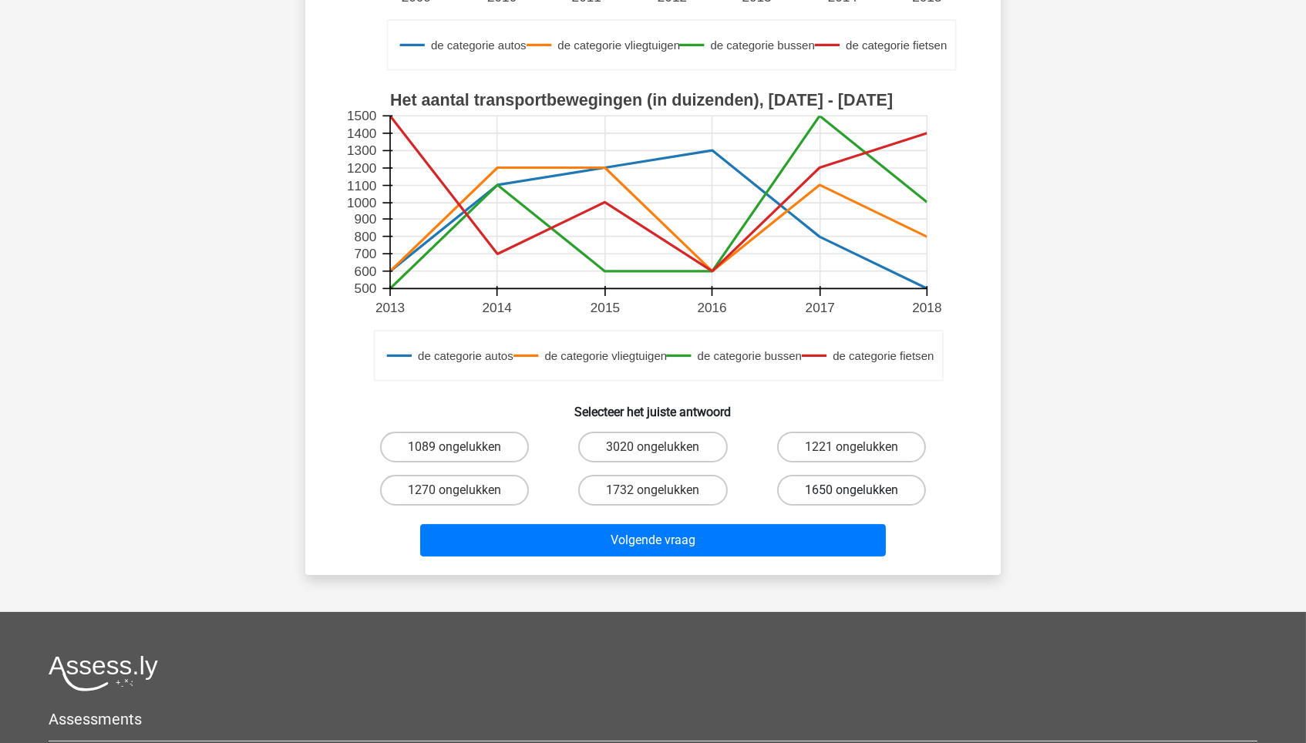
click at [842, 493] on label "1650 ongelukken" at bounding box center [851, 490] width 149 height 31
click at [851, 493] on input "1650 ongelukken" at bounding box center [856, 495] width 10 height 10
radio input "true"
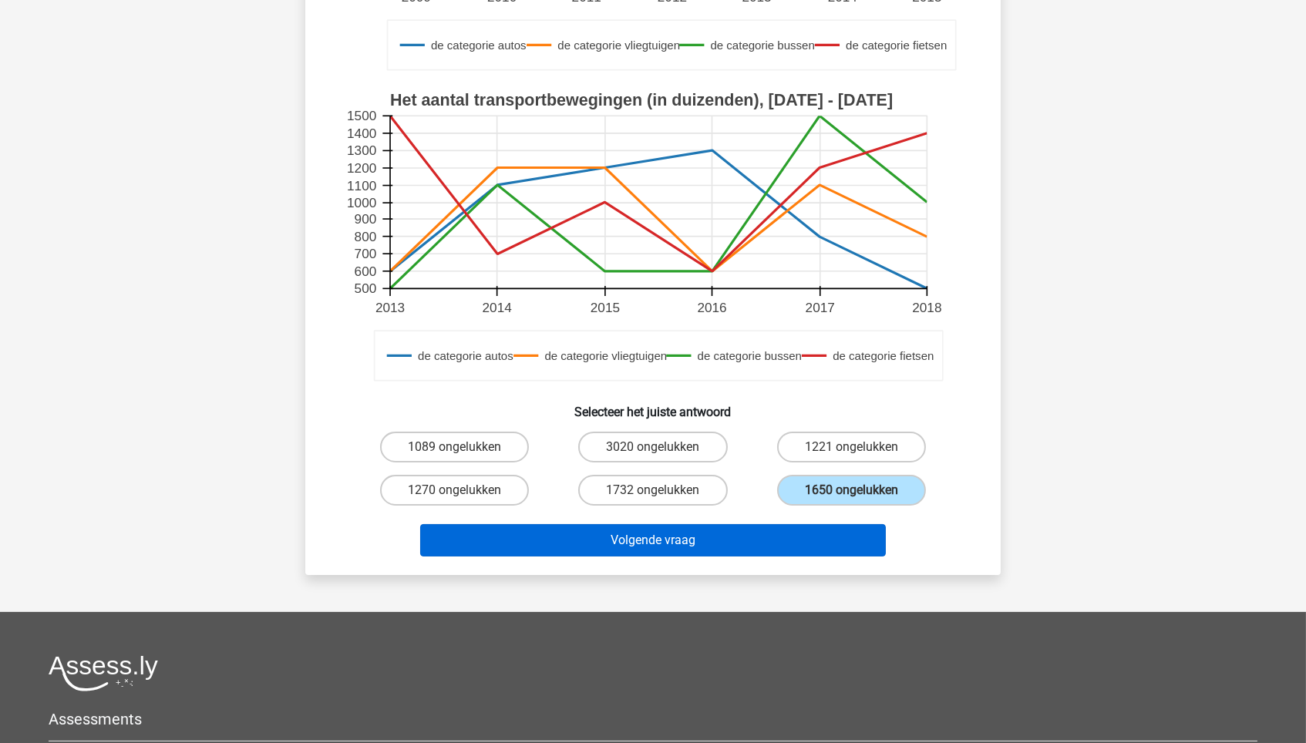
click at [739, 537] on button "Volgende vraag" at bounding box center [653, 540] width 466 height 32
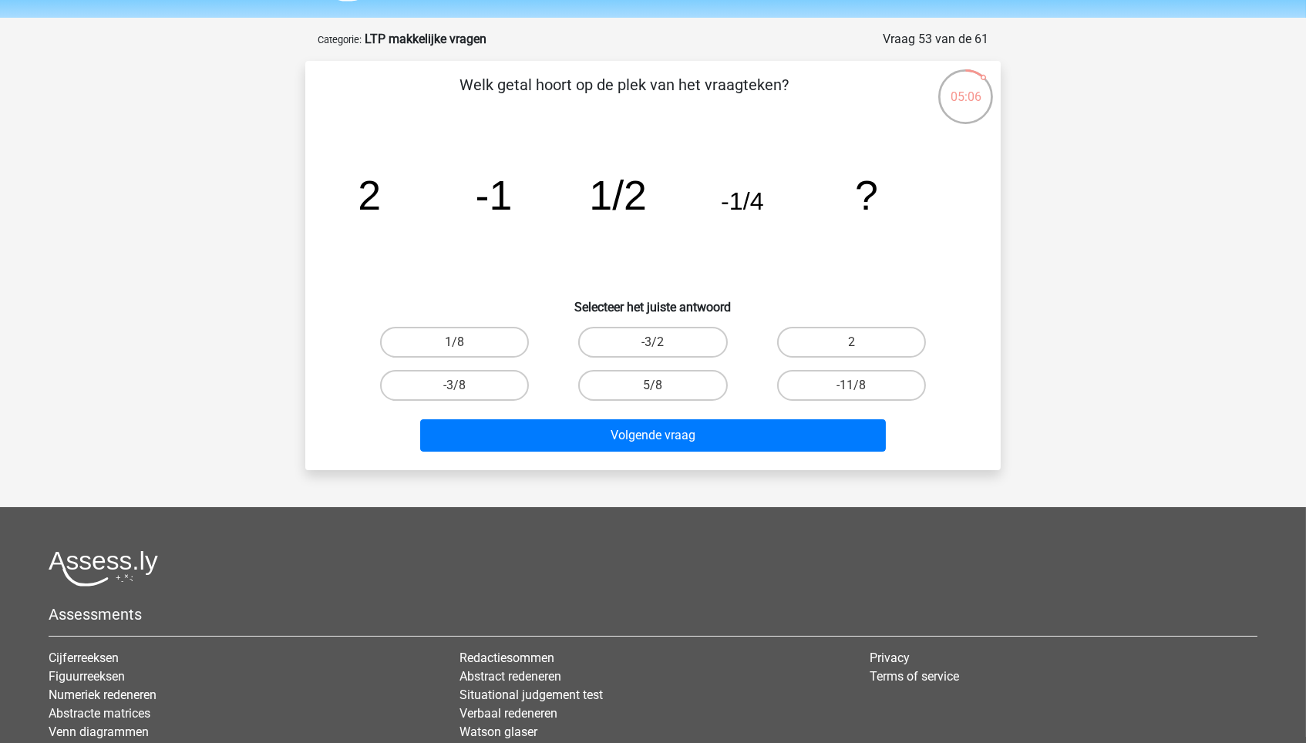
scroll to position [42, 0]
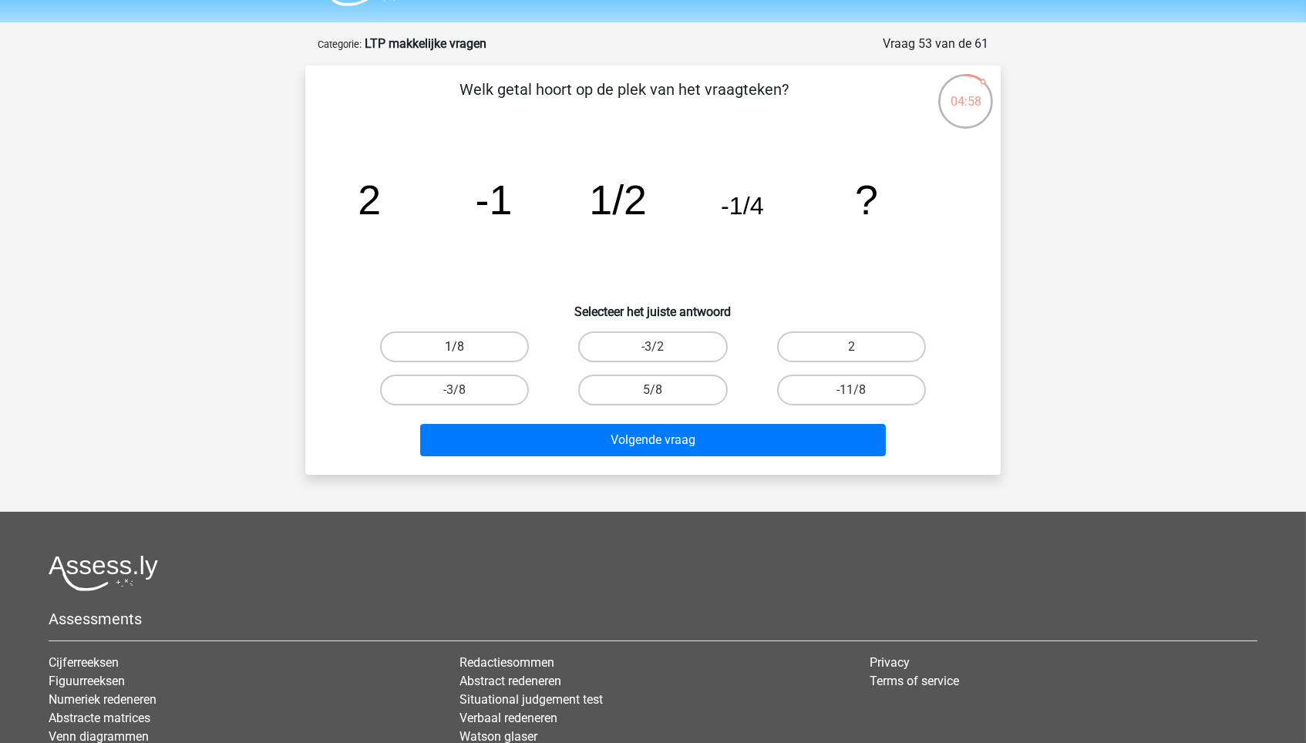
click at [471, 360] on label "1/8" at bounding box center [454, 346] width 149 height 31
click at [465, 357] on input "1/8" at bounding box center [460, 352] width 10 height 10
radio input "true"
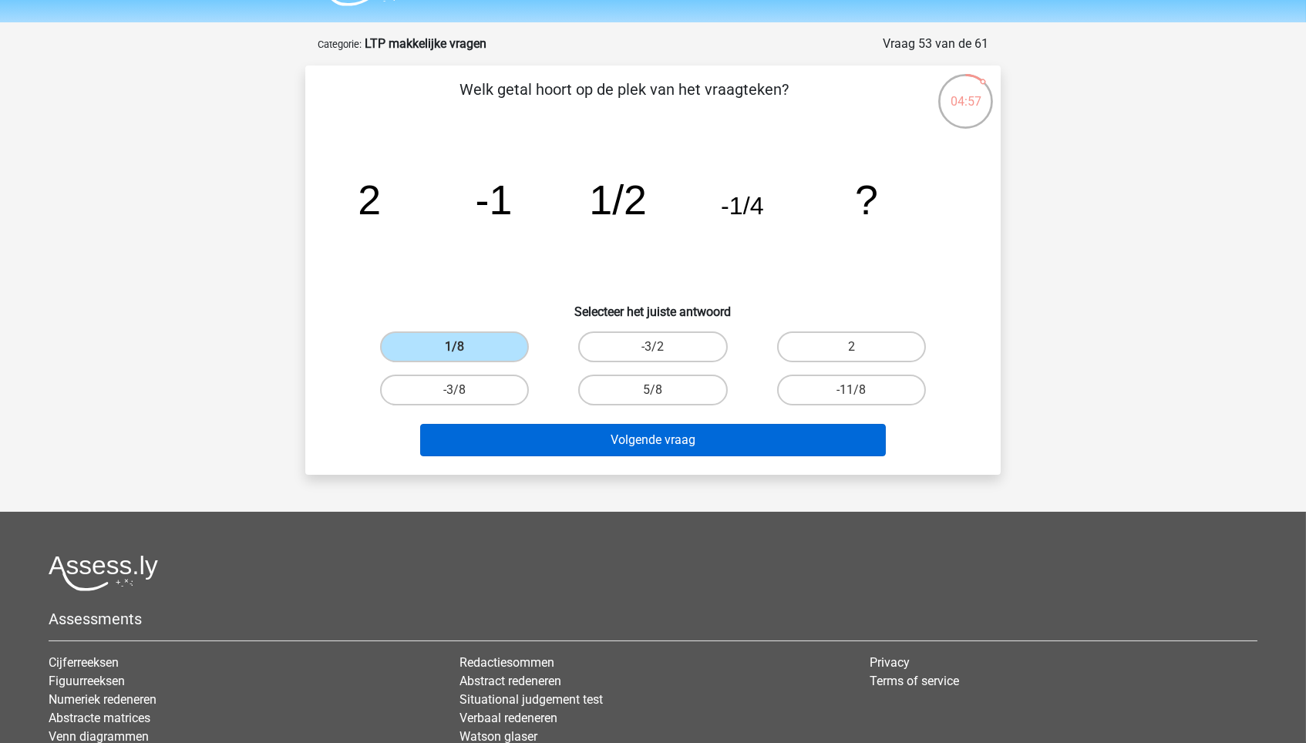
click at [574, 441] on button "Volgende vraag" at bounding box center [653, 440] width 466 height 32
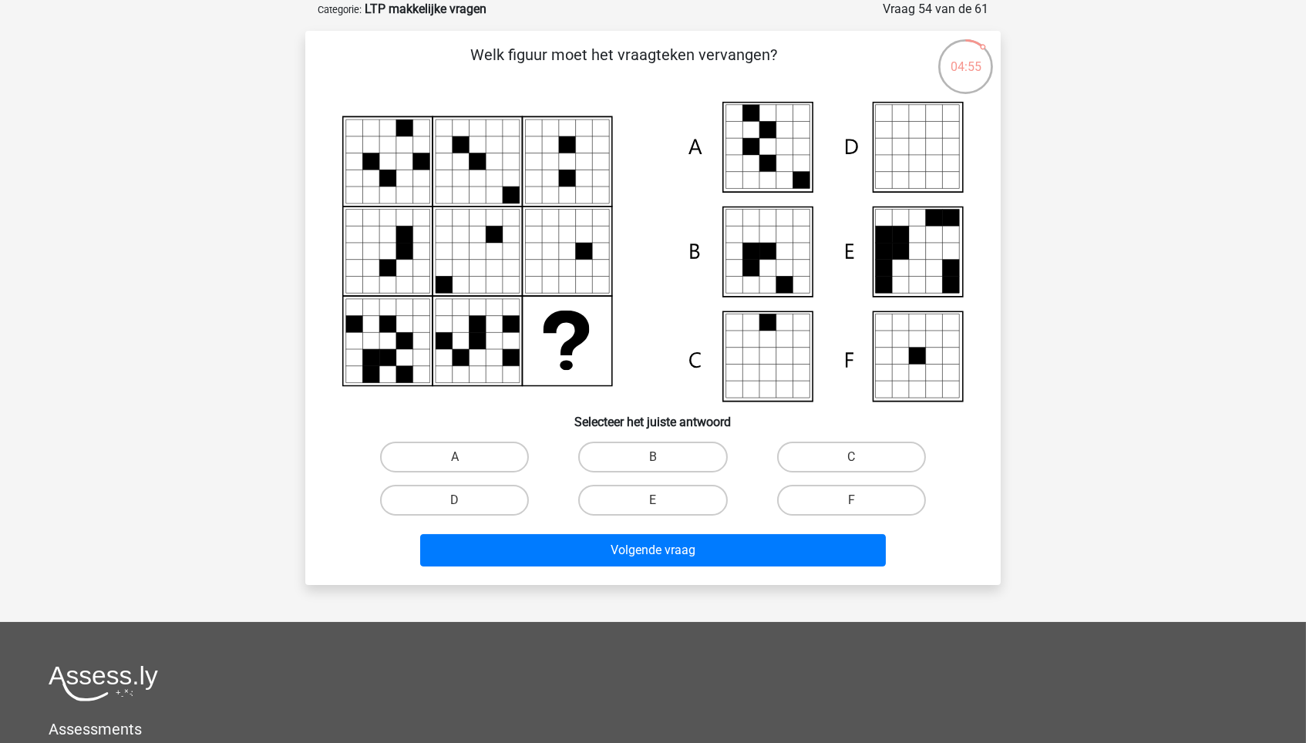
scroll to position [57, 0]
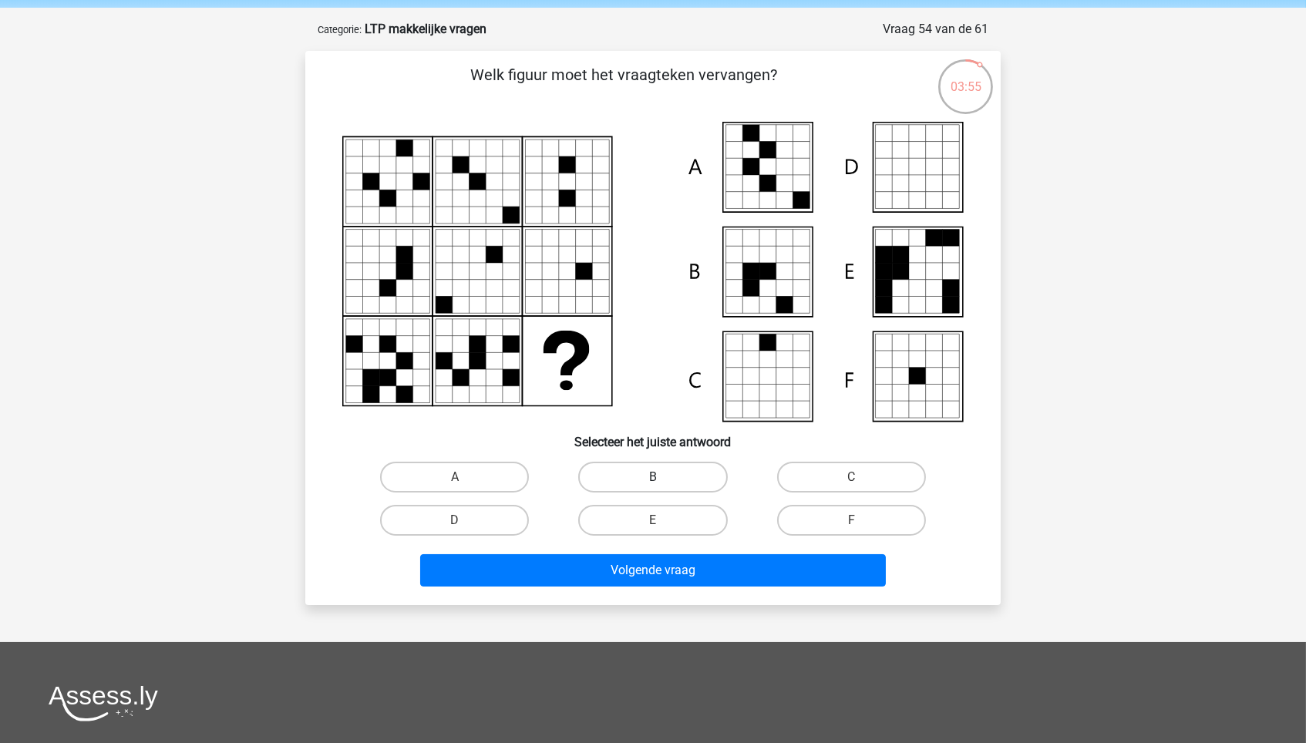
click at [639, 465] on label "B" at bounding box center [652, 477] width 149 height 31
click at [653, 477] on input "B" at bounding box center [658, 482] width 10 height 10
radio input "true"
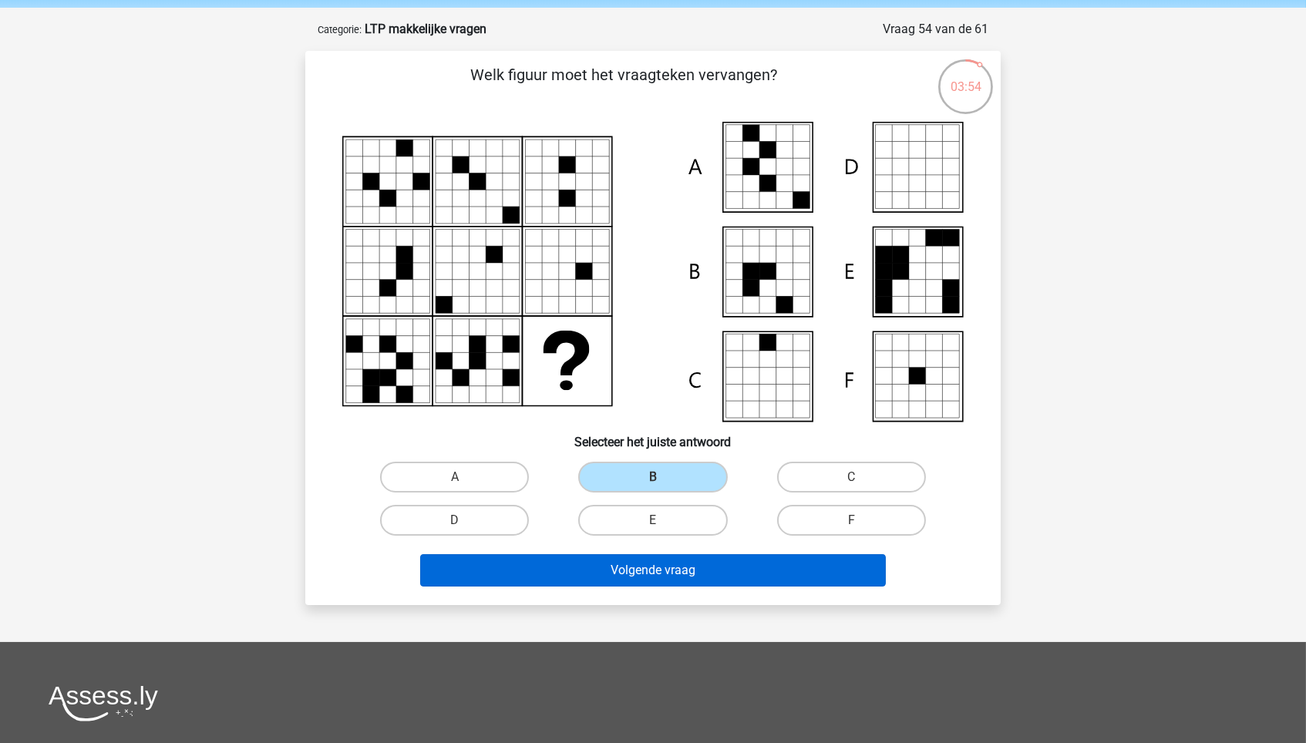
click at [647, 564] on button "Volgende vraag" at bounding box center [653, 570] width 466 height 32
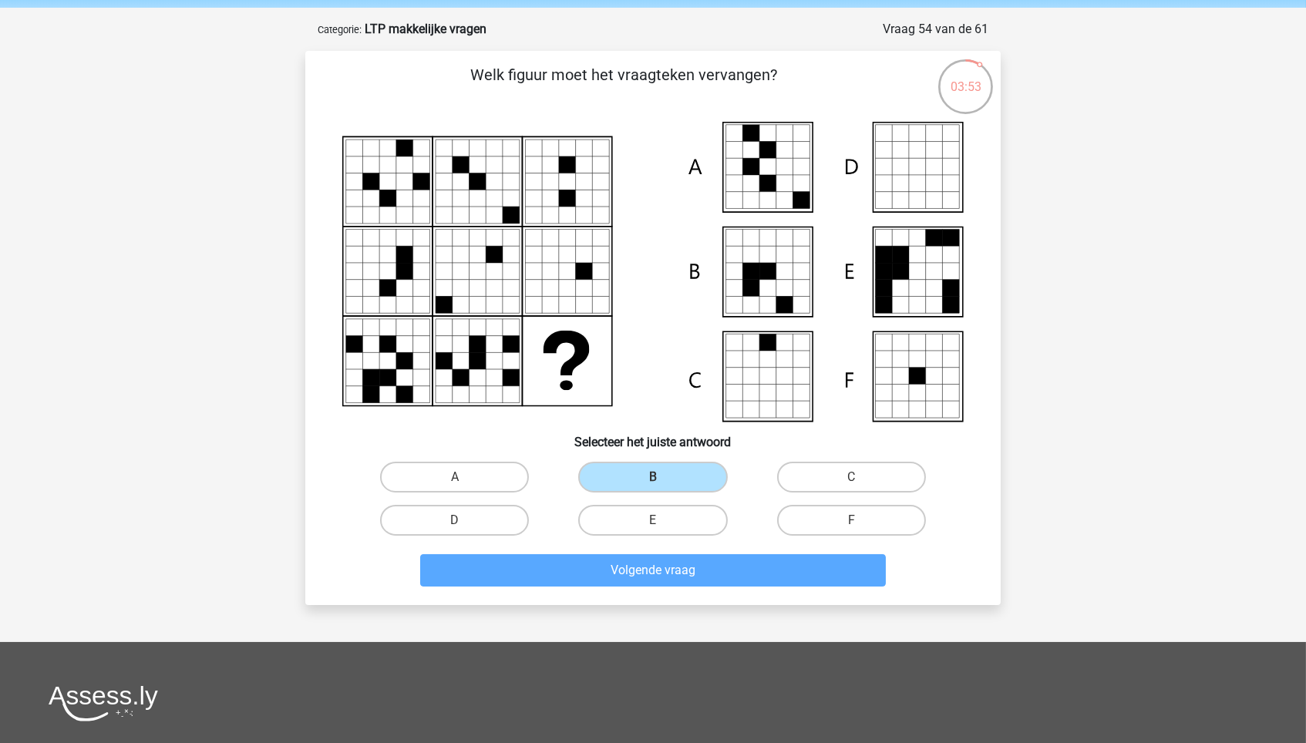
scroll to position [77, 0]
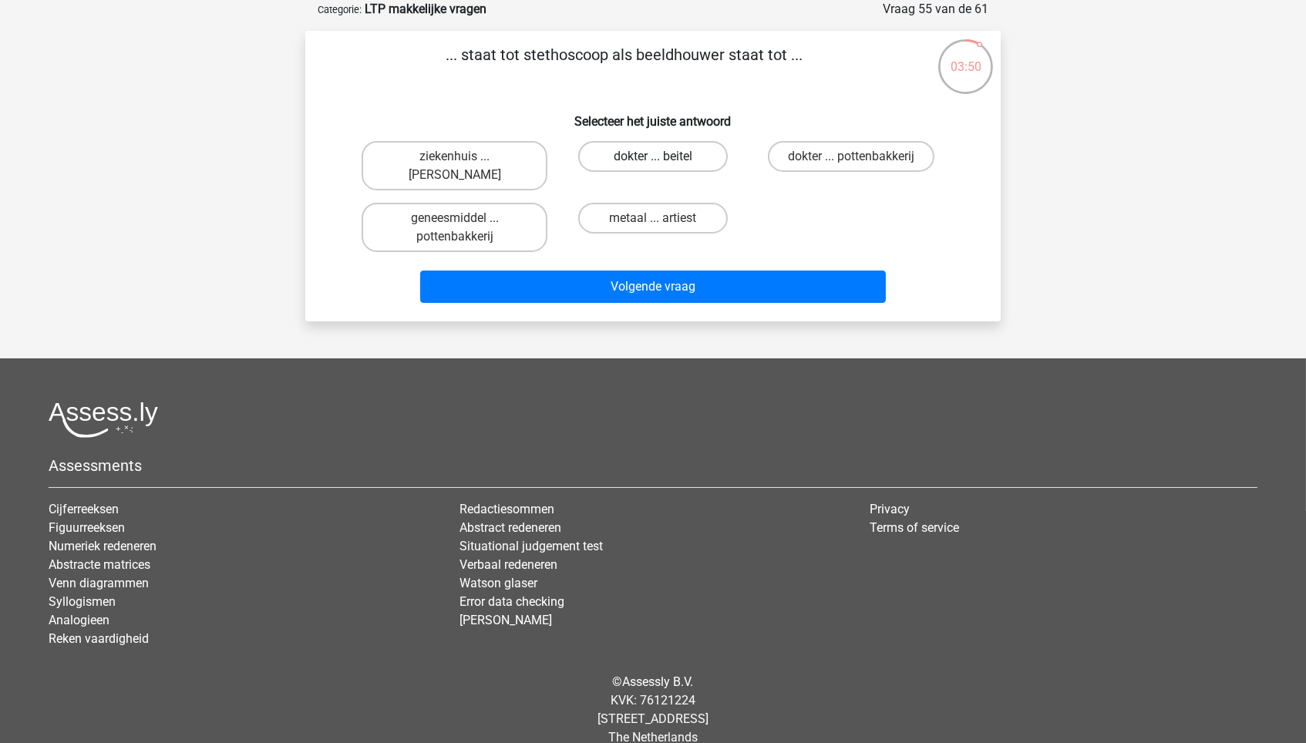
click at [670, 157] on label "dokter ... beitel" at bounding box center [652, 156] width 149 height 31
click at [663, 157] on input "dokter ... beitel" at bounding box center [658, 161] width 10 height 10
radio input "true"
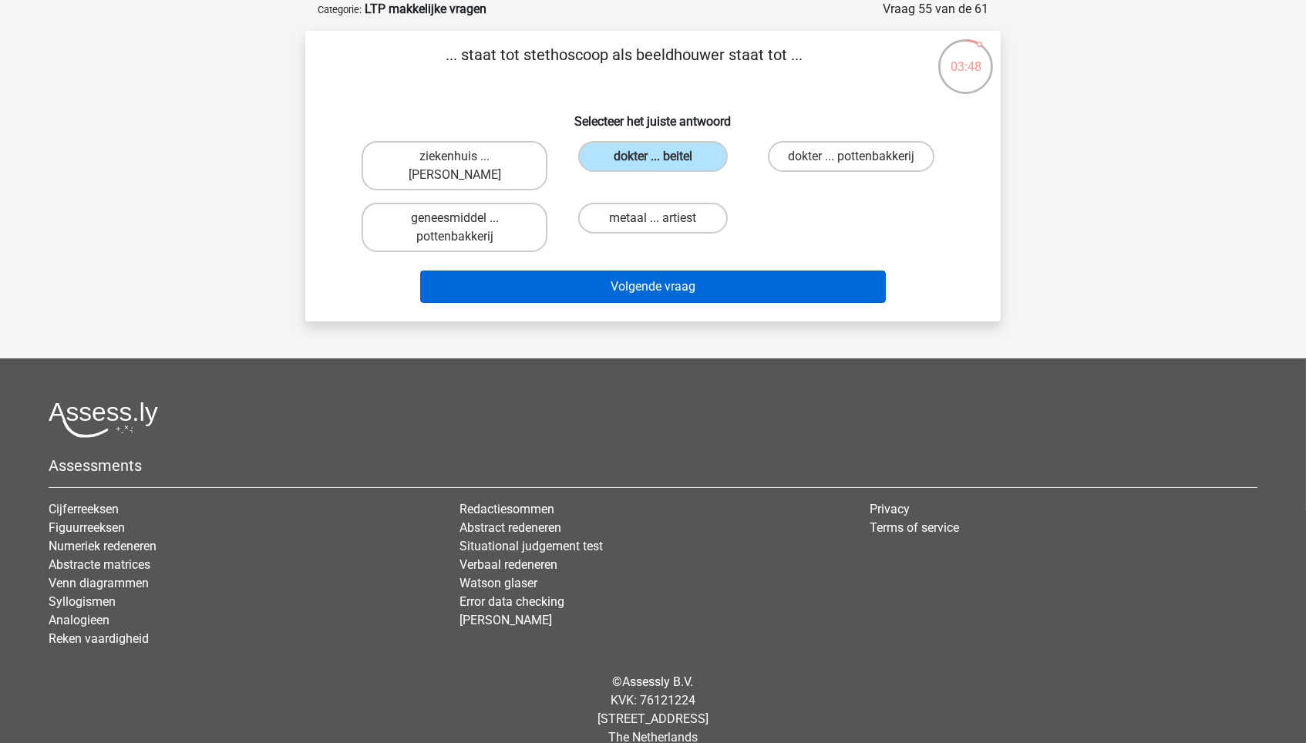
click at [697, 288] on button "Volgende vraag" at bounding box center [653, 287] width 466 height 32
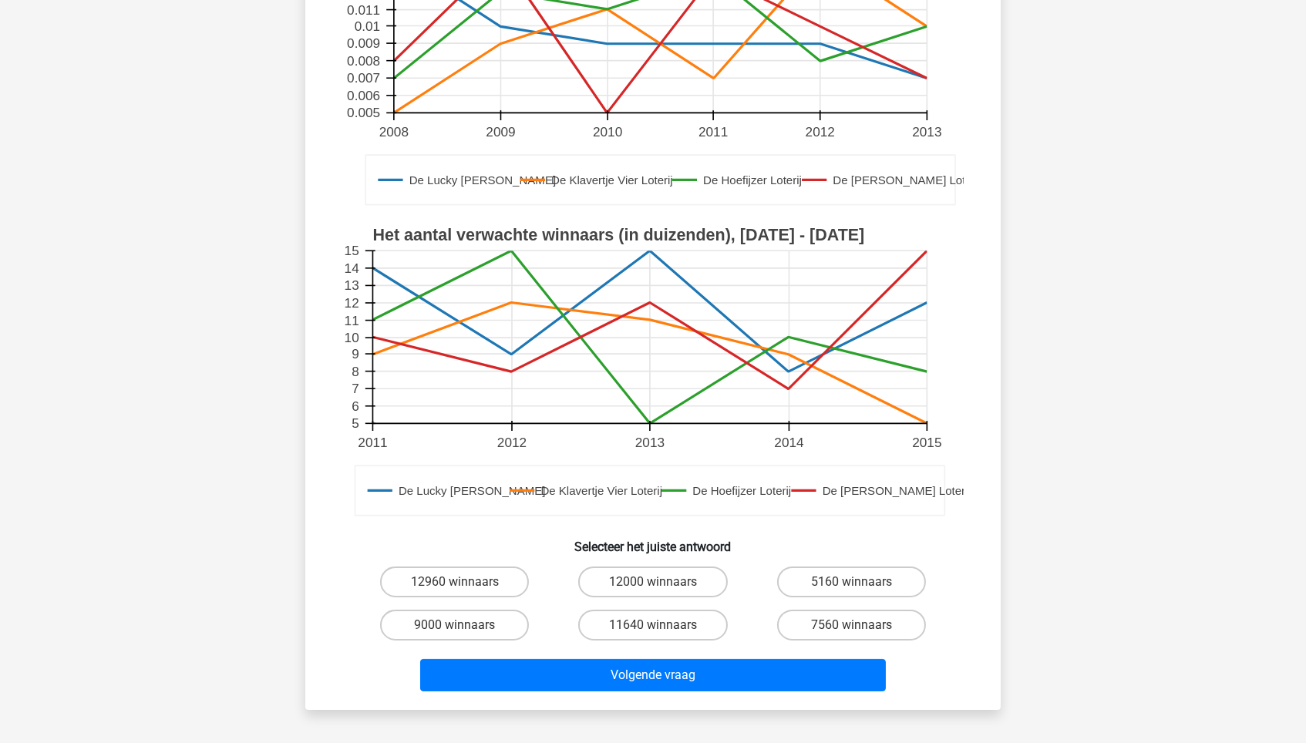
scroll to position [274, 0]
click at [629, 573] on label "12000 winnaars" at bounding box center [652, 581] width 149 height 31
click at [653, 581] on input "12000 winnaars" at bounding box center [658, 586] width 10 height 10
radio input "true"
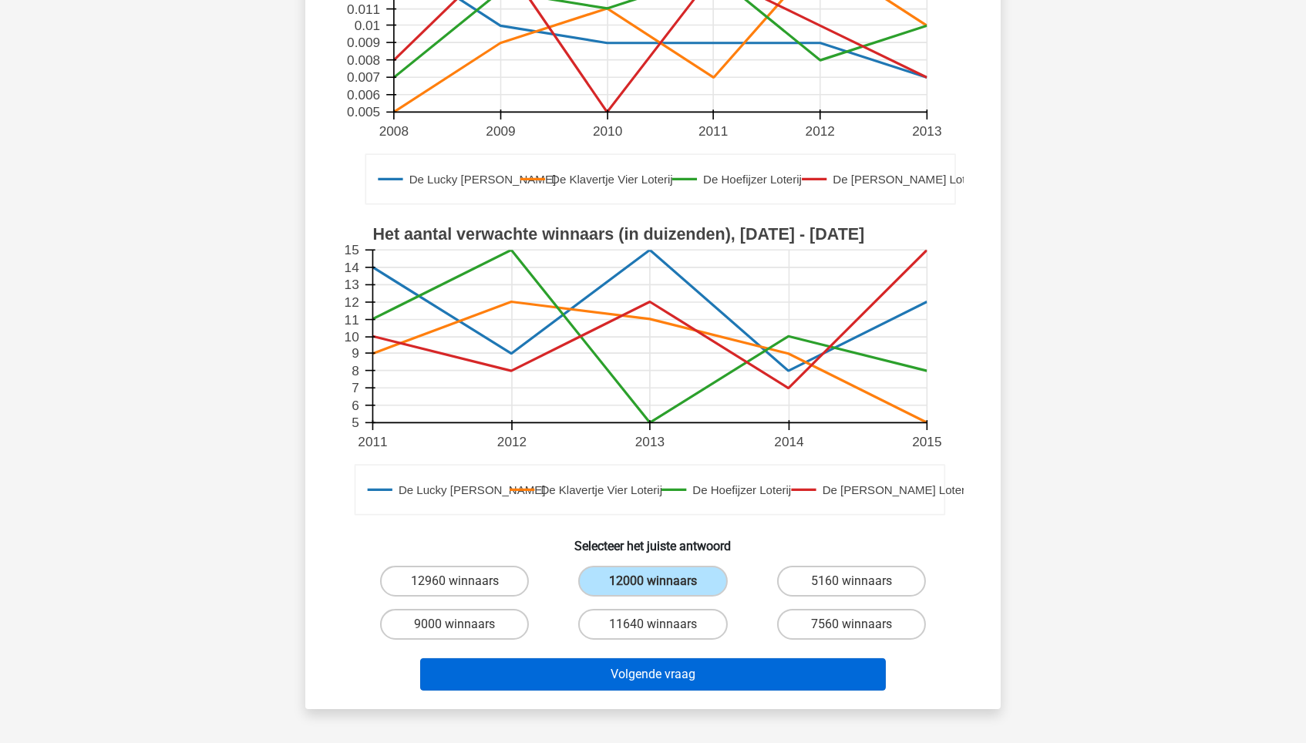
click at [679, 631] on button "Volgende vraag" at bounding box center [653, 674] width 466 height 32
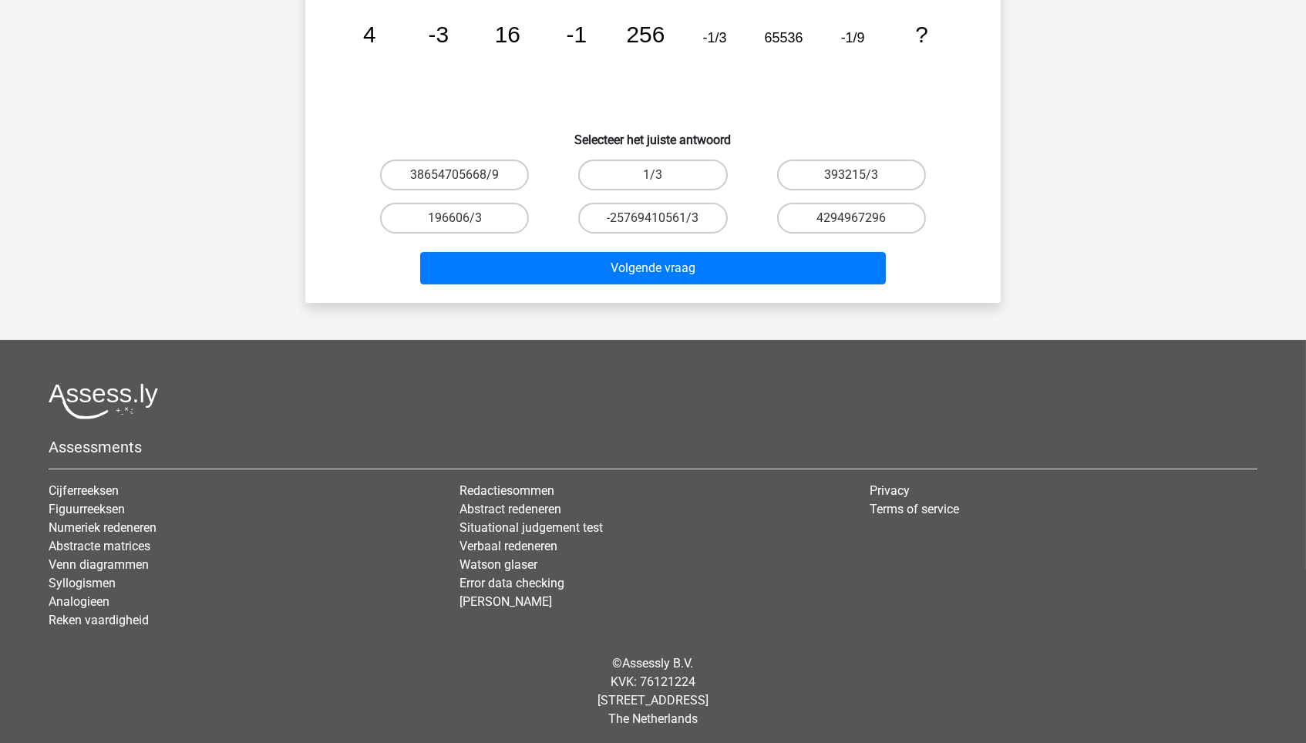
scroll to position [214, 0]
click at [881, 214] on label "4294967296" at bounding box center [851, 219] width 149 height 31
click at [861, 219] on input "4294967296" at bounding box center [856, 224] width 10 height 10
radio input "true"
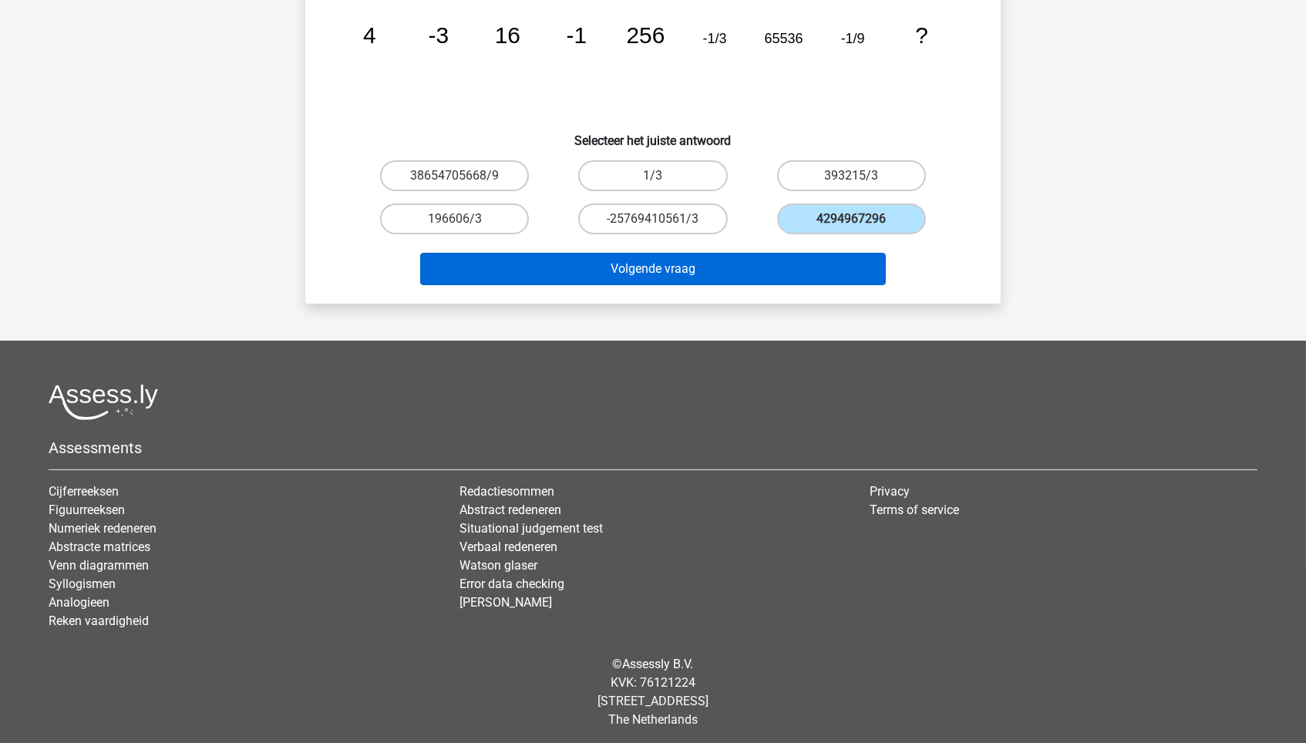
click at [722, 269] on button "Volgende vraag" at bounding box center [653, 269] width 466 height 32
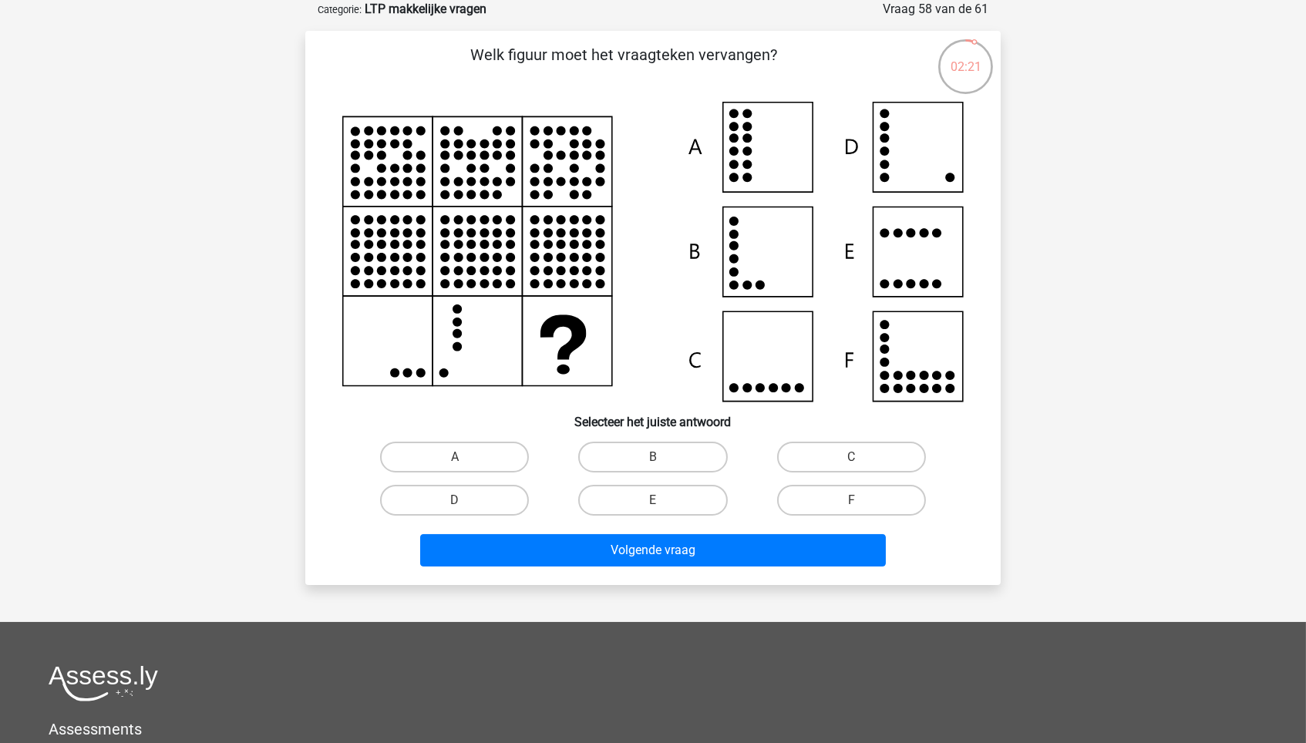
scroll to position [49, 0]
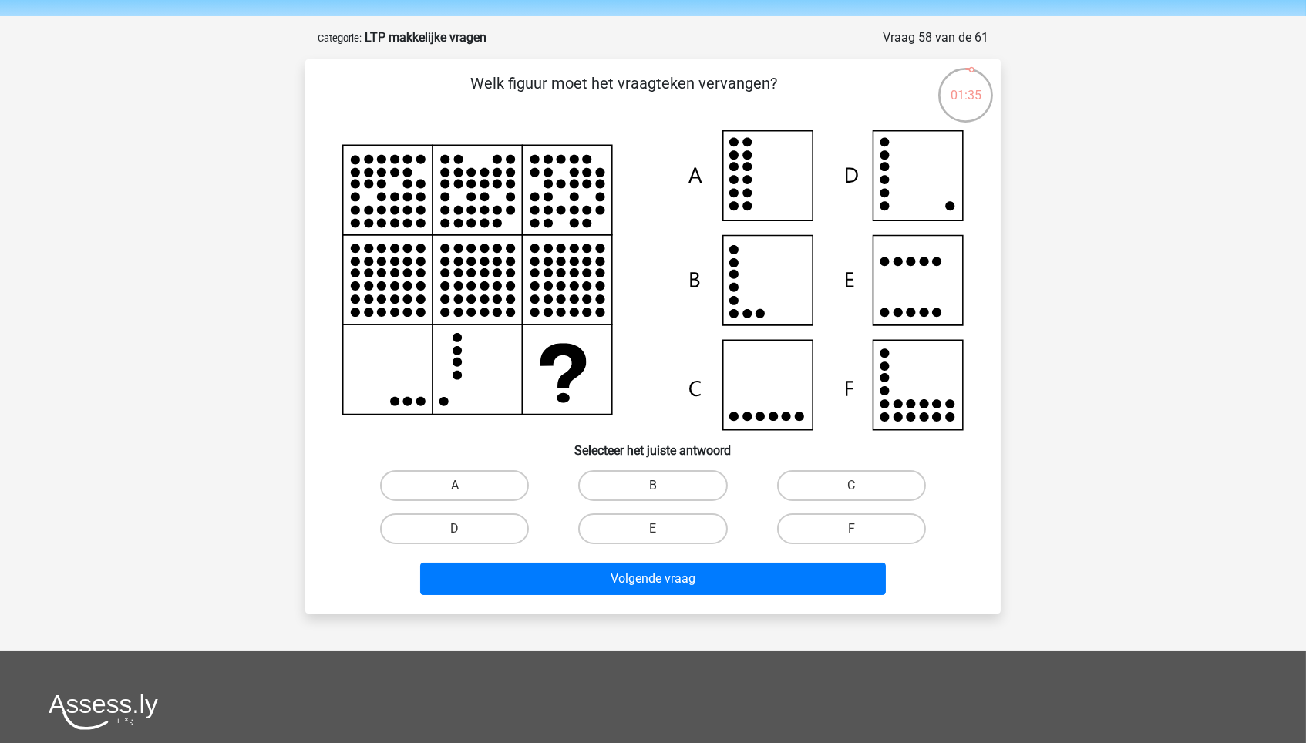
click at [665, 482] on label "B" at bounding box center [652, 485] width 149 height 31
click at [663, 486] on input "B" at bounding box center [658, 491] width 10 height 10
radio input "true"
click at [814, 476] on label "C" at bounding box center [851, 485] width 149 height 31
click at [851, 486] on input "C" at bounding box center [856, 491] width 10 height 10
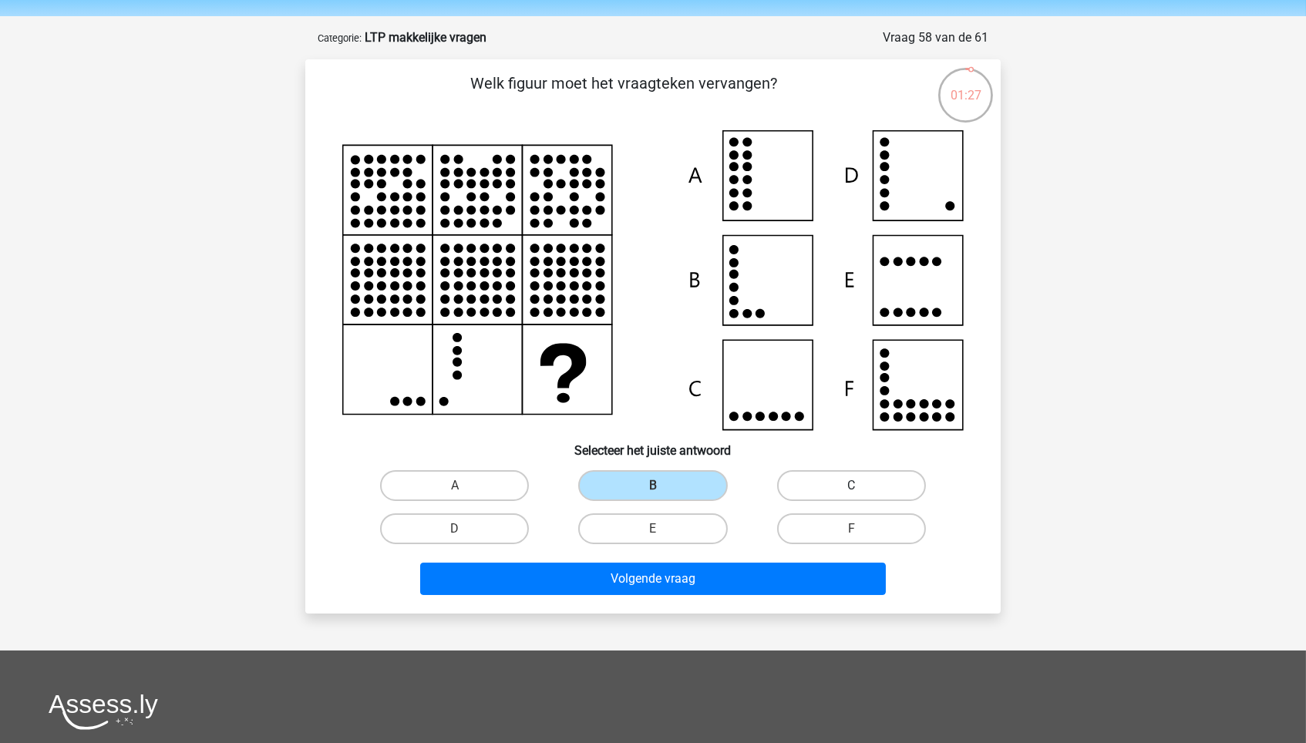
radio input "true"
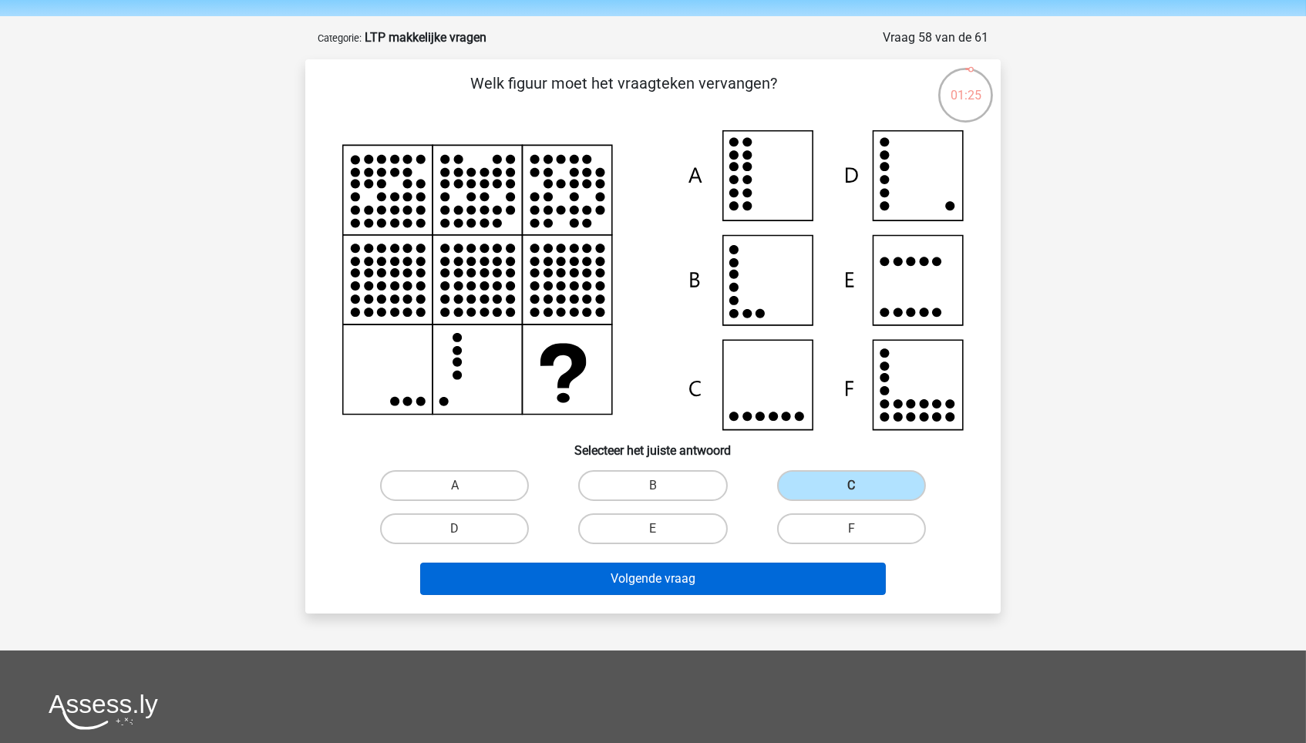
click at [670, 579] on button "Volgende vraag" at bounding box center [653, 579] width 466 height 32
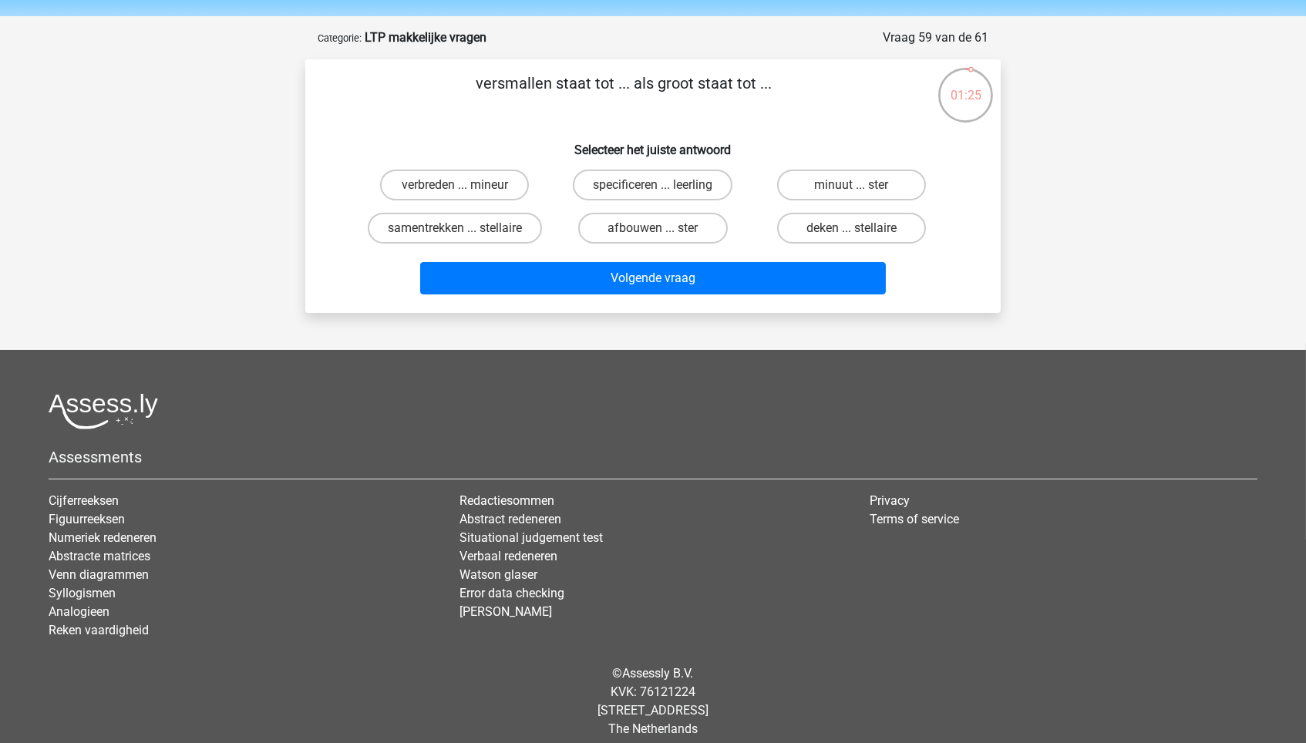
scroll to position [59, 0]
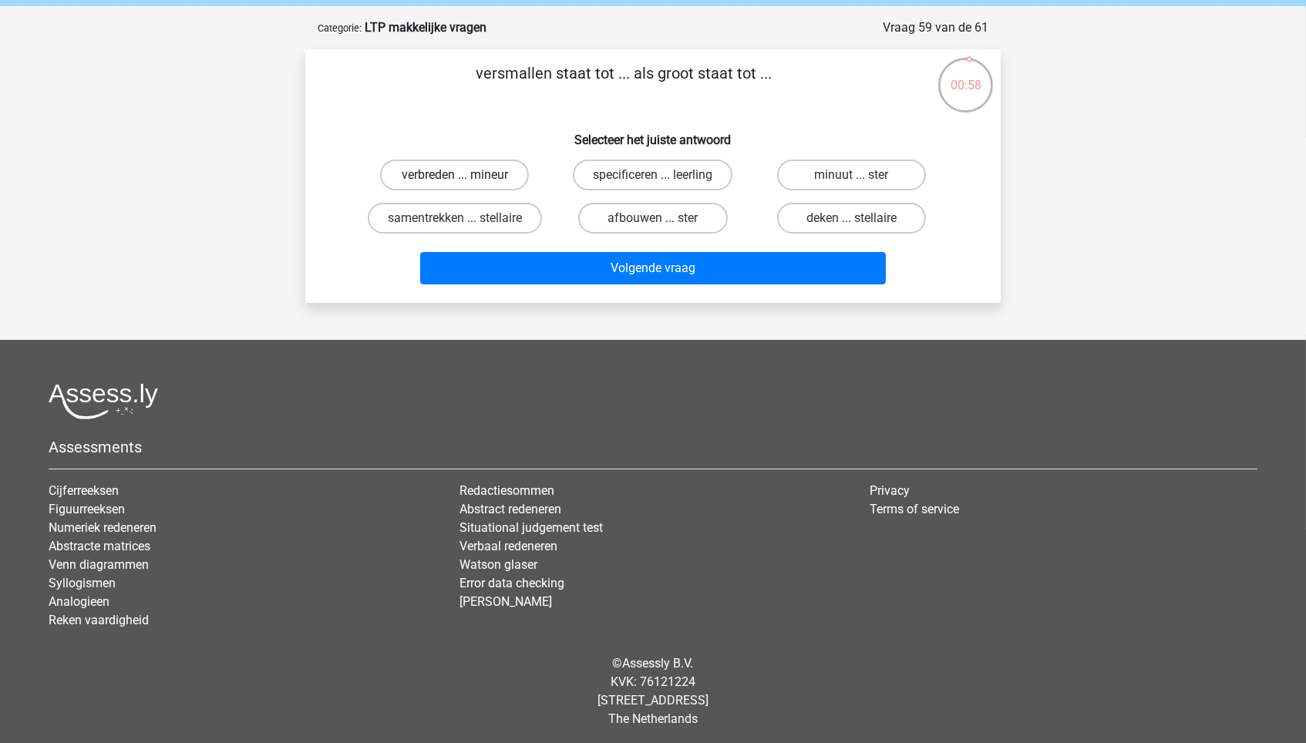
click at [444, 177] on label "verbreden ... mineur" at bounding box center [454, 175] width 149 height 31
click at [455, 177] on input "verbreden ... mineur" at bounding box center [460, 180] width 10 height 10
radio input "true"
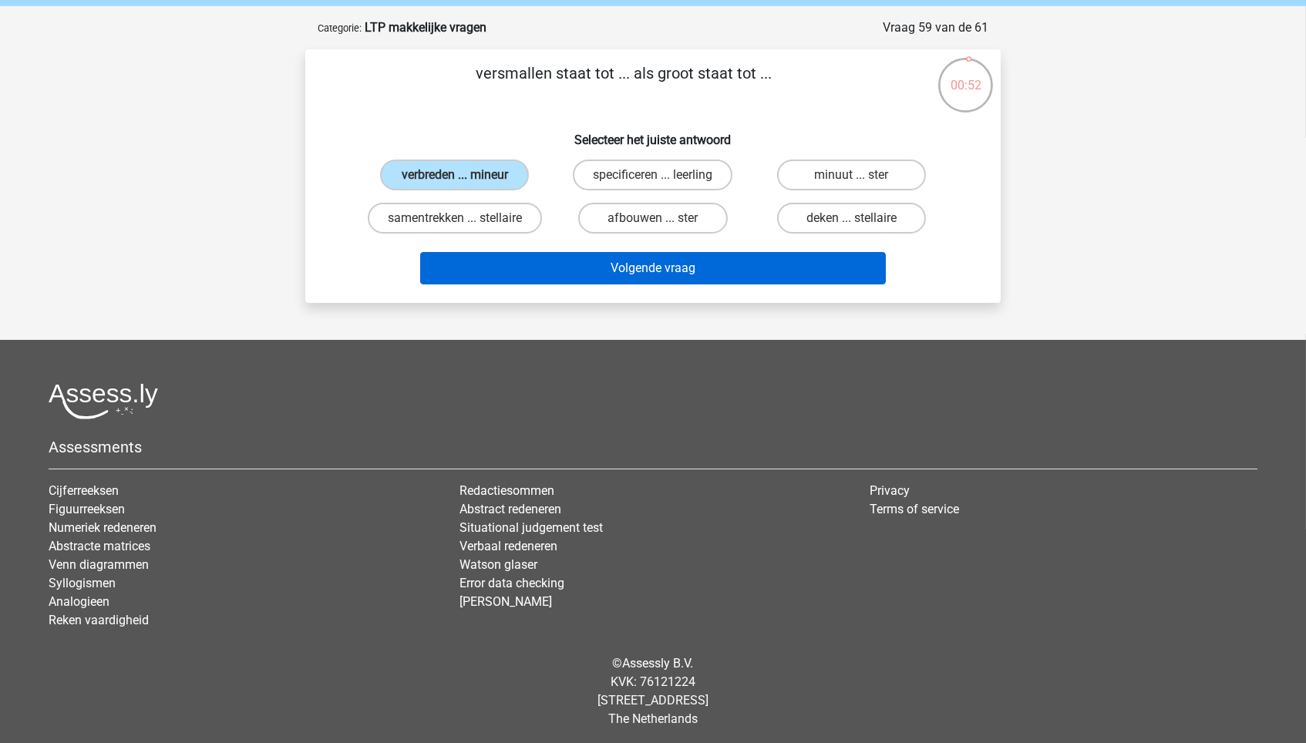
click at [664, 273] on button "Volgende vraag" at bounding box center [653, 268] width 466 height 32
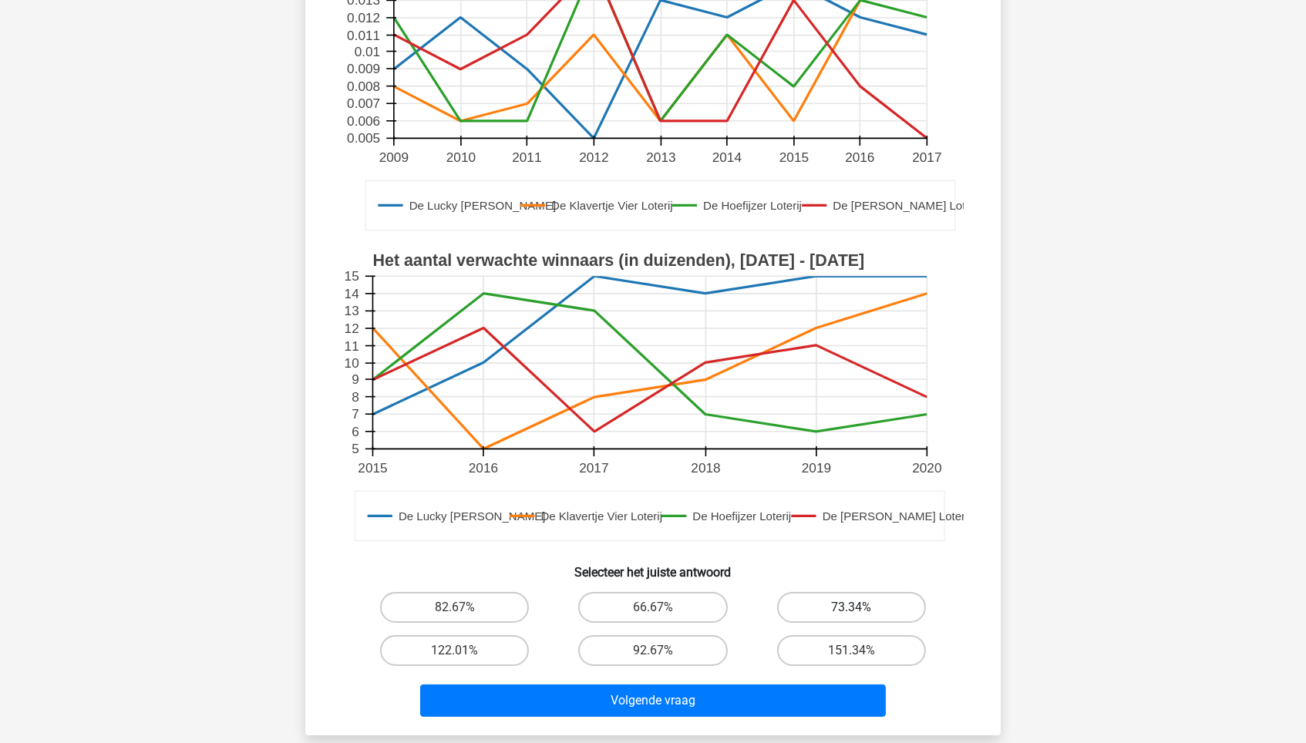
scroll to position [274, 0]
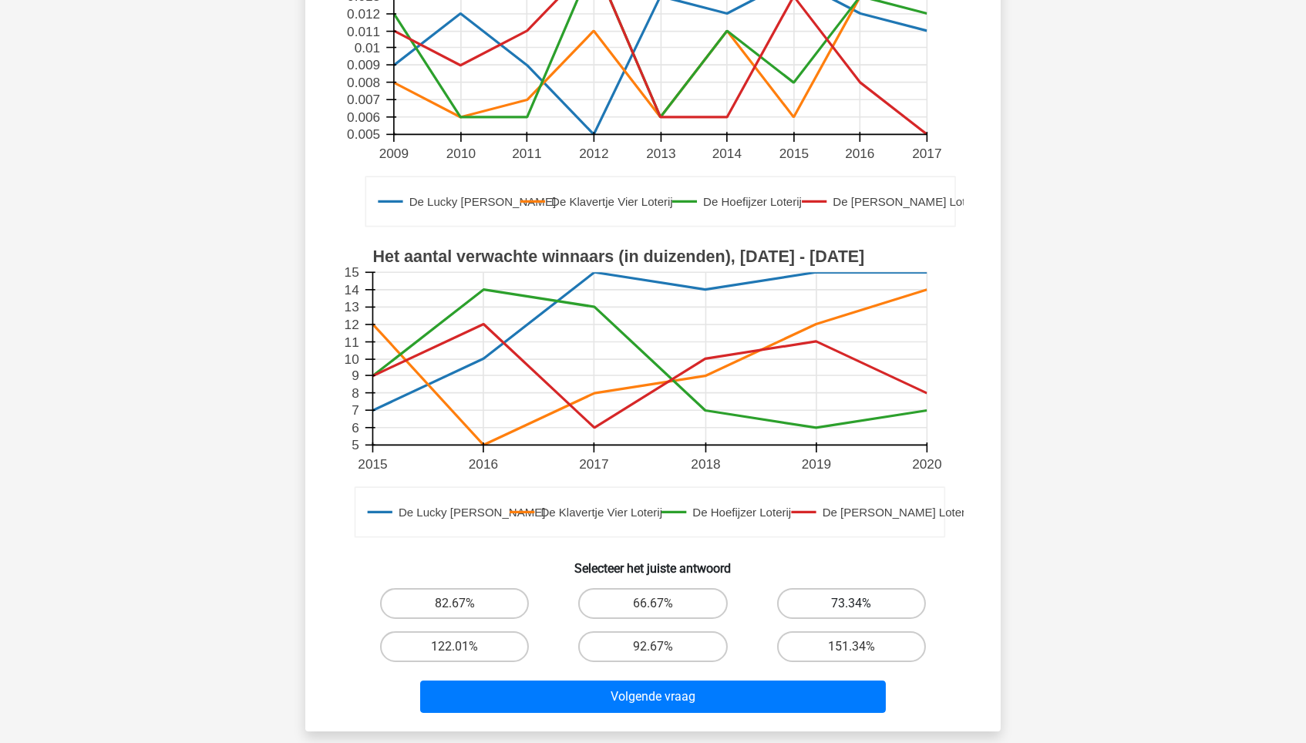
click at [841, 588] on label "73.34%" at bounding box center [851, 603] width 149 height 31
click at [851, 604] on input "73.34%" at bounding box center [856, 609] width 10 height 10
radio input "true"
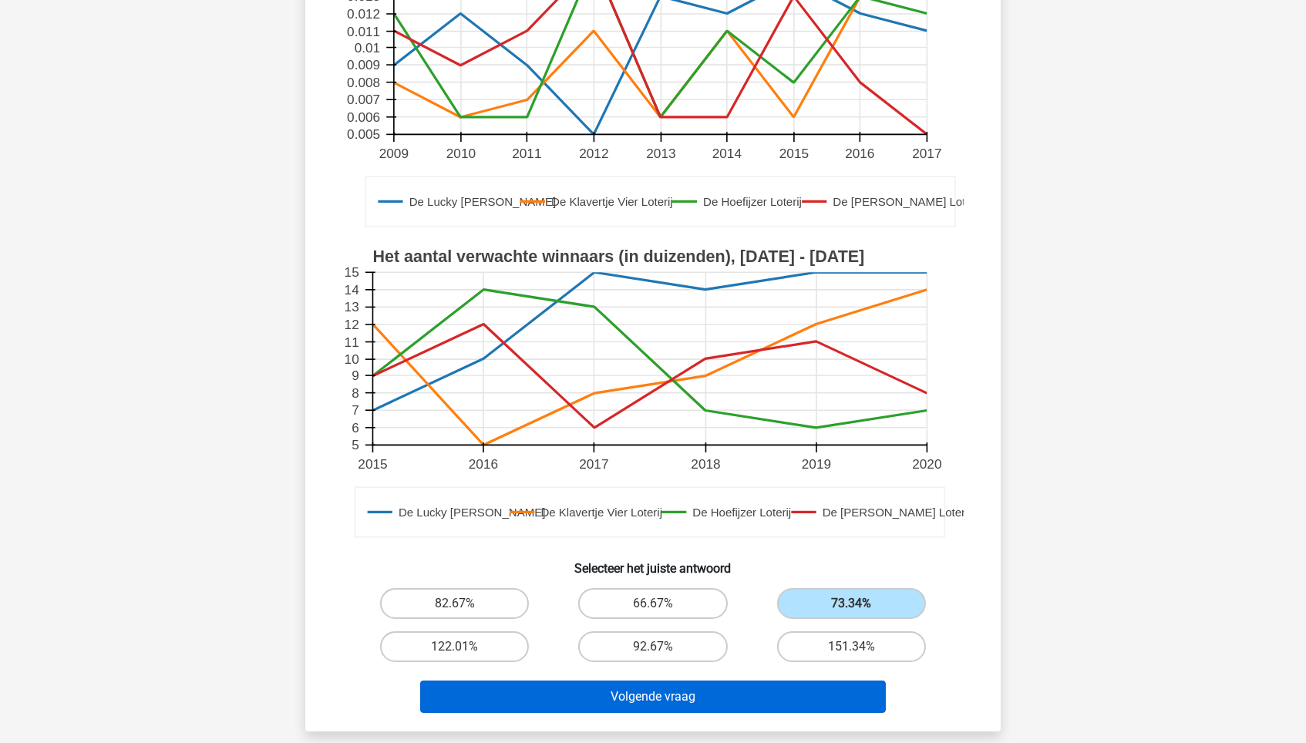
click at [736, 631] on button "Volgende vraag" at bounding box center [653, 697] width 466 height 32
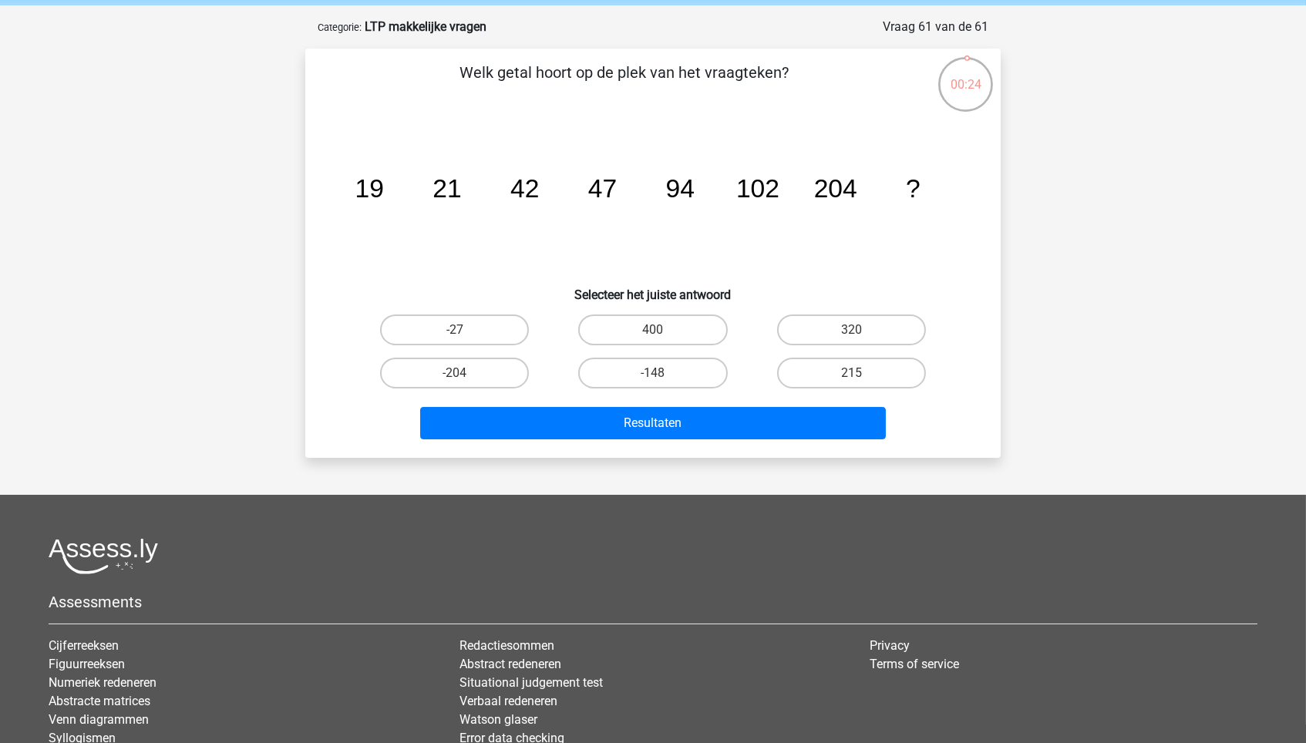
scroll to position [58, 0]
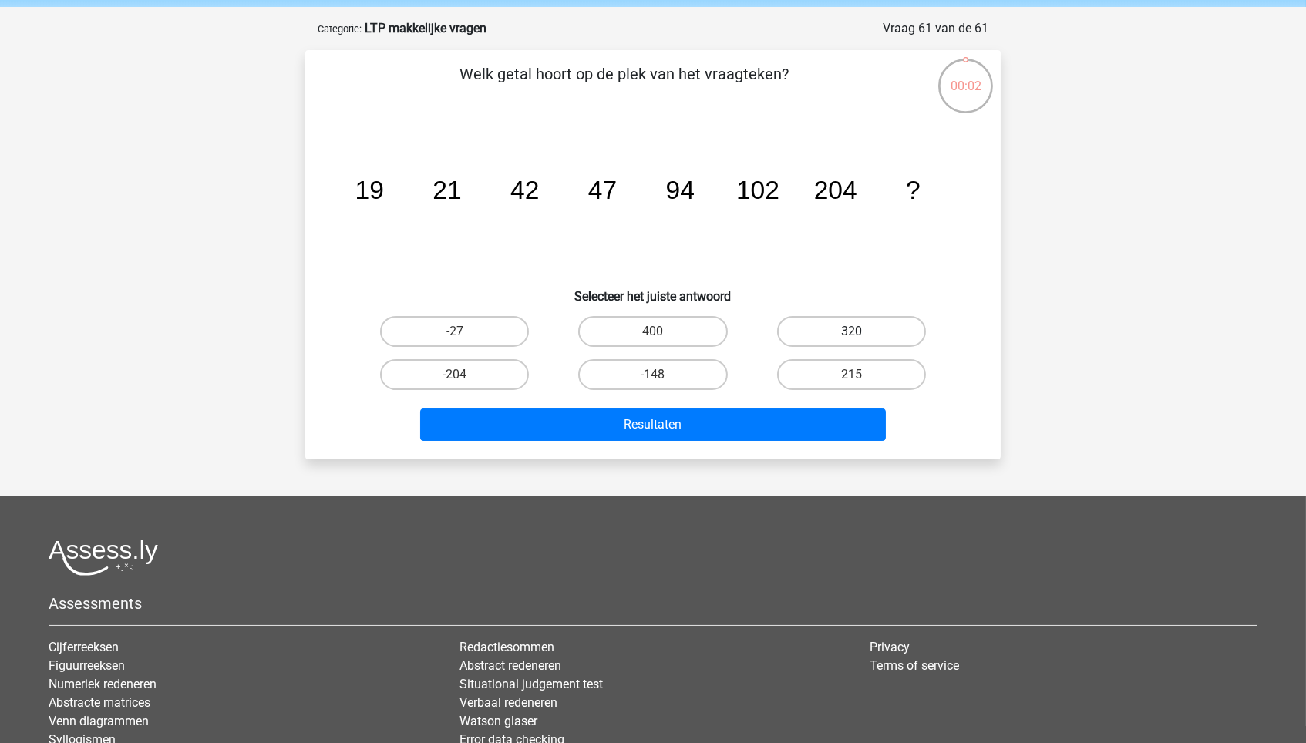
click at [813, 332] on label "320" at bounding box center [851, 331] width 149 height 31
click at [851, 332] on input "320" at bounding box center [856, 336] width 10 height 10
radio input "true"
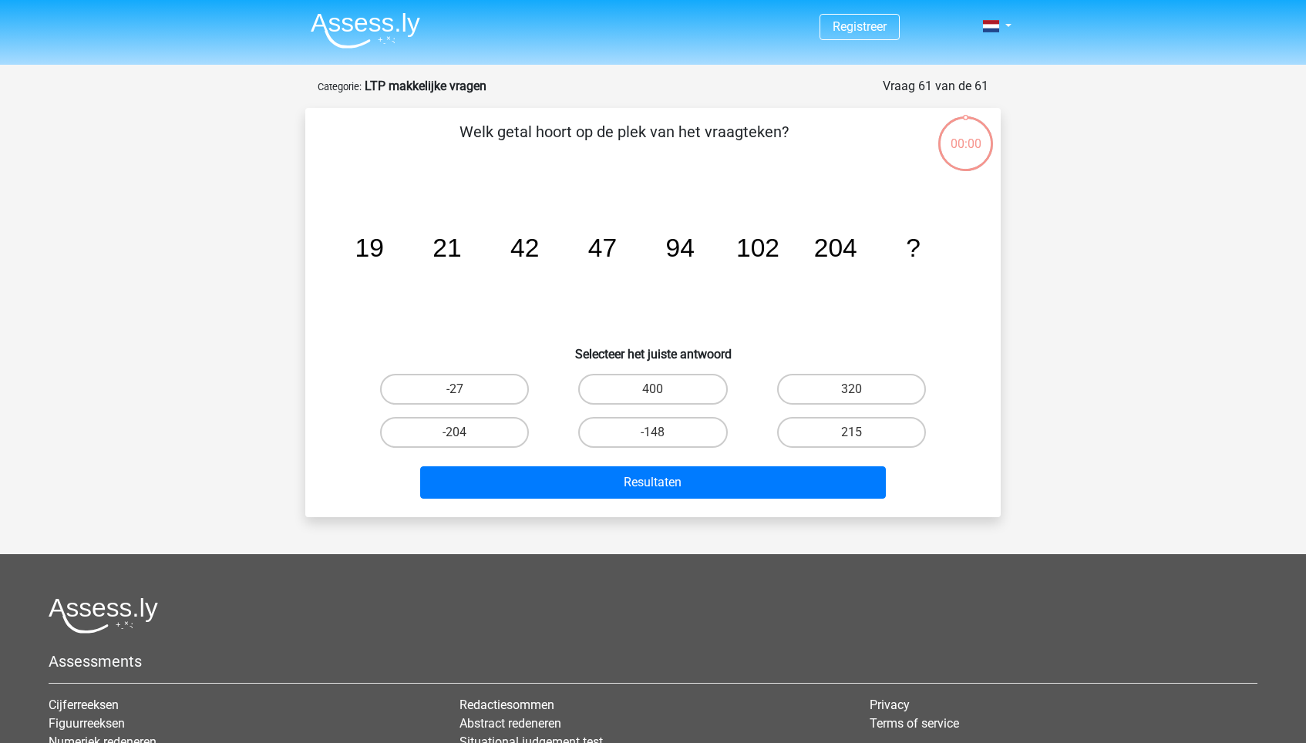
scroll to position [58, 0]
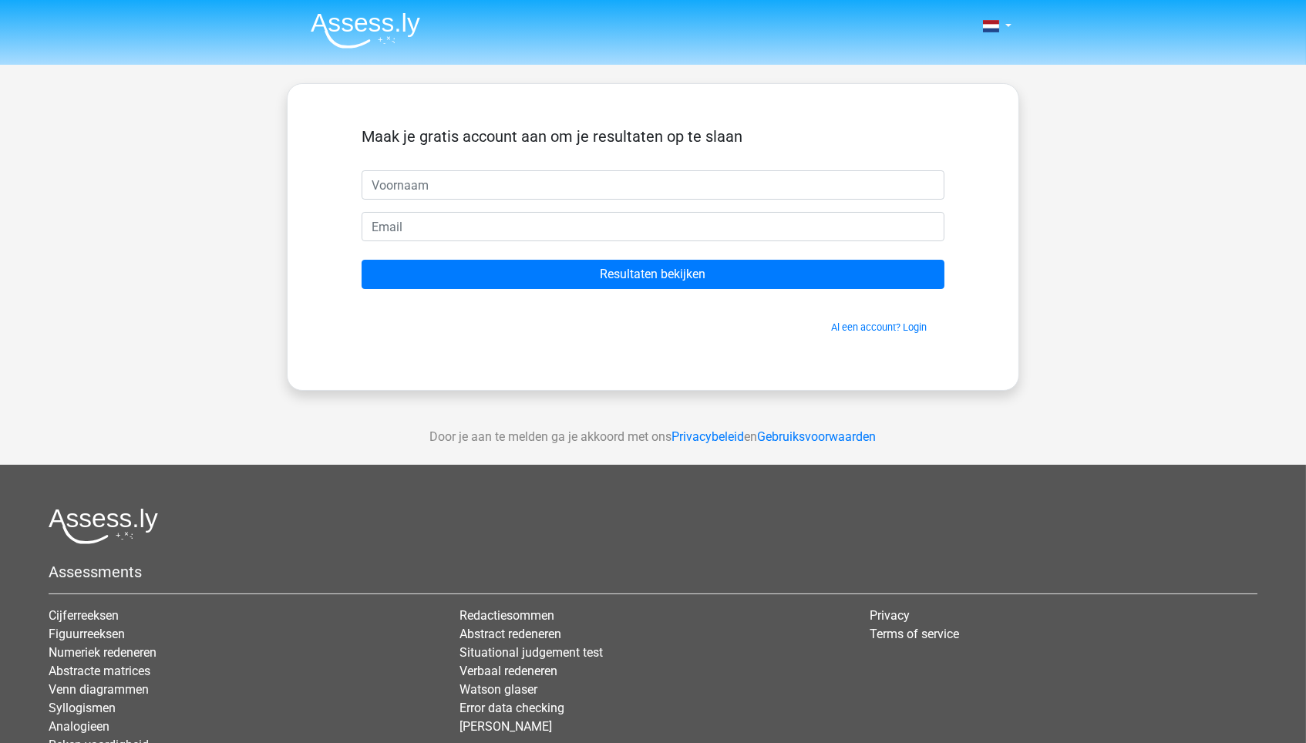
click at [503, 178] on input "text" at bounding box center [653, 184] width 583 height 29
type input "[PERSON_NAME]"
click at [653, 274] on input "Resultaten bekijken" at bounding box center [653, 274] width 583 height 29
click at [375, 227] on input "burkhardt." at bounding box center [653, 226] width 583 height 29
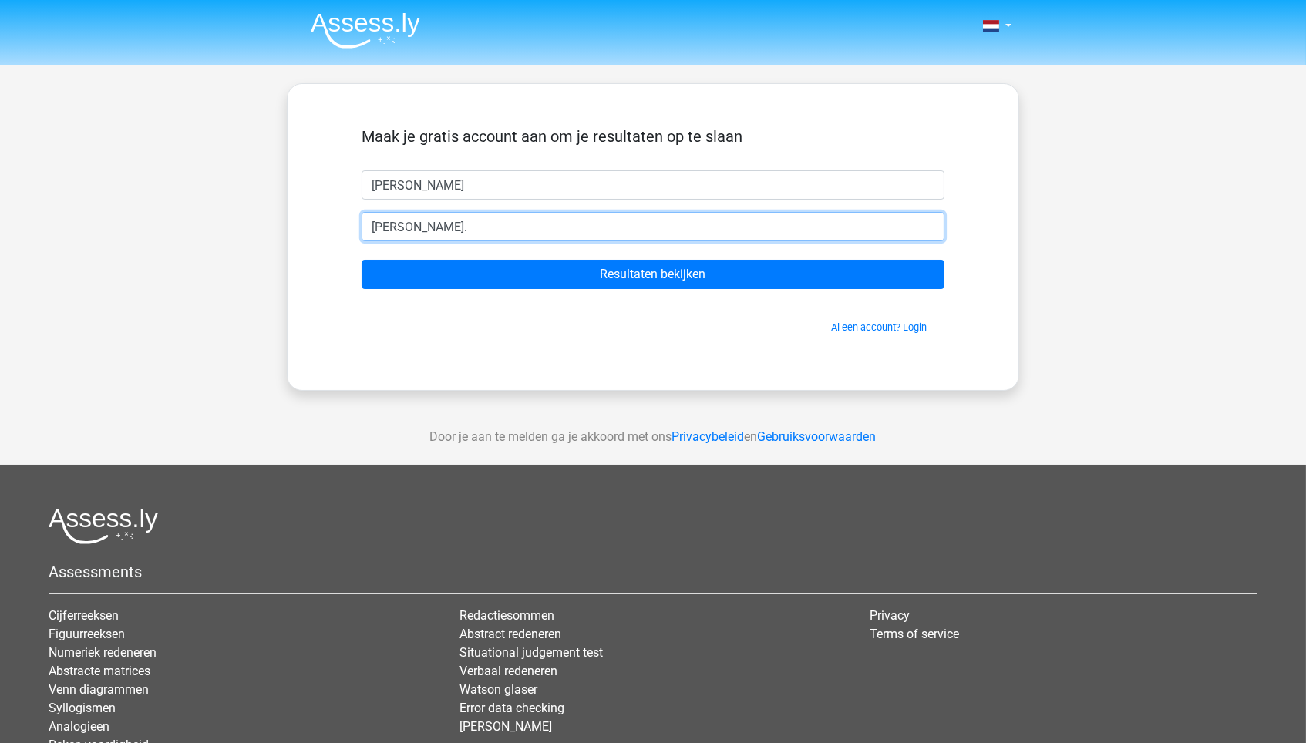
click at [372, 227] on input "burkhardt." at bounding box center [653, 226] width 583 height 29
click at [463, 225] on input "lara.burkhardt." at bounding box center [653, 226] width 583 height 29
click at [653, 274] on input "Resultaten bekijken" at bounding box center [653, 274] width 583 height 29
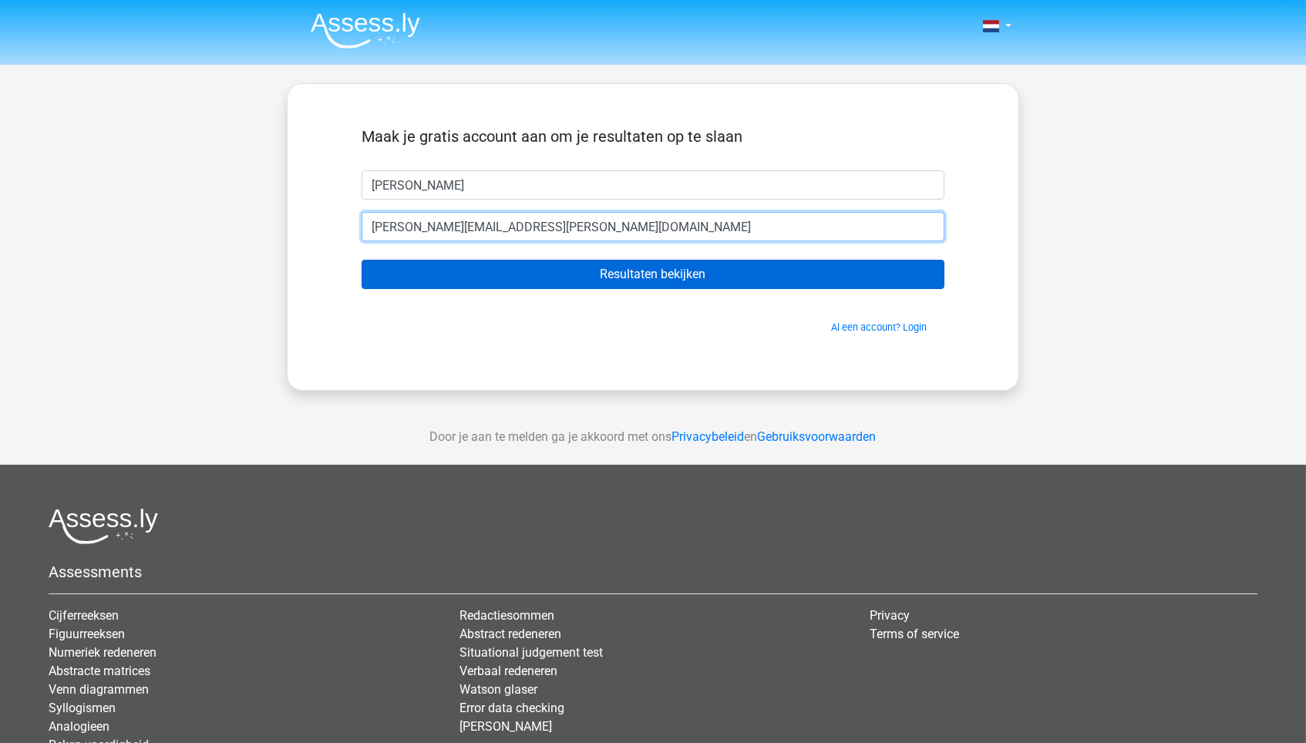
type input "[PERSON_NAME][EMAIL_ADDRESS][DOMAIN_NAME]"
click at [532, 264] on input "Resultaten bekijken" at bounding box center [653, 274] width 583 height 29
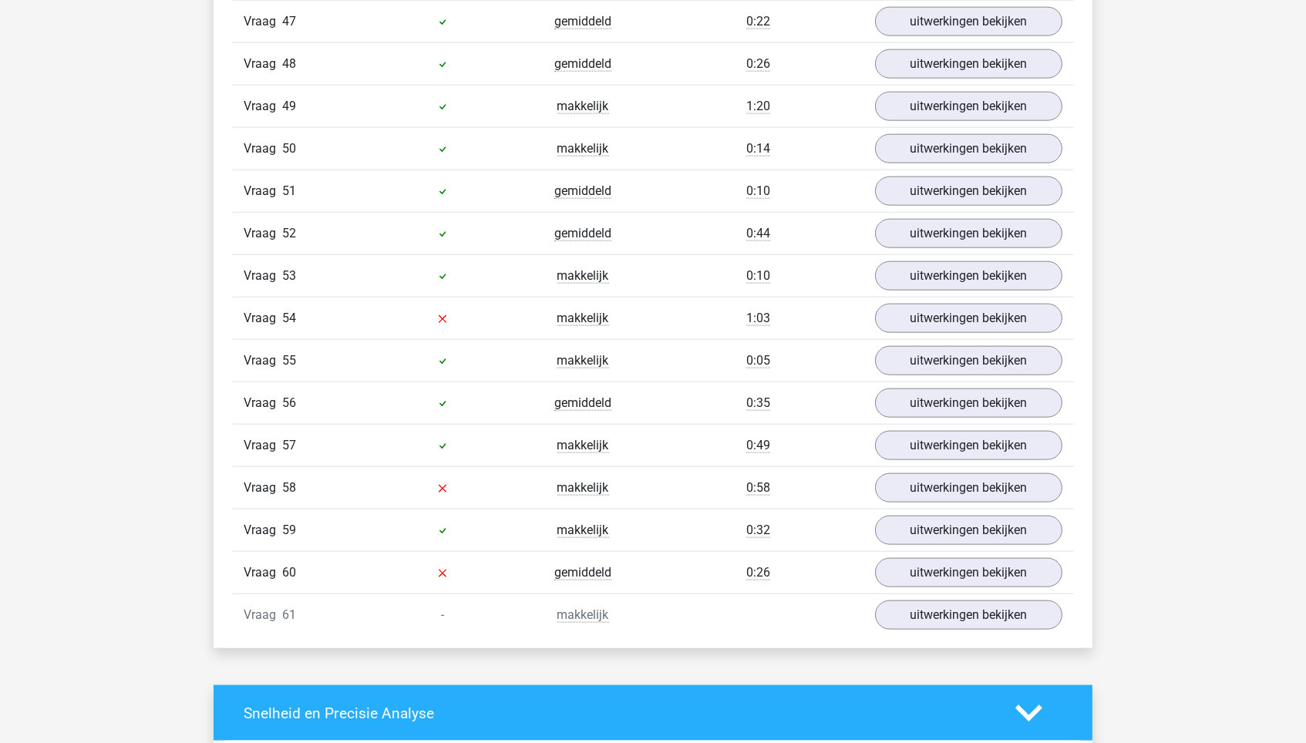
scroll to position [3714, 0]
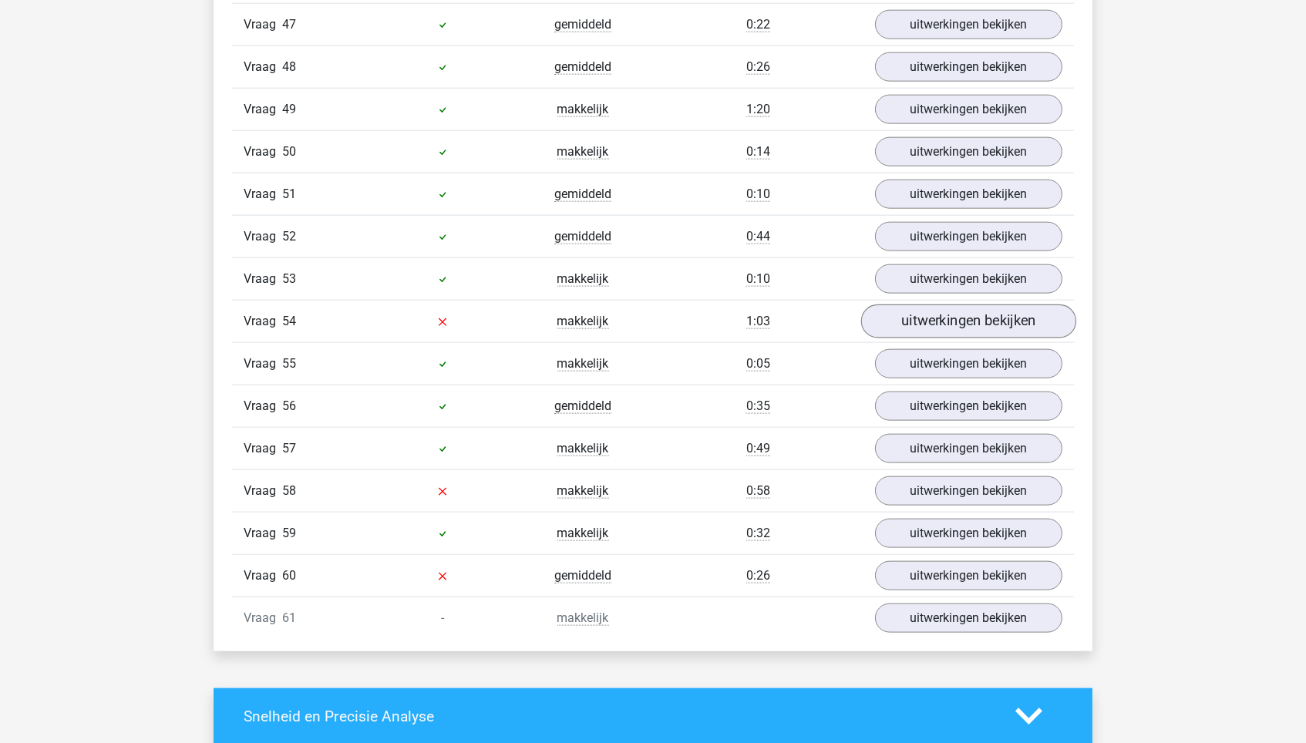
click at [981, 309] on link "uitwerkingen bekijken" at bounding box center [968, 322] width 215 height 34
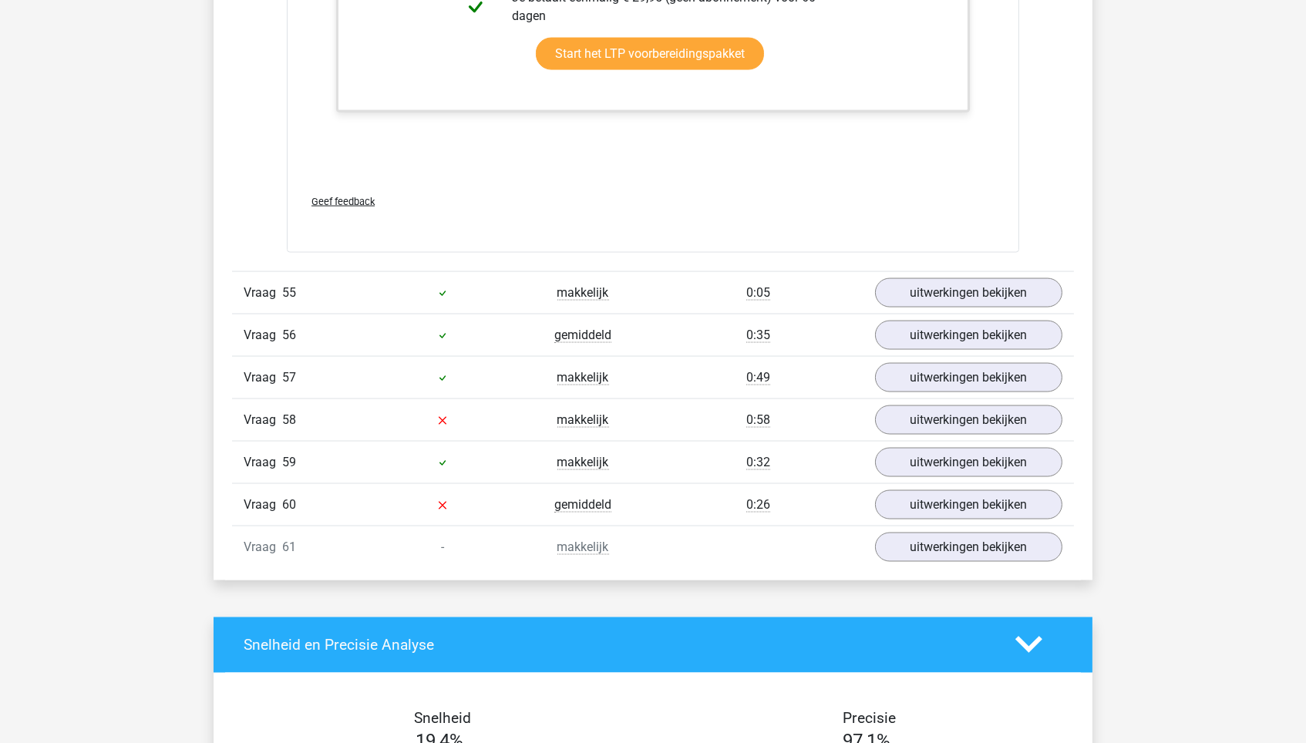
scroll to position [4896, 0]
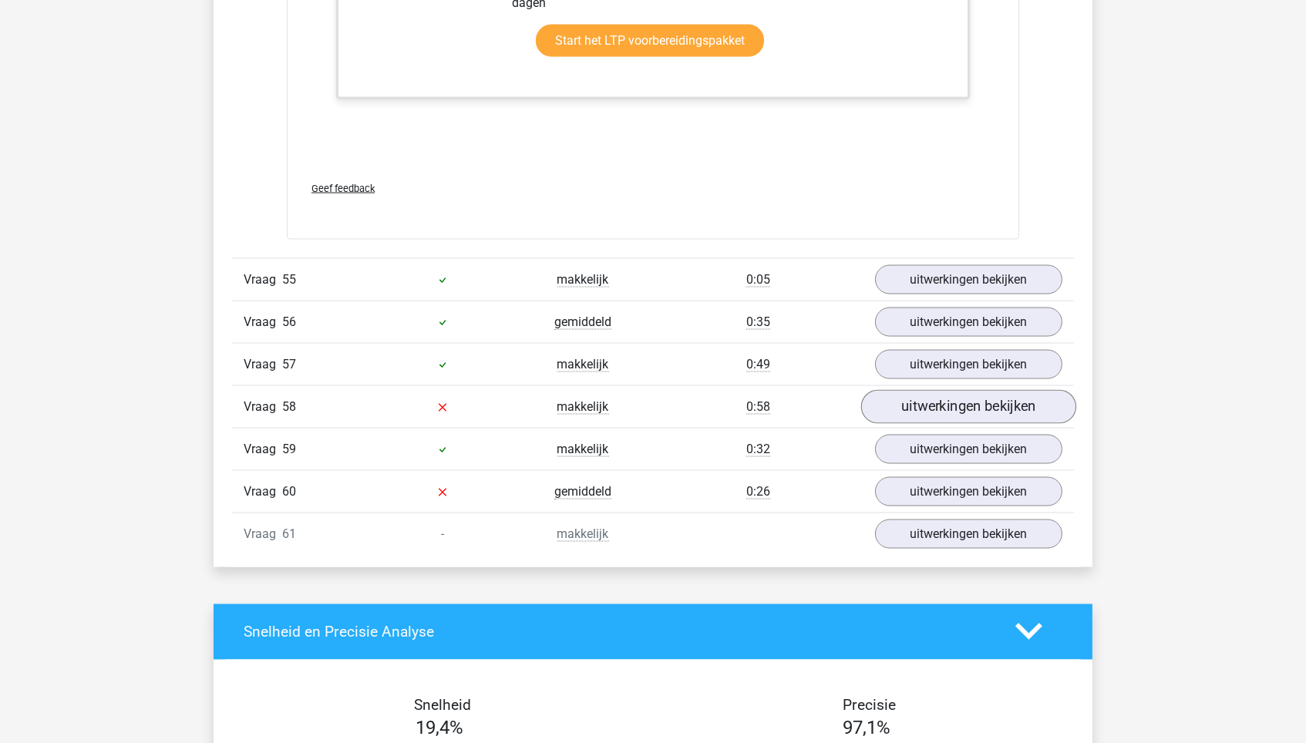
click at [1010, 390] on link "uitwerkingen bekijken" at bounding box center [968, 407] width 215 height 34
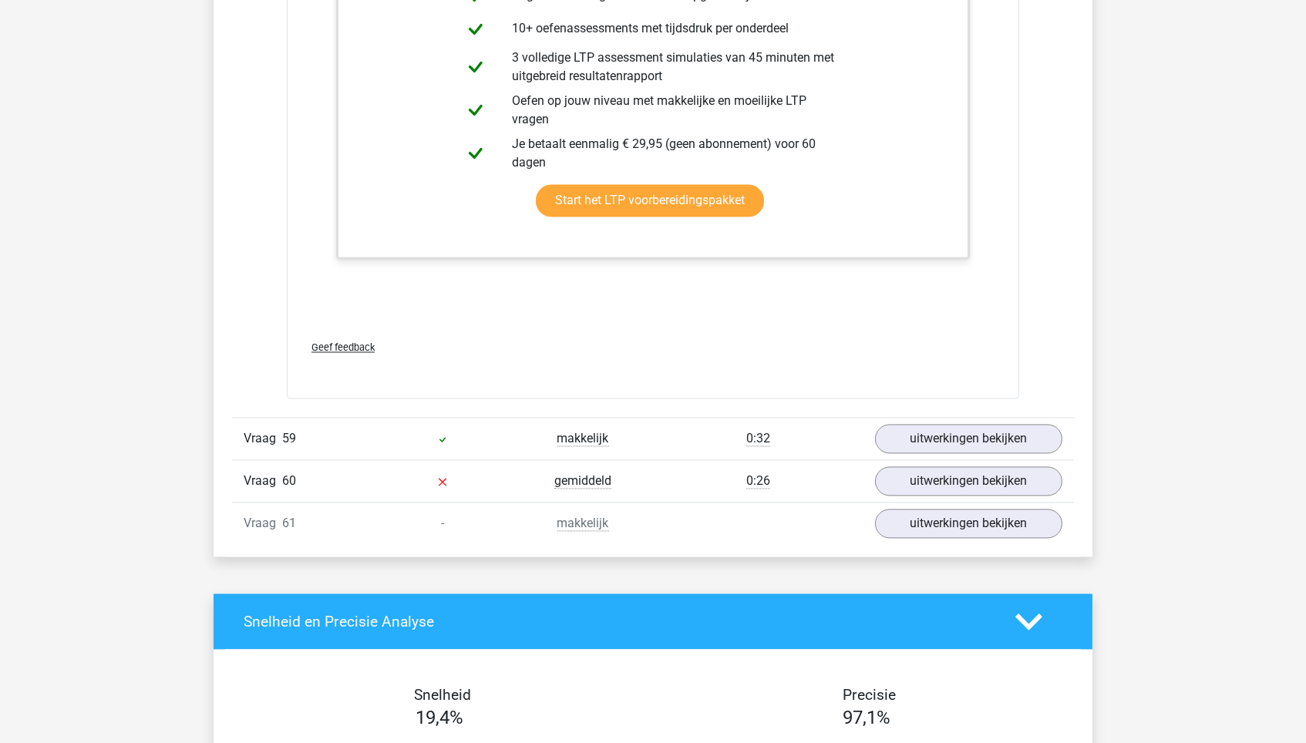
scroll to position [6007, 0]
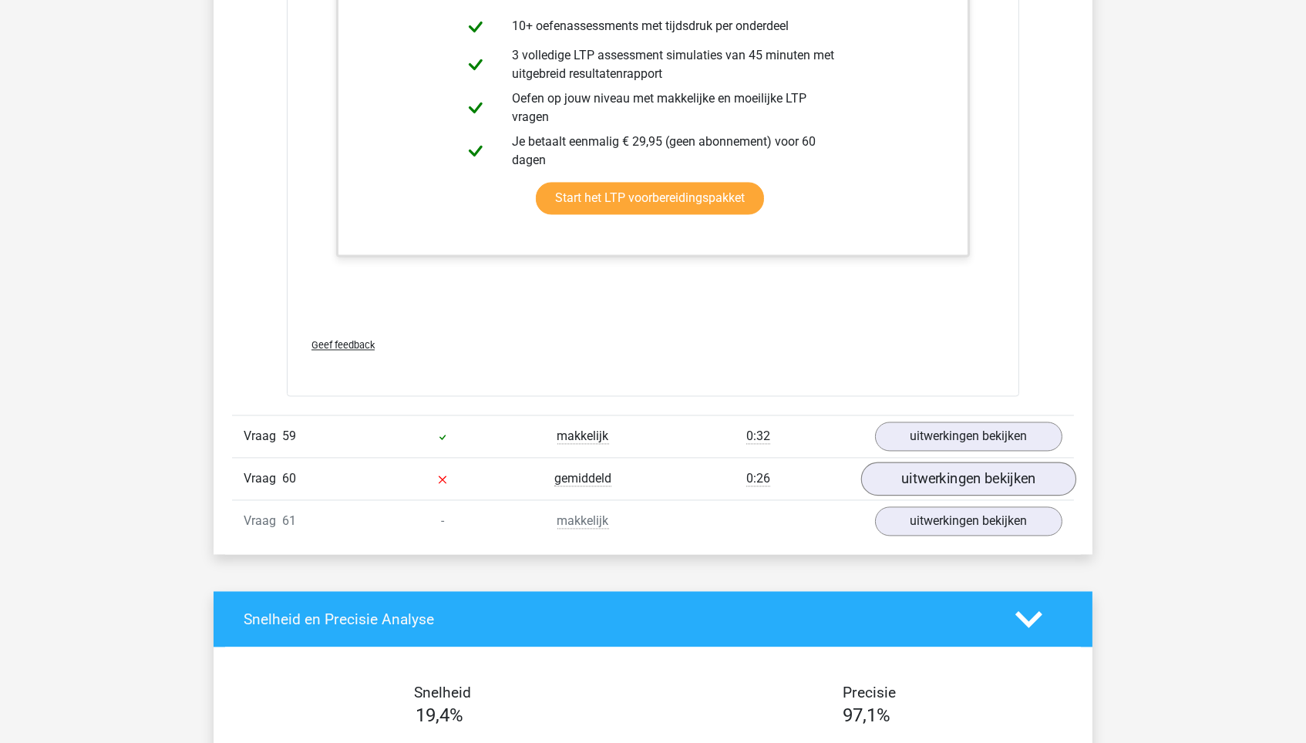
click at [1013, 465] on link "uitwerkingen bekijken" at bounding box center [968, 479] width 215 height 34
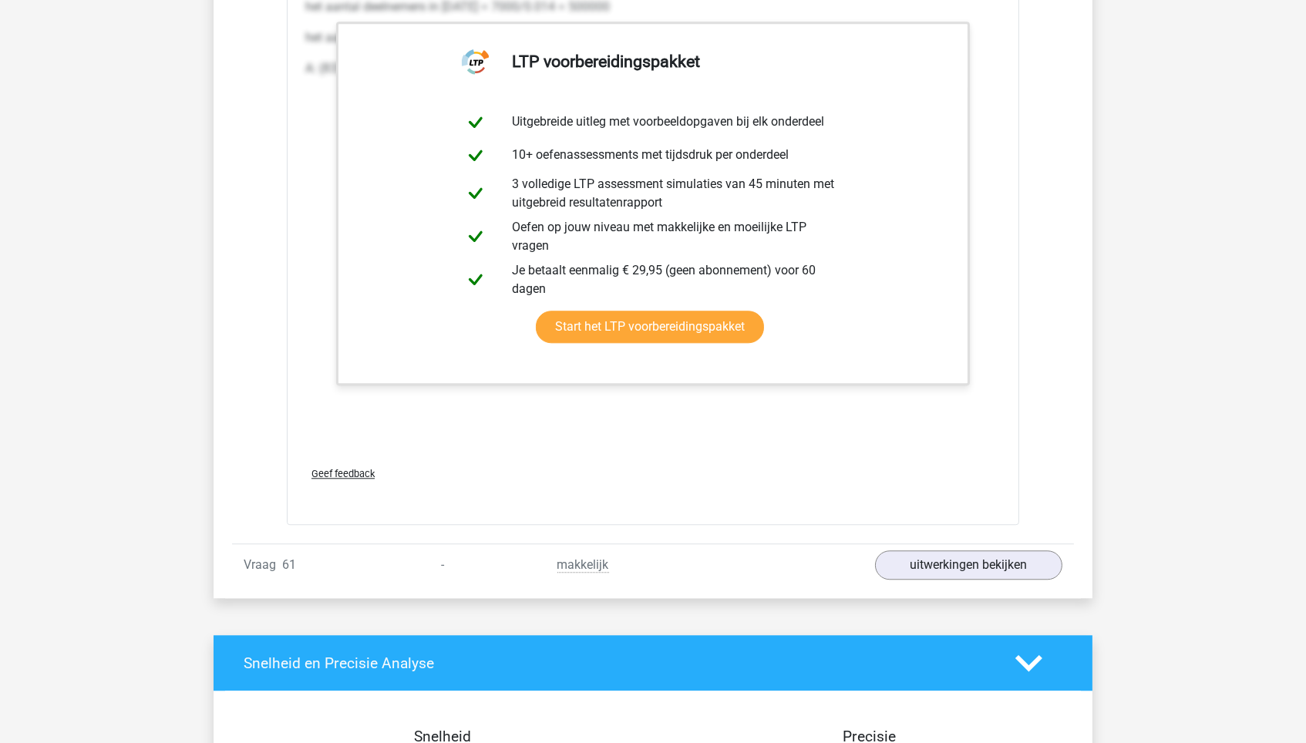
scroll to position [7455, 0]
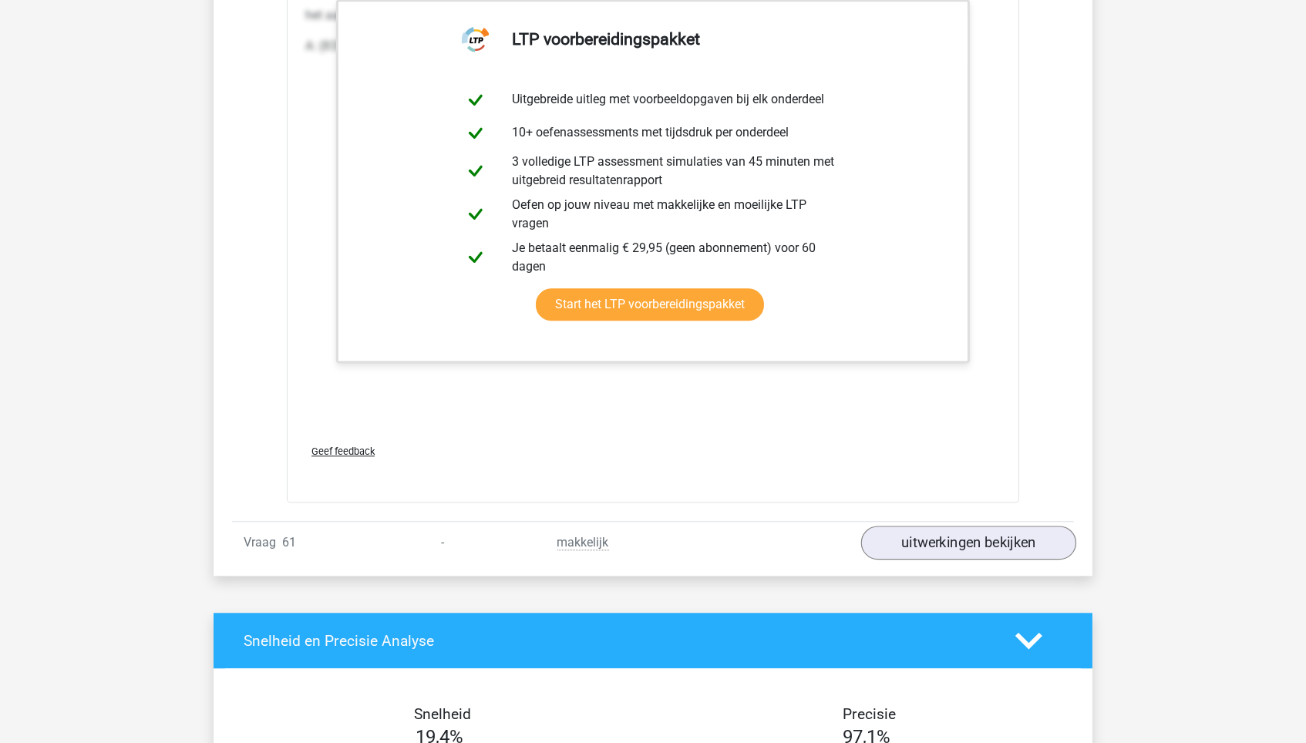
click at [1009, 526] on link "uitwerkingen bekijken" at bounding box center [968, 543] width 215 height 34
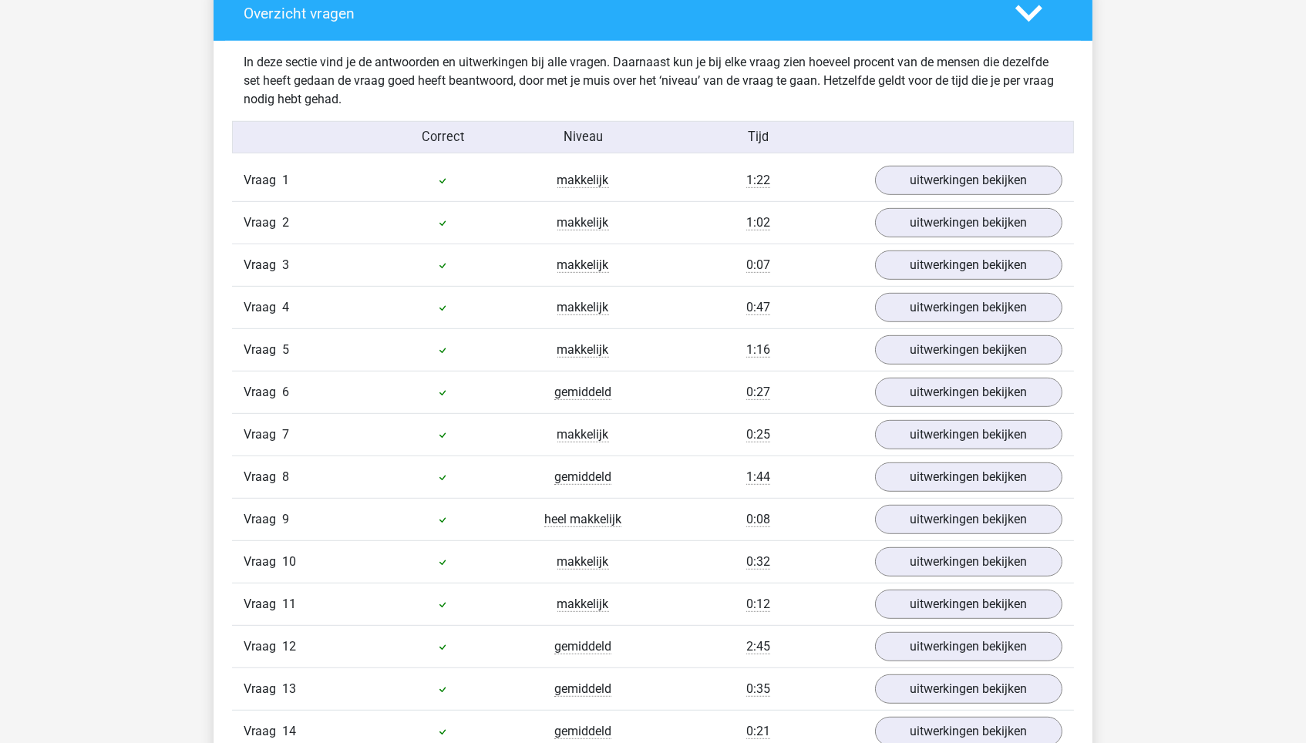
scroll to position [1610, 0]
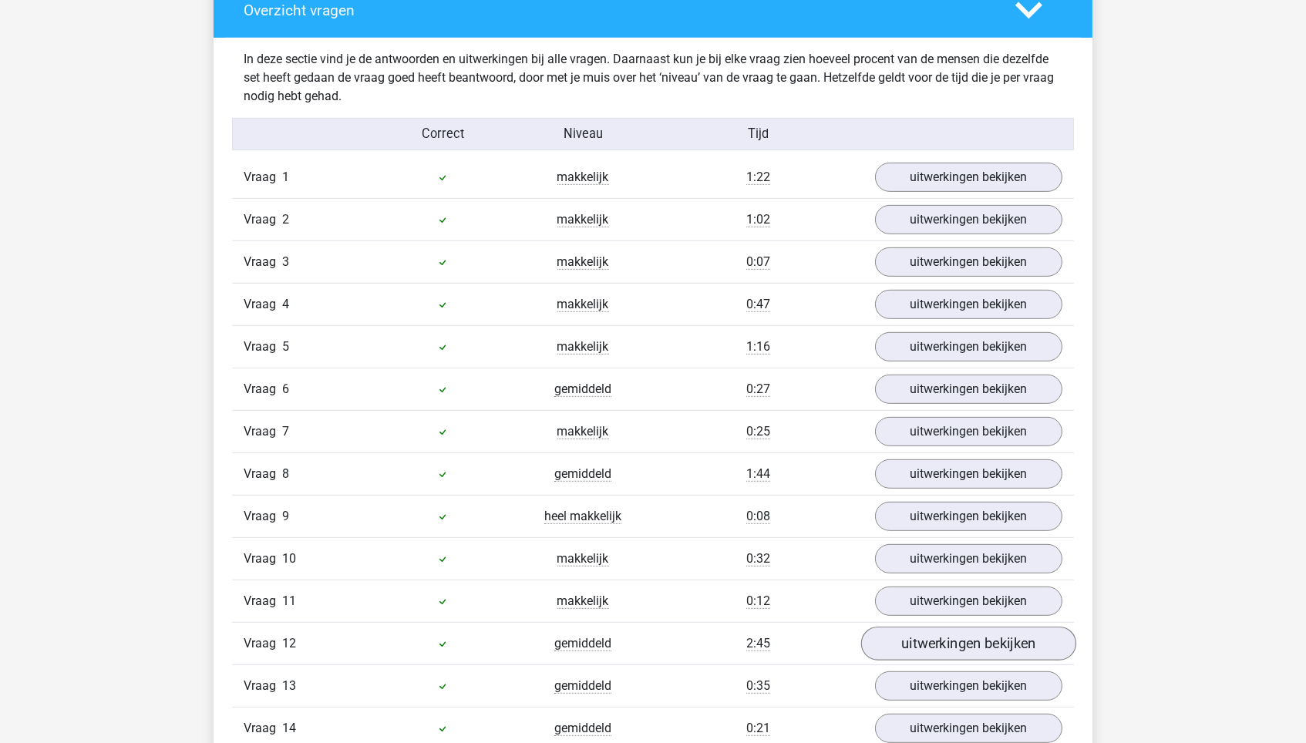
click at [996, 634] on link "uitwerkingen bekijken" at bounding box center [968, 645] width 215 height 34
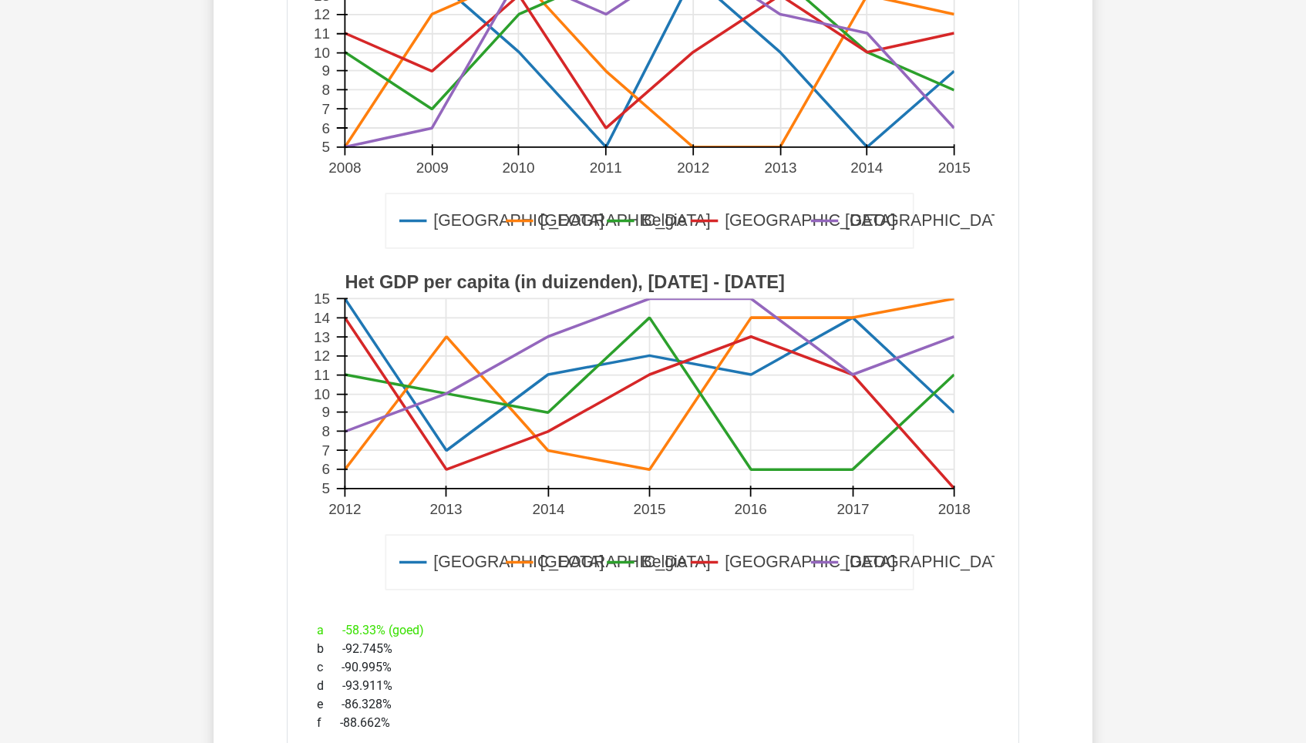
scroll to position [2464, 0]
